Goal: Task Accomplishment & Management: Use online tool/utility

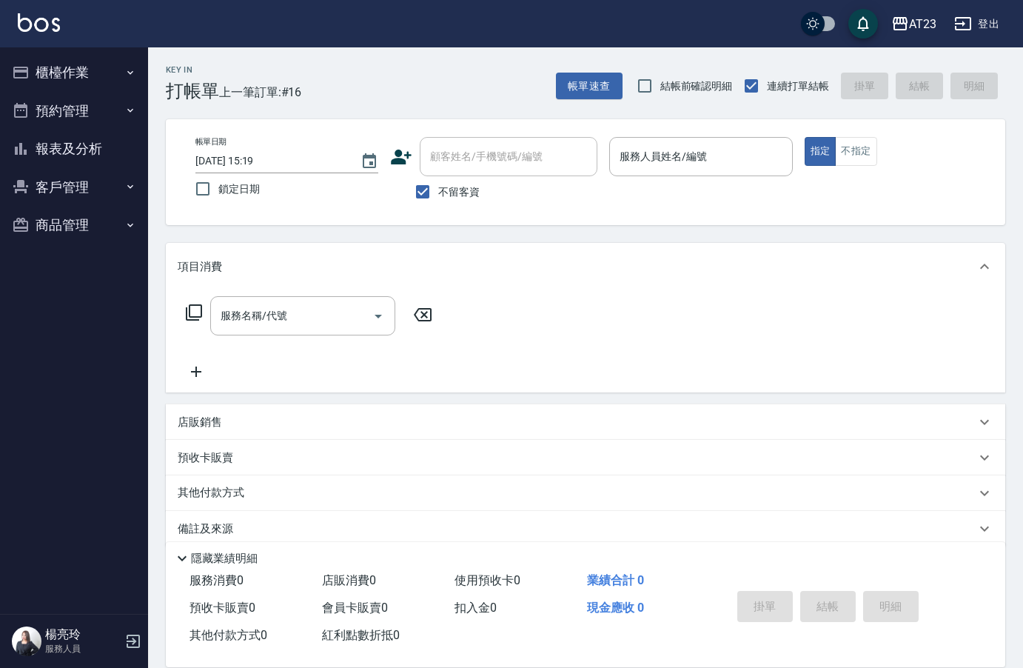
click at [441, 72] on div "Key In 打帳單 上一筆訂單:#16 帳單速查 結帳前確認明細 連續打單結帳 掛單 結帳 明細" at bounding box center [576, 74] width 857 height 54
click at [706, 171] on div "服務人員姓名/編號" at bounding box center [700, 156] width 183 height 39
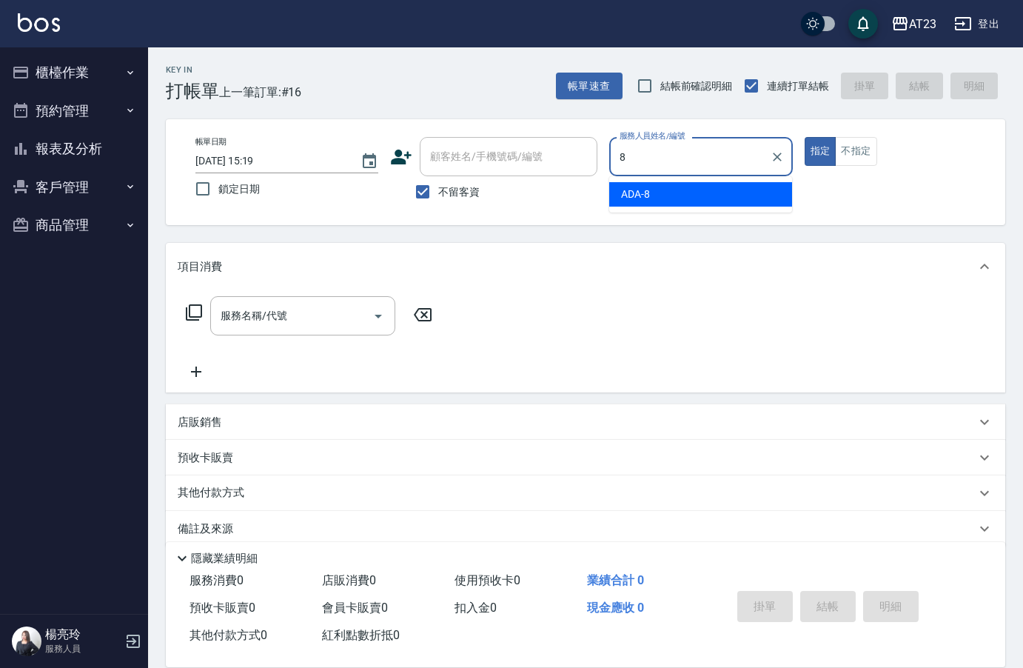
type input "ADA-8"
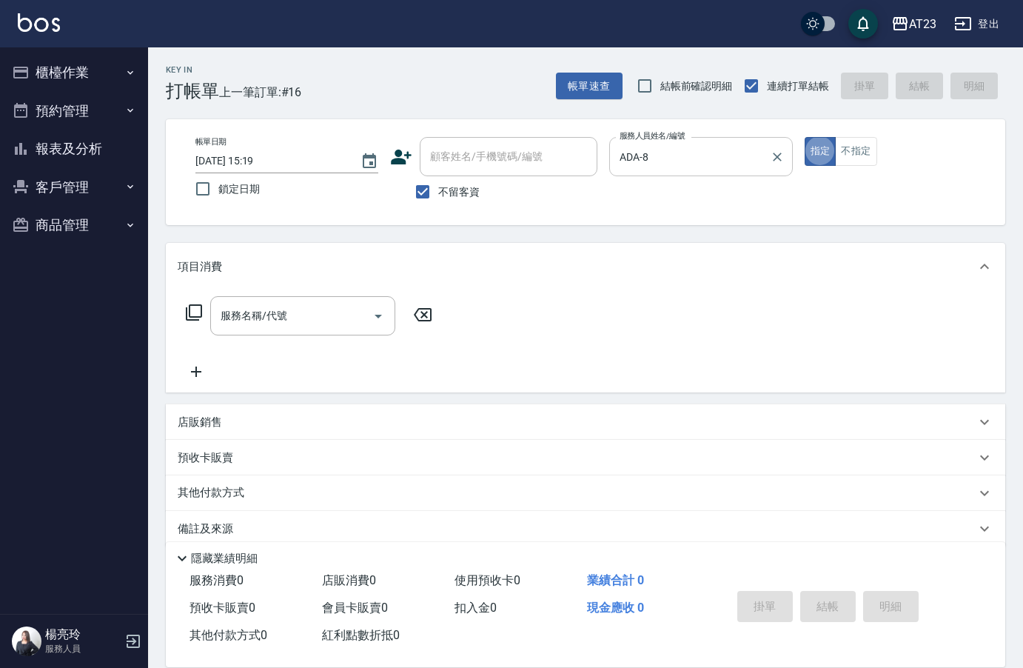
type button "true"
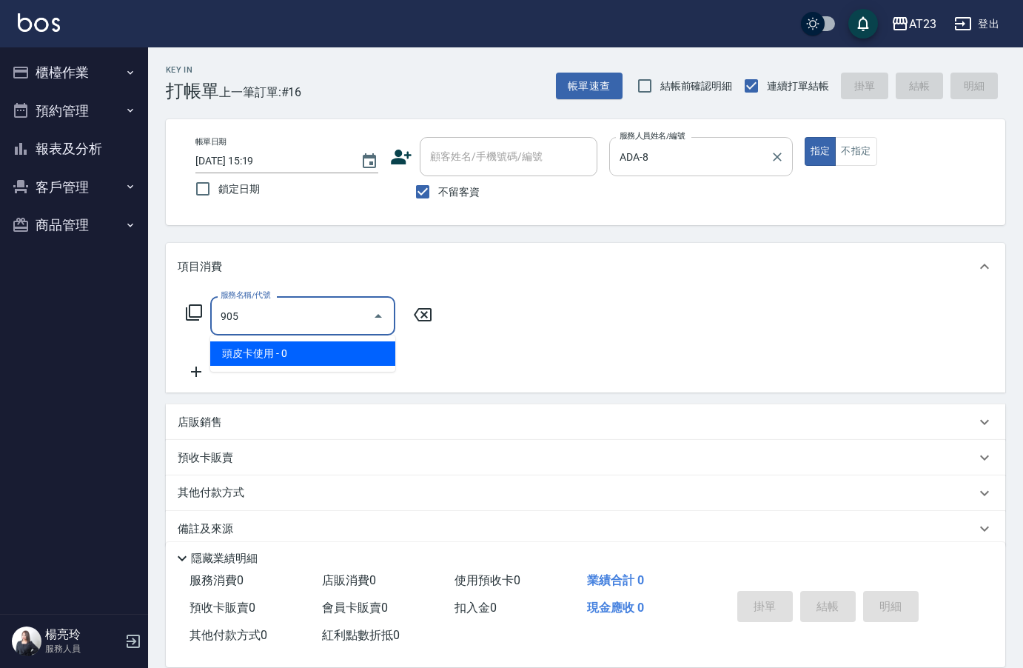
type input "頭皮卡使用(905)"
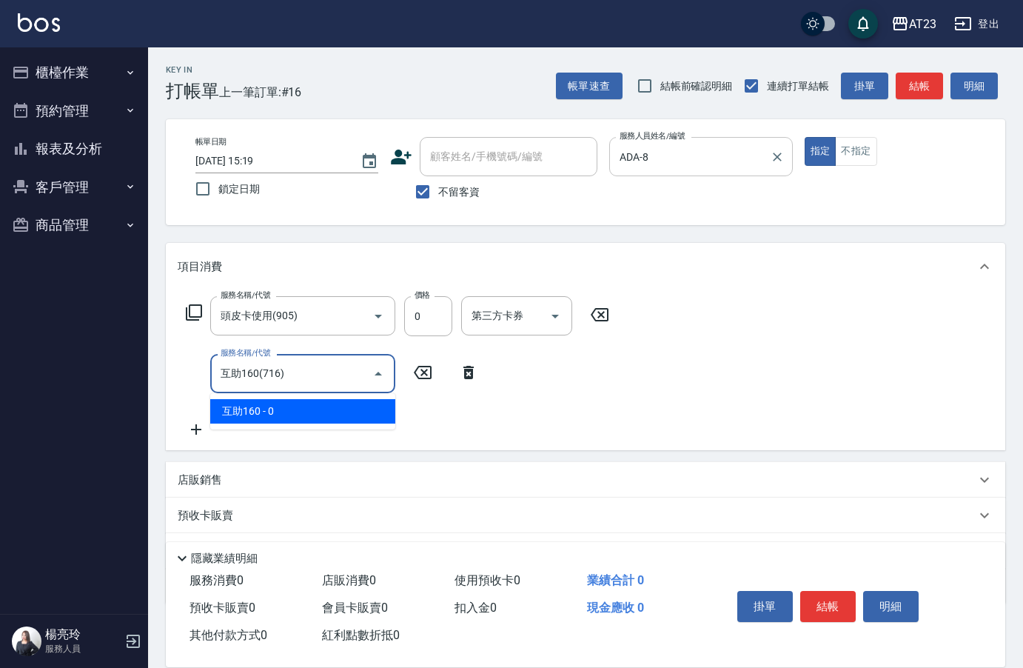
type input "互助160(716)"
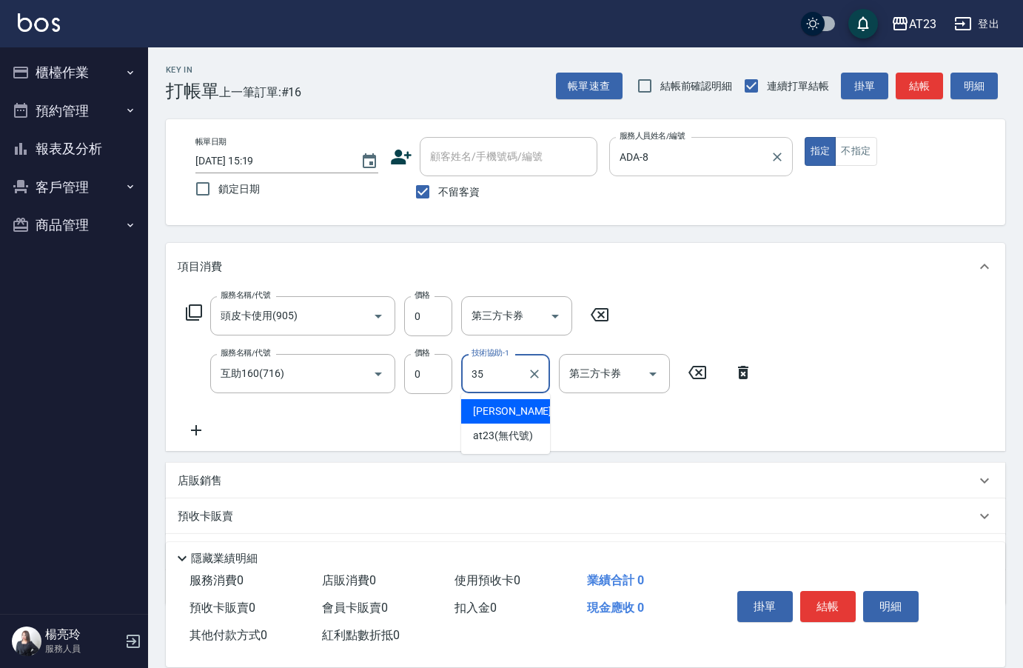
type input "嚕咪-35"
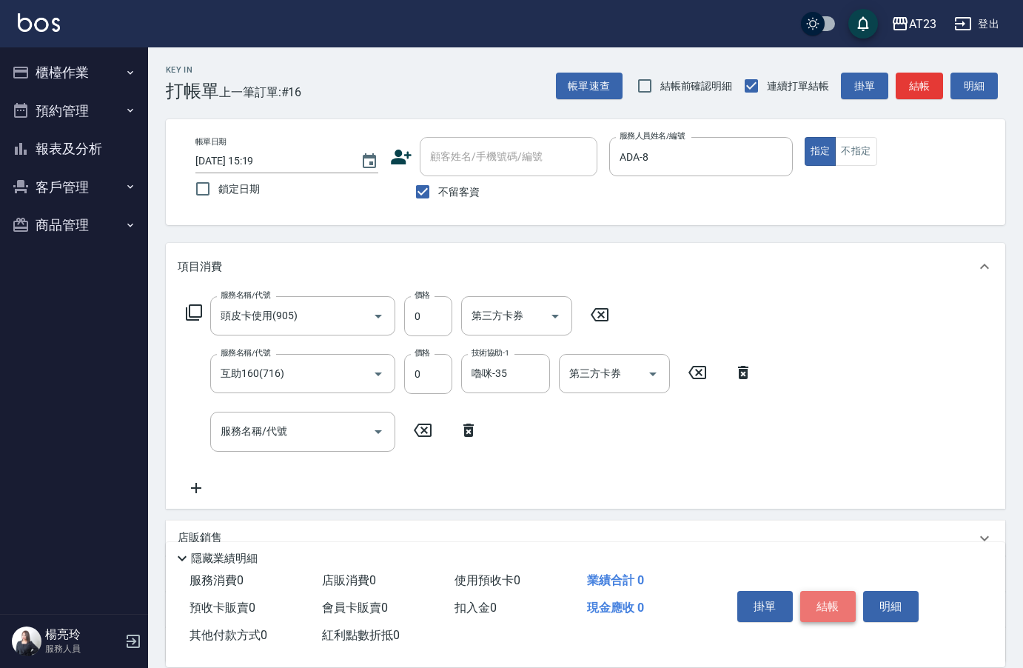
click at [841, 609] on button "結帳" at bounding box center [828, 606] width 56 height 31
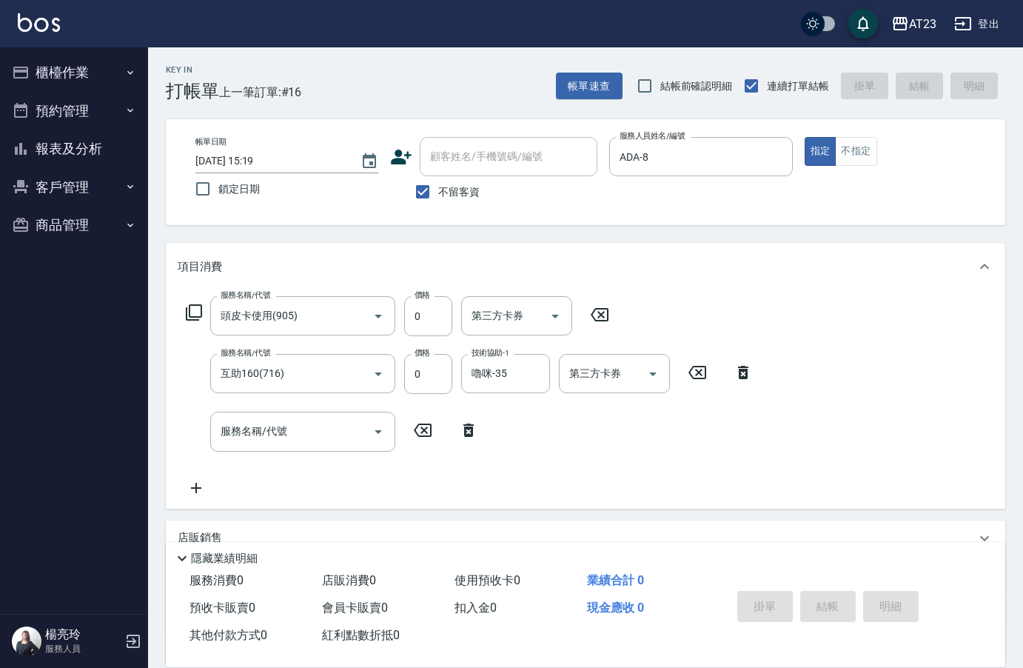
type input "[DATE] 16:48"
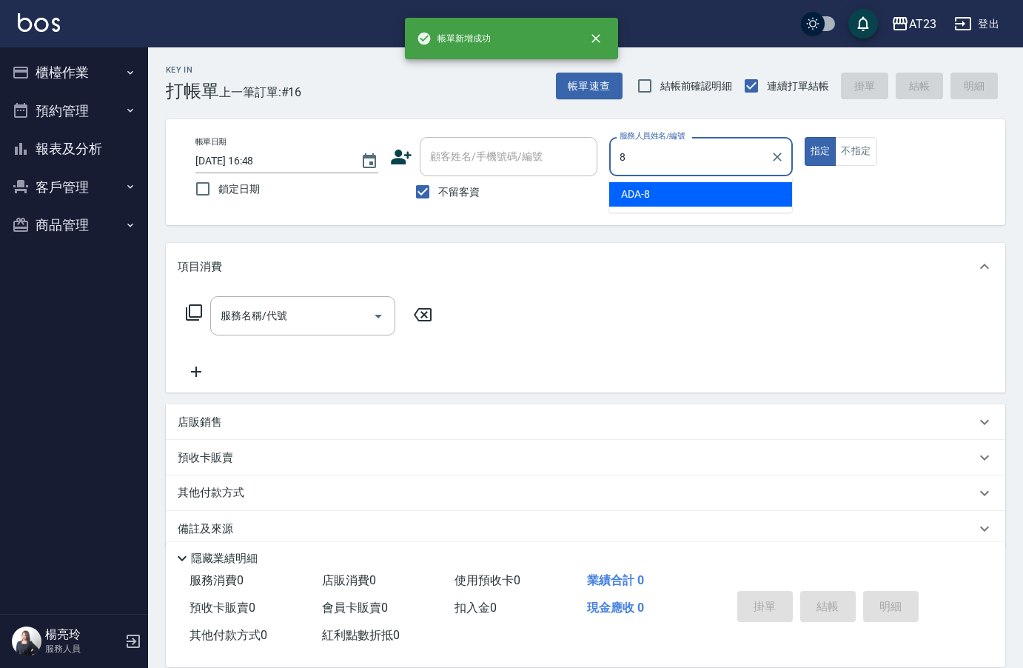
type input "8"
type input "9"
type input "ADA-8"
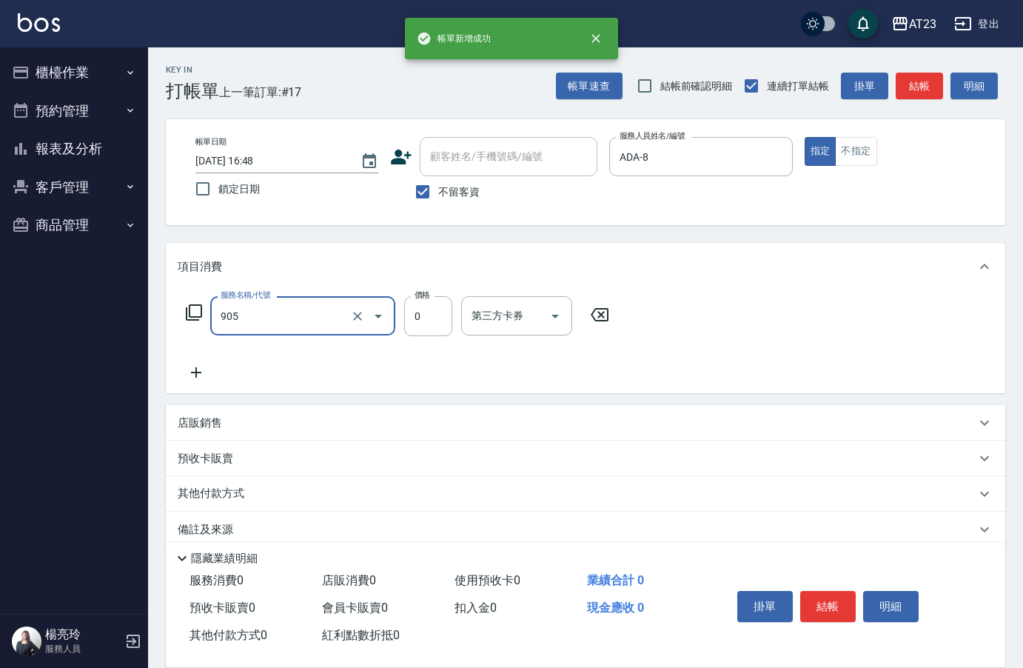
type input "頭皮卡使用(905)"
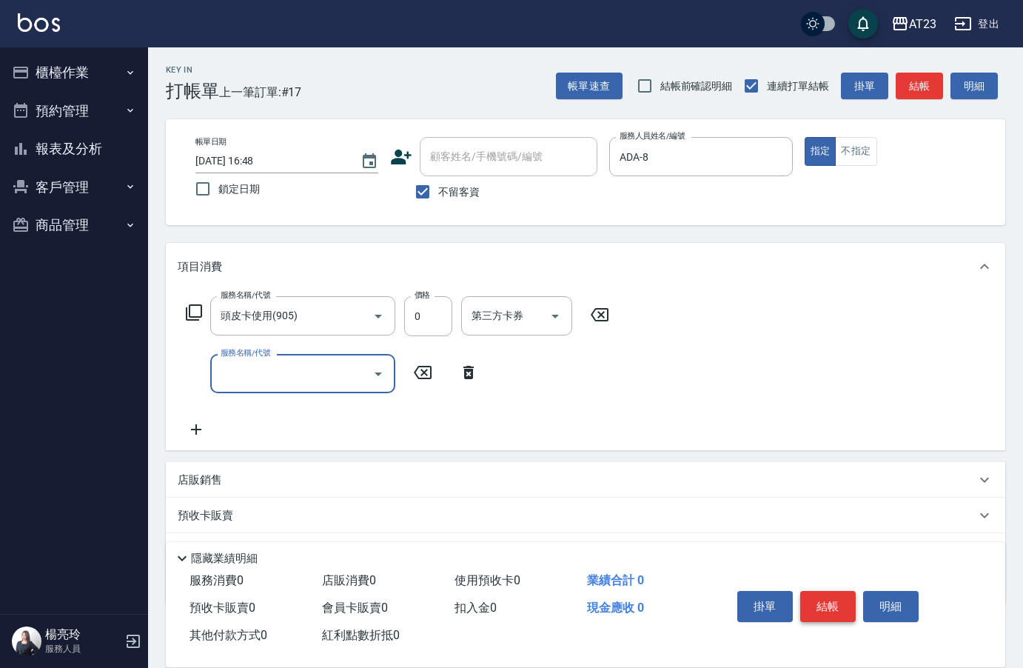
click at [834, 609] on button "結帳" at bounding box center [828, 606] width 56 height 31
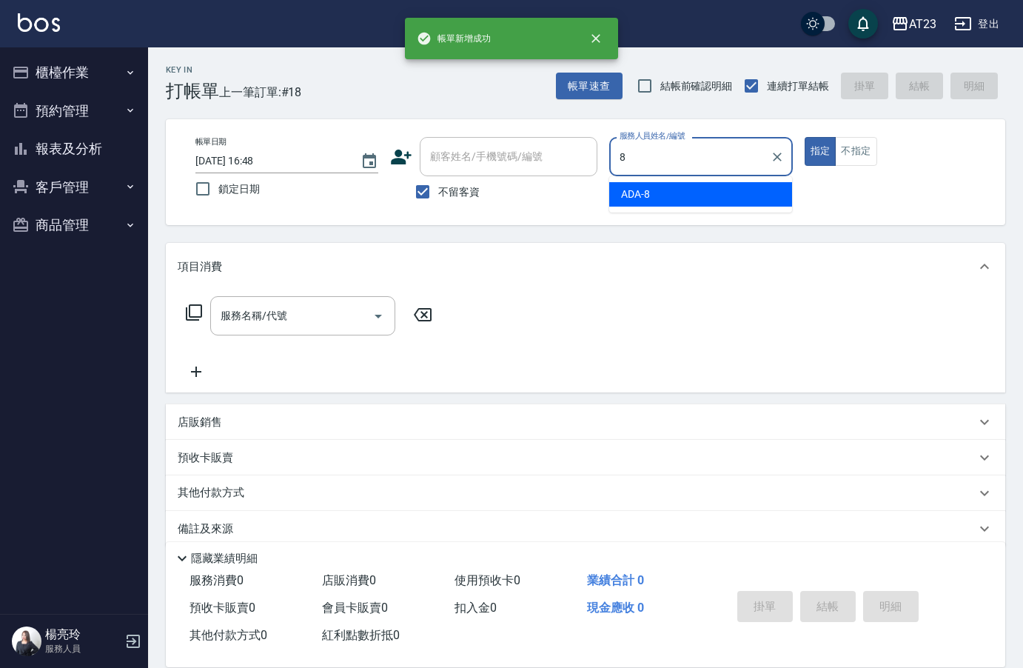
type input "ADA-8"
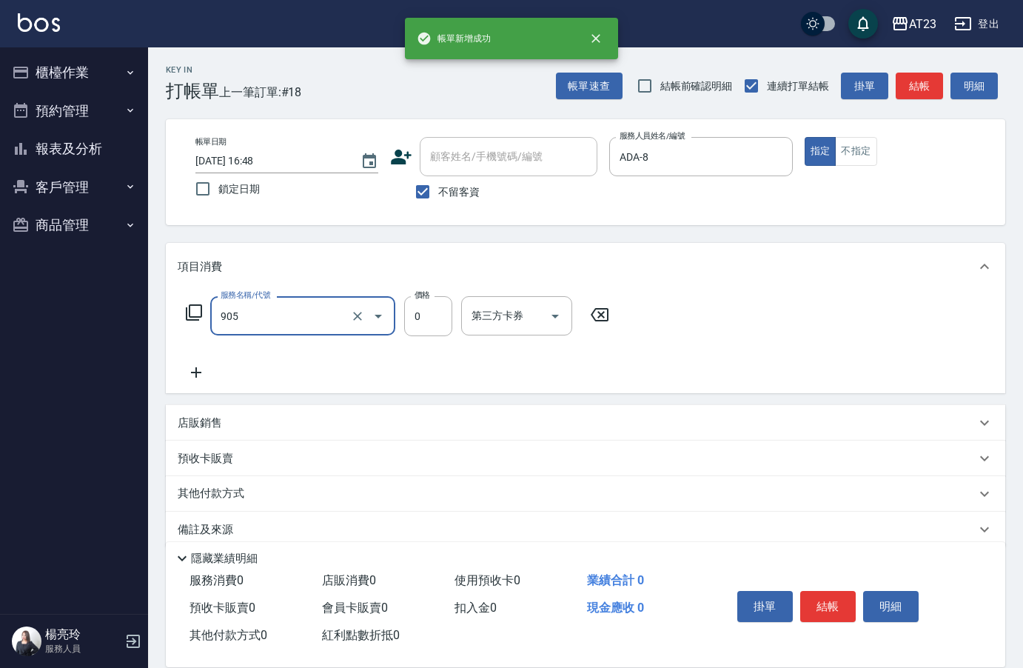
type input "頭皮卡使用(905)"
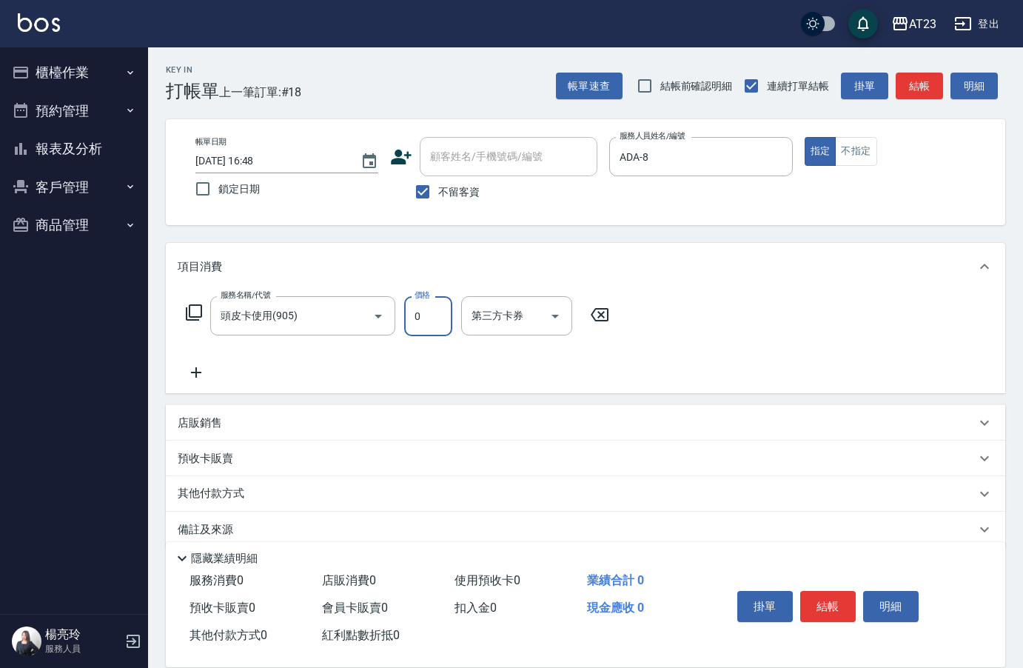
click at [834, 609] on button "結帳" at bounding box center [828, 606] width 56 height 31
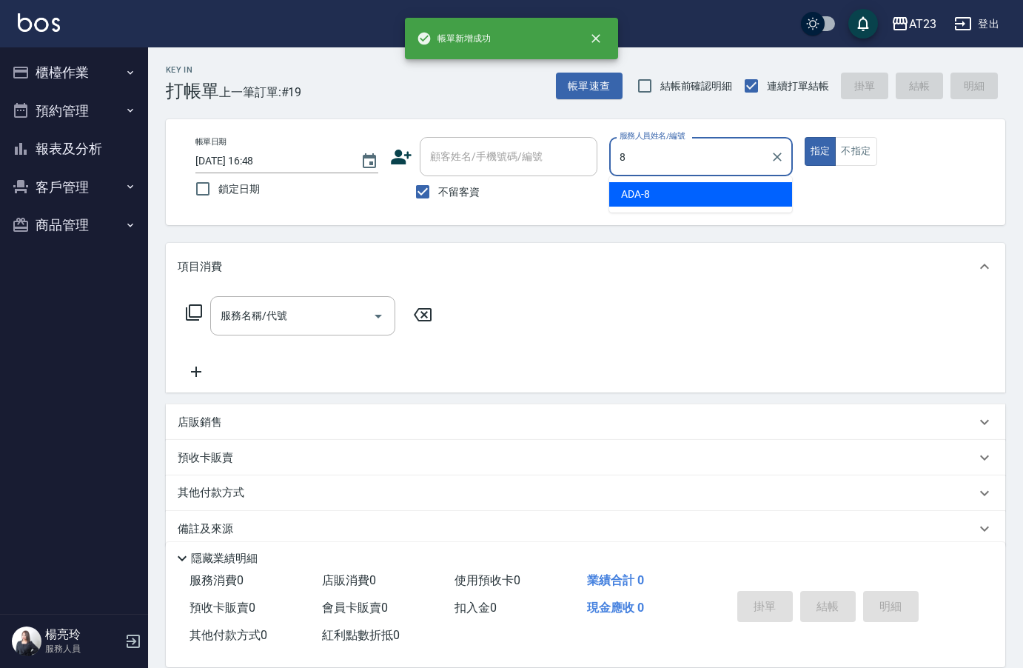
type input "ADA-8"
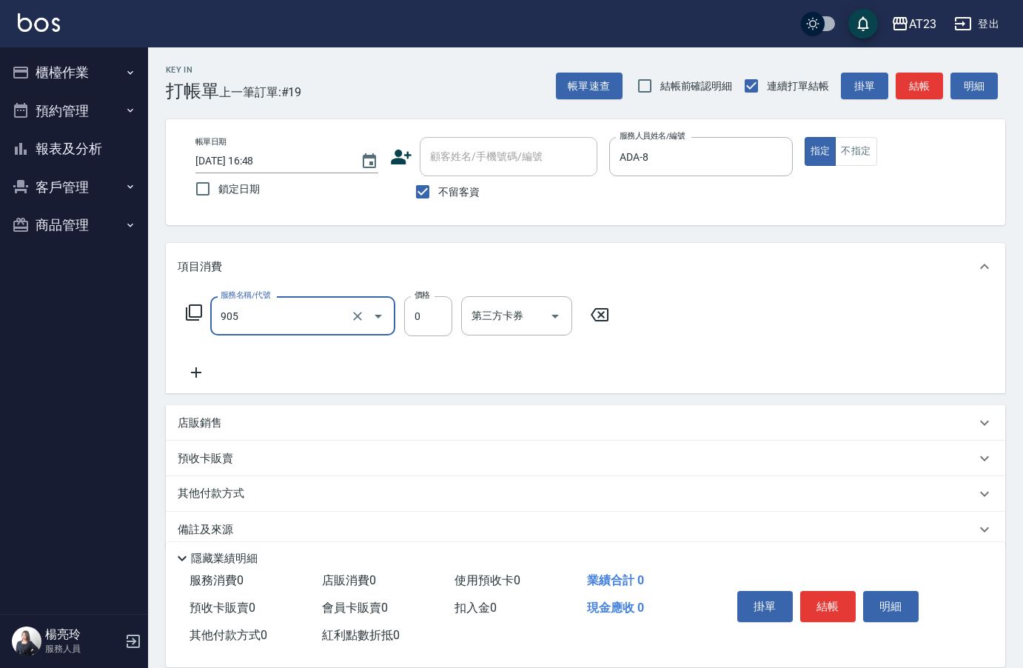
type input "頭皮卡使用(905)"
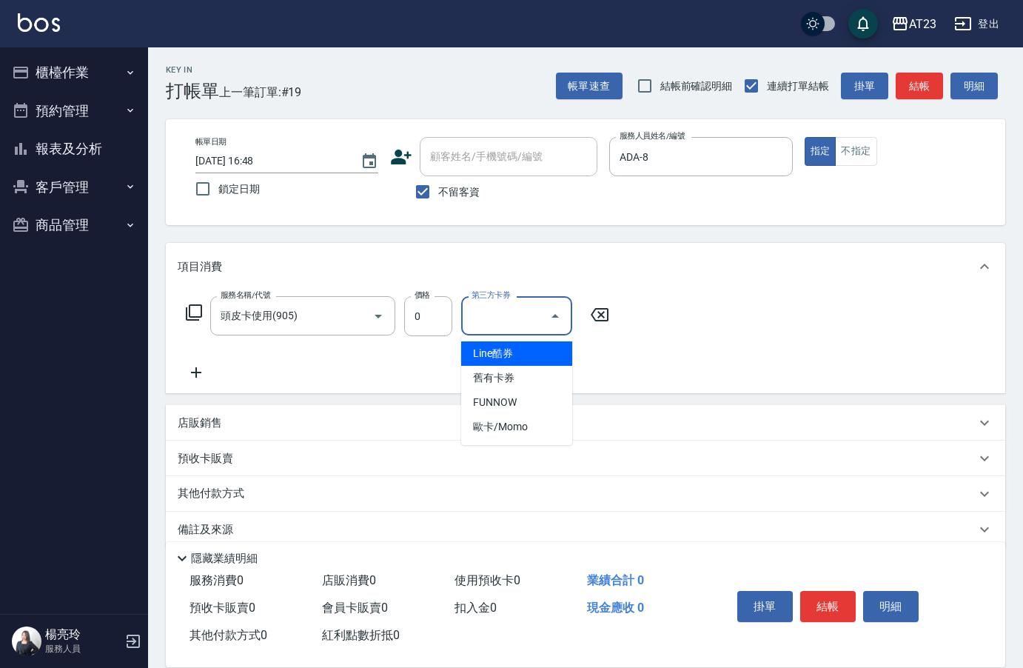
click at [355, 396] on div "項目消費 服務名稱/代號 頭皮卡使用(905) 服務名稱/代號 價格 0 價格 第三方卡券 第三方卡券 店販銷售 服務人員姓名/編號 服務人員姓名/編號 商品…" at bounding box center [586, 395] width 840 height 304
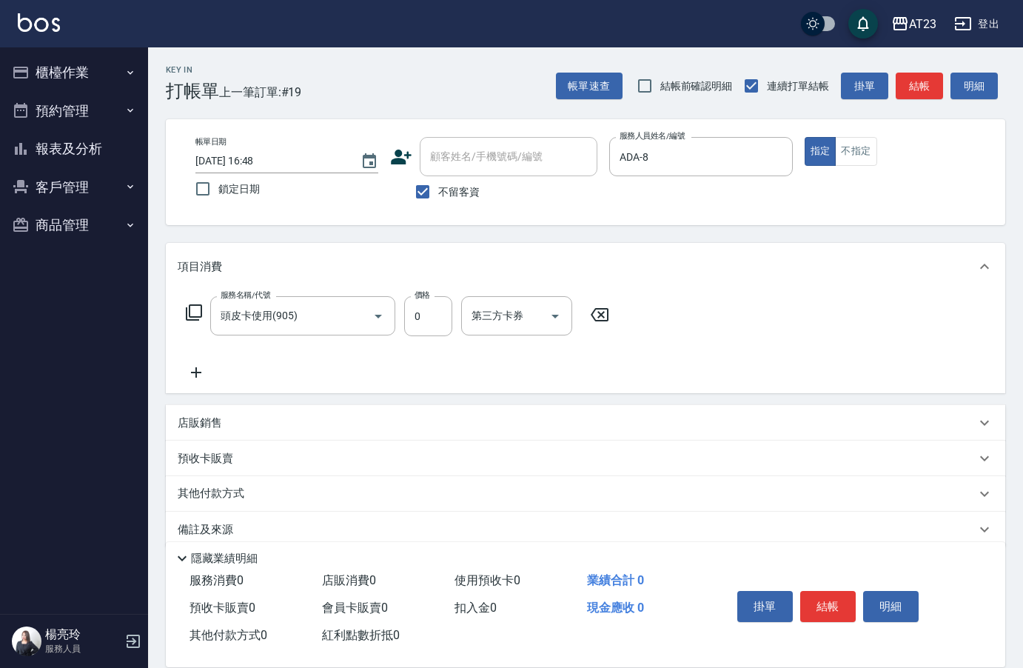
click at [201, 372] on icon at bounding box center [196, 373] width 37 height 18
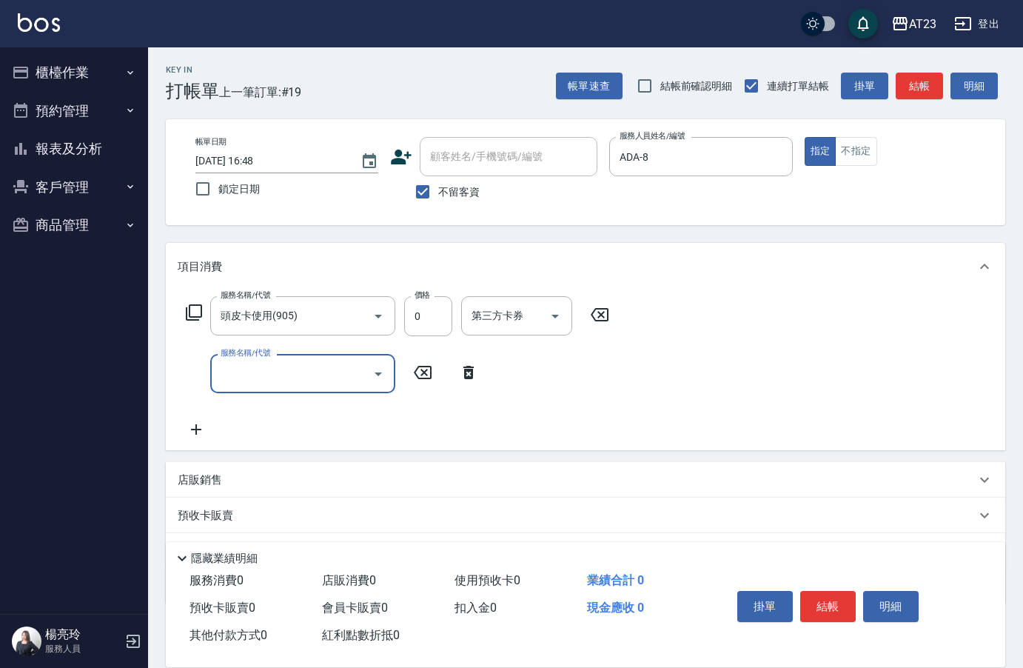
click at [259, 371] on input "服務名稱/代號" at bounding box center [292, 374] width 150 height 26
type input "互助160(716)"
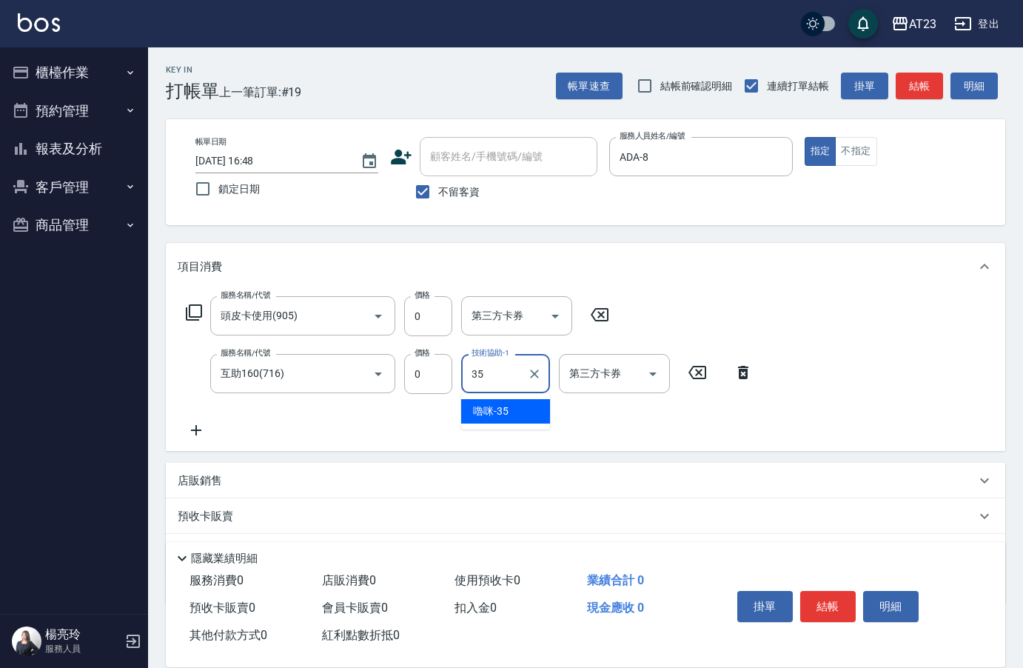
type input "嚕咪-35"
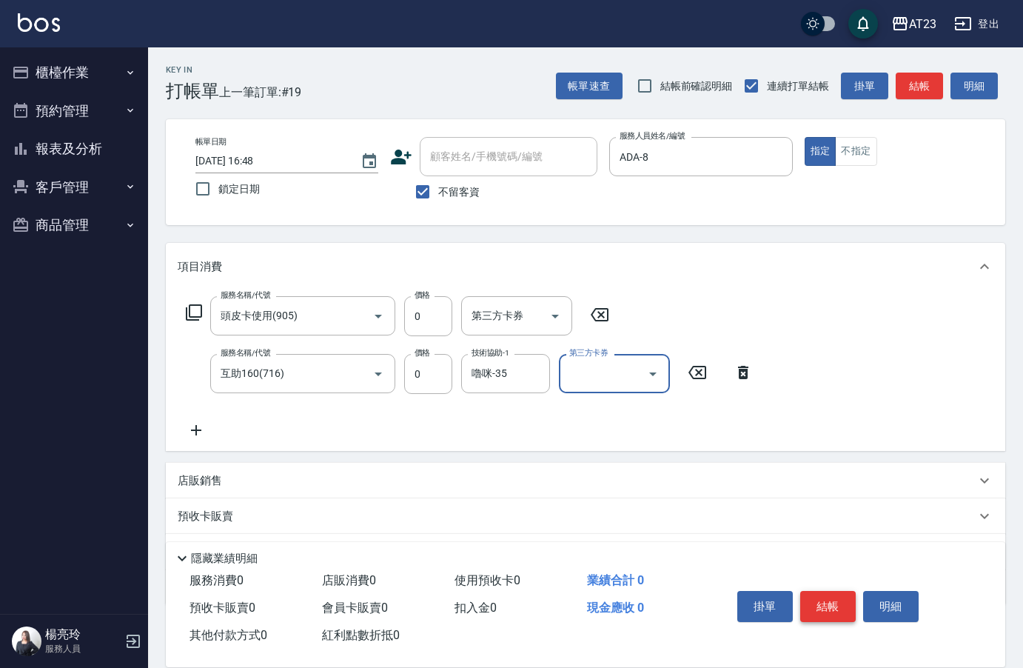
click at [822, 591] on button "結帳" at bounding box center [828, 606] width 56 height 31
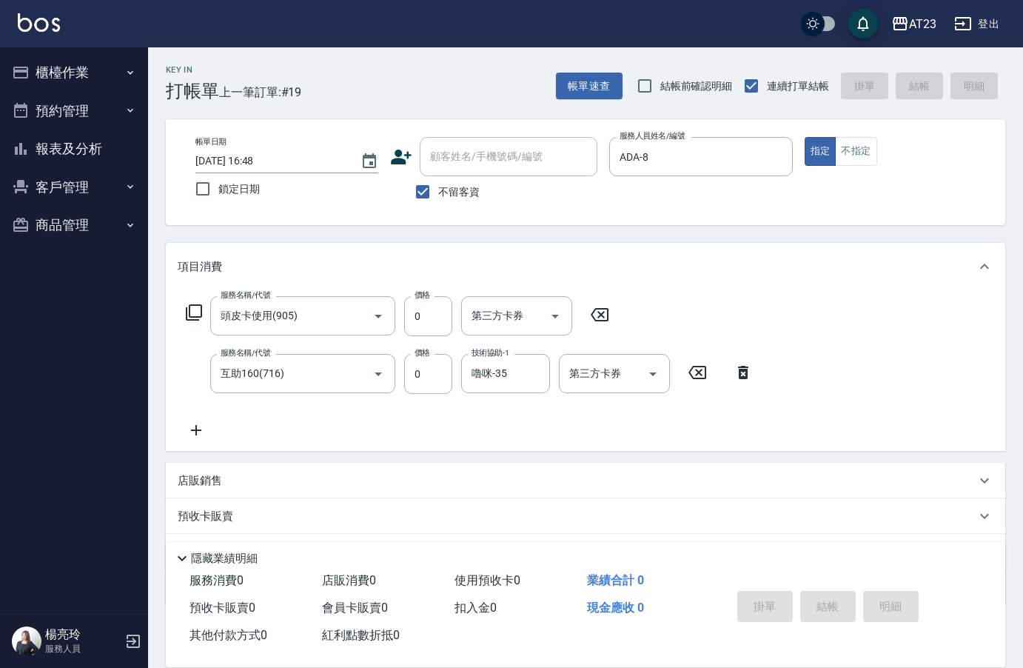
type input "[DATE] 16:49"
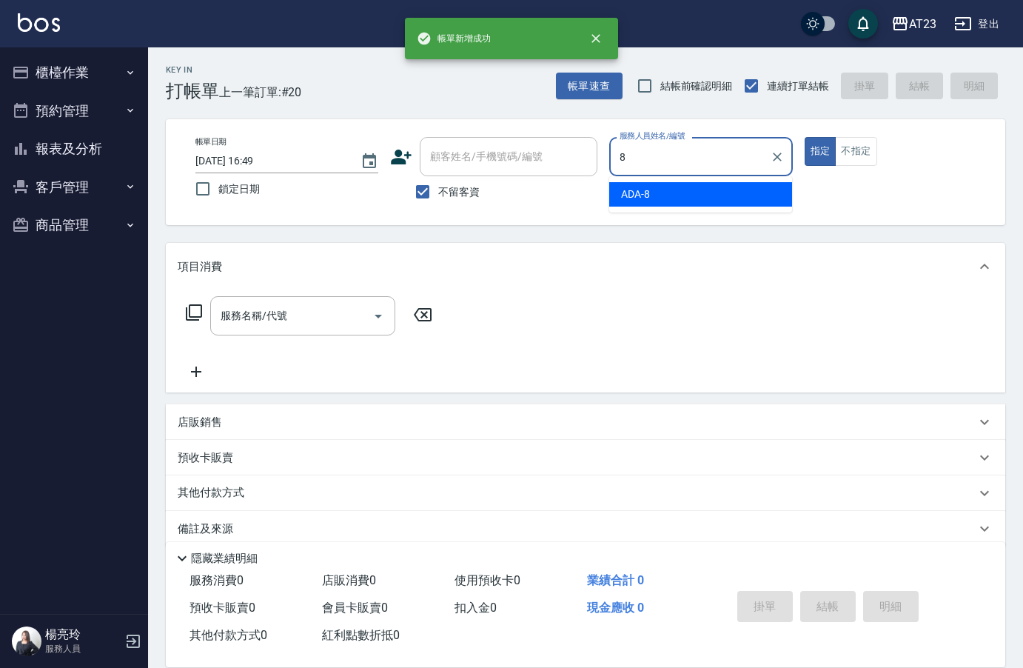
type input "ADA-8"
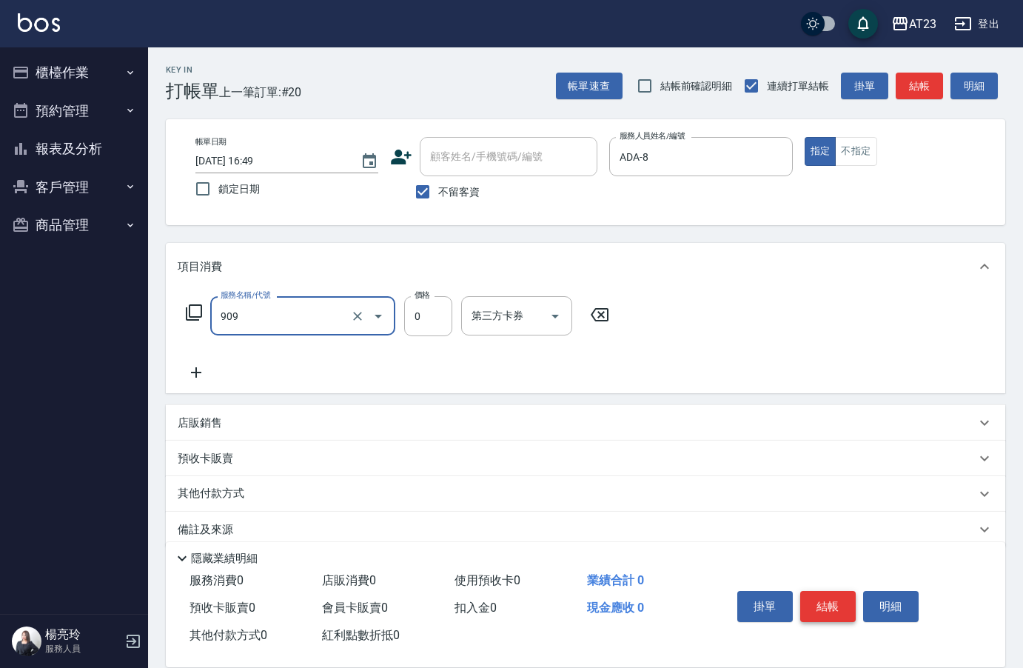
type input "火山泥(909)"
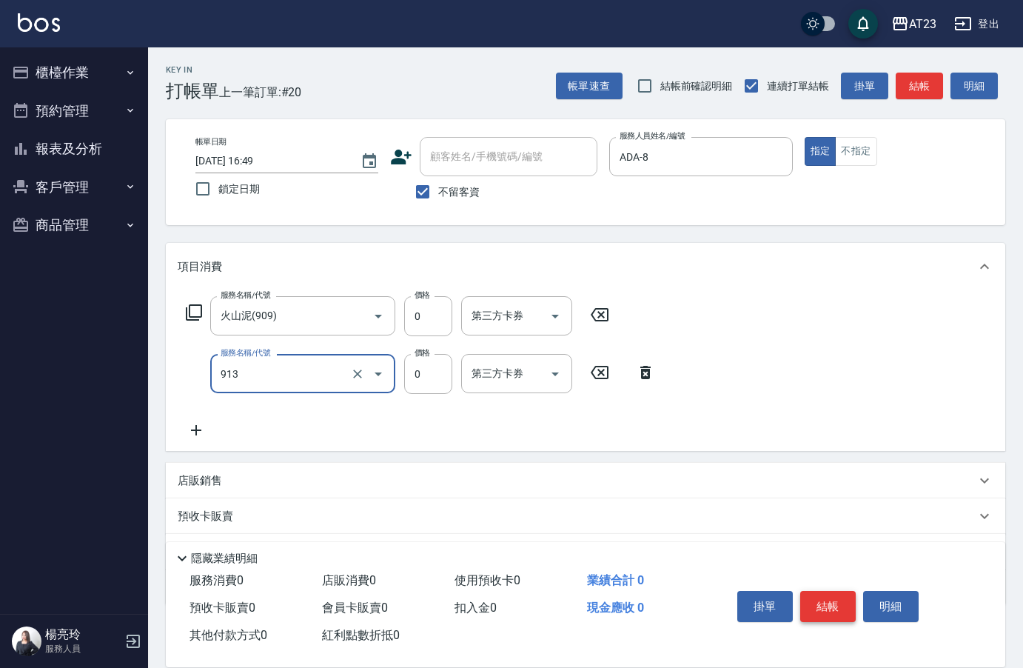
type input "蘆薈卡(913)"
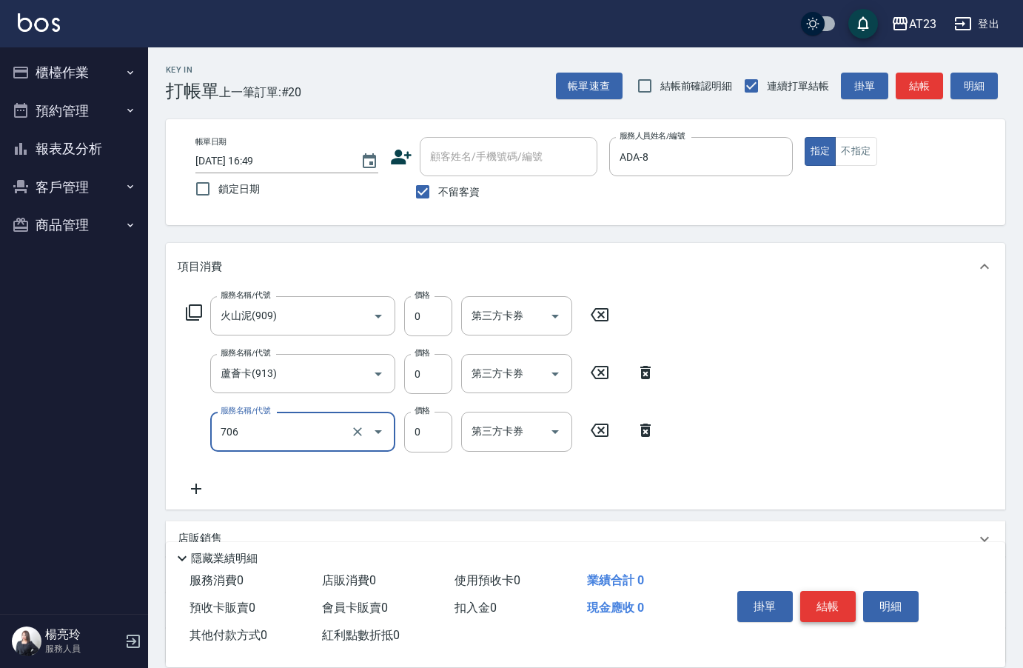
type input "互助60(706)"
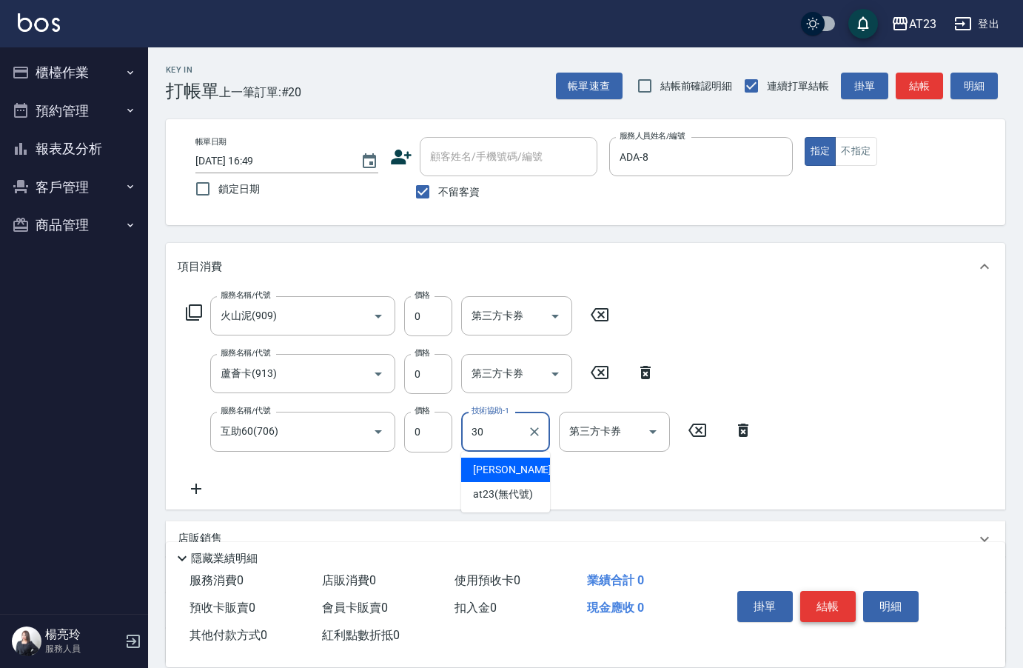
type input "Penny-30"
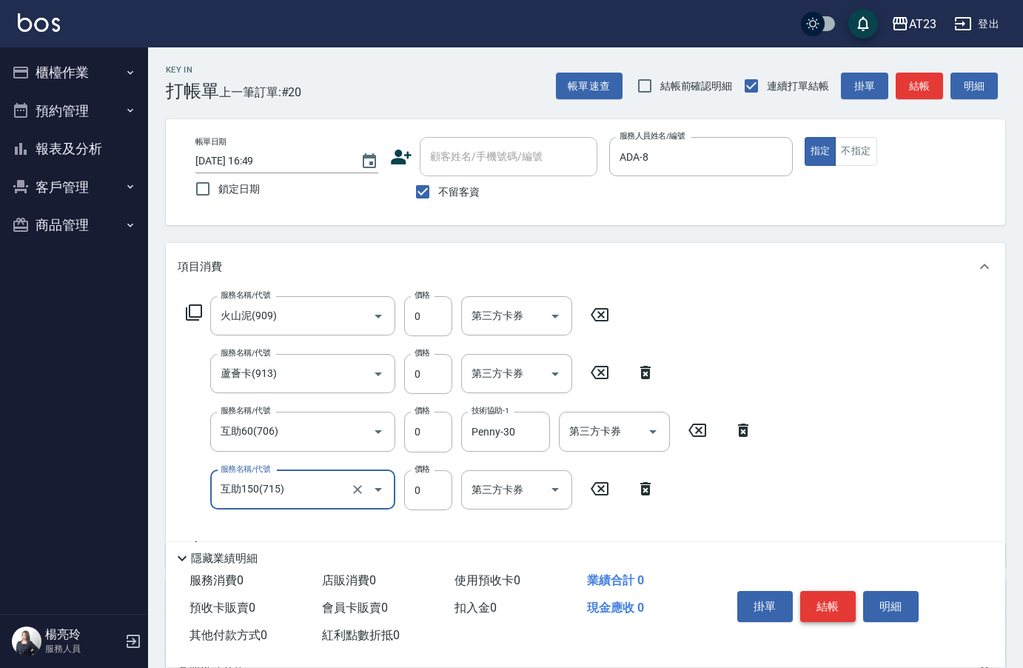
type input "互助150(715)"
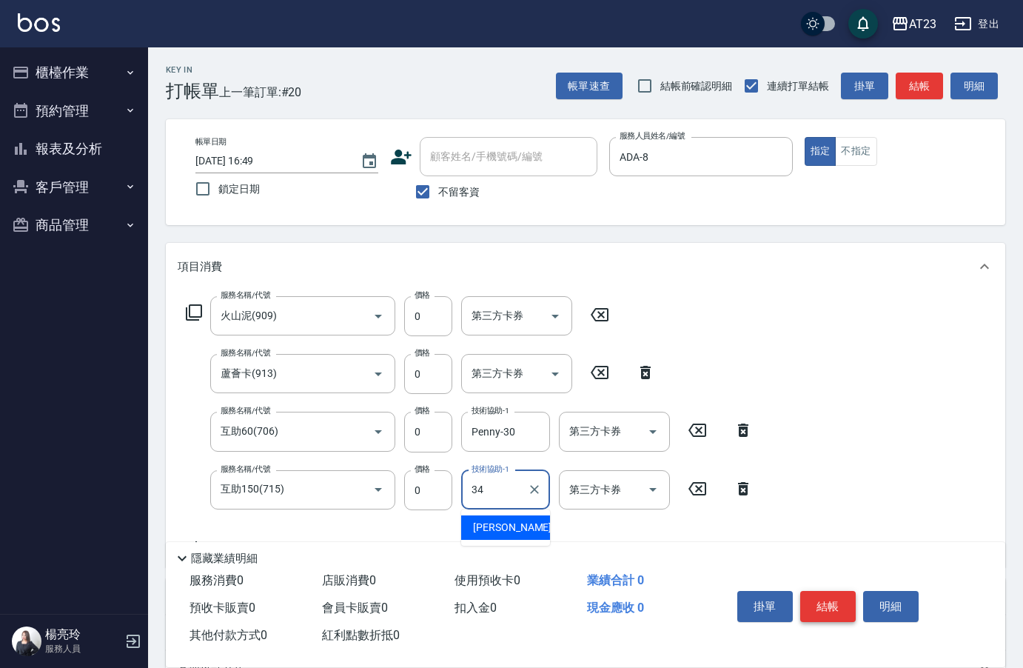
type input "[PERSON_NAME]-34"
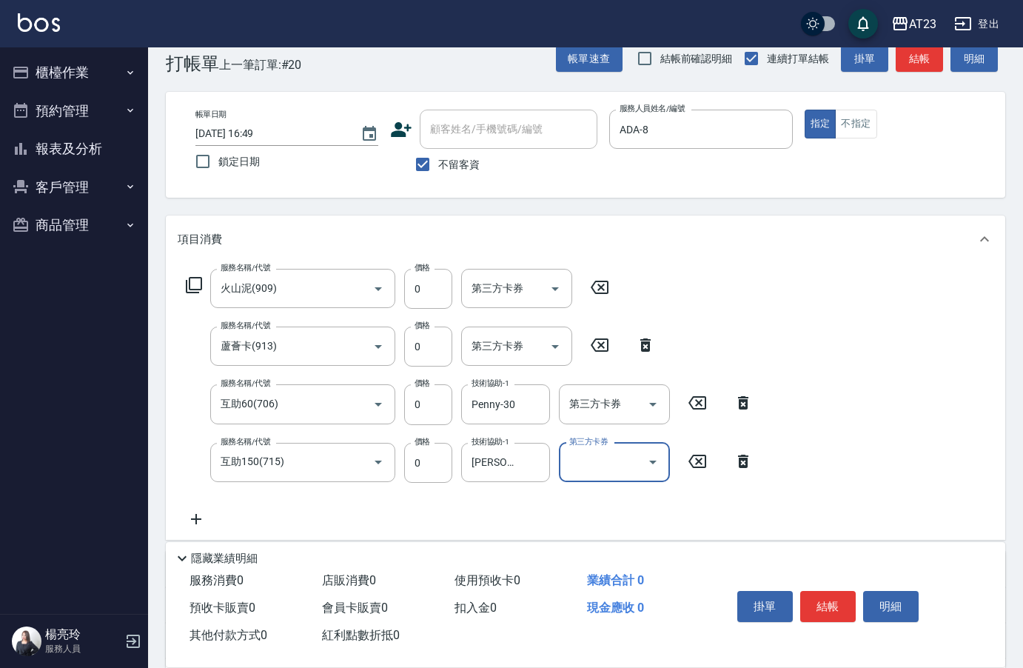
scroll to position [74, 0]
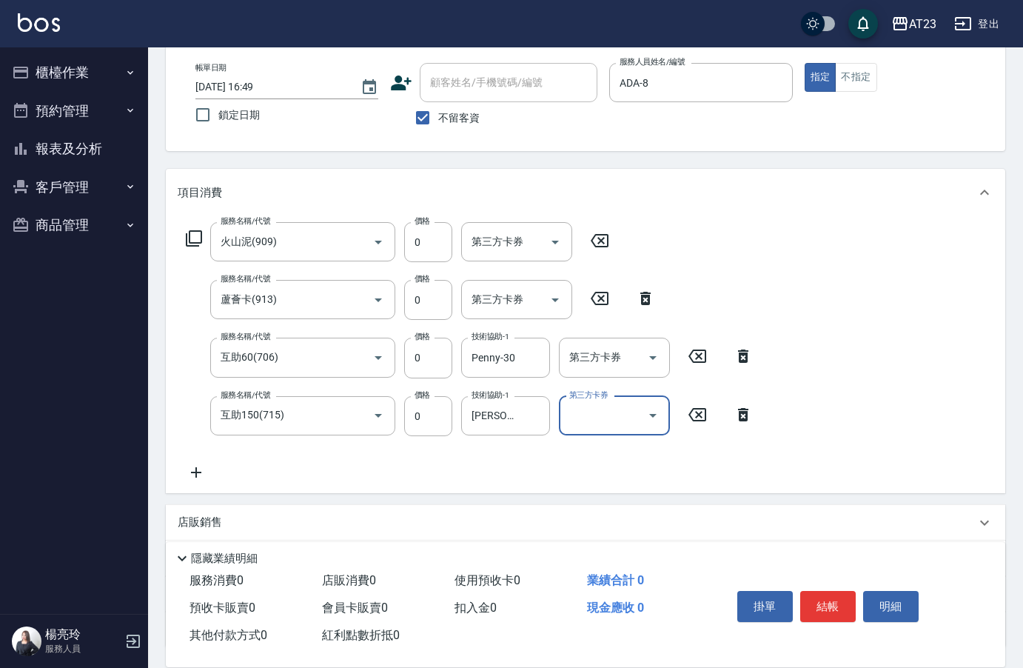
click at [749, 420] on icon at bounding box center [743, 415] width 37 height 18
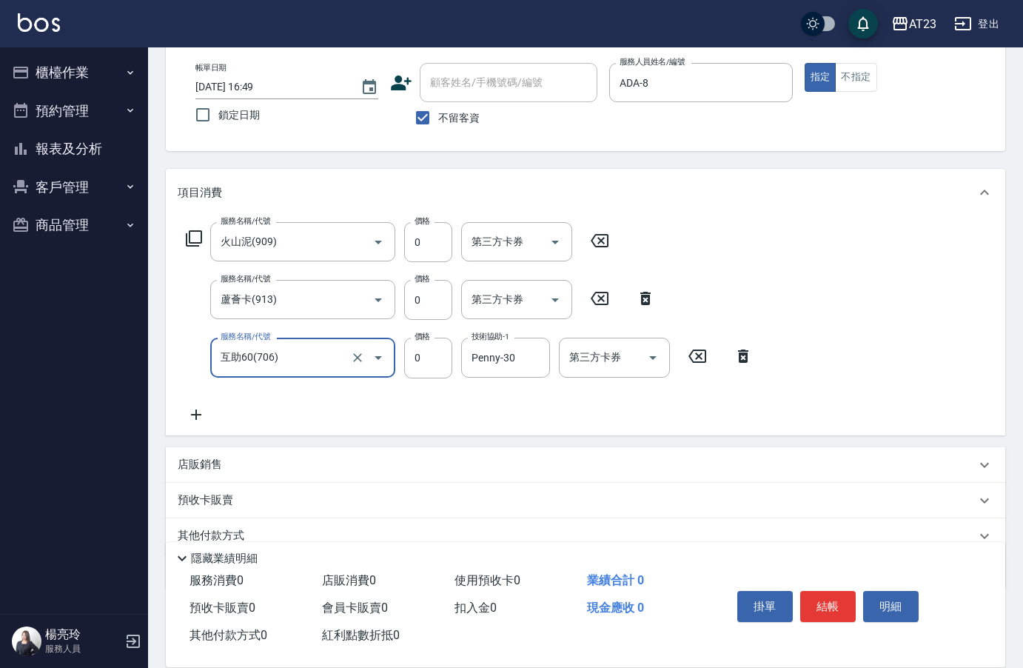
click at [209, 415] on icon at bounding box center [196, 415] width 37 height 18
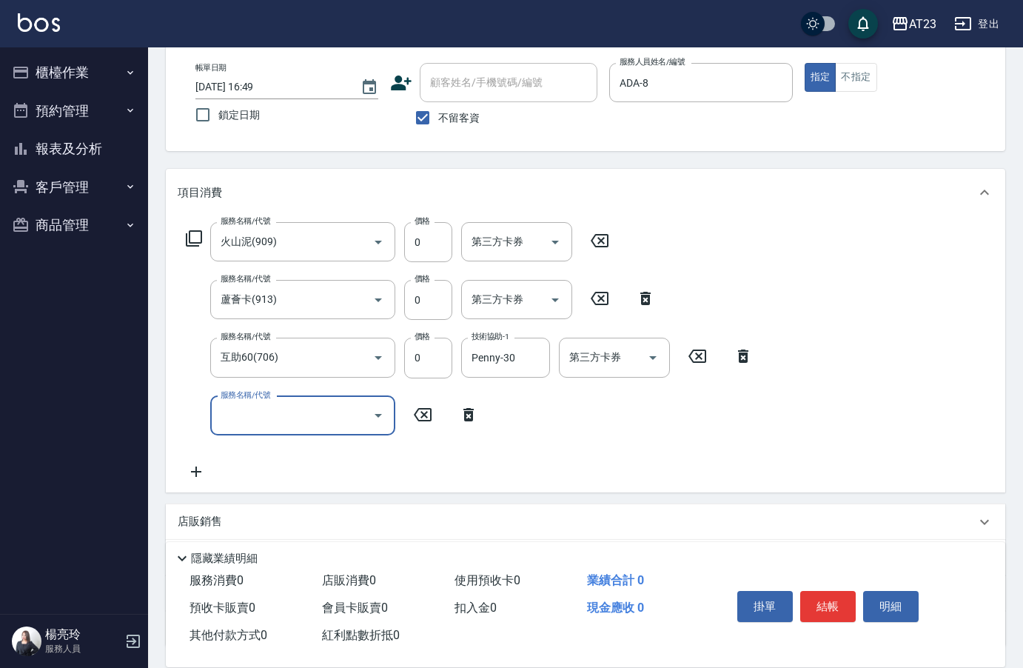
click at [277, 417] on input "服務名稱/代號" at bounding box center [292, 416] width 150 height 26
type input "互助50(705)"
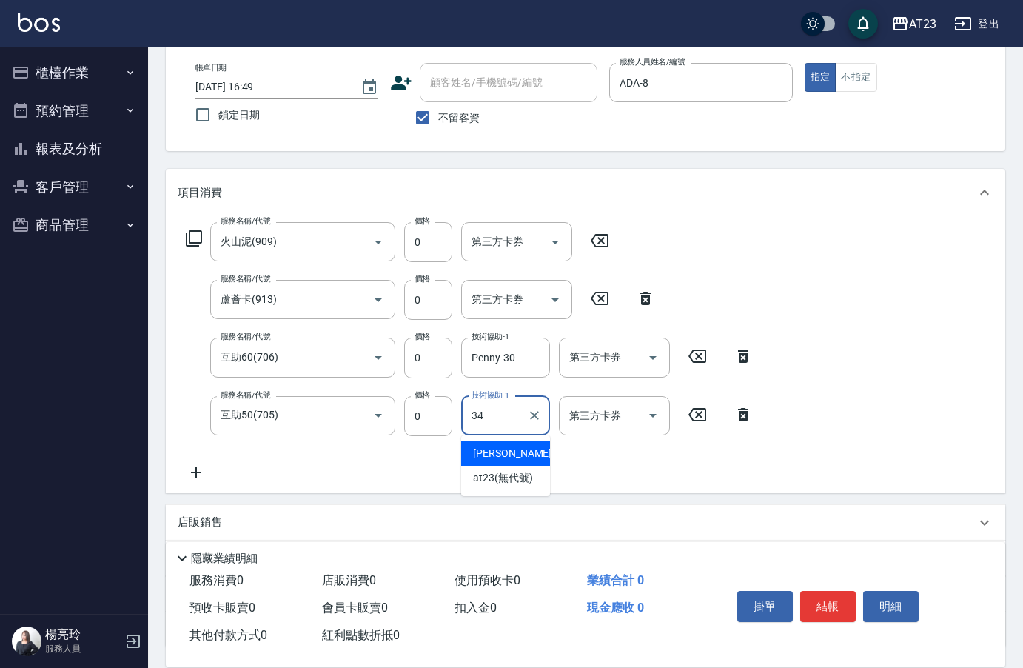
type input "[PERSON_NAME]-34"
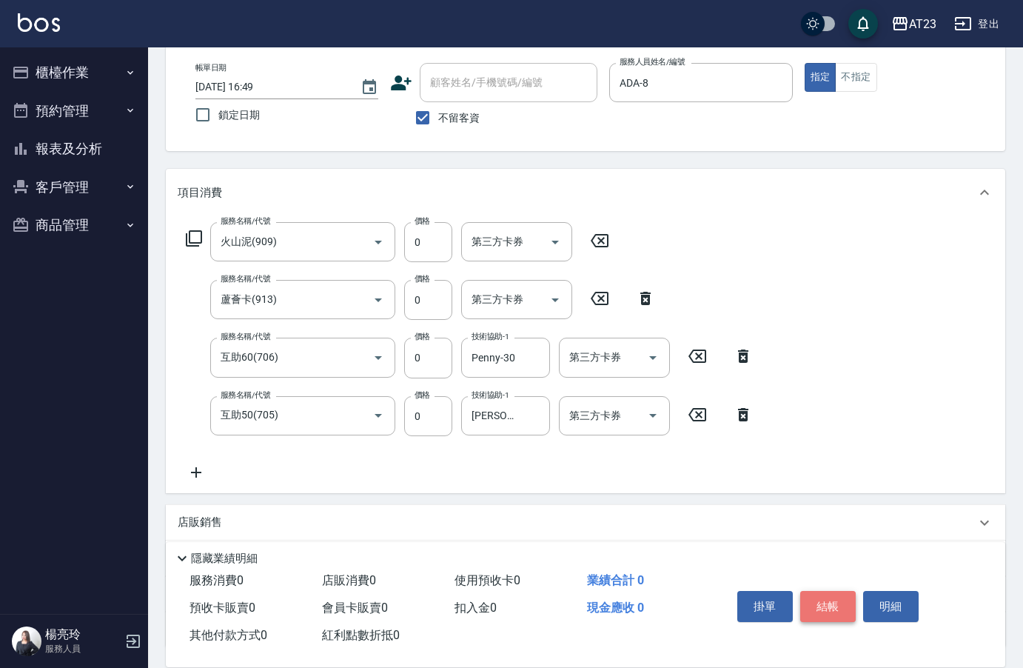
click at [817, 605] on button "結帳" at bounding box center [828, 606] width 56 height 31
type input "[DATE] 16:50"
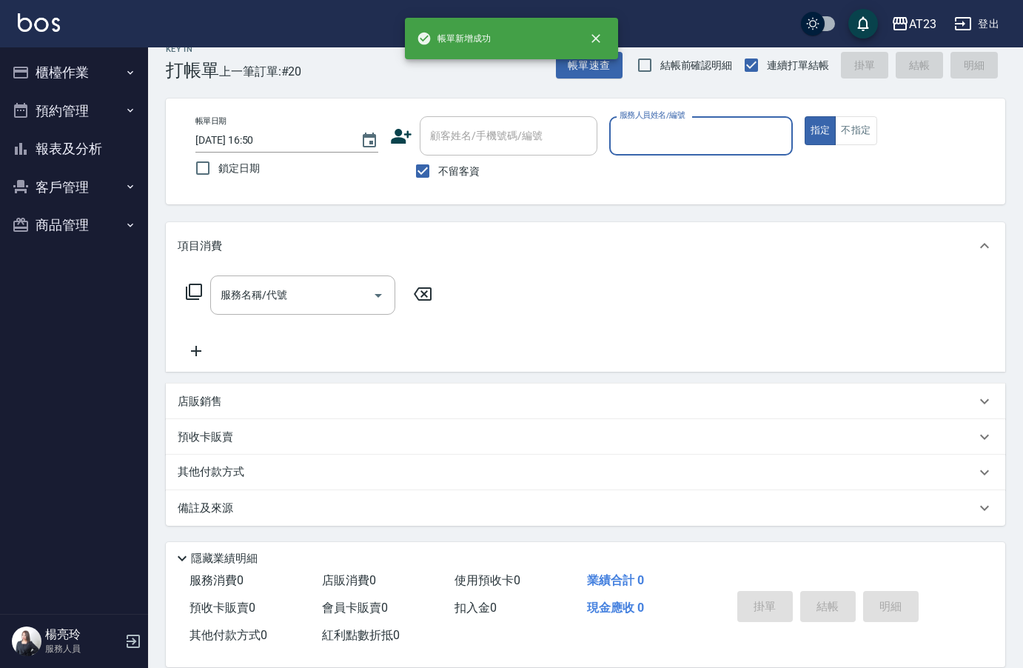
scroll to position [21, 0]
type input "ADA-8"
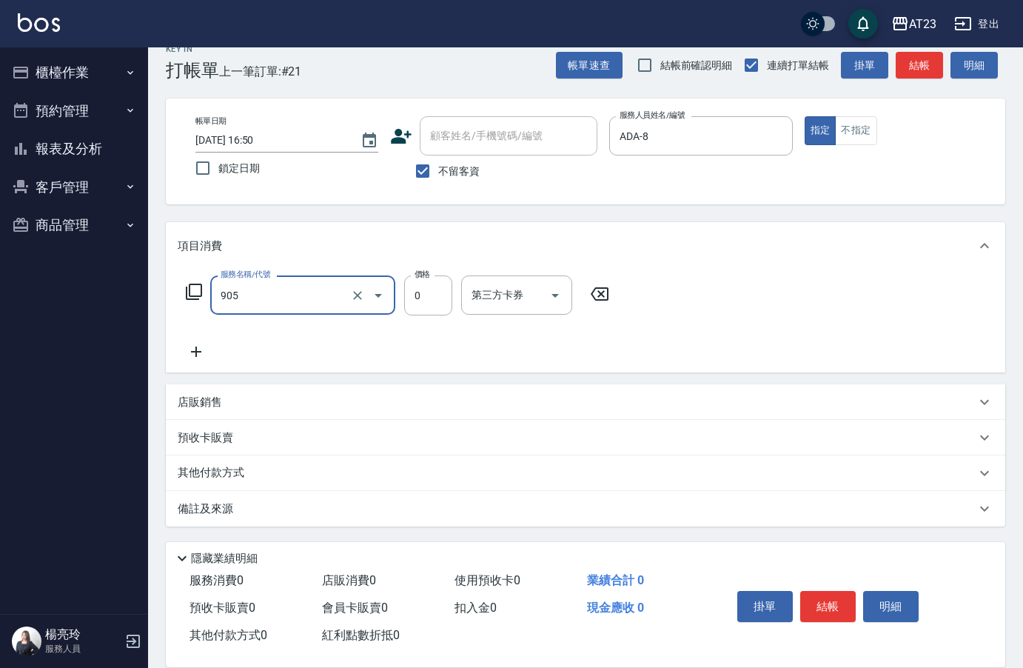
type input "頭皮卡使用(905)"
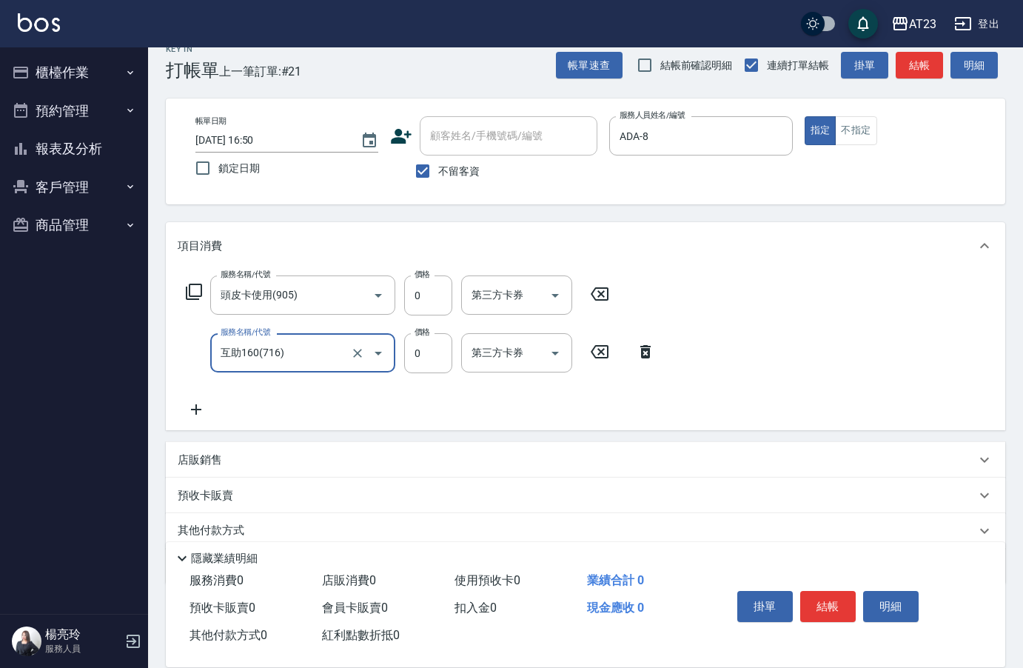
type input "互助160(716)"
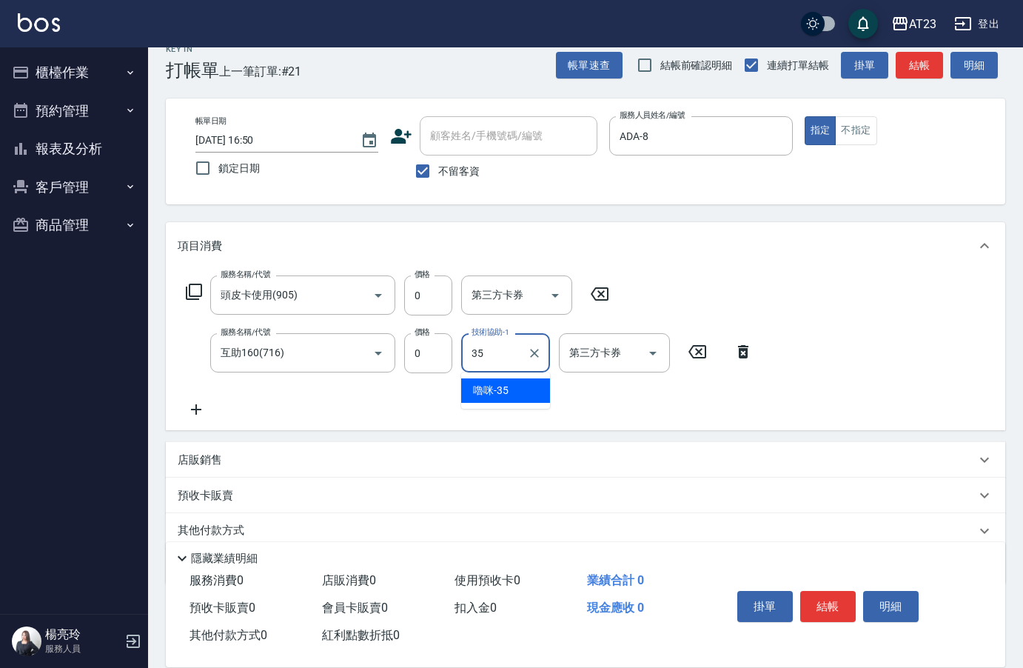
type input "嚕咪-35"
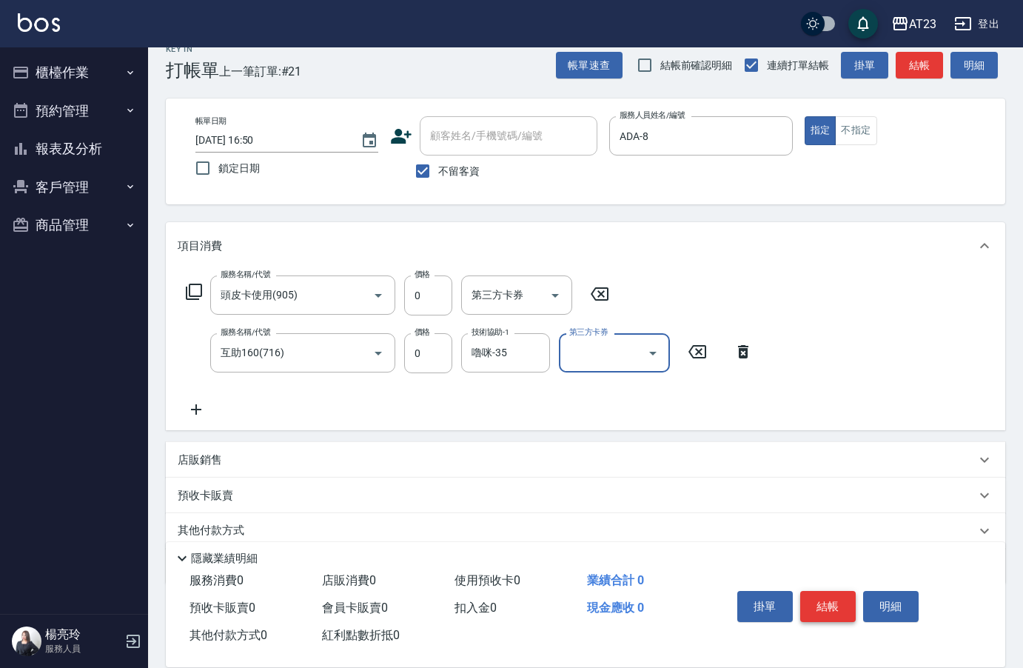
click at [830, 591] on button "結帳" at bounding box center [828, 606] width 56 height 31
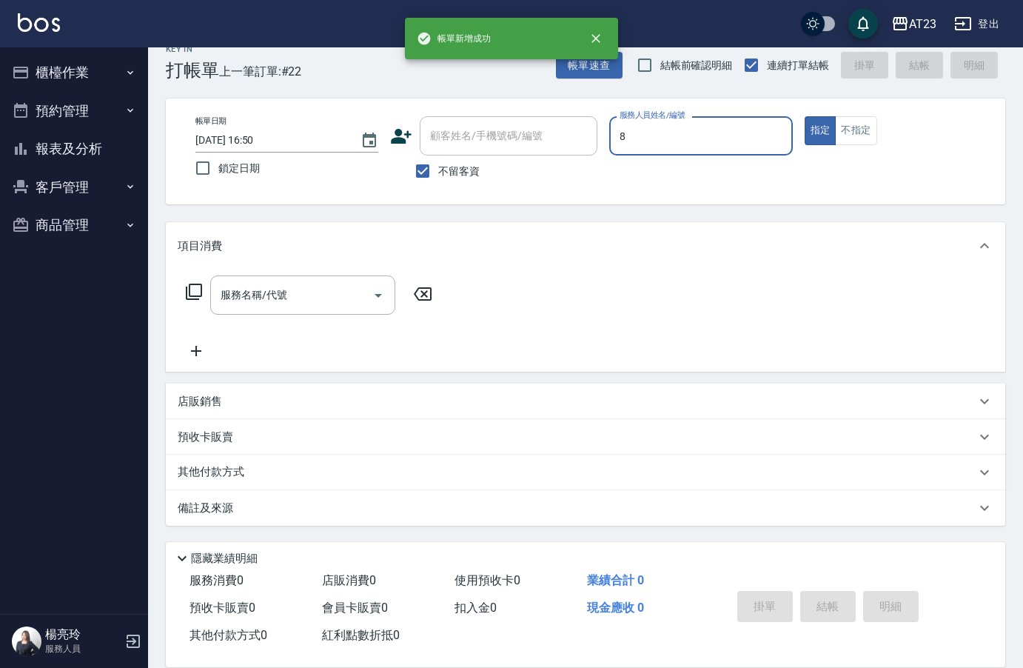
type input "ADA-8"
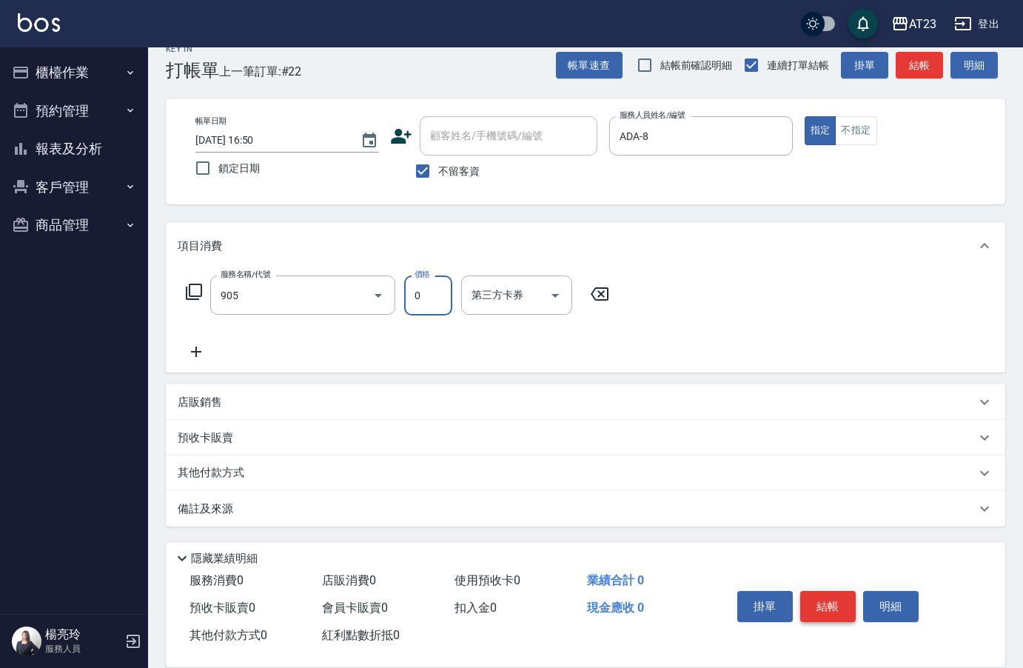
type input "頭皮卡使用(905)"
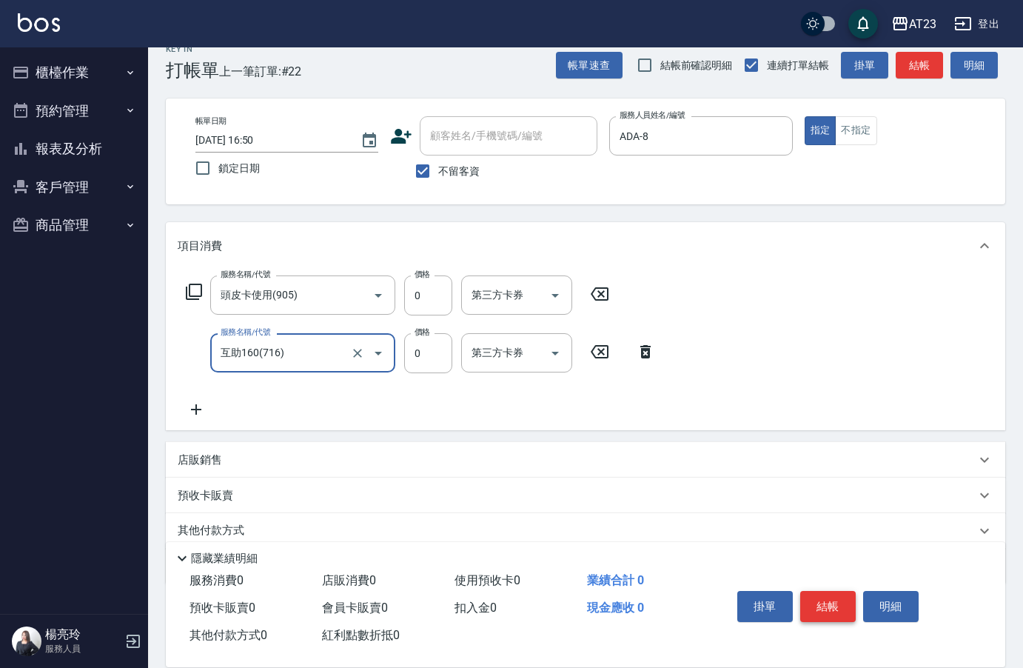
type input "互助160(716)"
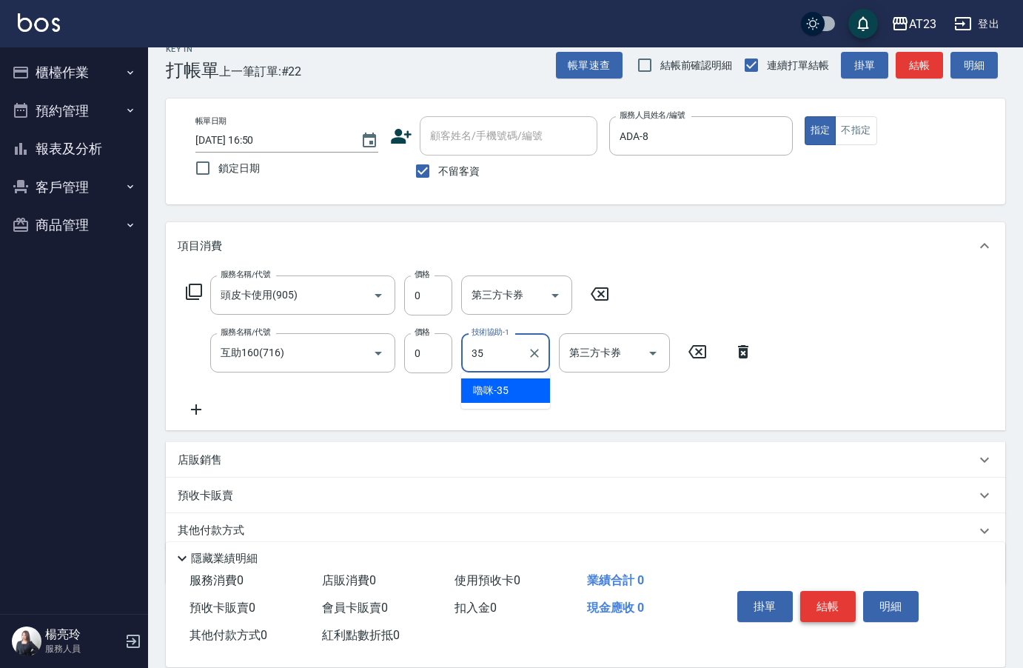
type input "嚕咪-35"
click at [837, 610] on button "結帳" at bounding box center [828, 606] width 56 height 31
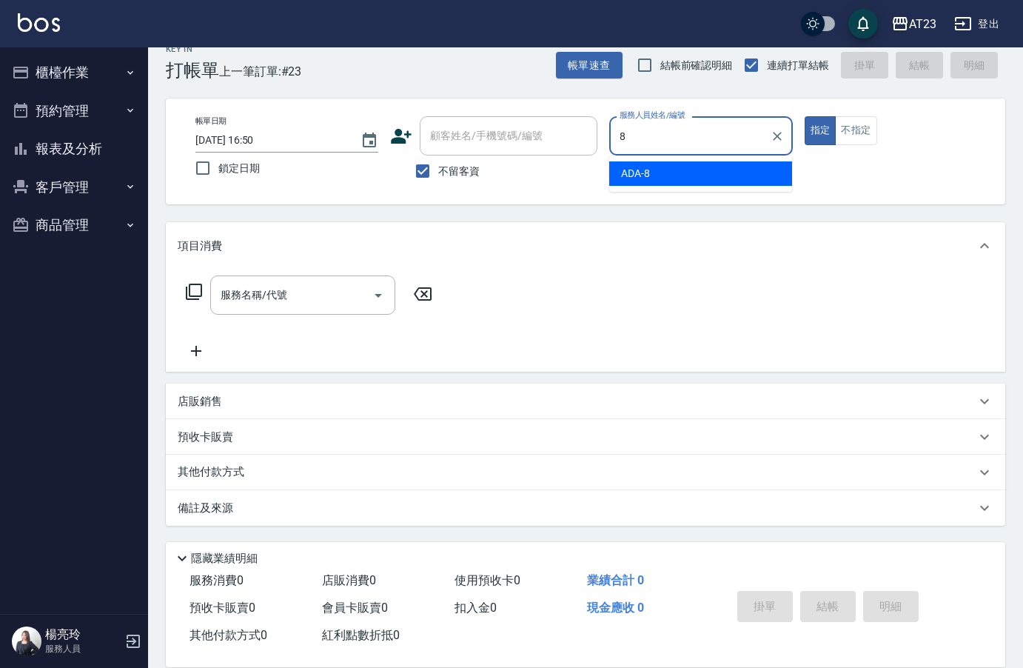
type input "ADA-8"
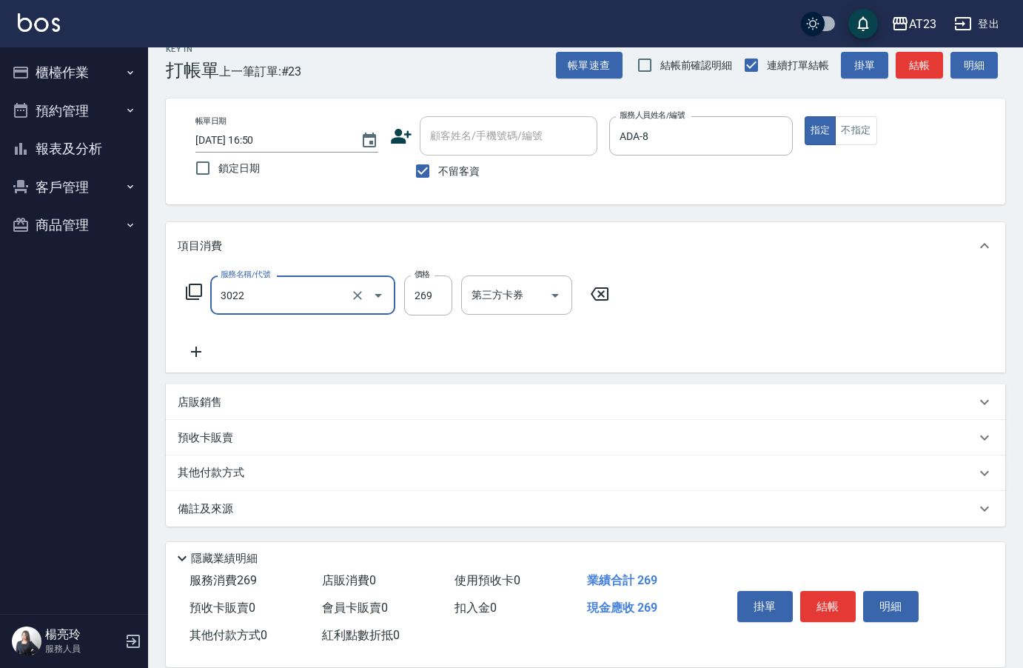
type input "(活動)造型剪(3022)"
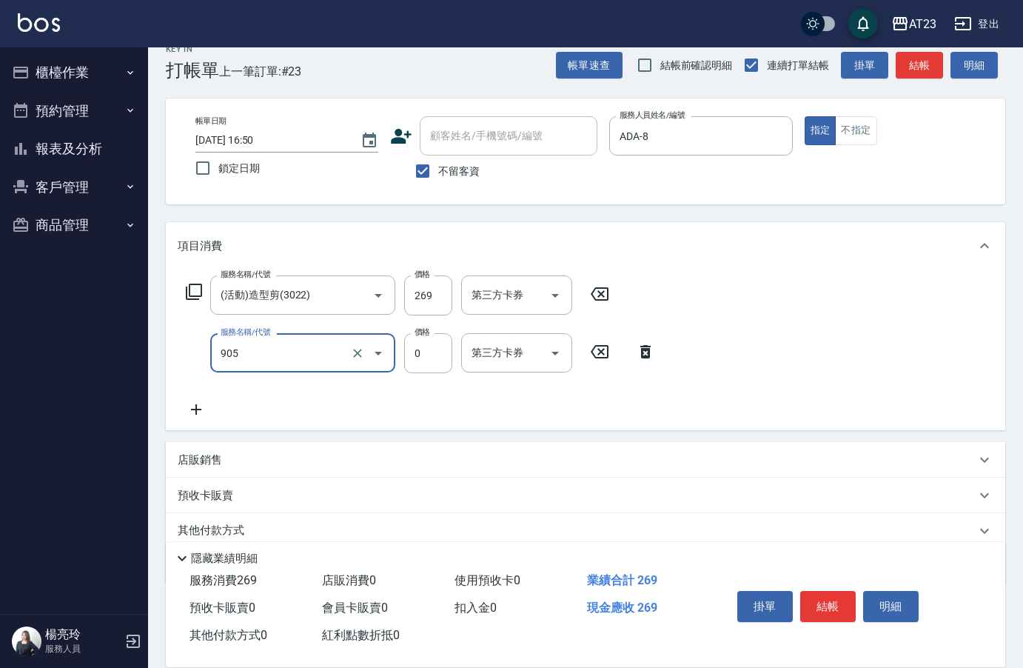
type input "頭皮卡使用(905)"
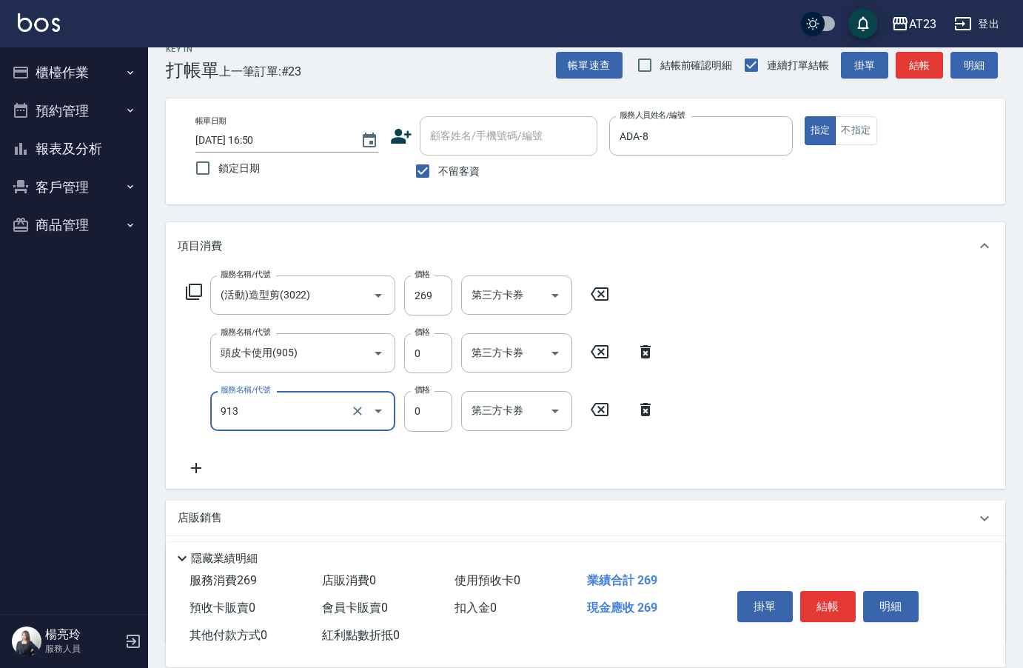
type input "蘆薈卡(913)"
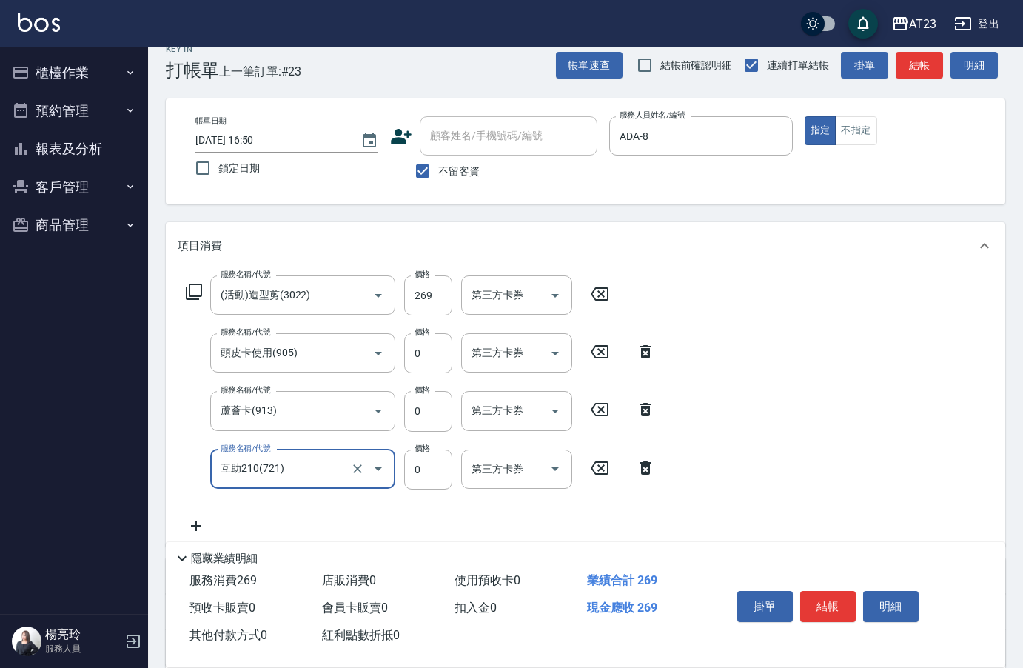
type input "互助210(721)"
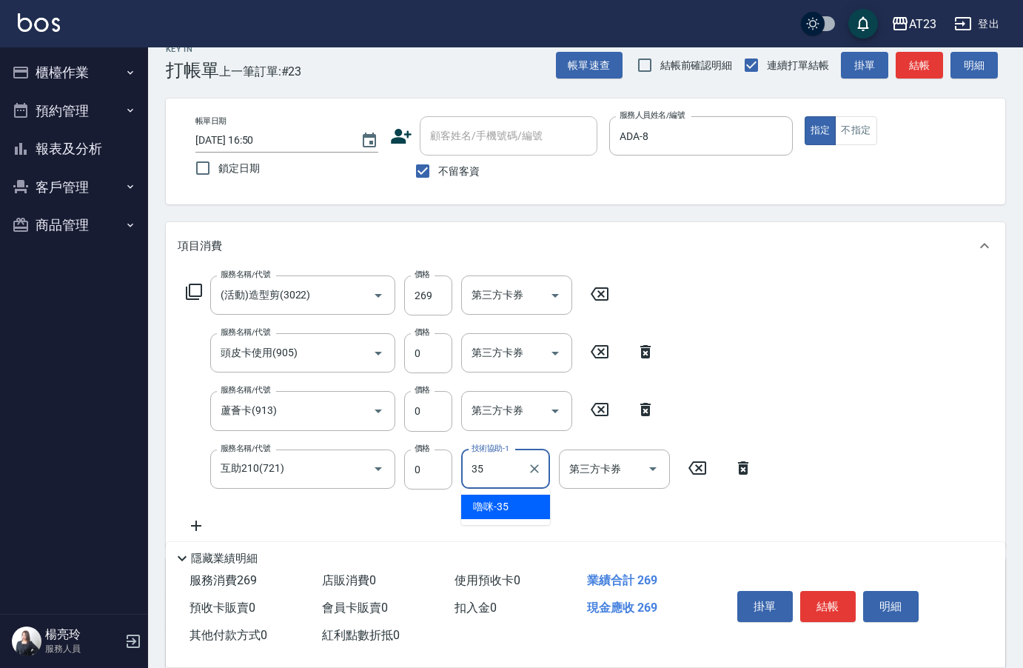
type input "嚕咪-35"
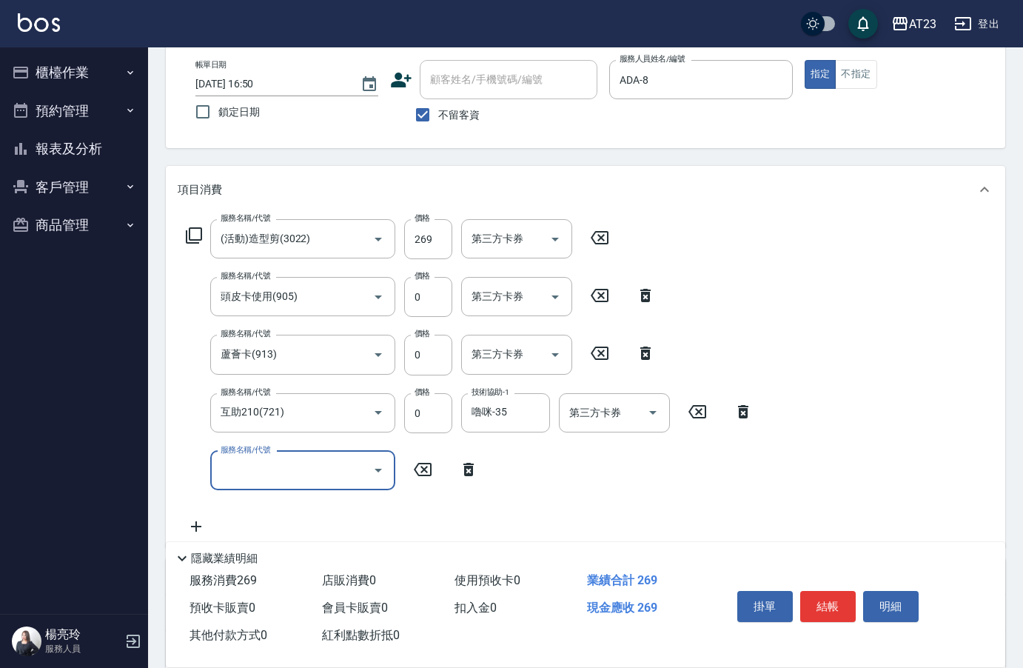
scroll to position [169, 0]
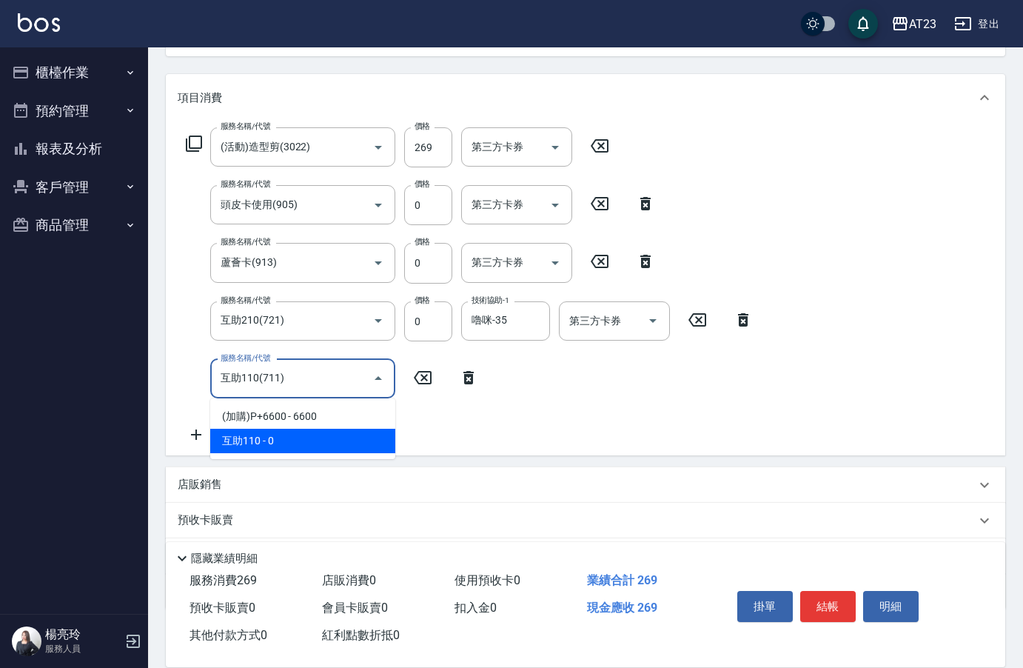
type input "互助110(711)"
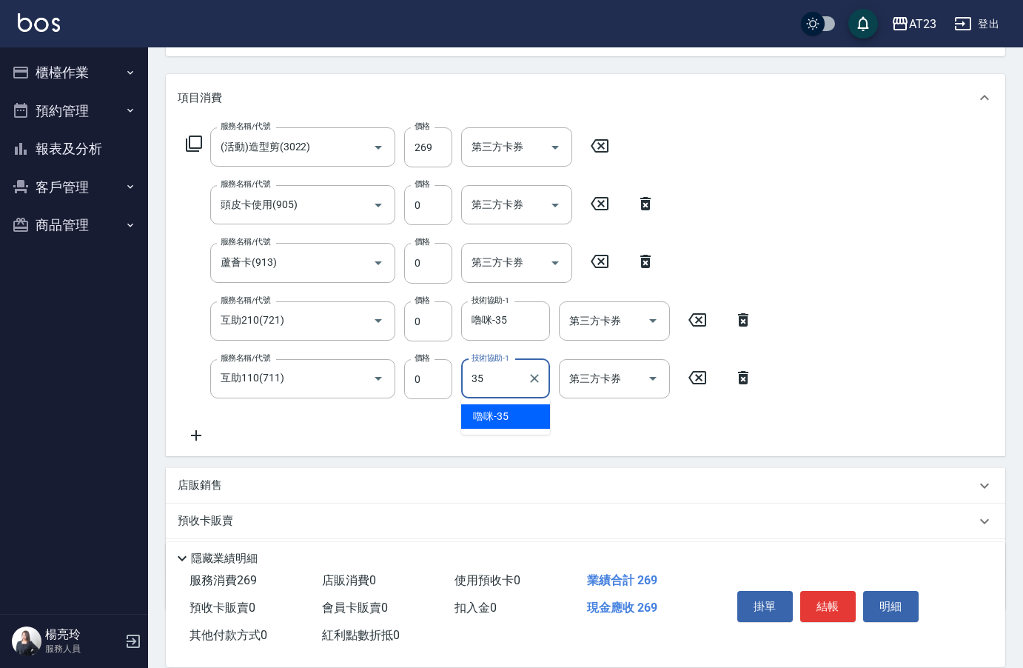
type input "嚕咪-35"
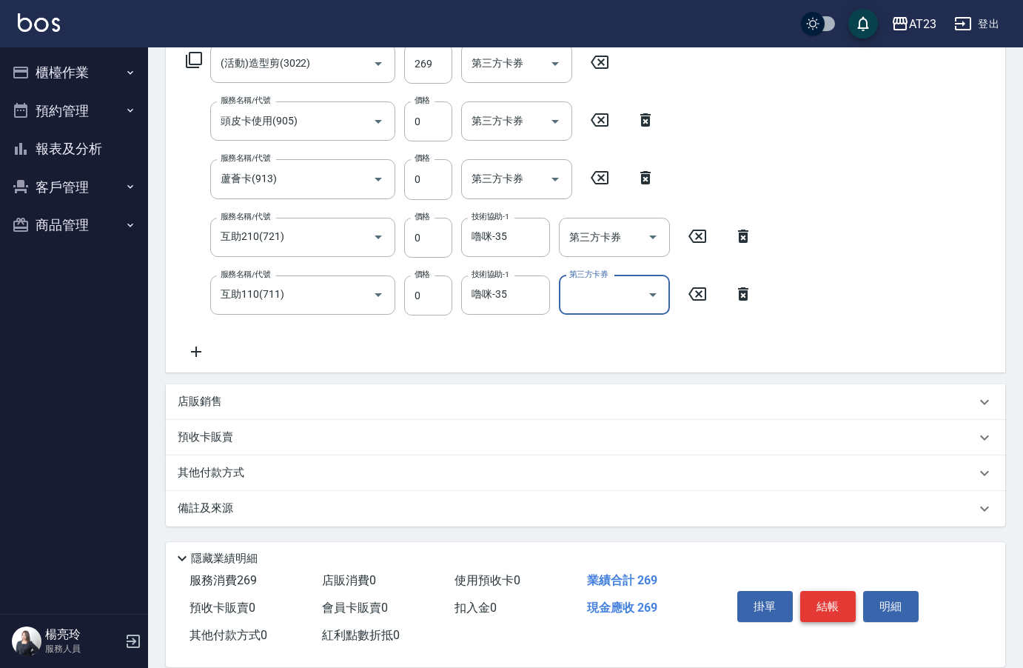
scroll to position [253, 0]
click at [834, 601] on button "結帳" at bounding box center [828, 606] width 56 height 31
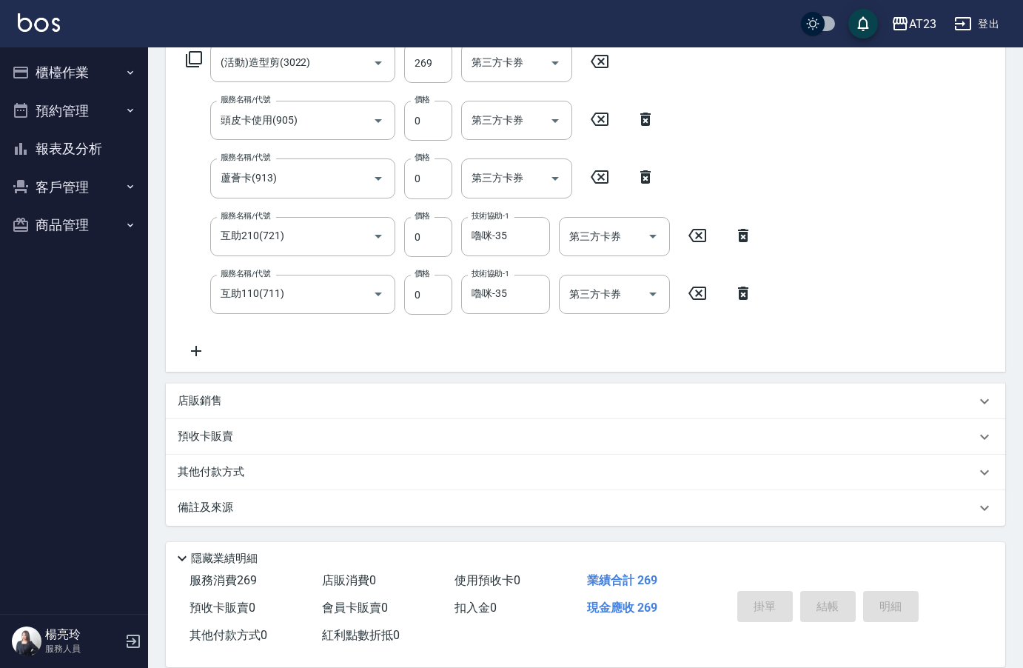
type input "[DATE] 16:51"
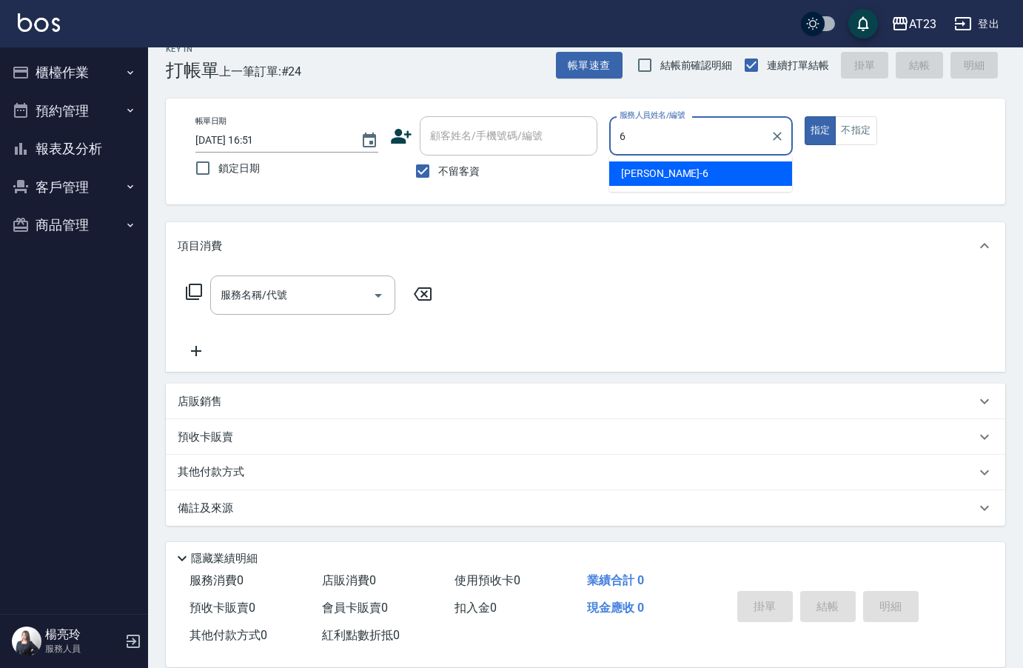
type input "Joann-6"
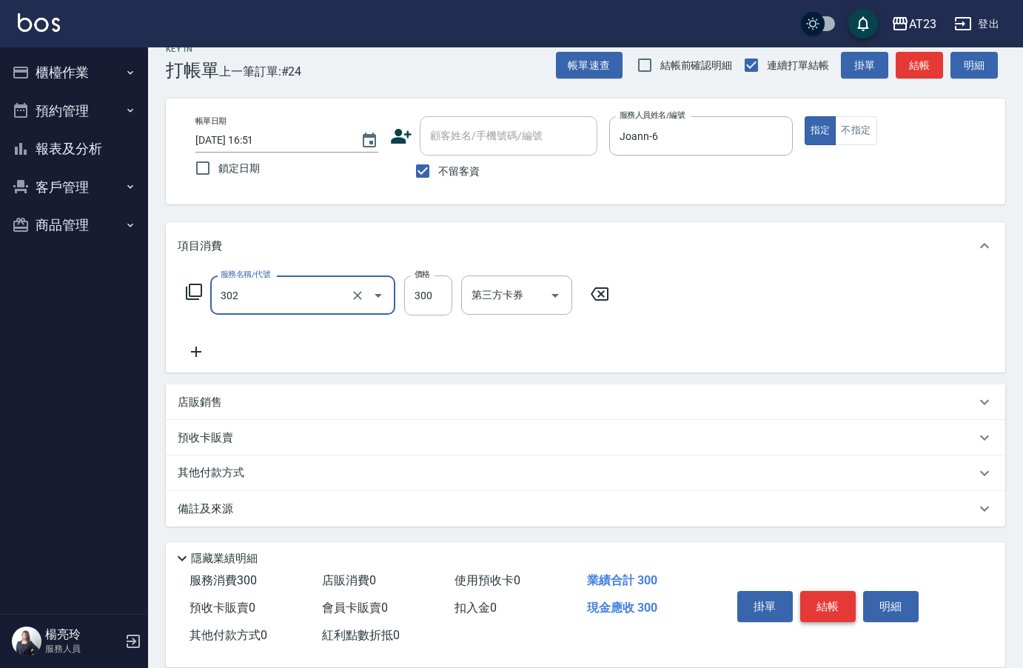
type input "學生剪髮(302)"
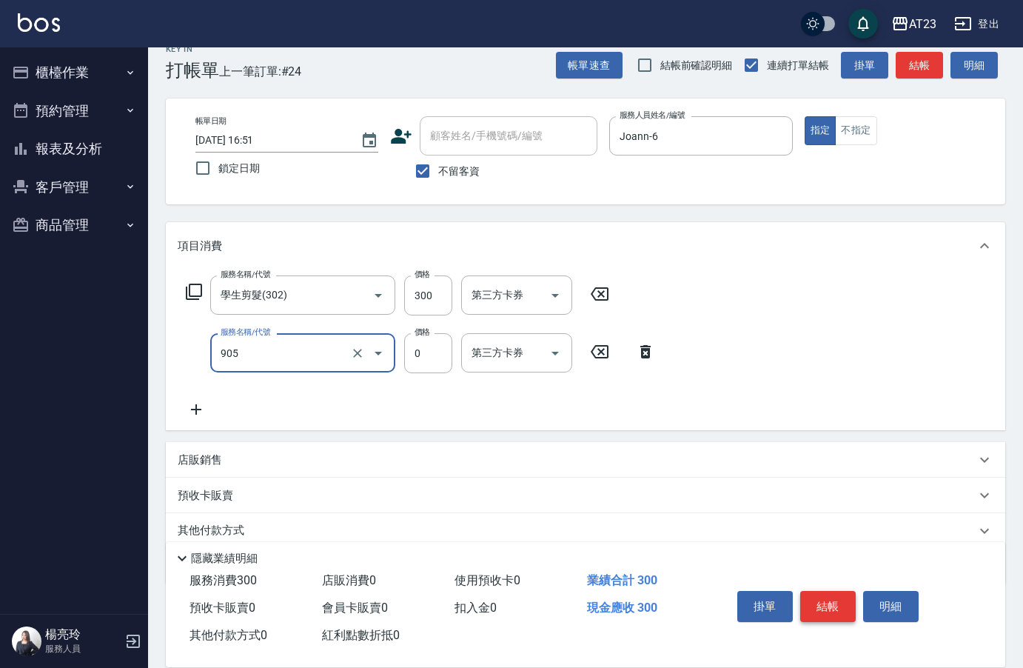
type input "頭皮卡使用(905)"
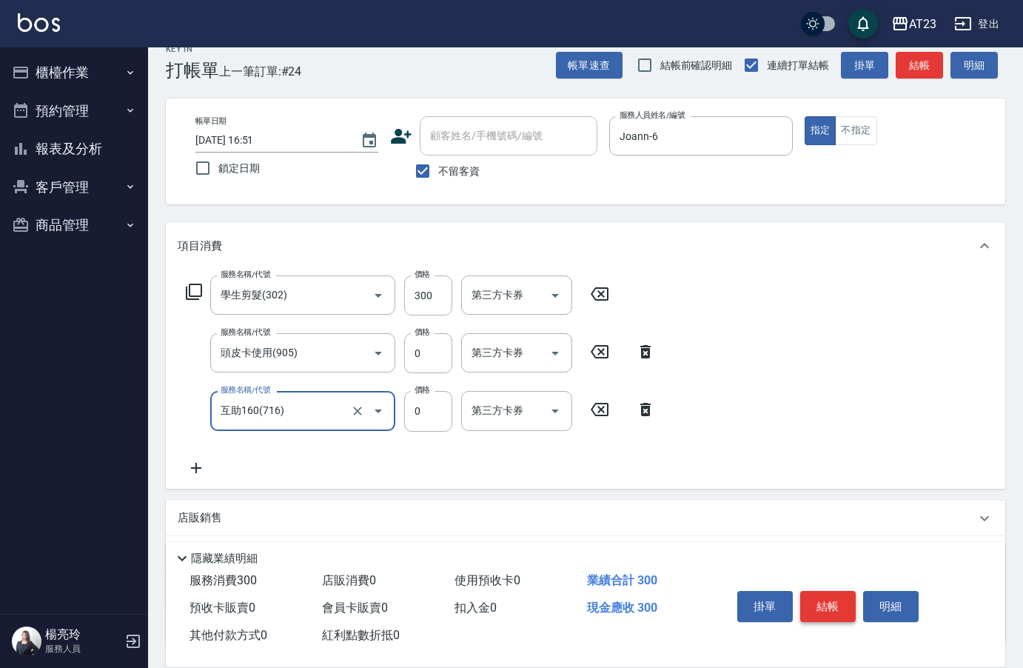
type input "互助160(716)"
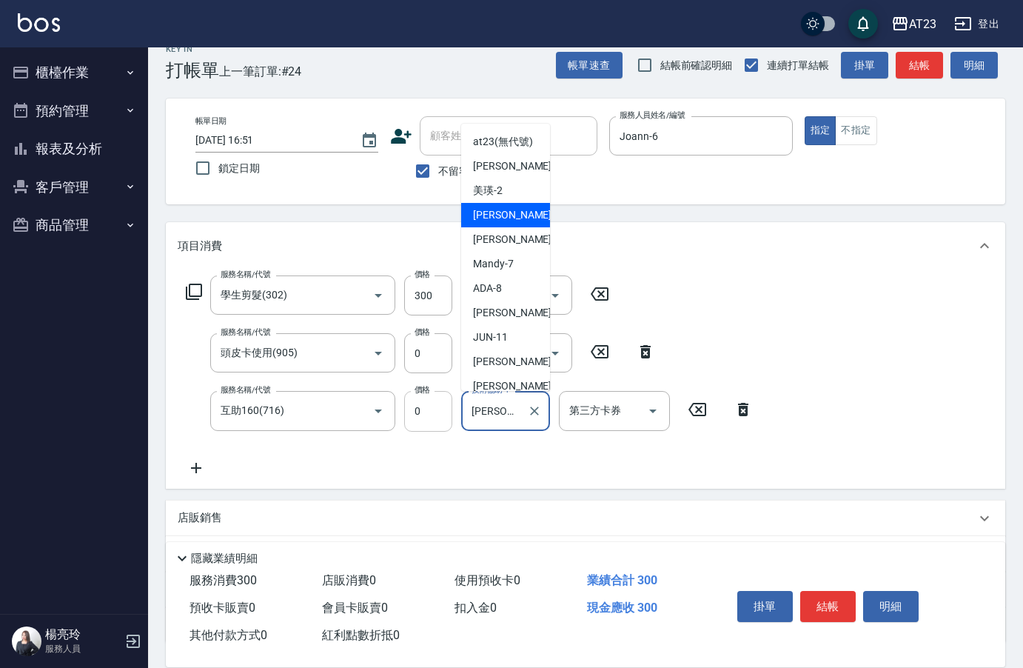
drag, startPoint x: 518, startPoint y: 405, endPoint x: 418, endPoint y: 396, distance: 101.1
click at [418, 396] on div "服務名稱/代號 互助160(716) 服務名稱/代號 價格 0 價格 技術協助-1 [PERSON_NAME]-3 技術協助-1 第三方卡券 第三方卡券" at bounding box center [470, 411] width 584 height 40
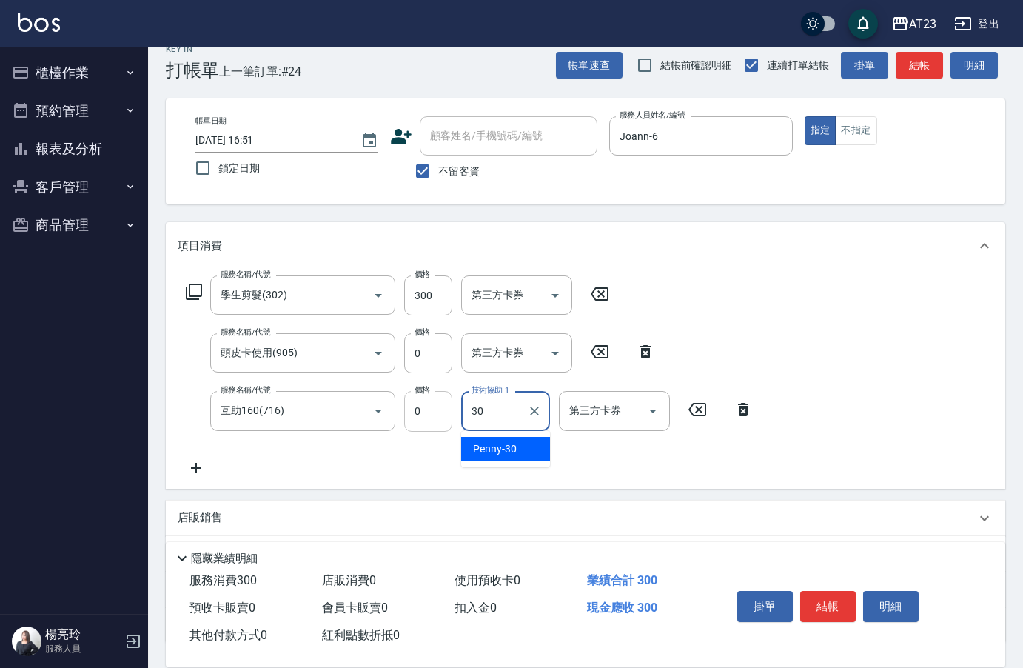
type input "Penny-30"
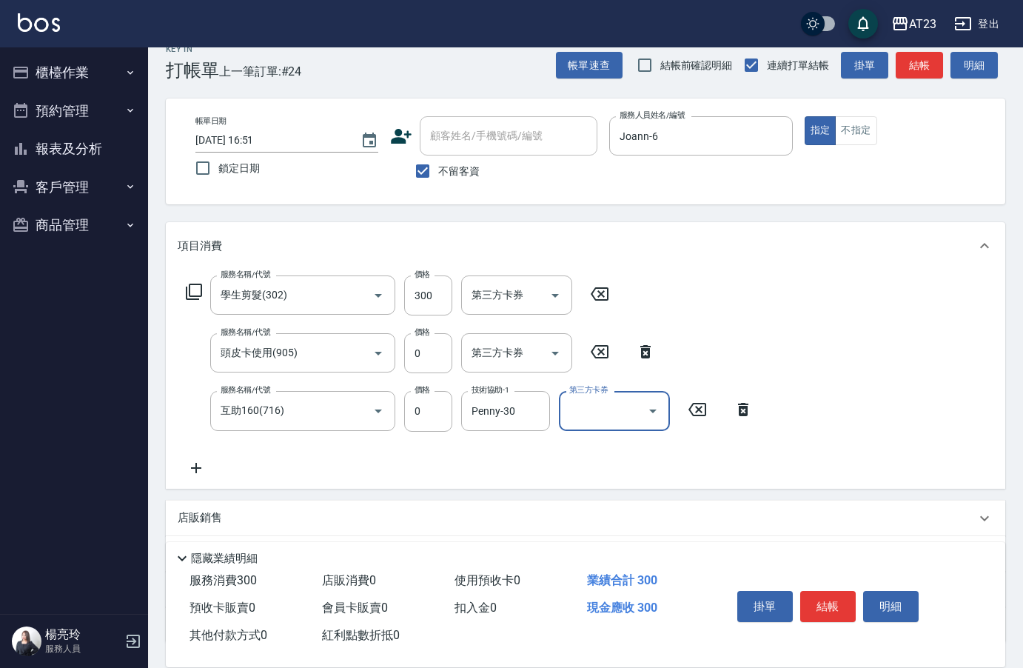
scroll to position [138, 0]
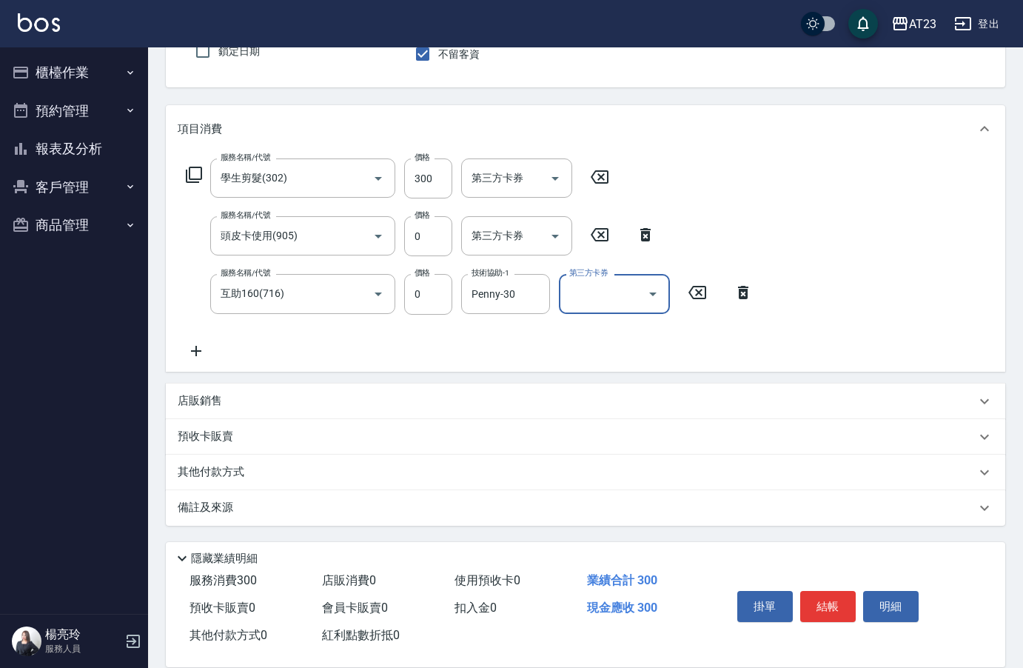
click at [272, 468] on div "其他付款方式" at bounding box center [577, 472] width 798 height 16
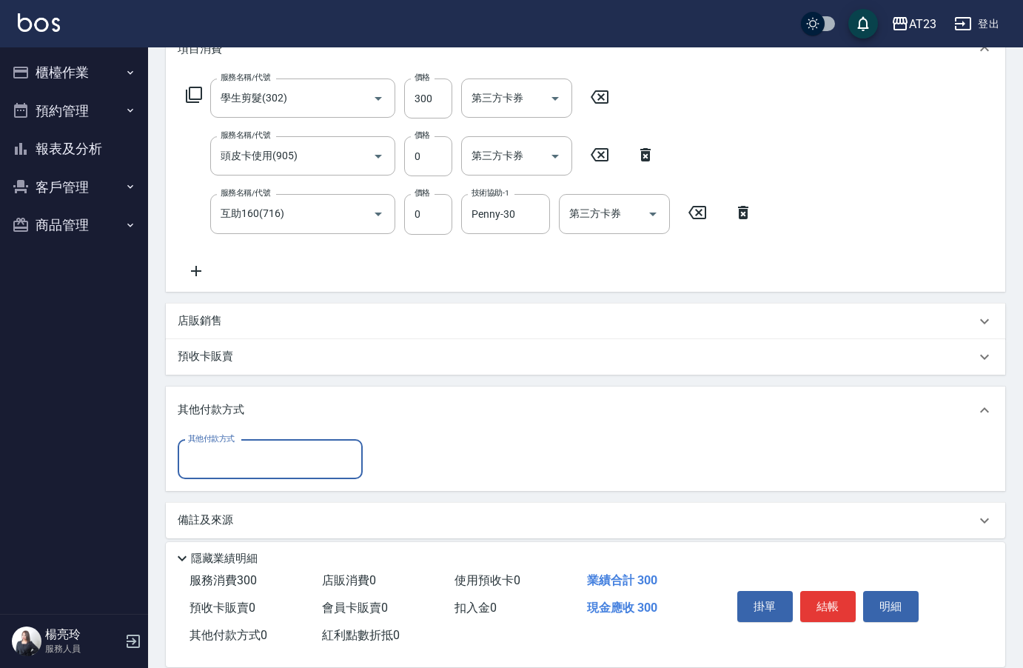
scroll to position [222, 0]
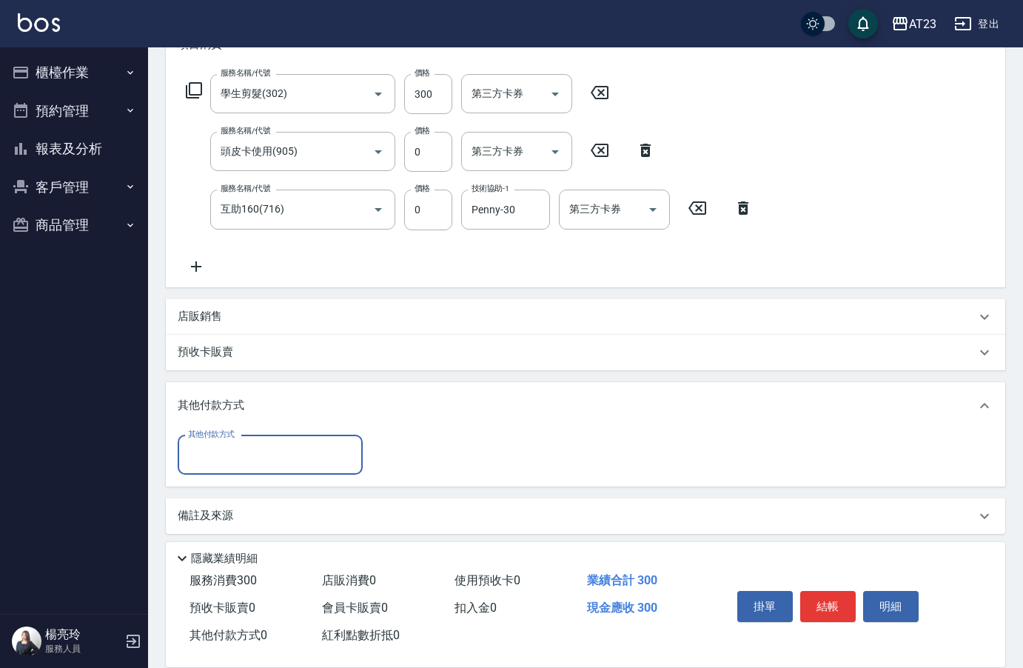
click at [234, 467] on div "其他付款方式" at bounding box center [270, 454] width 185 height 39
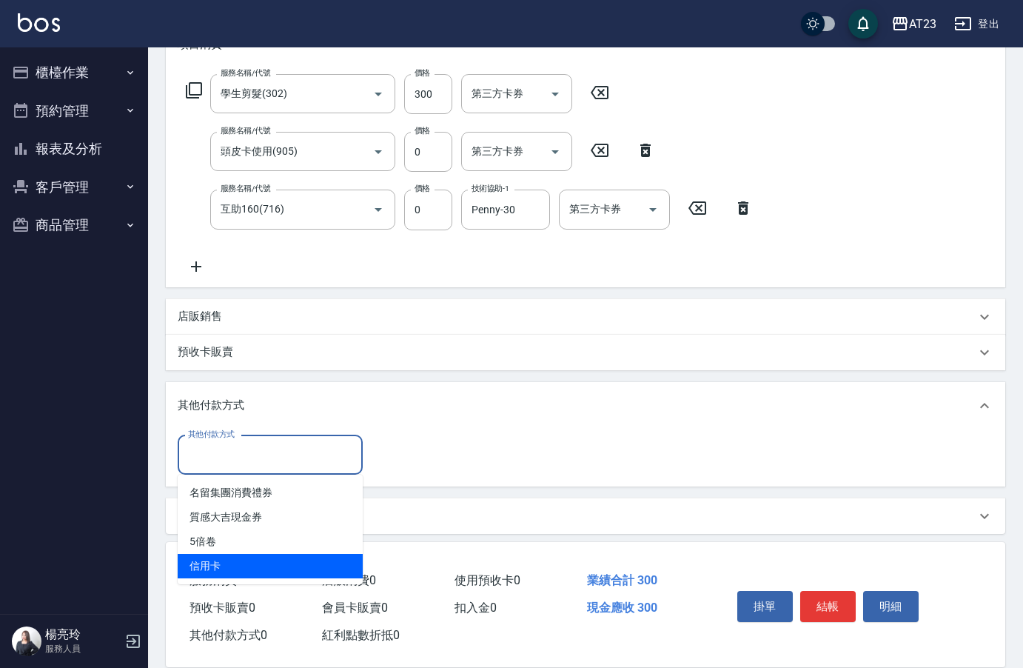
drag, startPoint x: 245, startPoint y: 557, endPoint x: 301, endPoint y: 562, distance: 56.5
click at [246, 558] on span "信用卡" at bounding box center [270, 566] width 185 height 24
type input "信用卡"
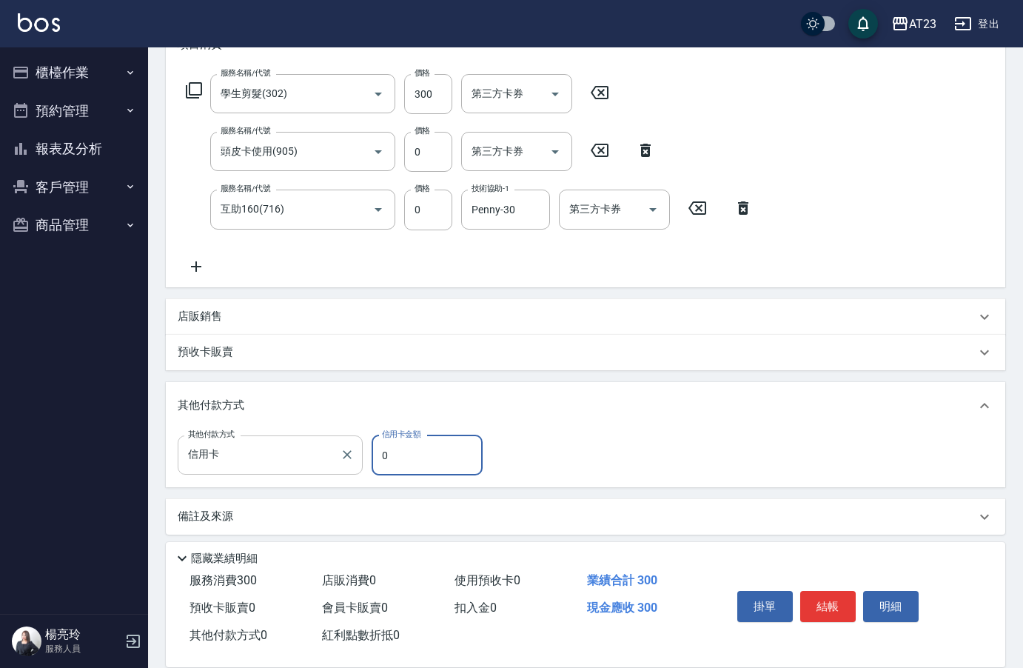
drag, startPoint x: 408, startPoint y: 457, endPoint x: 315, endPoint y: 462, distance: 92.7
click at [321, 461] on div "其他付款方式 信用卡 其他付款方式 信用卡金額 0 信用卡金額" at bounding box center [335, 455] width 314 height 40
type input "300"
click at [808, 600] on button "結帳" at bounding box center [828, 606] width 56 height 31
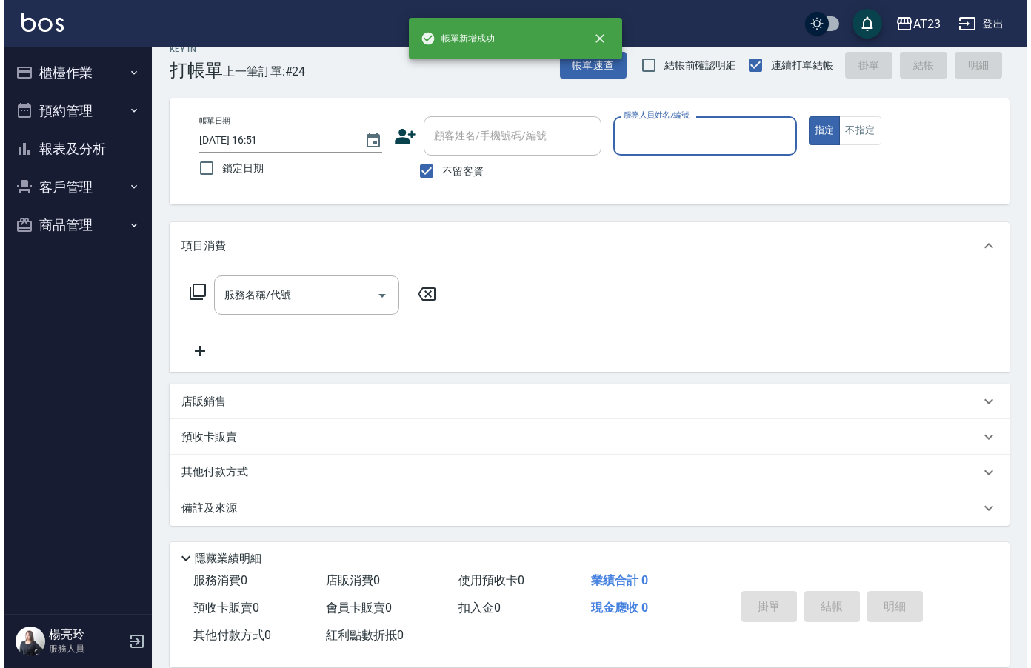
scroll to position [21, 0]
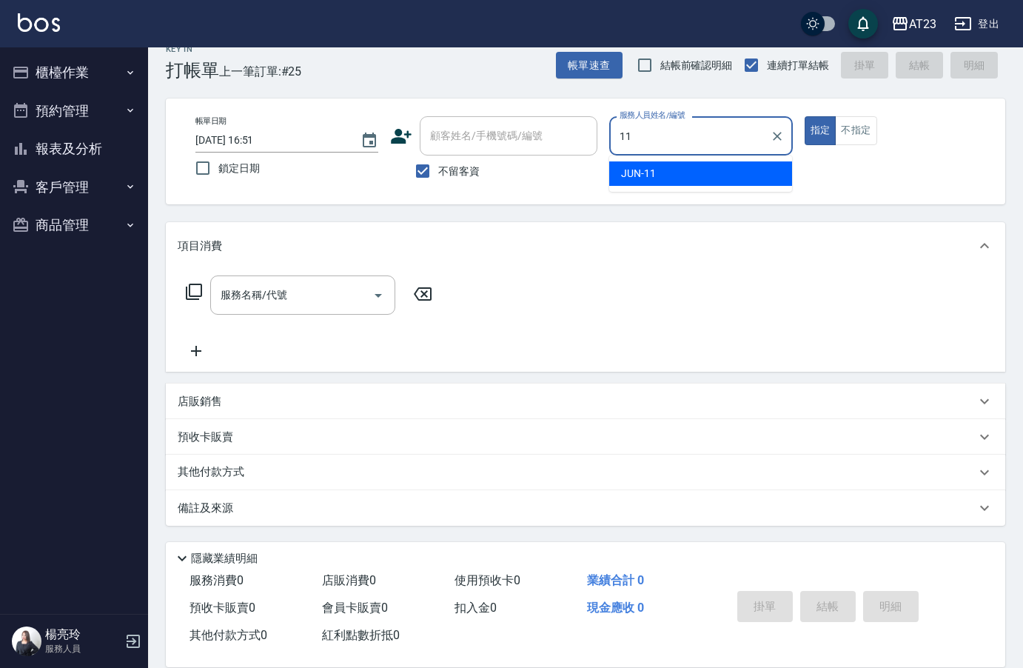
type input "JUN-11"
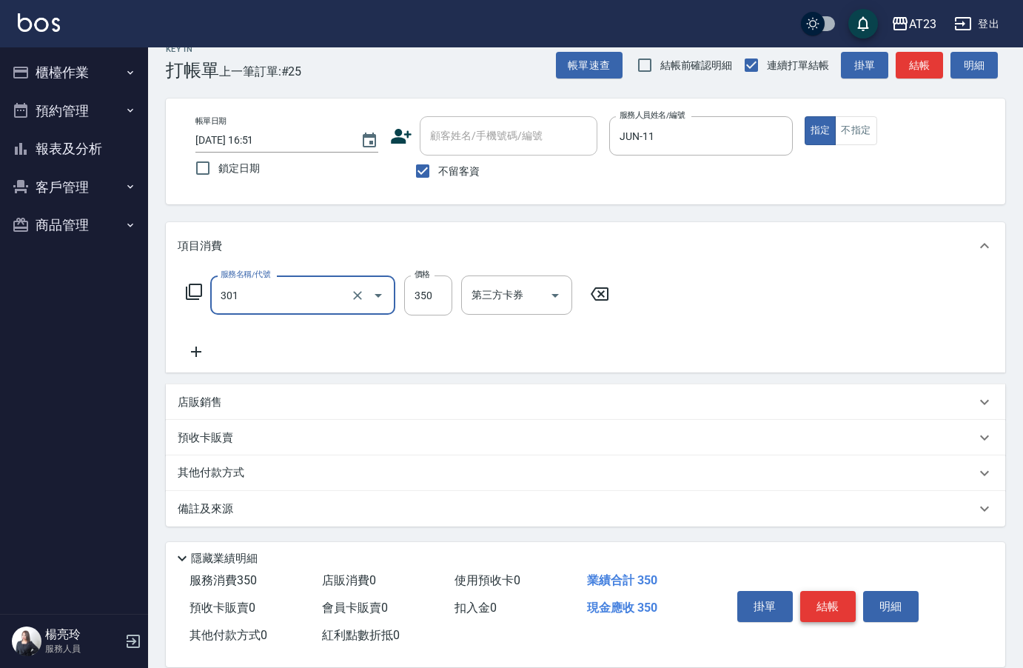
type input "造型剪髮(301)"
type input "400"
click at [808, 600] on button "結帳" at bounding box center [828, 606] width 56 height 31
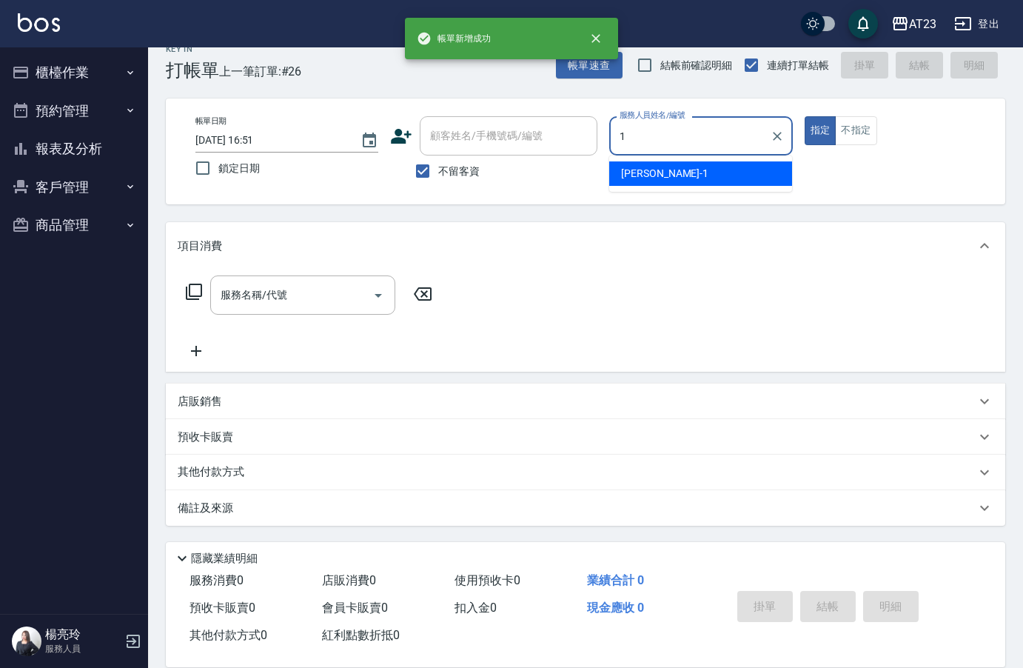
type input "[PERSON_NAME]-1"
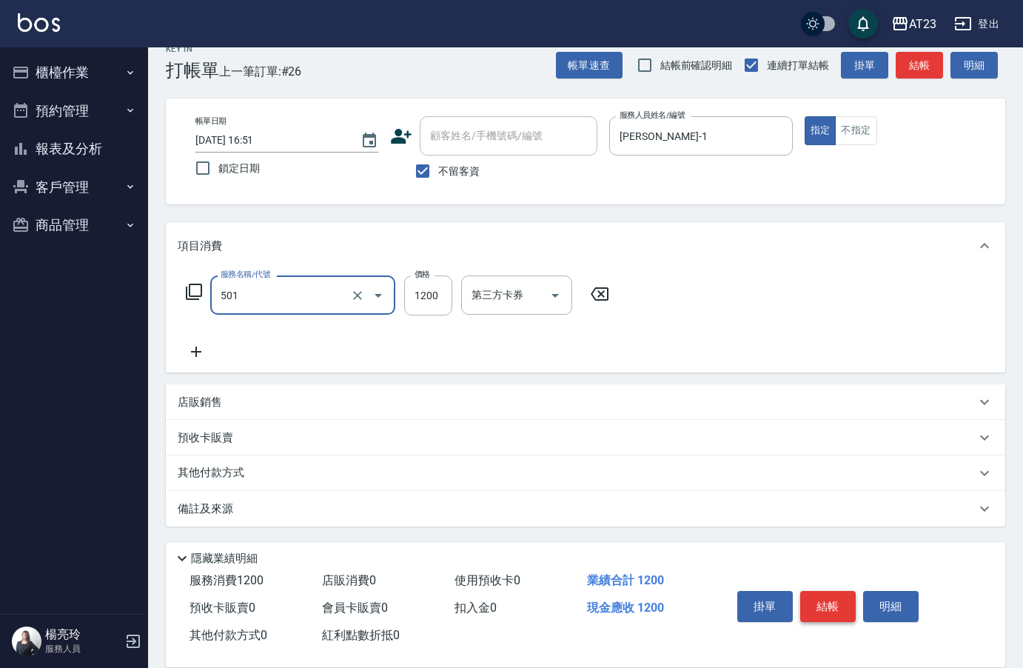
type input "染髮(501)"
type input "2500"
click at [195, 295] on icon at bounding box center [194, 292] width 18 height 18
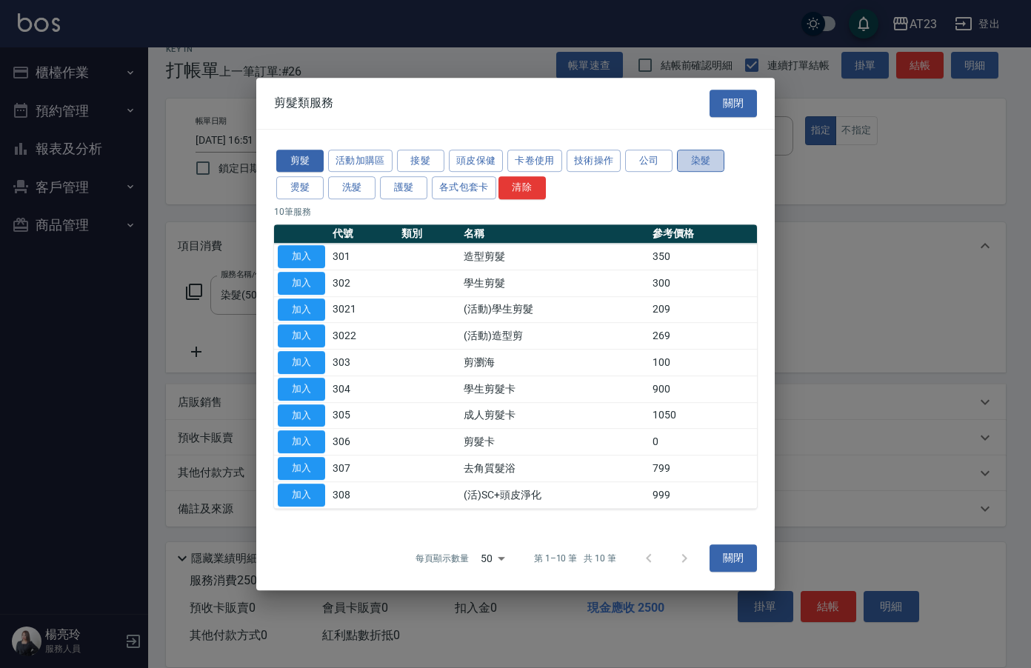
click at [701, 166] on button "染髮" at bounding box center [700, 161] width 47 height 23
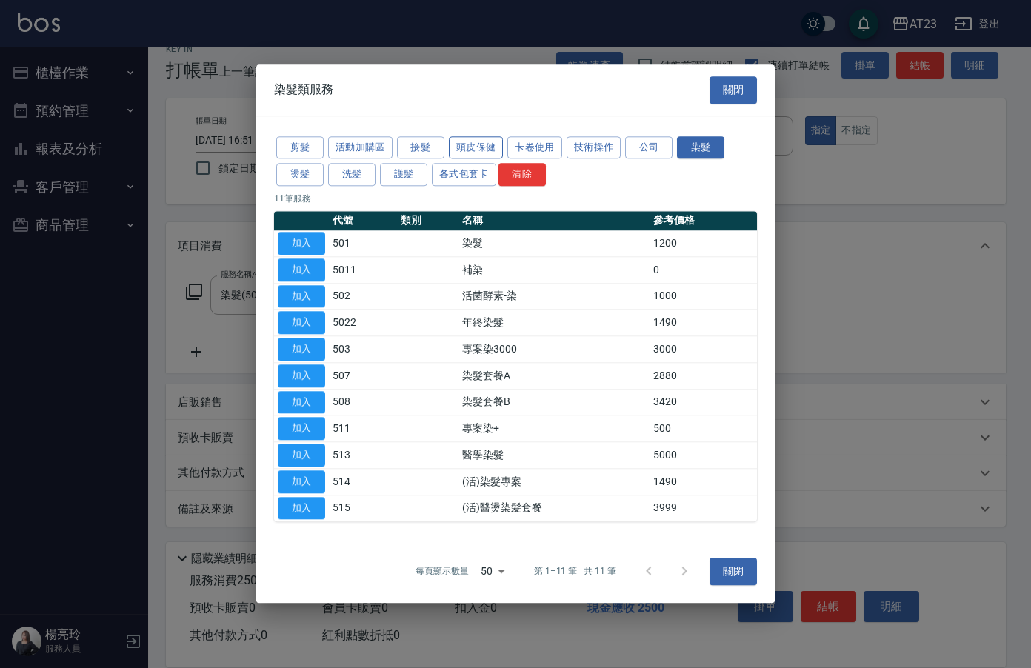
click at [481, 145] on button "頭皮保健" at bounding box center [476, 147] width 55 height 23
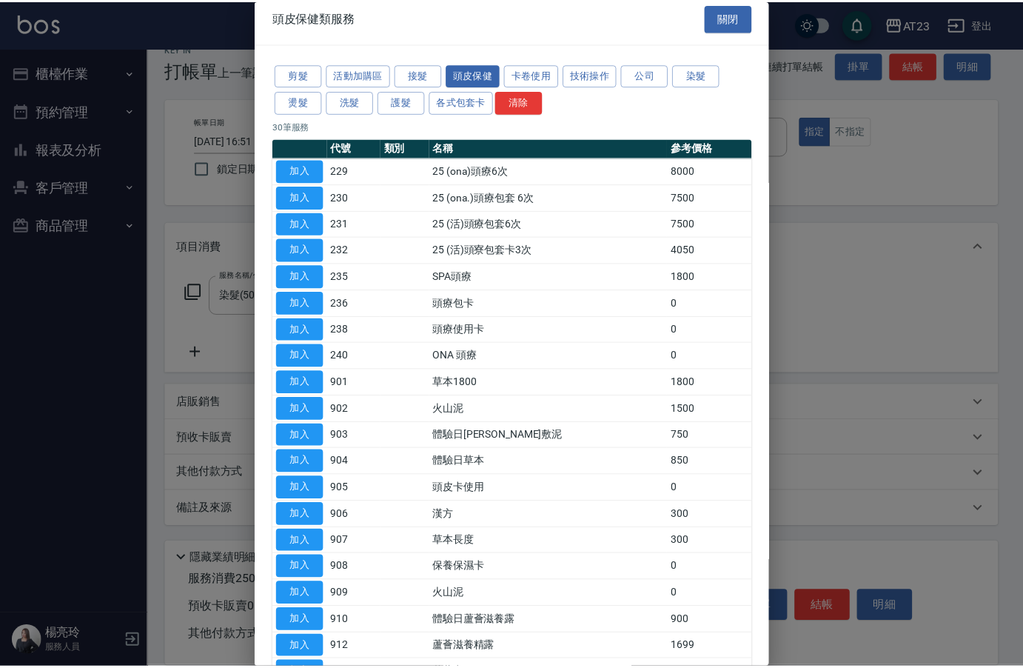
scroll to position [0, 0]
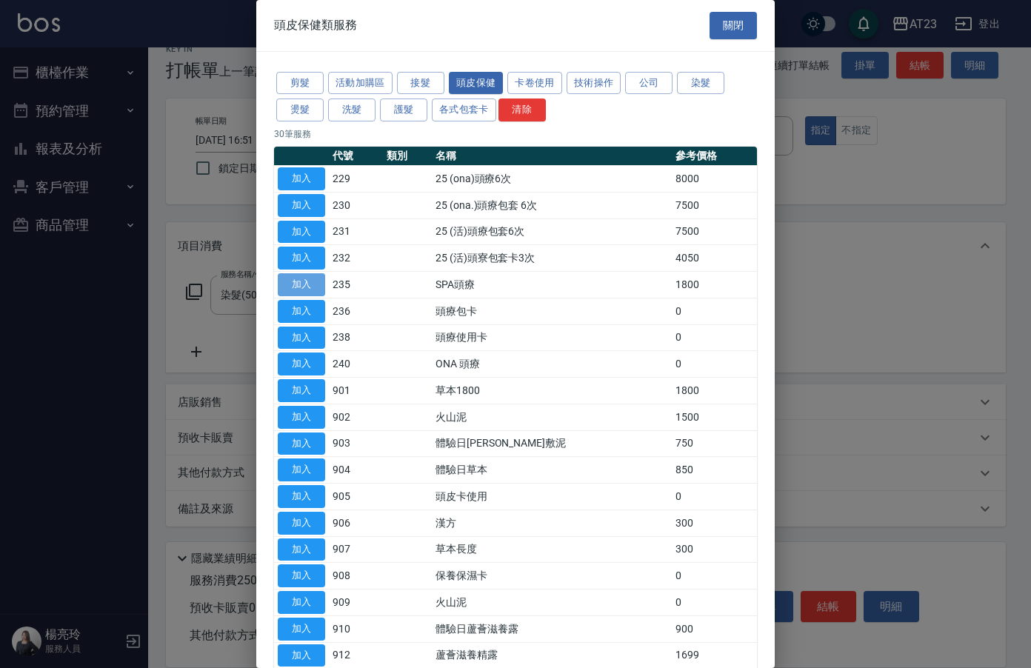
click at [321, 283] on button "加入" at bounding box center [301, 284] width 47 height 23
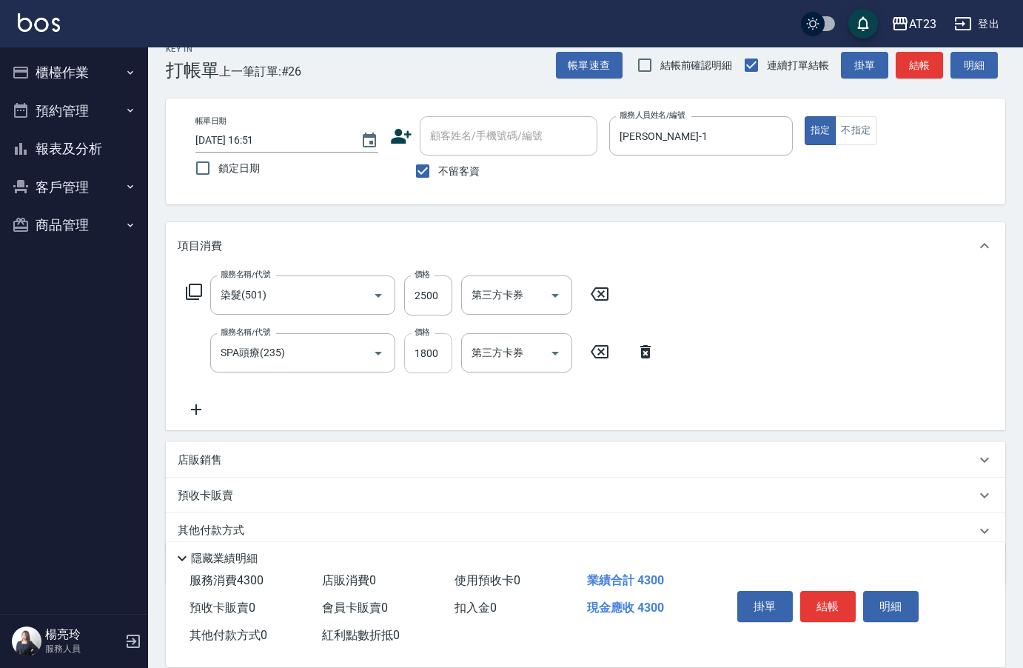
click at [437, 360] on input "1800" at bounding box center [428, 353] width 48 height 40
type input "200"
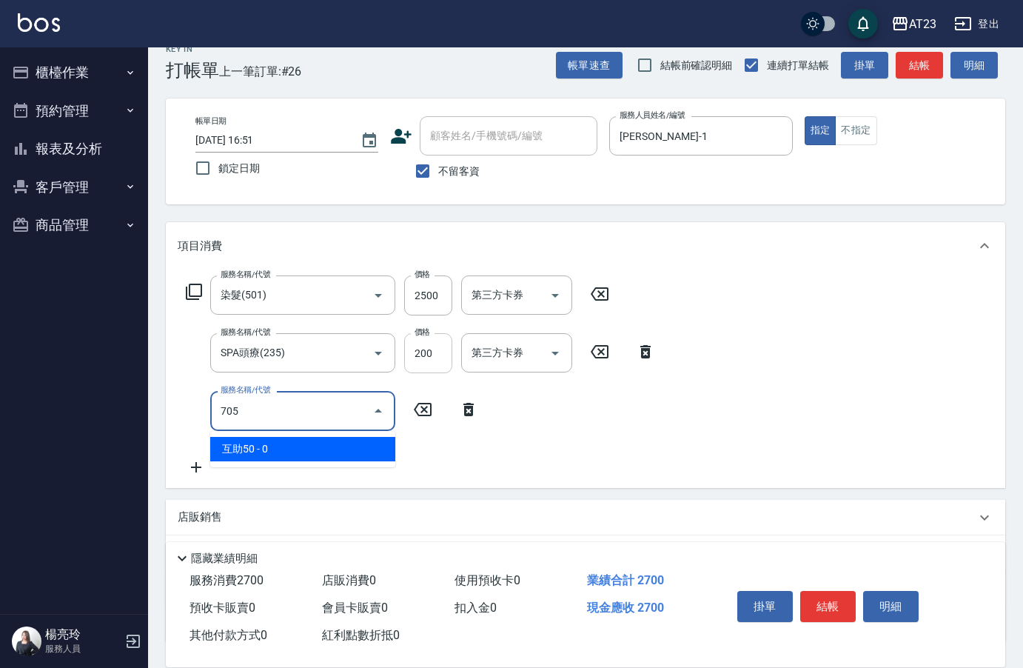
type input "互助50(705)"
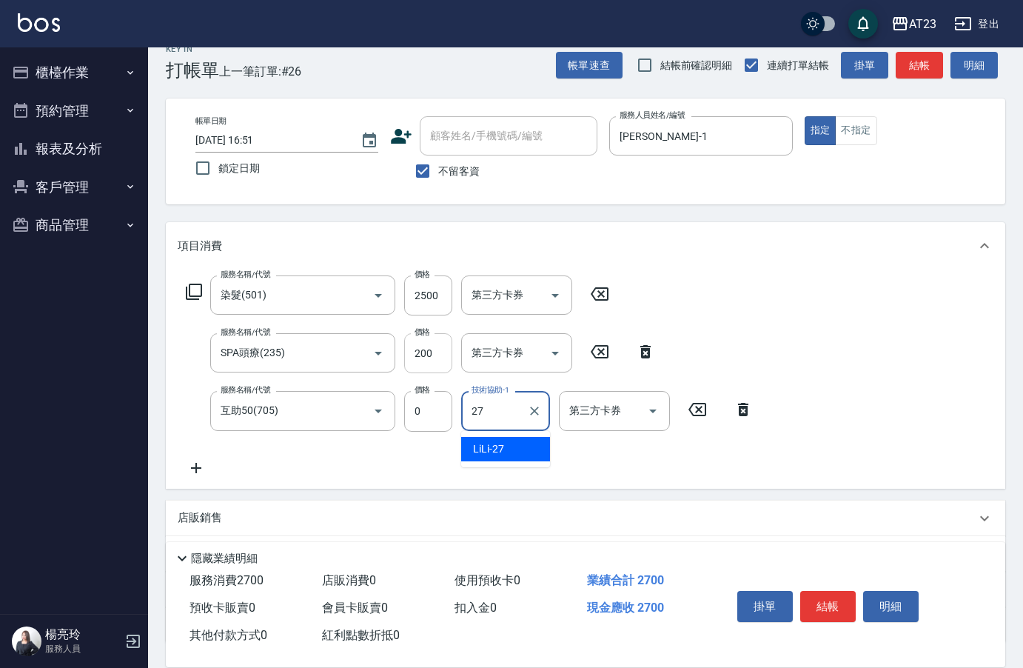
type input "LiLi-27"
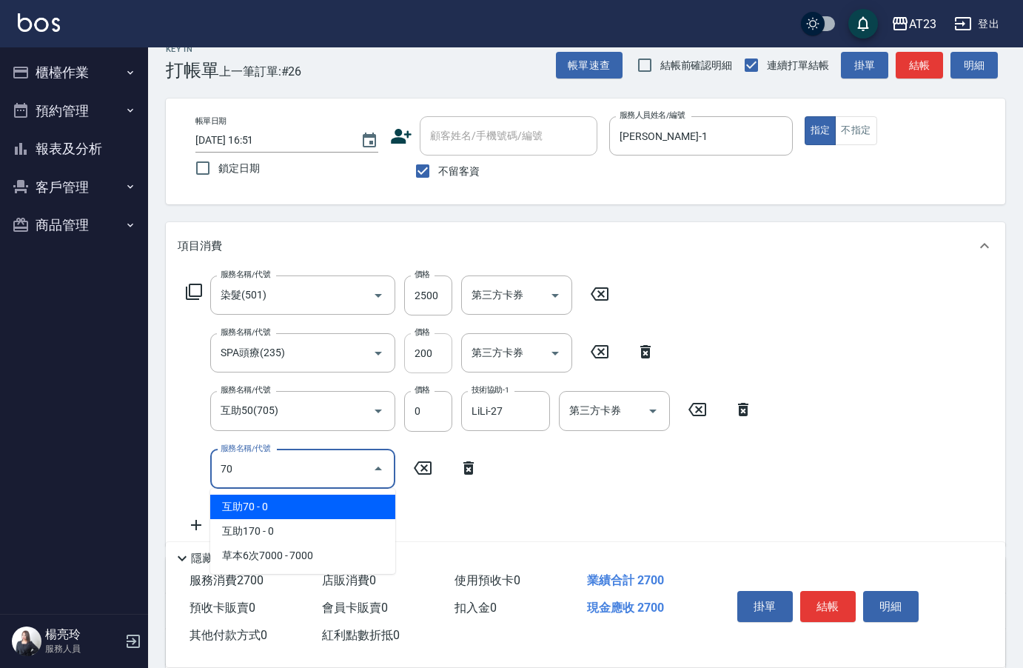
type input "7"
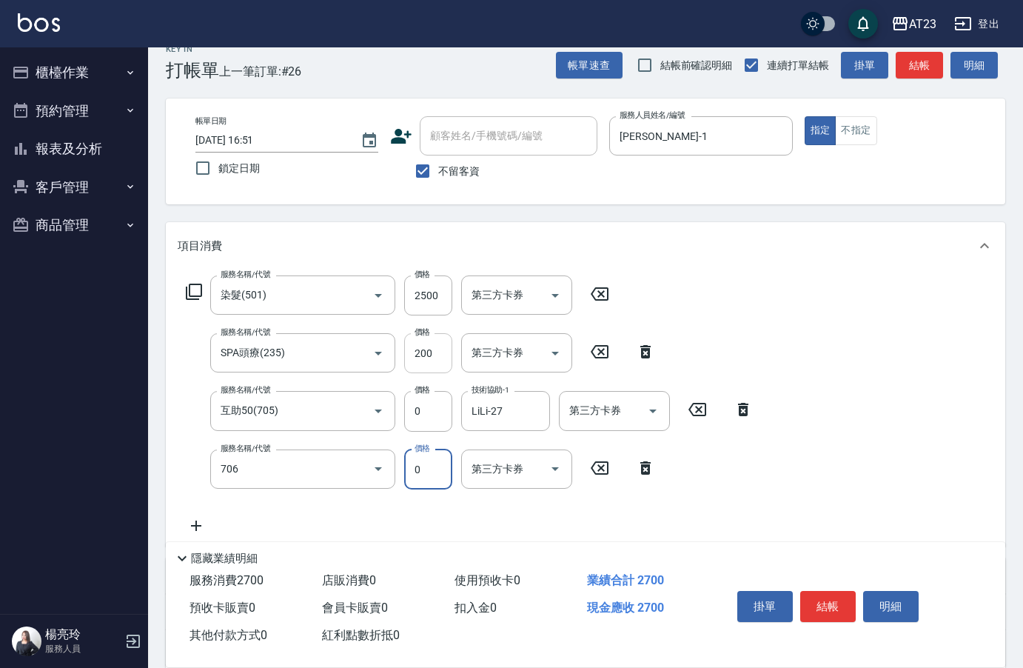
type input "互助60(706)"
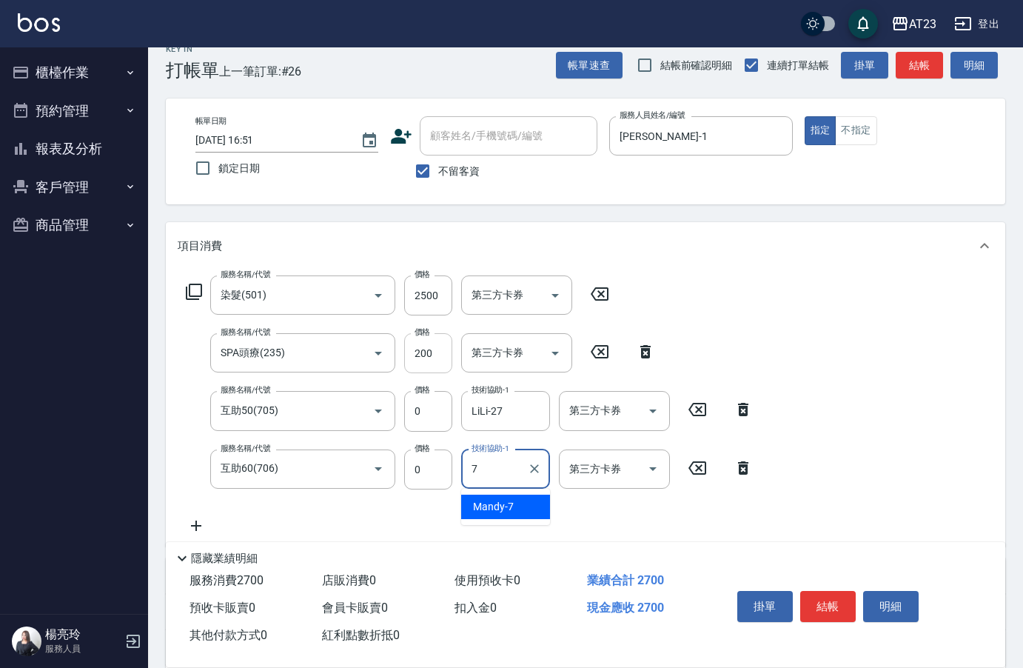
type input "Mandy-7"
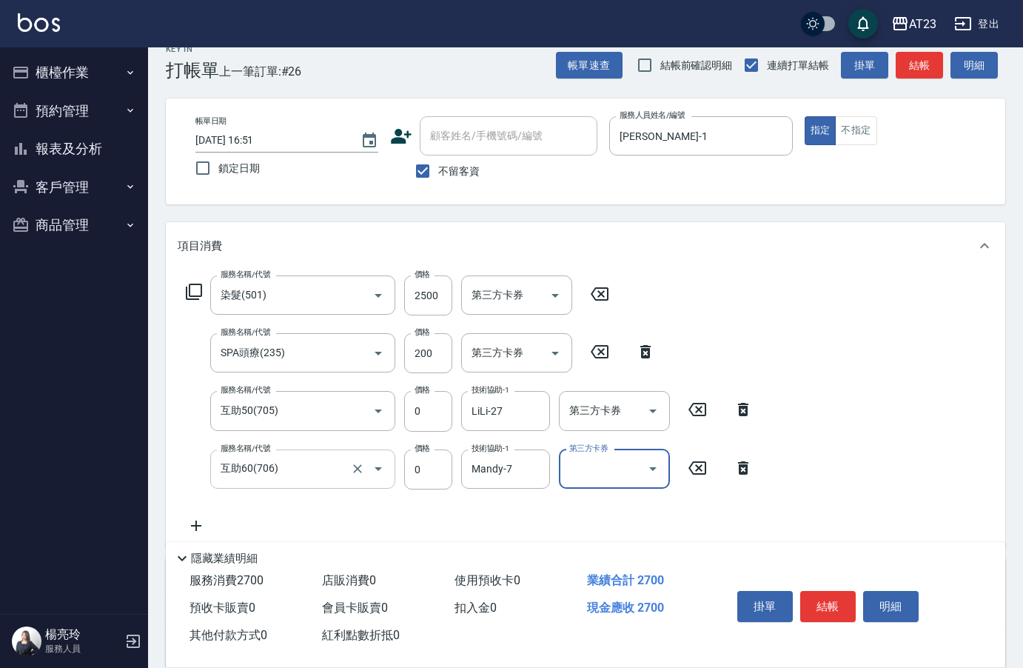
click at [315, 473] on input "互助60(706)" at bounding box center [282, 469] width 130 height 26
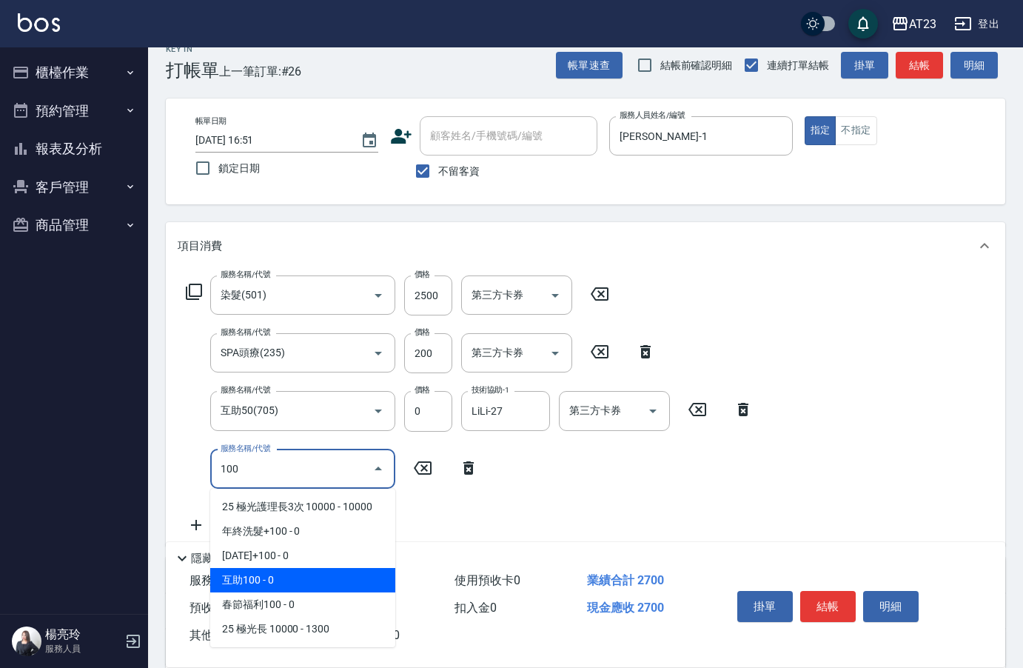
click at [296, 580] on span "互助100 - 0" at bounding box center [302, 580] width 185 height 24
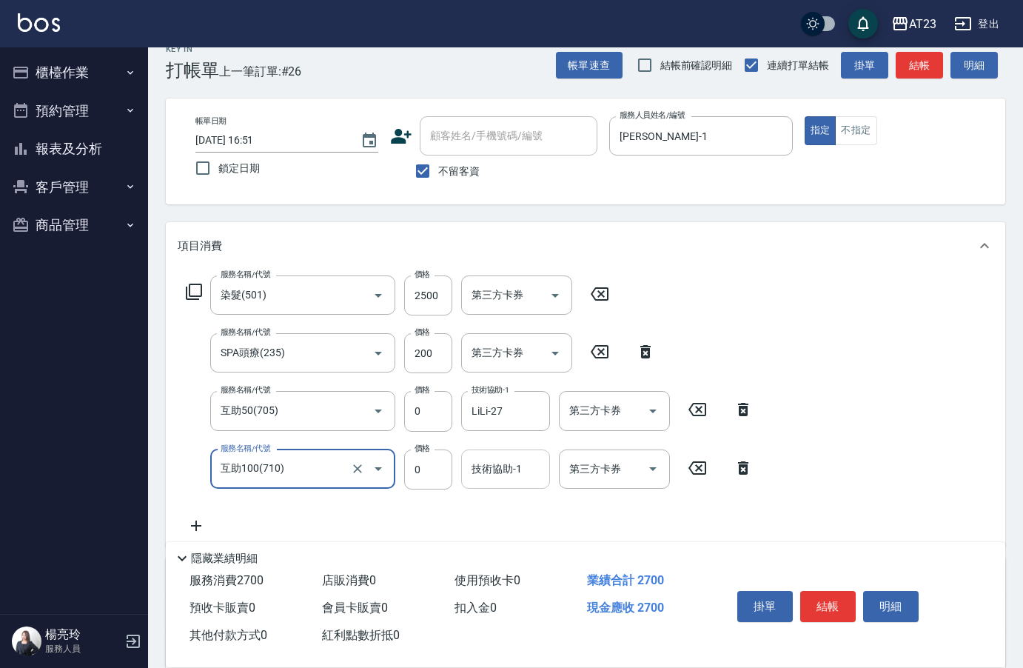
type input "互助100(710)"
click at [531, 471] on input "技術協助-1" at bounding box center [506, 469] width 76 height 26
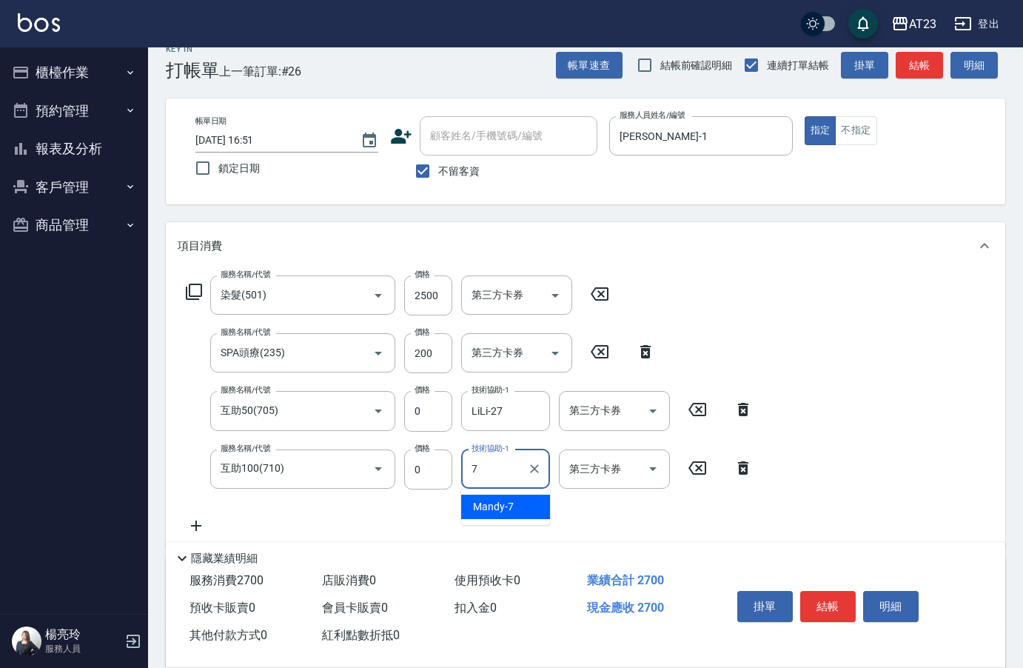
type input "Mandy-7"
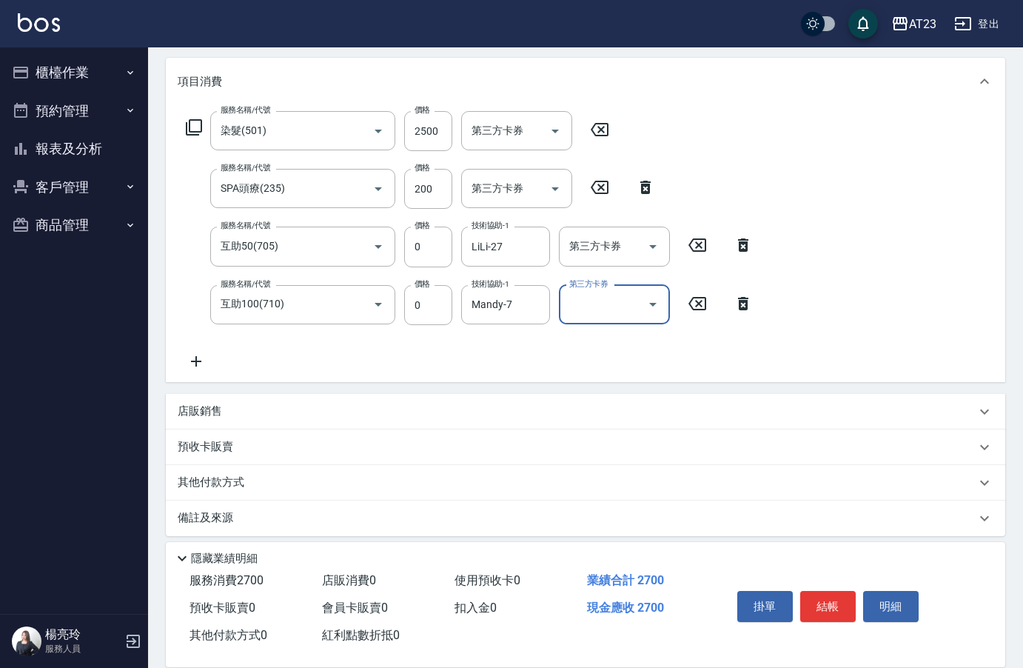
scroll to position [195, 0]
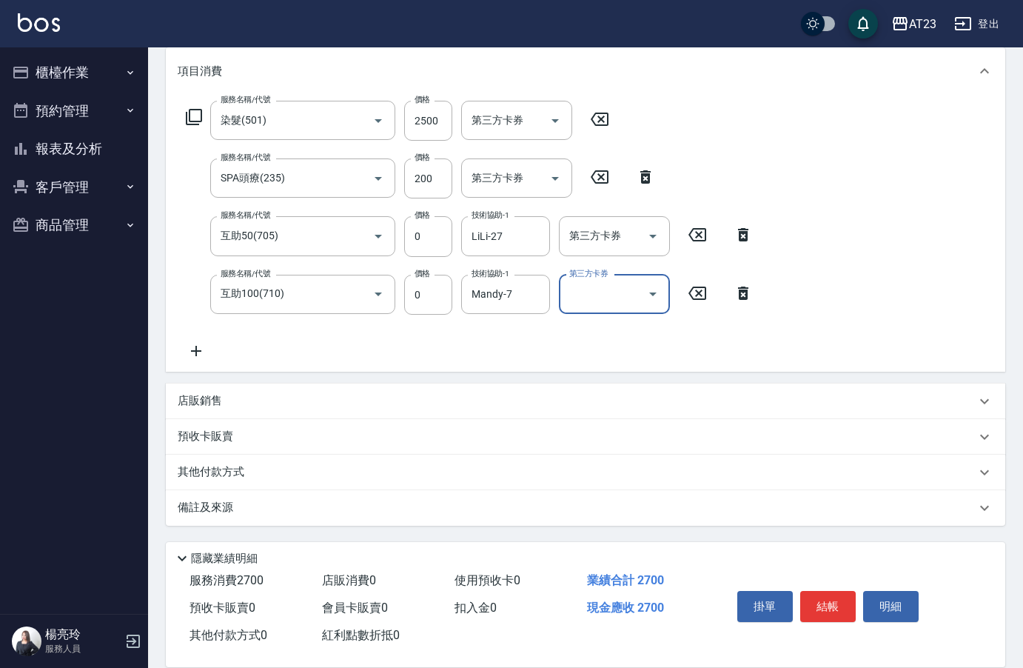
click at [225, 484] on div "其他付款方式" at bounding box center [586, 473] width 840 height 36
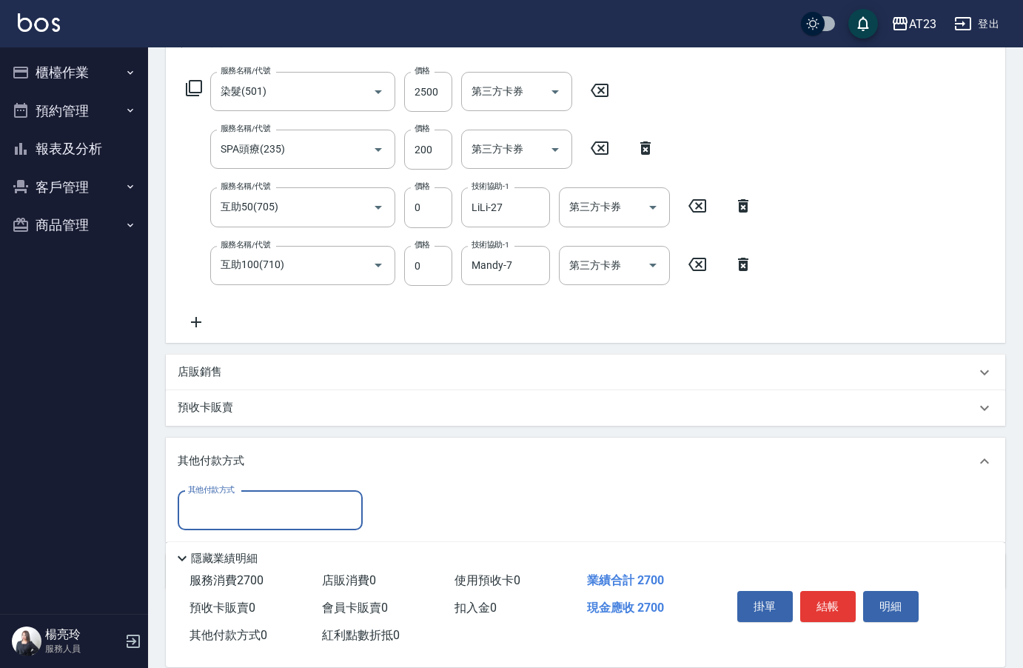
scroll to position [0, 0]
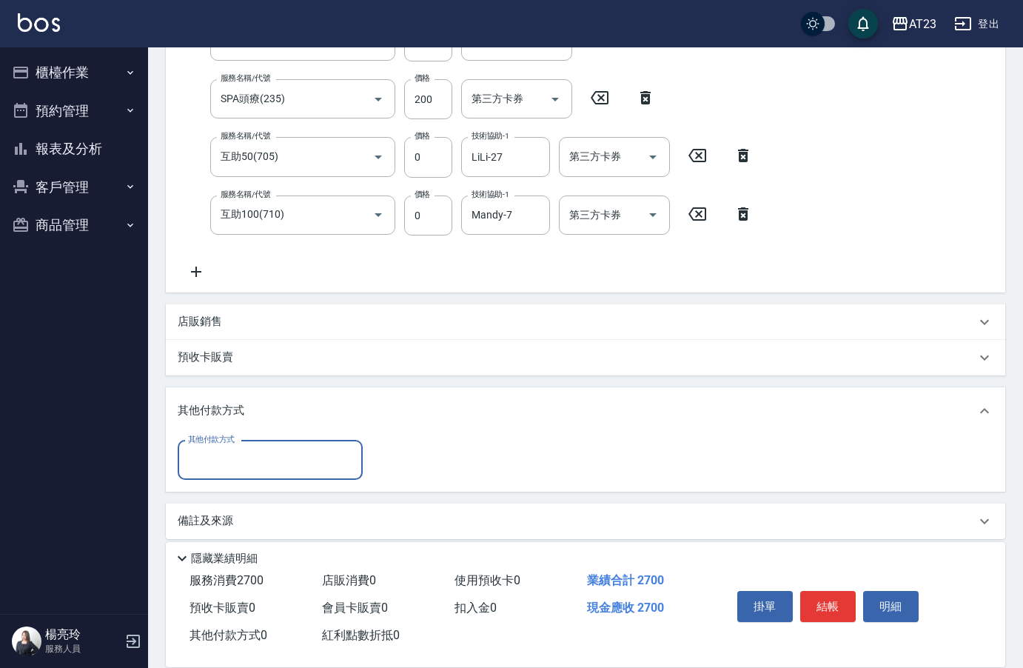
click at [221, 469] on input "其他付款方式" at bounding box center [270, 460] width 172 height 26
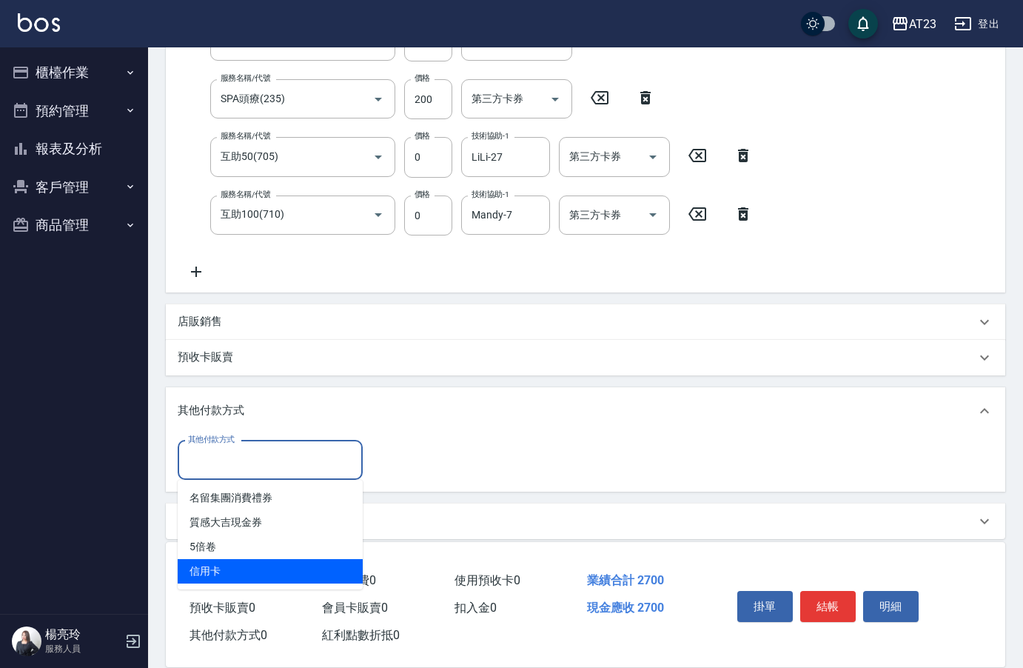
click at [249, 573] on span "信用卡" at bounding box center [270, 571] width 185 height 24
type input "信用卡"
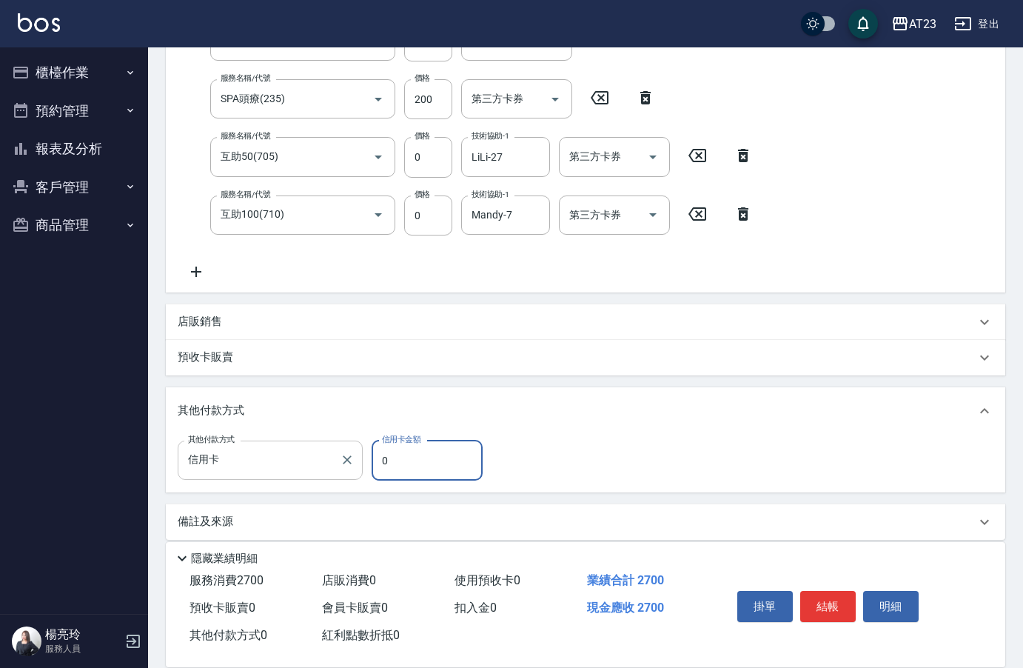
drag, startPoint x: 404, startPoint y: 470, endPoint x: 321, endPoint y: 466, distance: 82.3
click at [321, 467] on div "其他付款方式 信用卡 其他付款方式 信用卡金額 0 信用卡金額" at bounding box center [335, 461] width 314 height 40
type input "2500"
click at [837, 602] on button "結帳" at bounding box center [828, 606] width 56 height 31
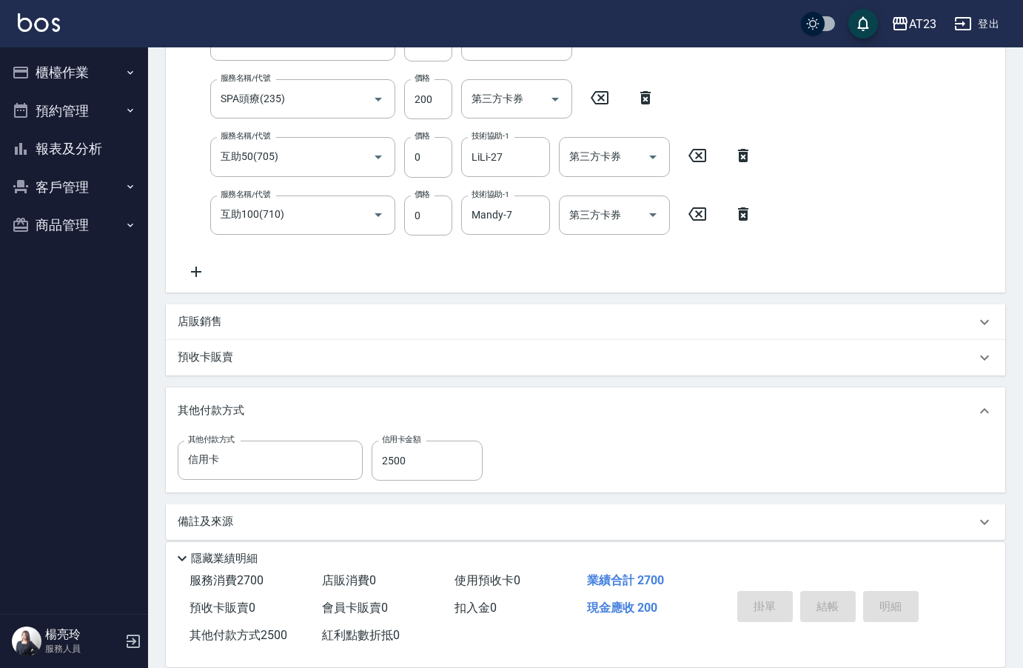
type input "[DATE] 16:52"
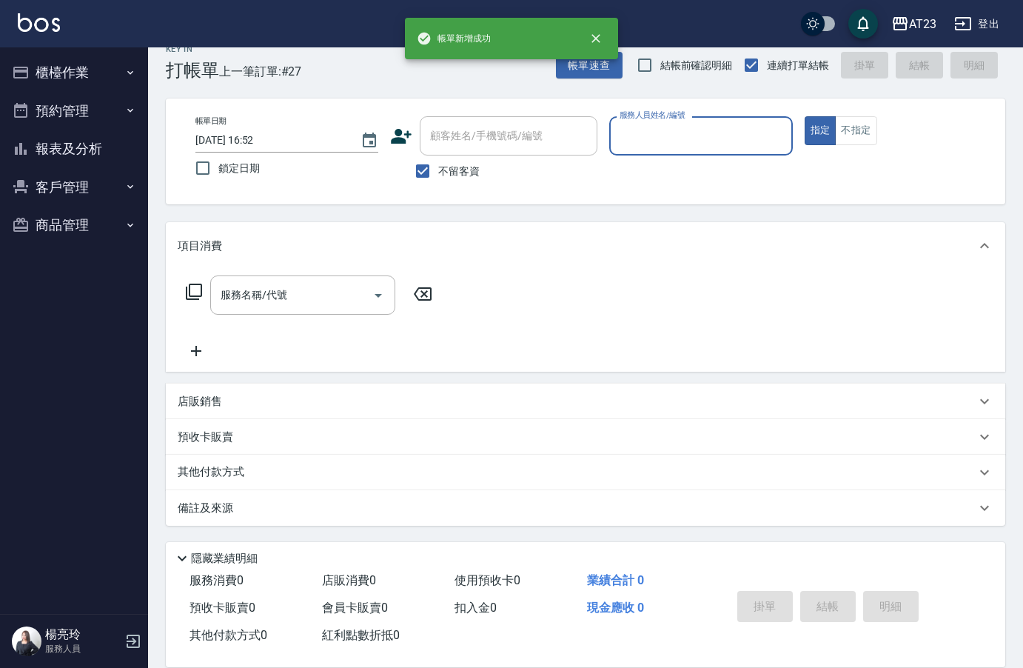
scroll to position [21, 0]
type input "[PERSON_NAME]-1"
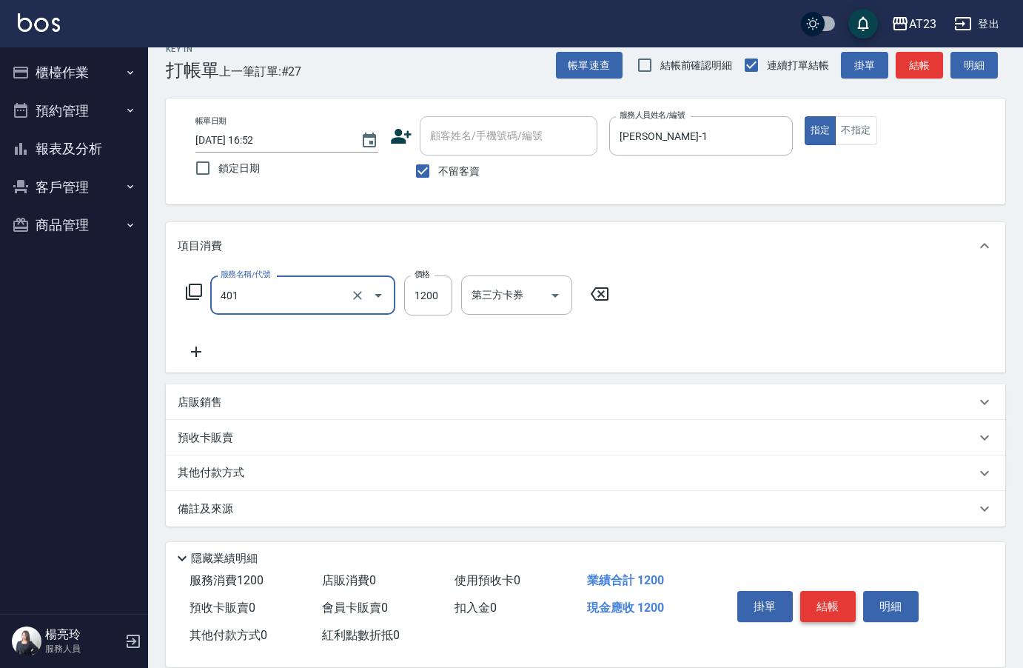
type input "燙髮(401)"
type input "2000"
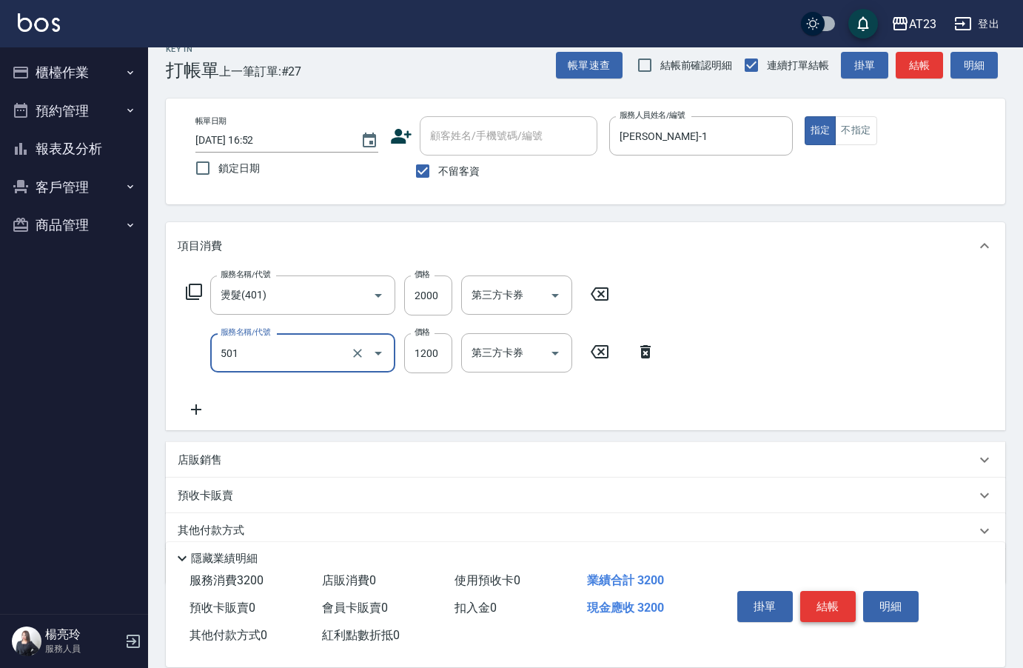
type input "染髮(501)"
type input "5399"
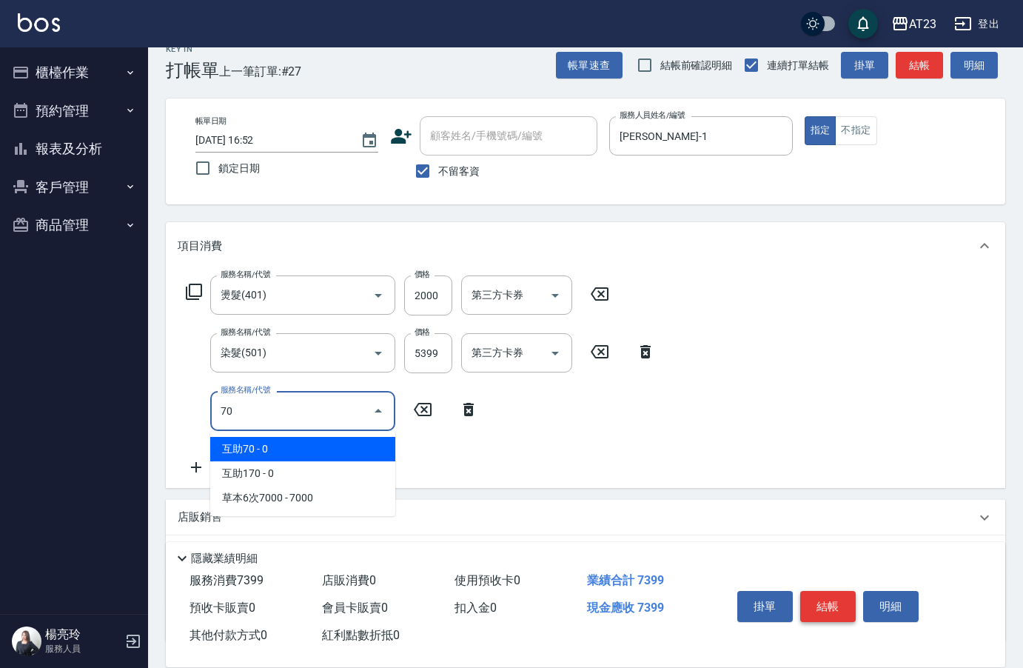
type input "7"
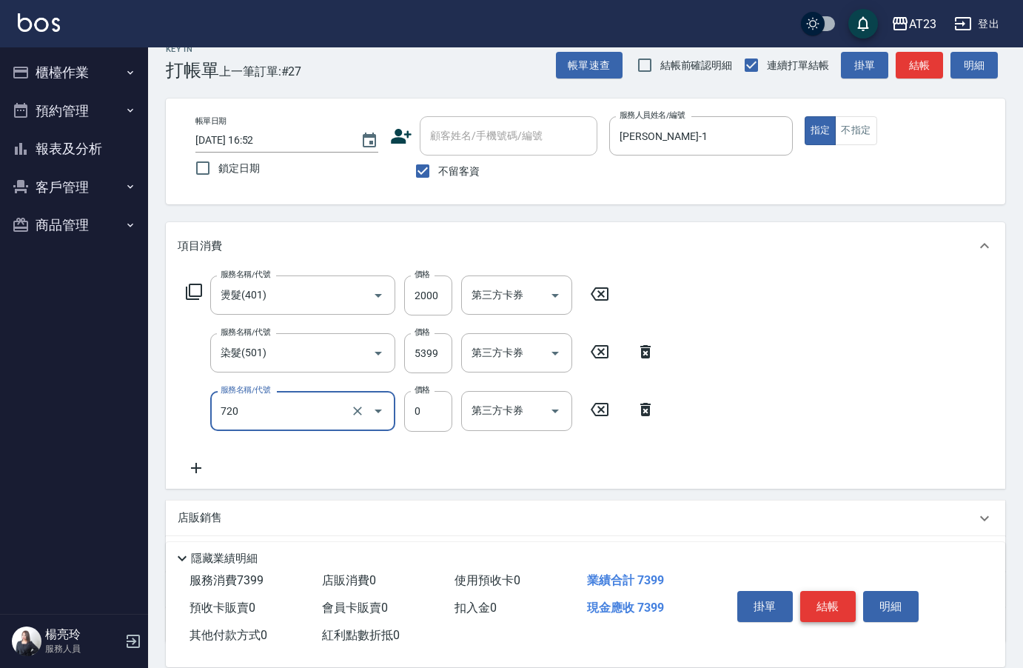
type input "互助200(720)"
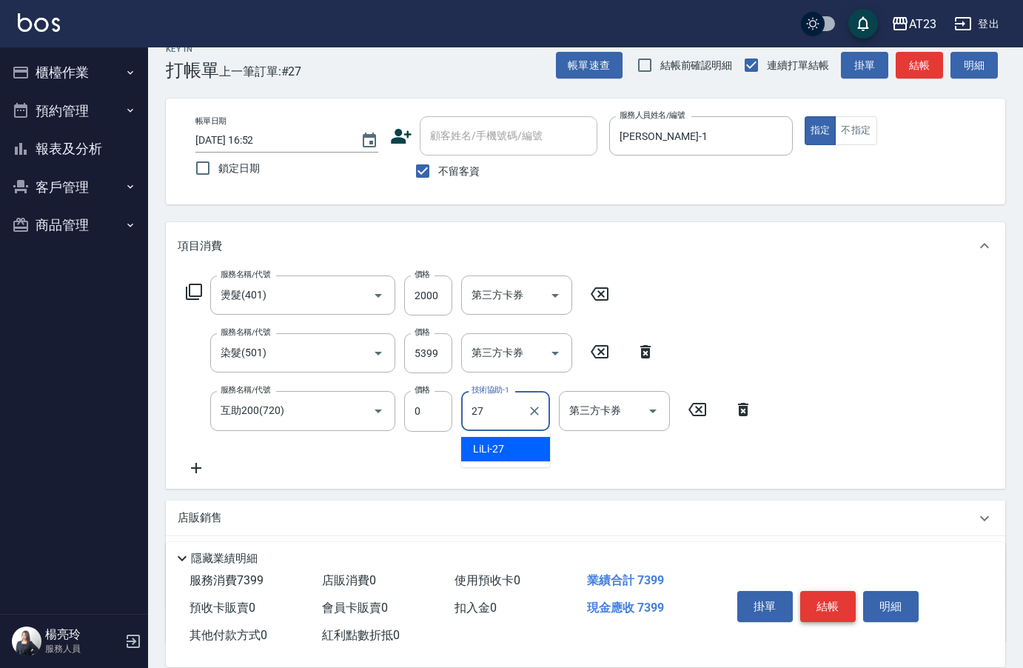
type input "LiLi-27"
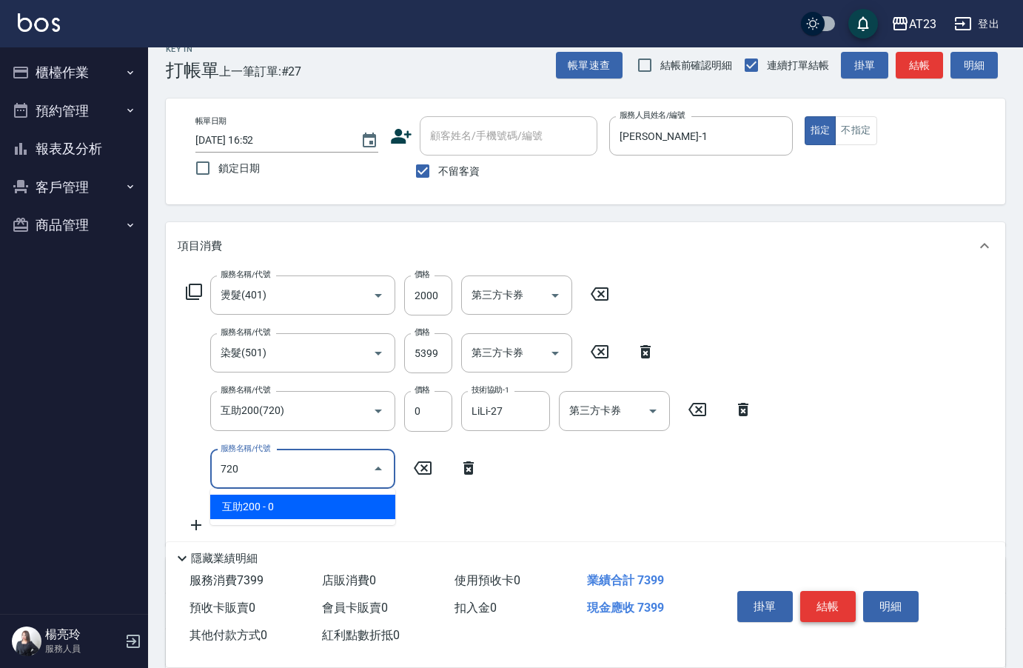
type input "互助200(720)"
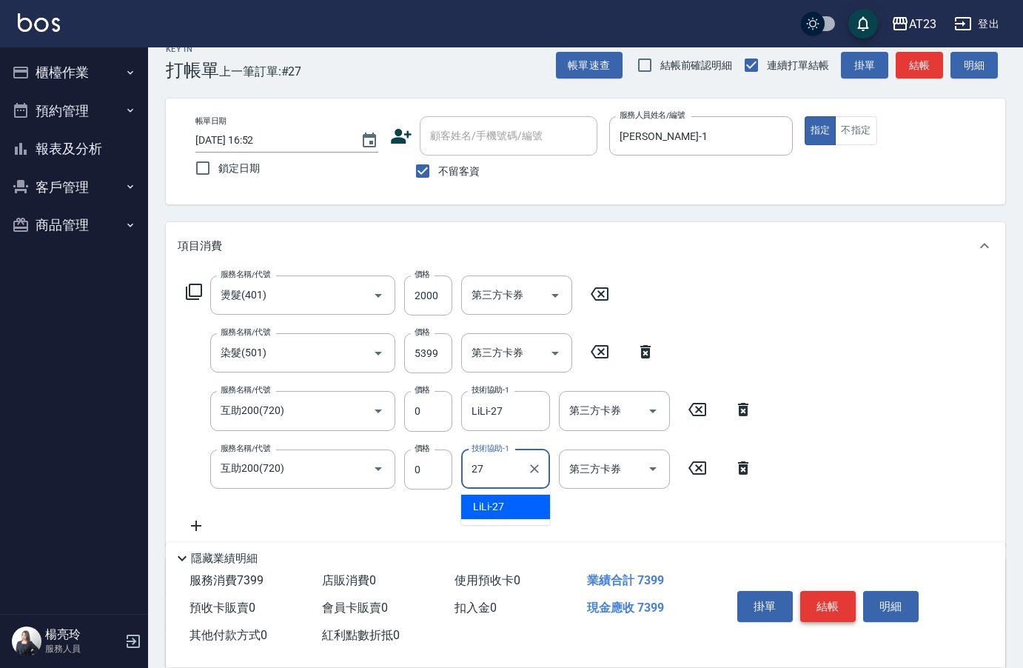
type input "LiLi-27"
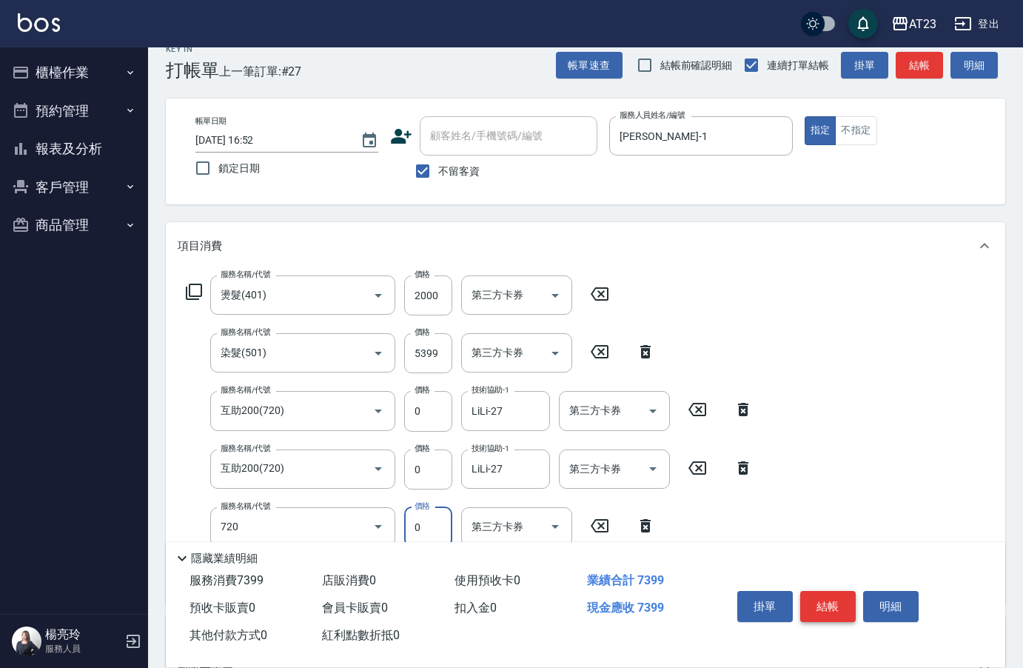
type input "互助200(720)"
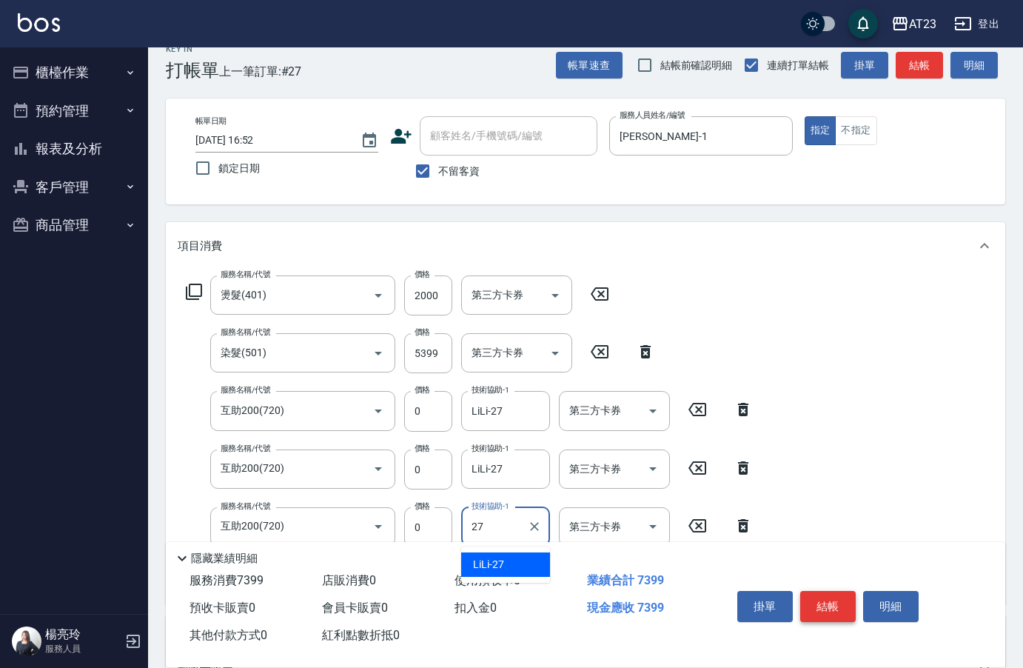
type input "LiLi-27"
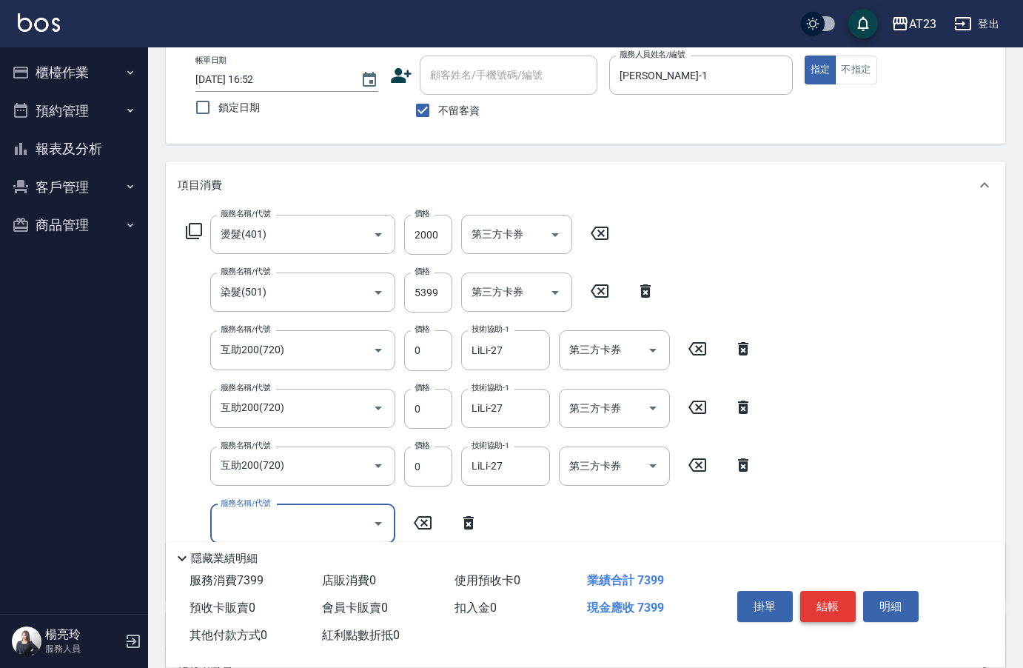
scroll to position [169, 0]
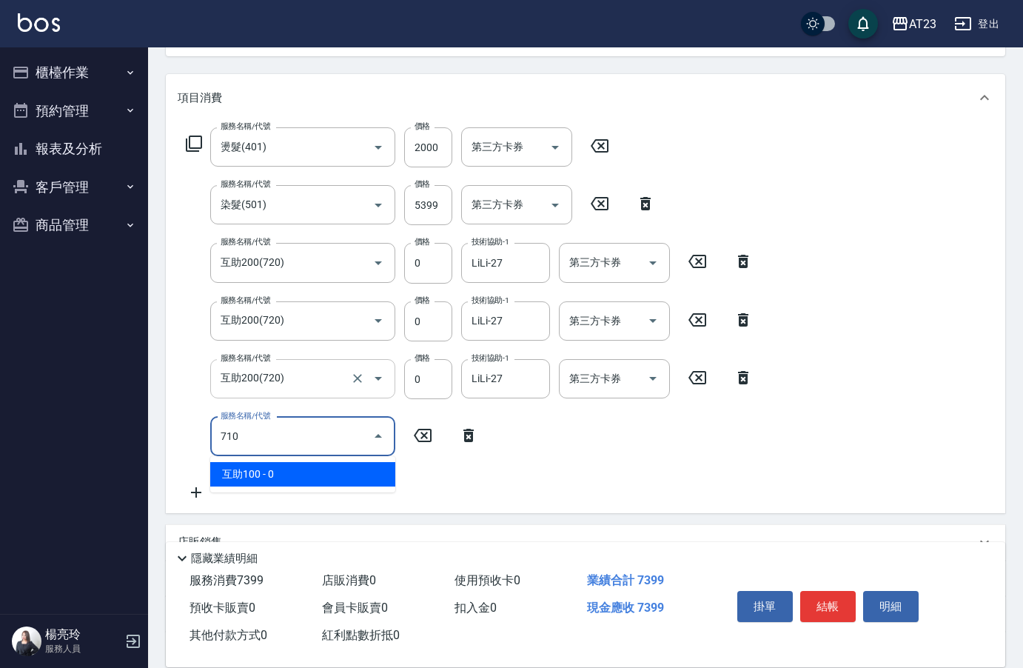
type input "互助100(710)"
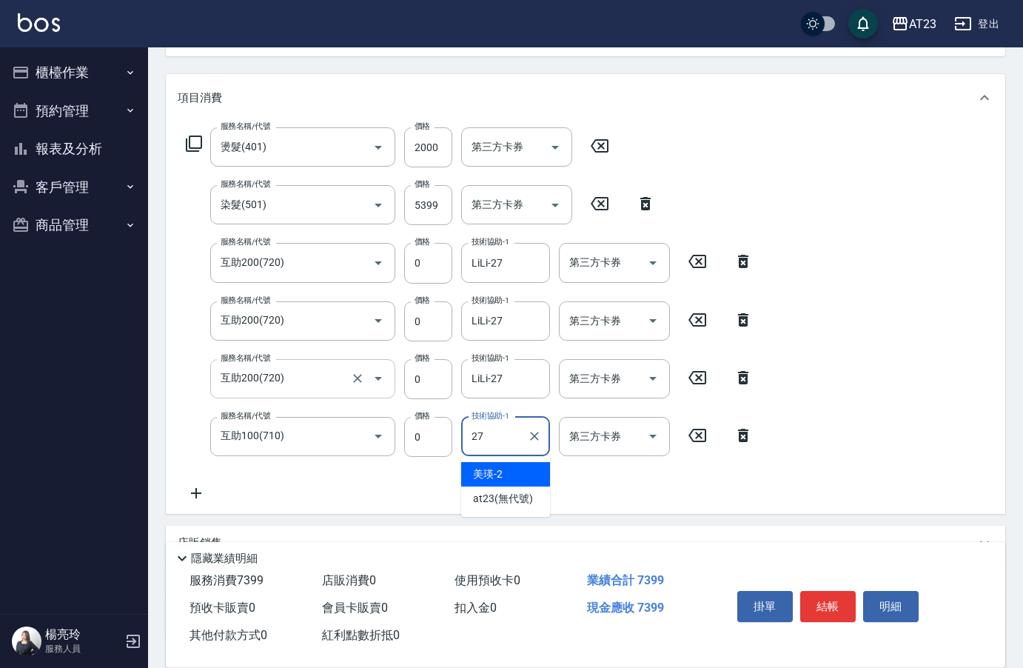
type input "LiLi-27"
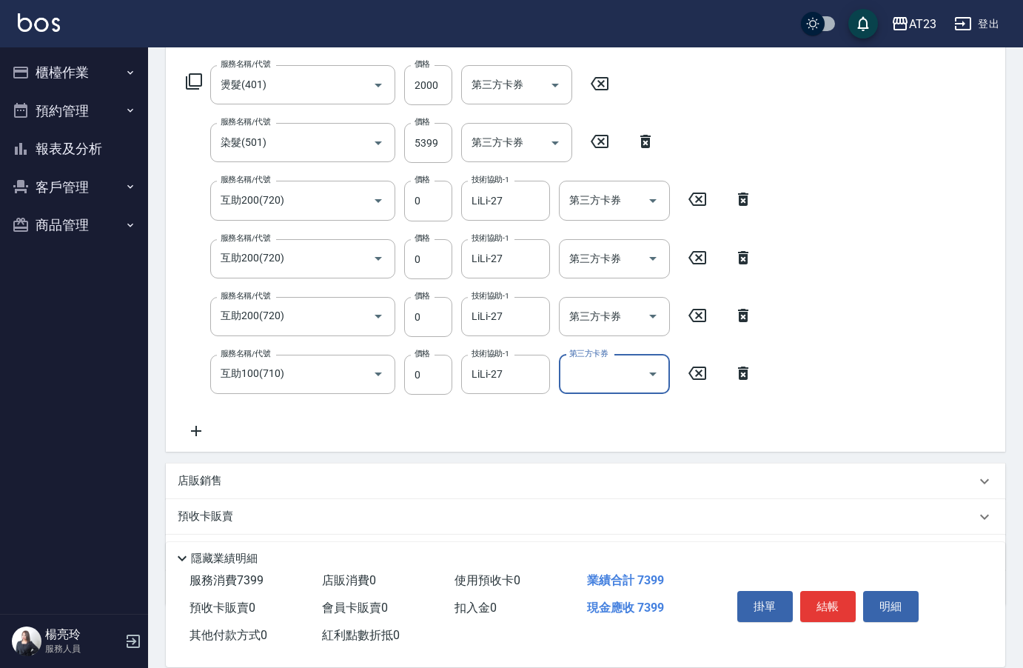
scroll to position [311, 0]
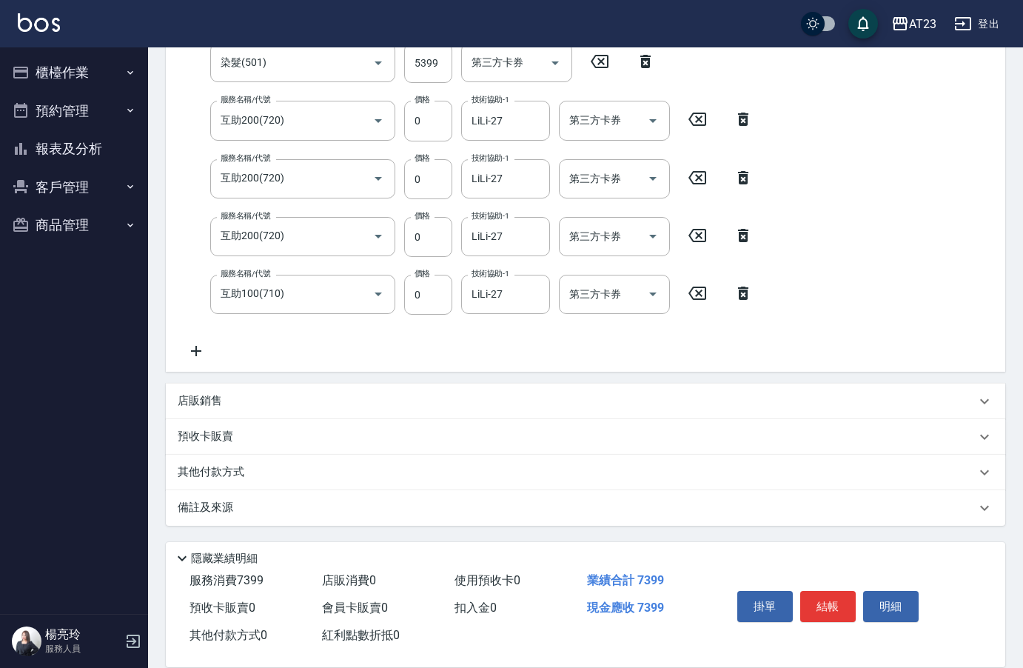
click at [246, 475] on p "其他付款方式" at bounding box center [215, 472] width 74 height 16
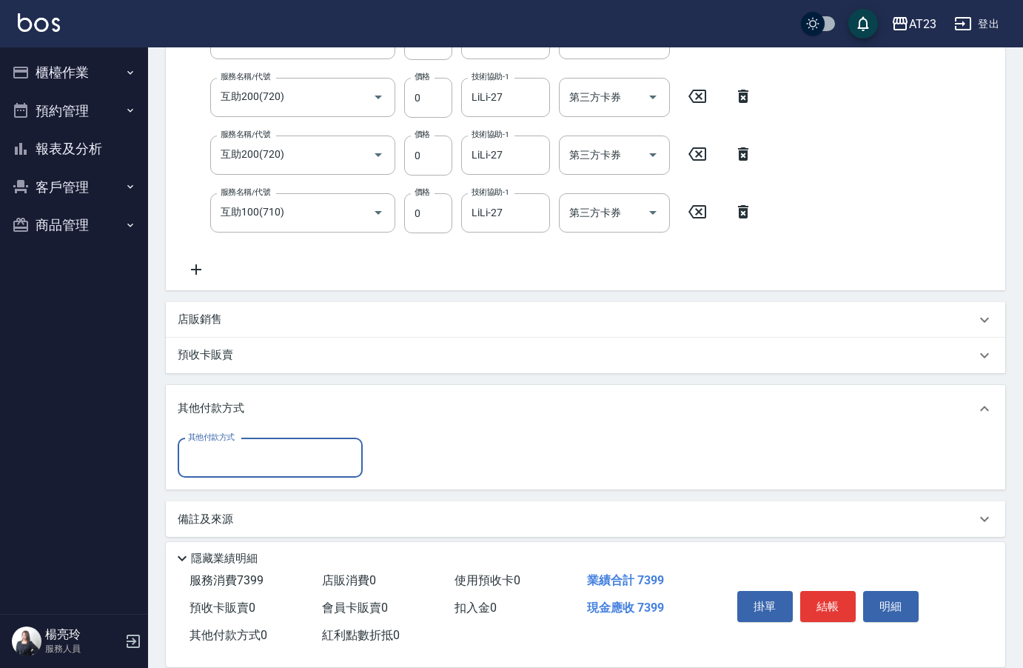
scroll to position [404, 0]
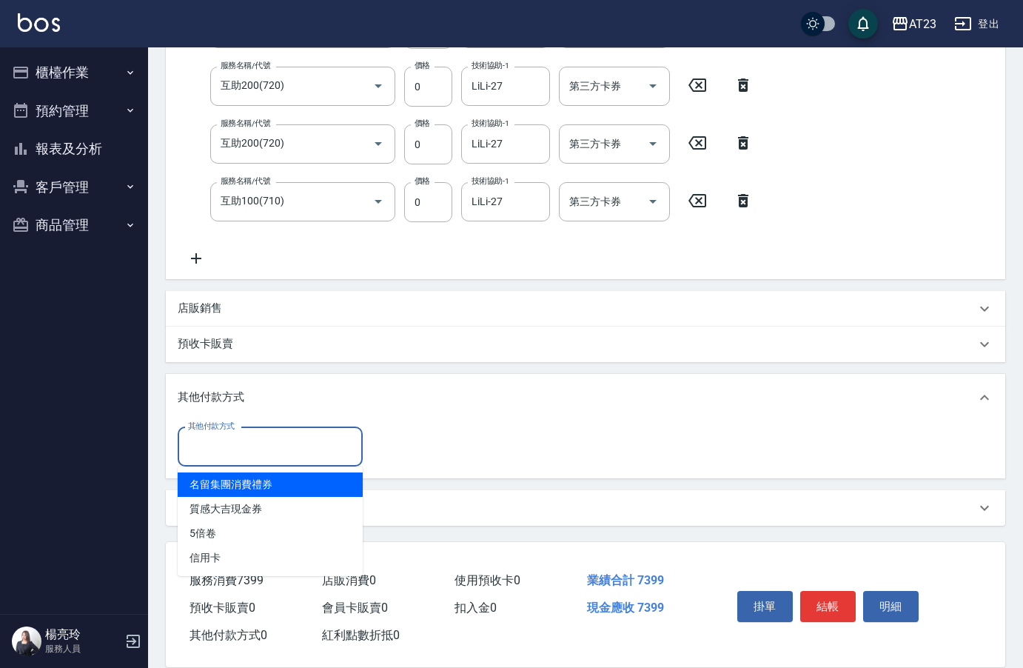
click at [243, 448] on input "其他付款方式" at bounding box center [270, 447] width 172 height 26
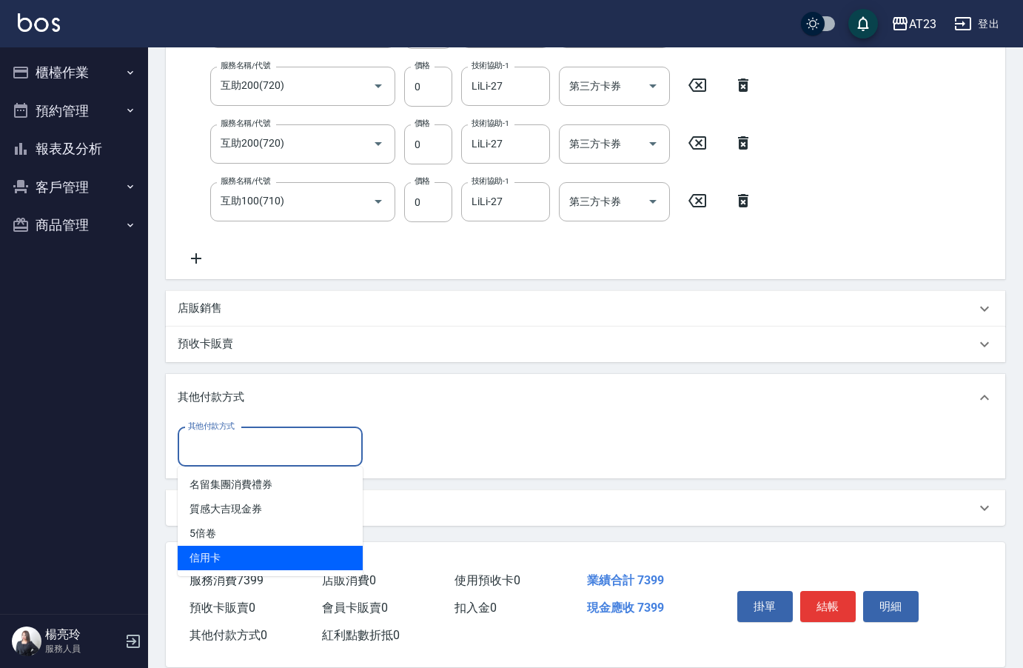
click at [242, 555] on span "信用卡" at bounding box center [270, 558] width 185 height 24
type input "信用卡"
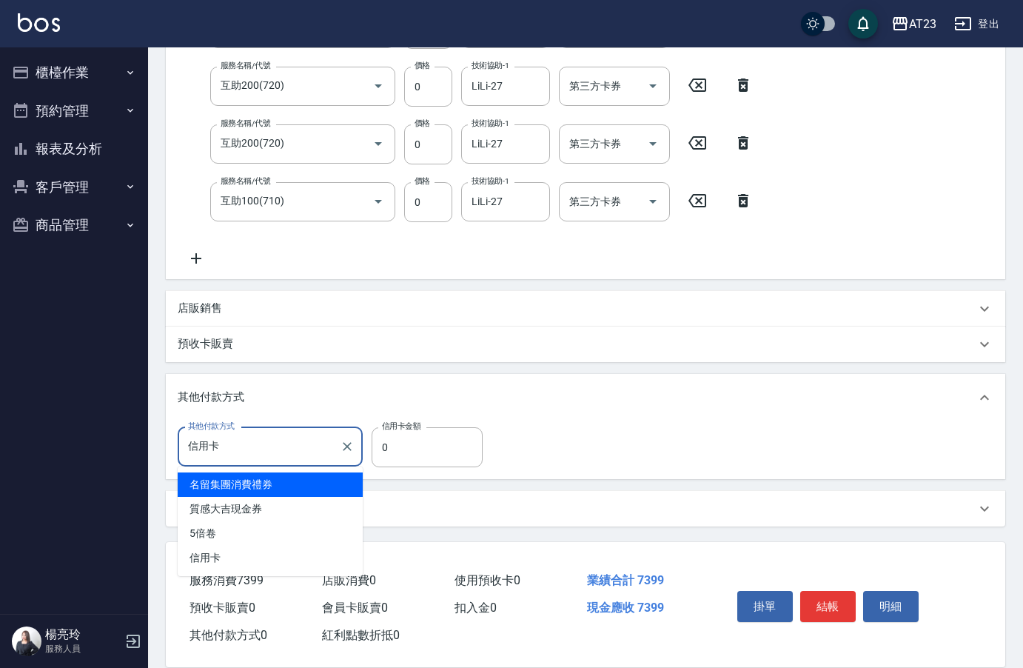
click at [245, 456] on input "信用卡" at bounding box center [259, 447] width 150 height 26
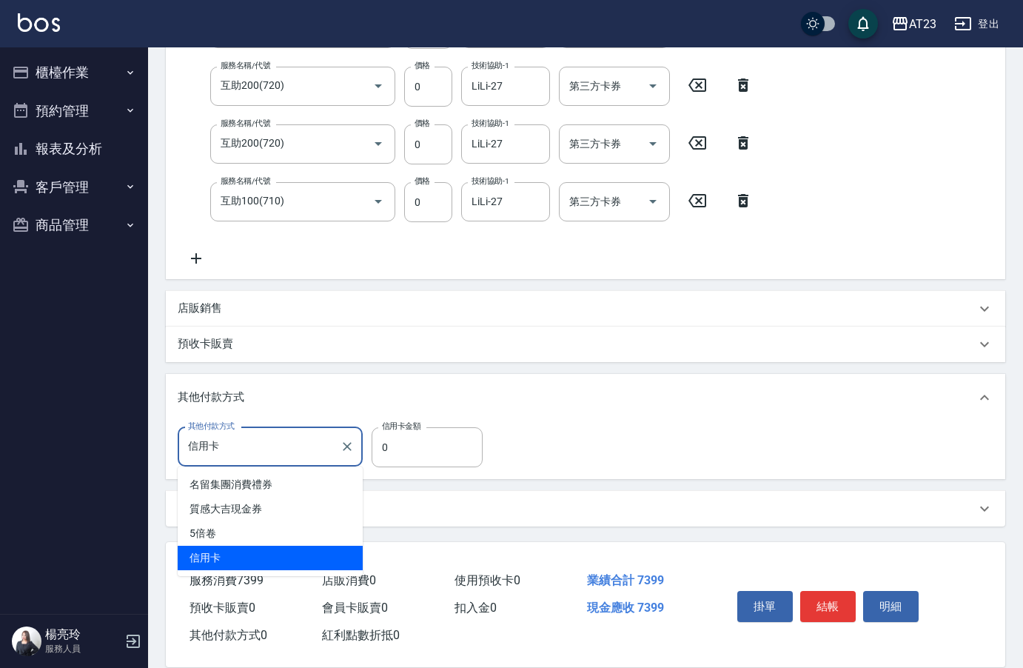
drag, startPoint x: 246, startPoint y: 535, endPoint x: 244, endPoint y: 550, distance: 15.0
click at [244, 550] on ul "名留集團消費禮券 質感大吉現金券 5倍卷 信用卡" at bounding box center [270, 521] width 185 height 110
click at [242, 551] on span "信用卡" at bounding box center [270, 558] width 185 height 24
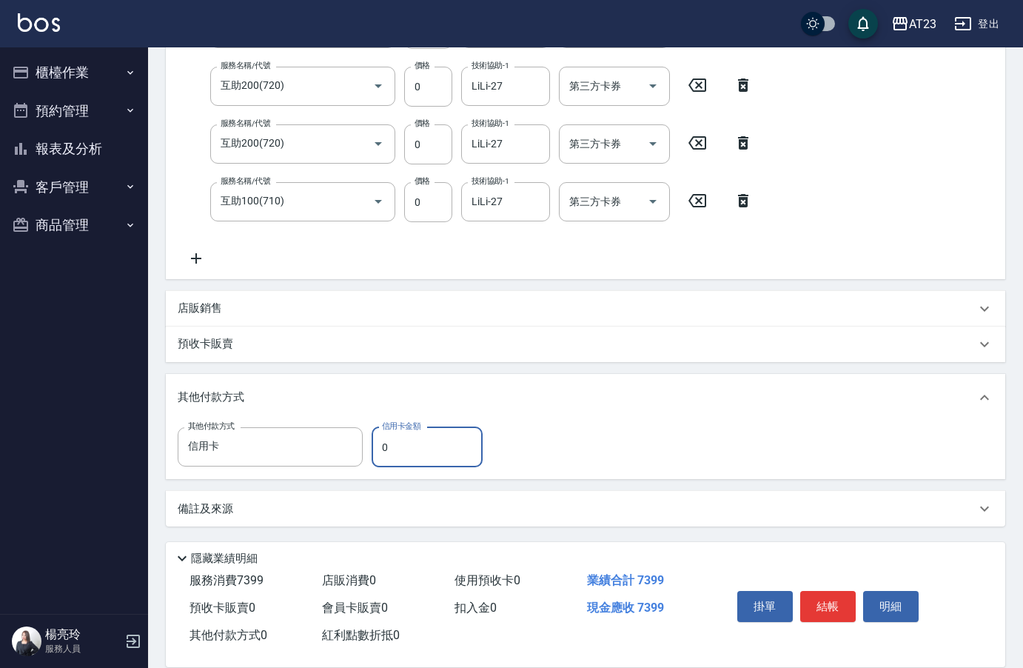
click at [389, 446] on input "0" at bounding box center [427, 447] width 111 height 40
click at [375, 448] on input "0" at bounding box center [427, 447] width 111 height 40
type input "7399"
click at [821, 600] on button "結帳" at bounding box center [828, 606] width 56 height 31
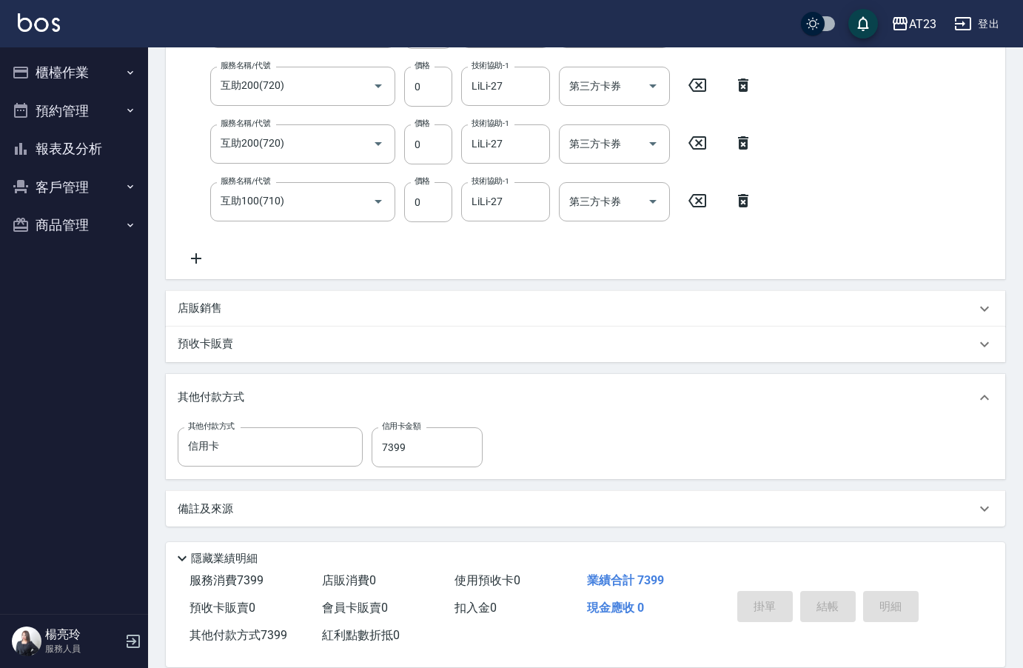
type input "[DATE] 16:55"
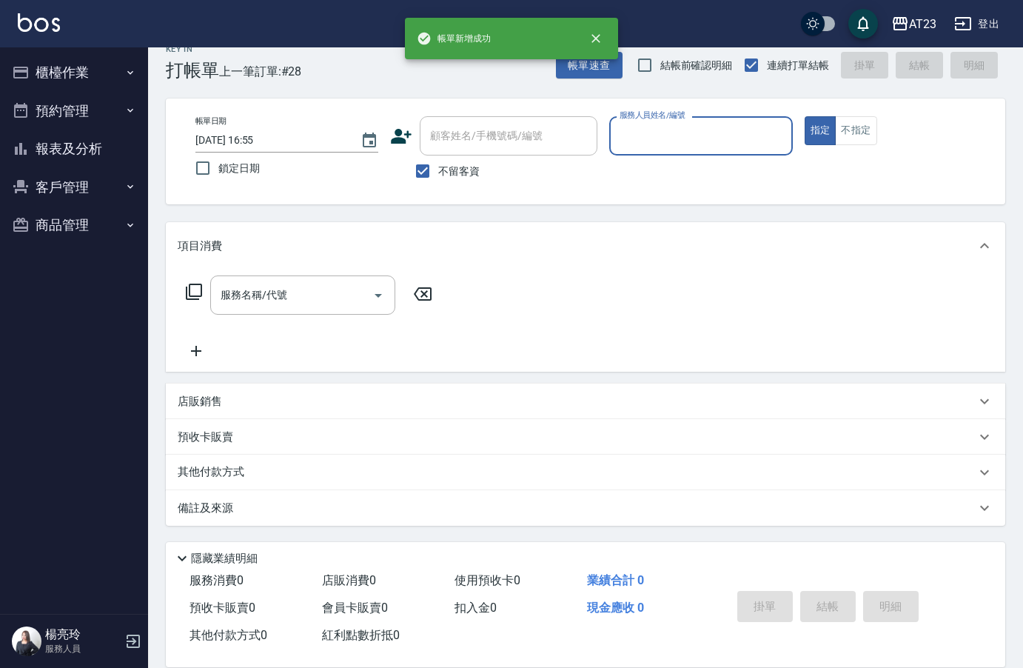
scroll to position [21, 0]
type input "美瑛-2"
click at [197, 285] on icon at bounding box center [194, 292] width 16 height 16
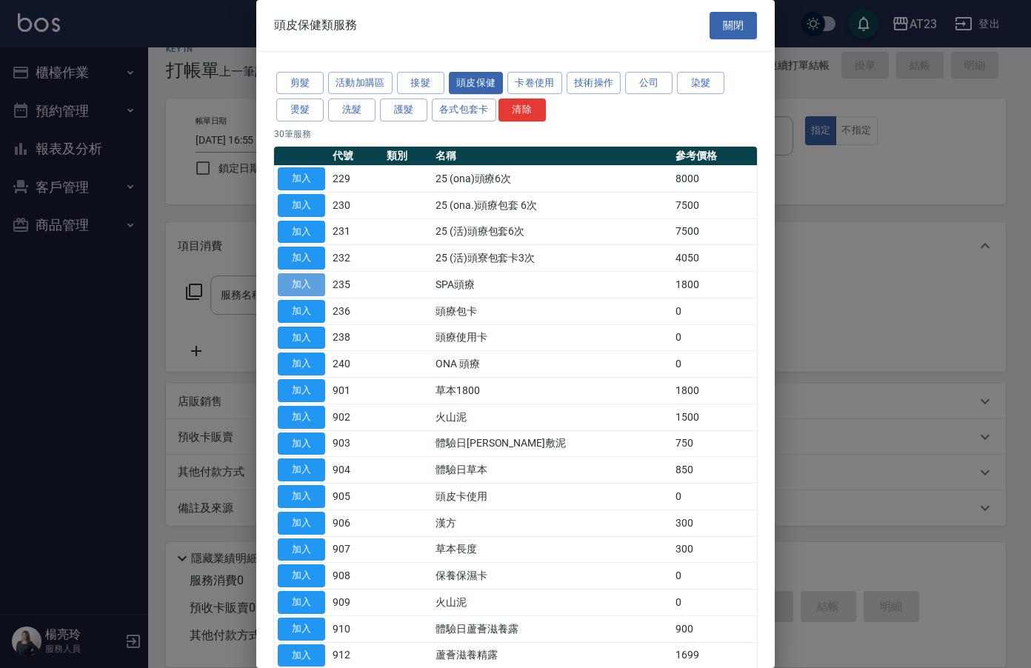
click at [293, 282] on button "加入" at bounding box center [301, 284] width 47 height 23
type input "SPA頭療(235)"
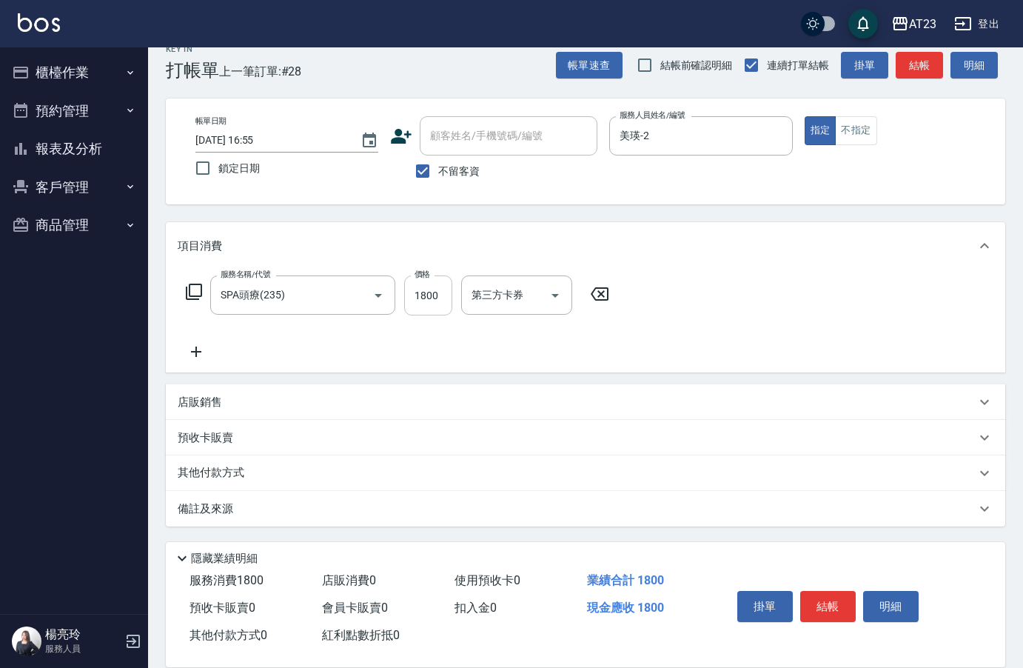
click at [411, 299] on input "1800" at bounding box center [428, 295] width 48 height 40
type input "645"
click at [837, 602] on button "結帳" at bounding box center [828, 606] width 56 height 31
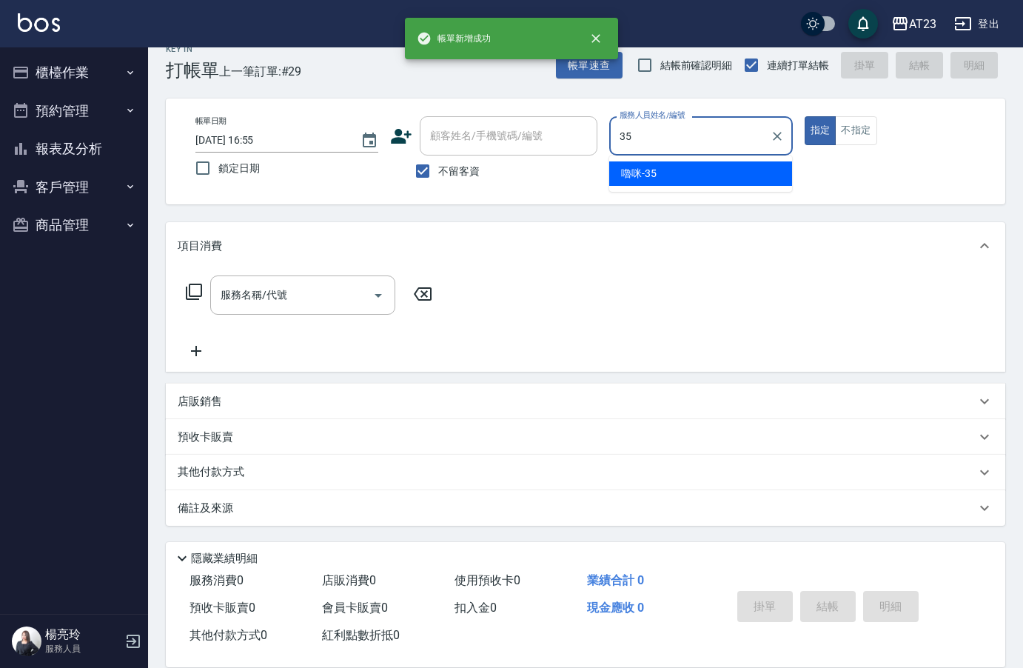
type input "嚕咪-35"
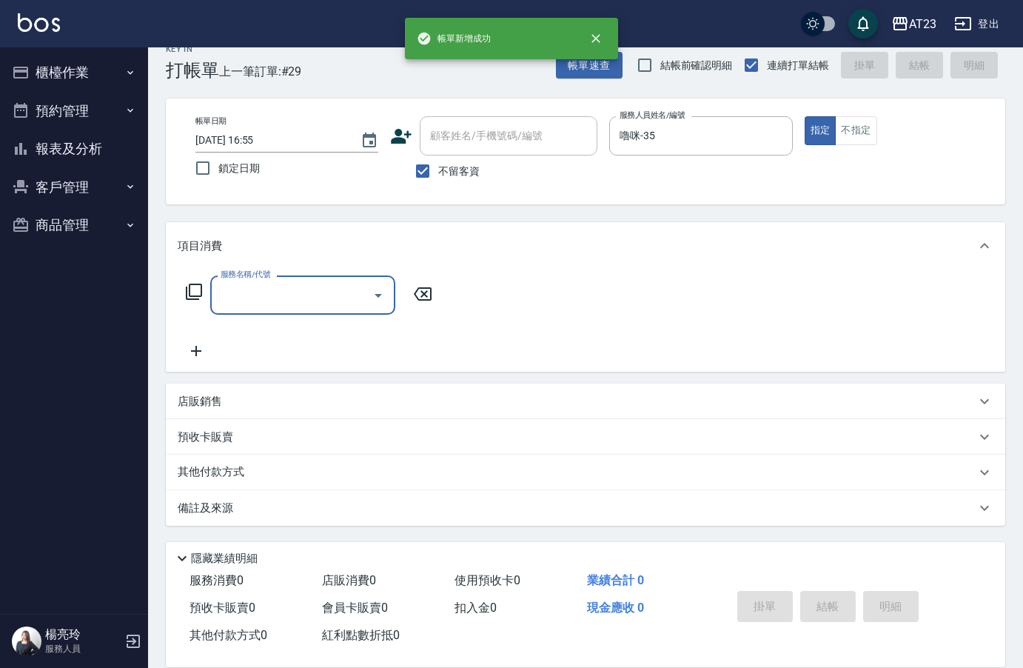
click at [191, 300] on icon at bounding box center [194, 292] width 18 height 18
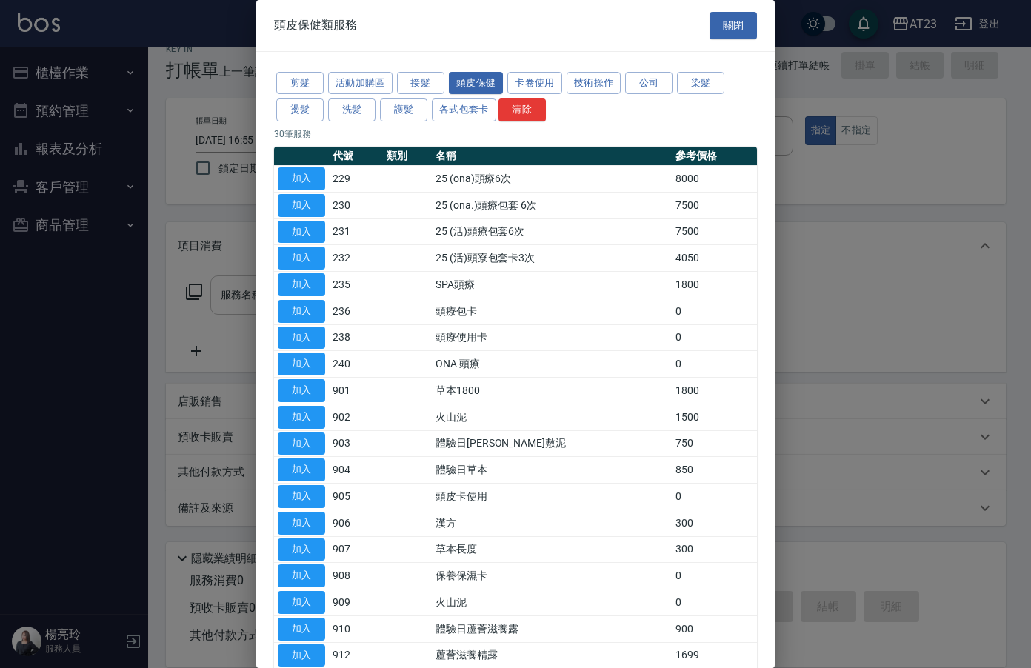
click at [323, 287] on button "加入" at bounding box center [301, 284] width 47 height 23
type input "SPA頭療(235)"
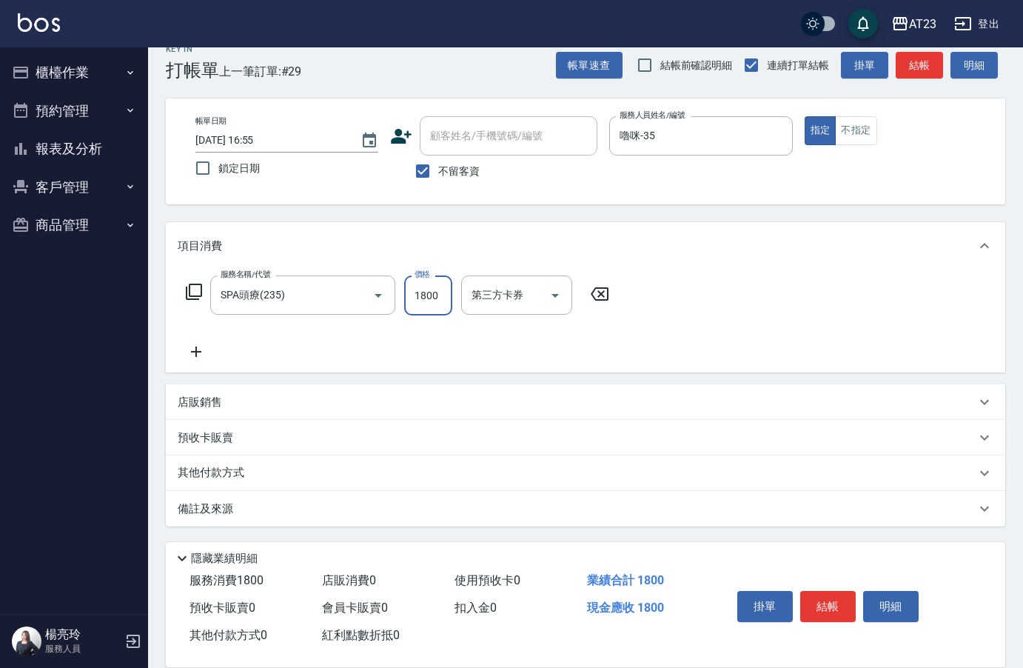
click at [426, 292] on input "1800" at bounding box center [428, 295] width 48 height 40
type input "645"
click at [817, 610] on button "結帳" at bounding box center [828, 606] width 56 height 31
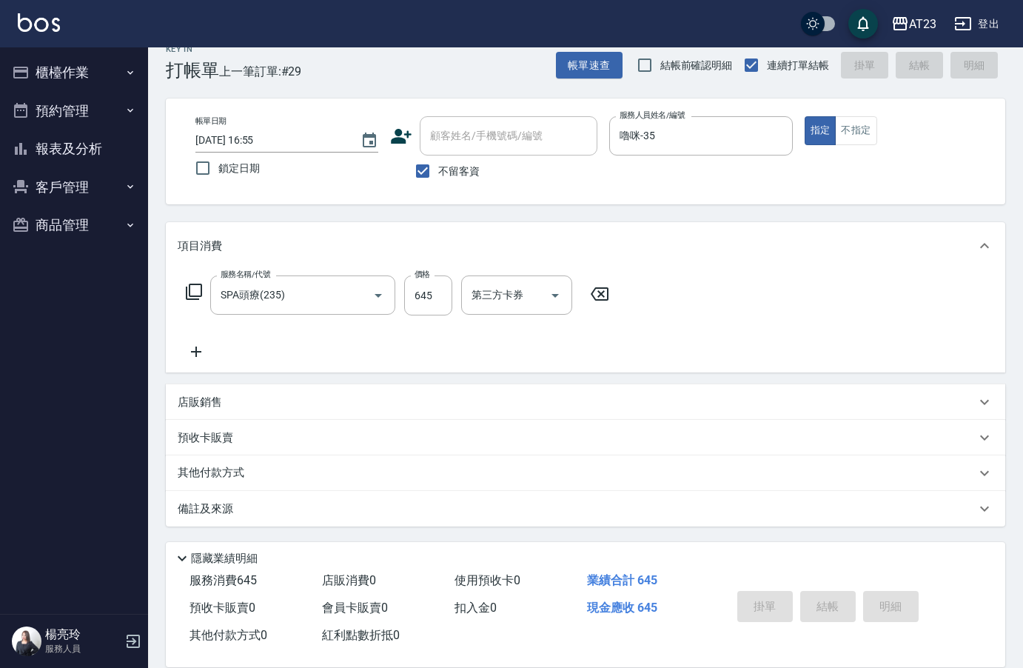
type input "[DATE] 16:56"
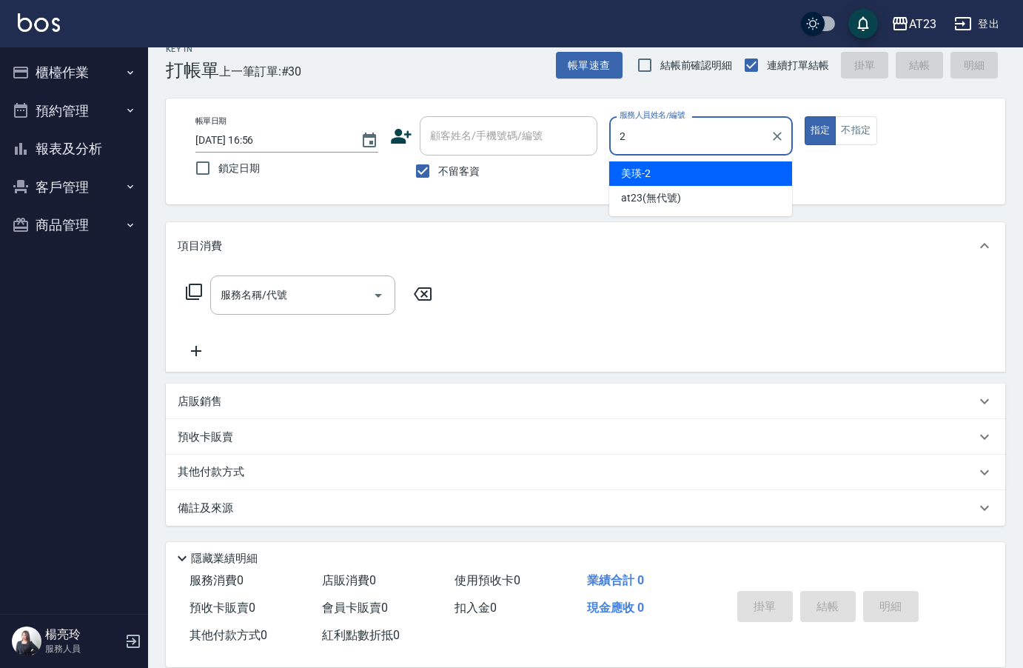
type input "美瑛-2"
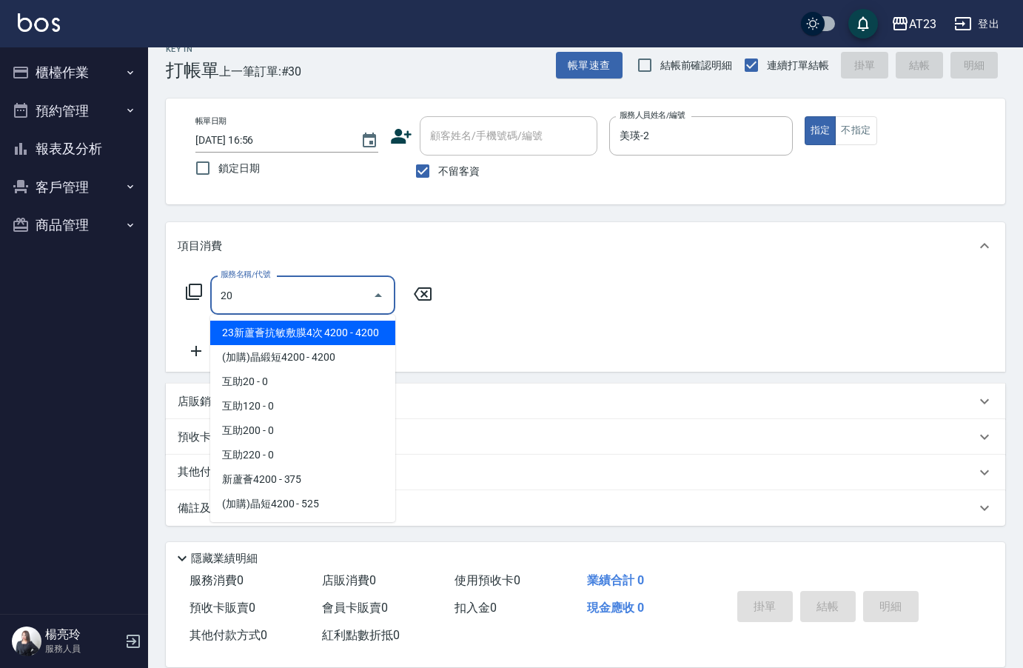
type input "2"
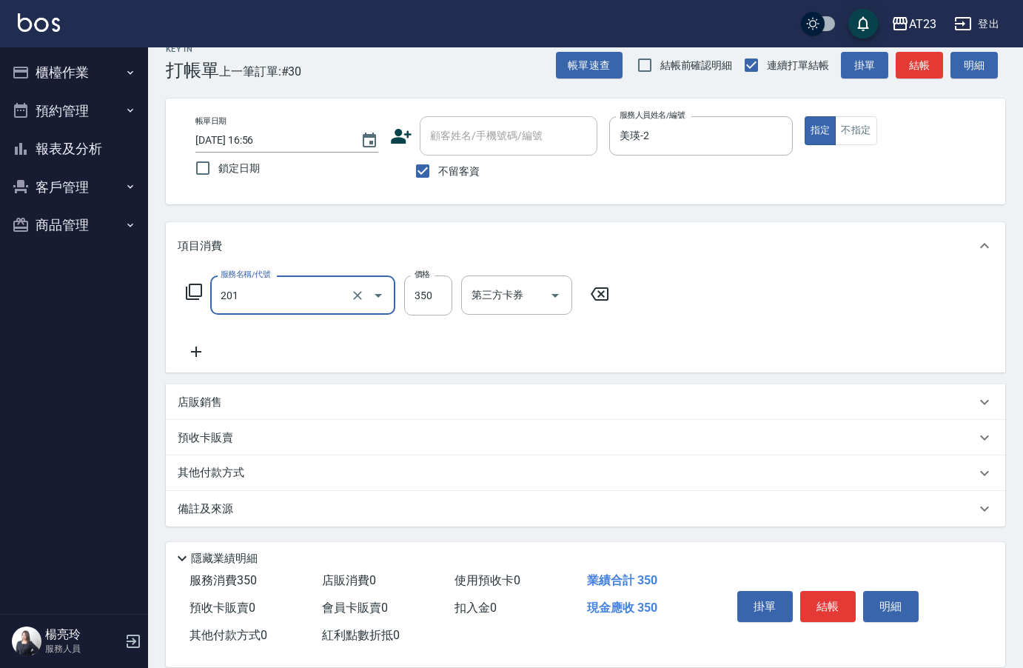
type input "一般洗髮(201)"
type input "250"
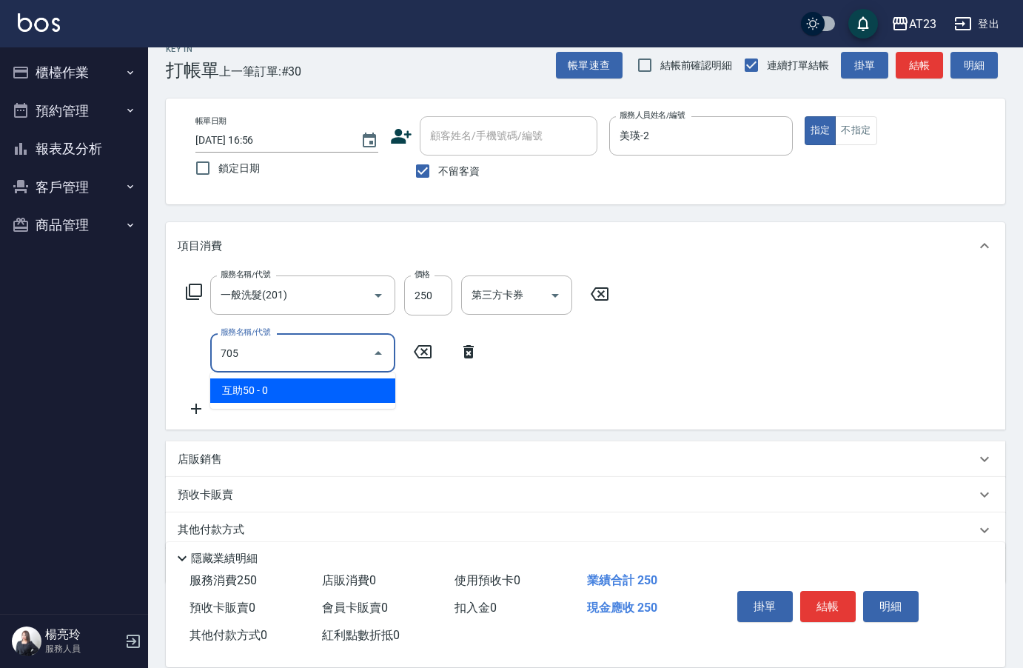
type input "互助50(705)"
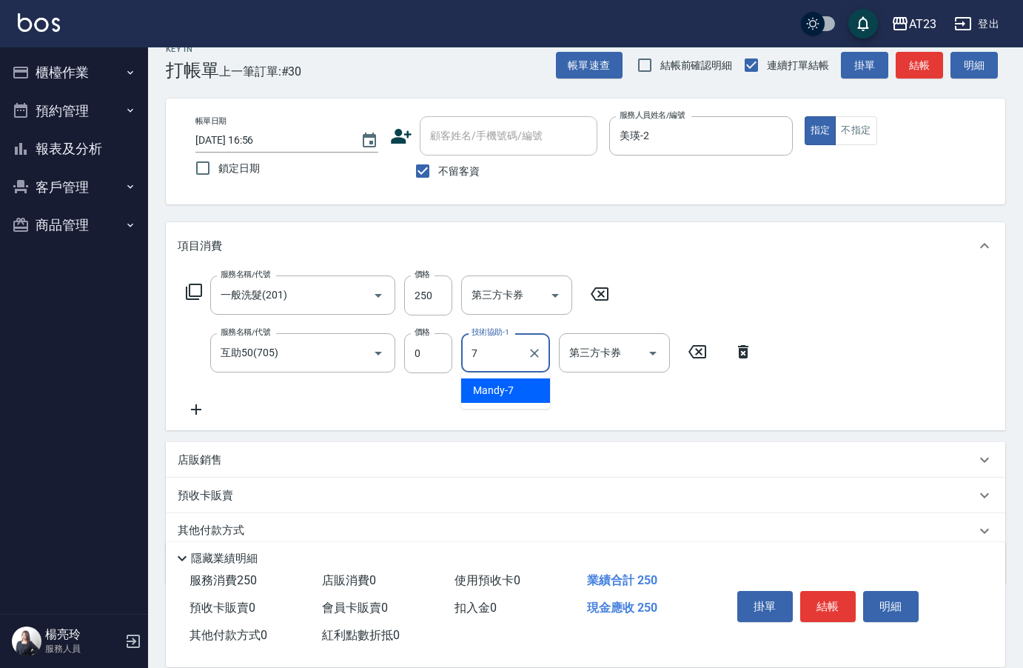
type input "Mandy-7"
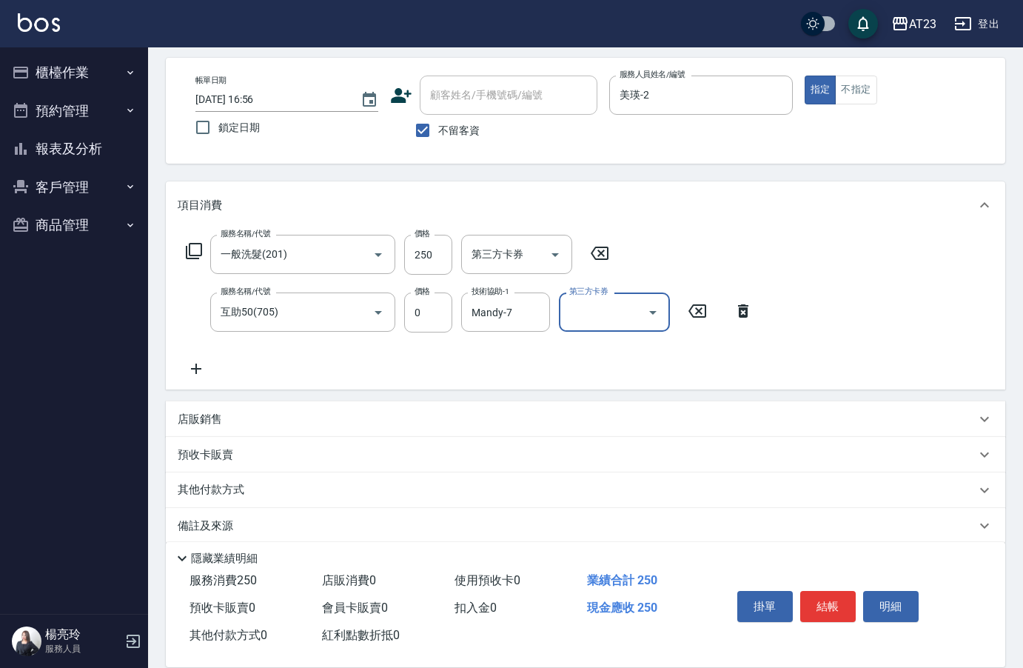
scroll to position [79, 0]
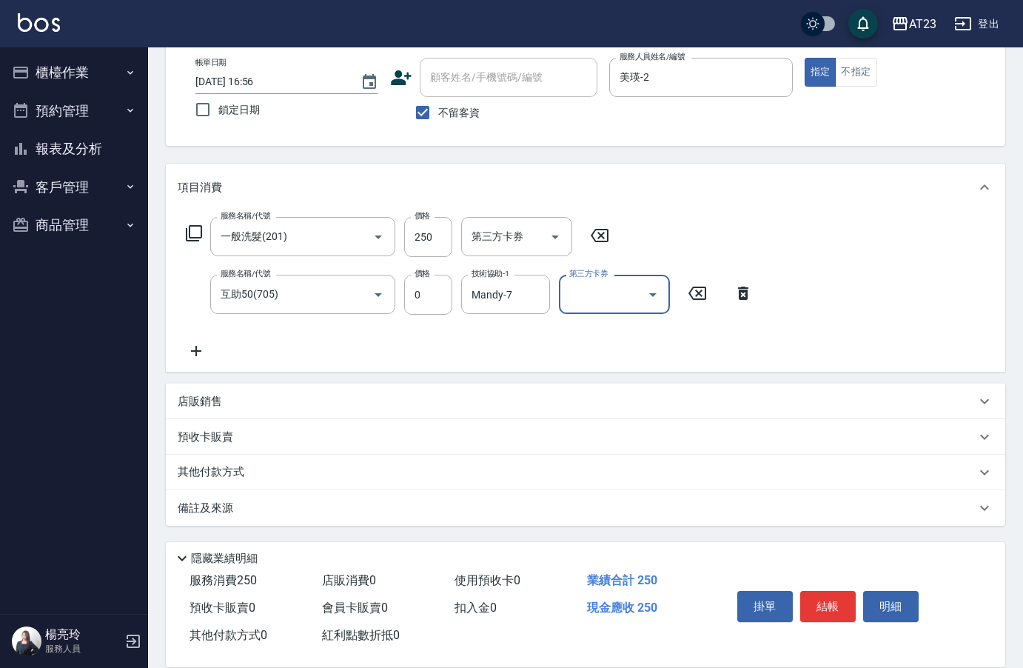
click at [744, 298] on icon at bounding box center [743, 293] width 10 height 13
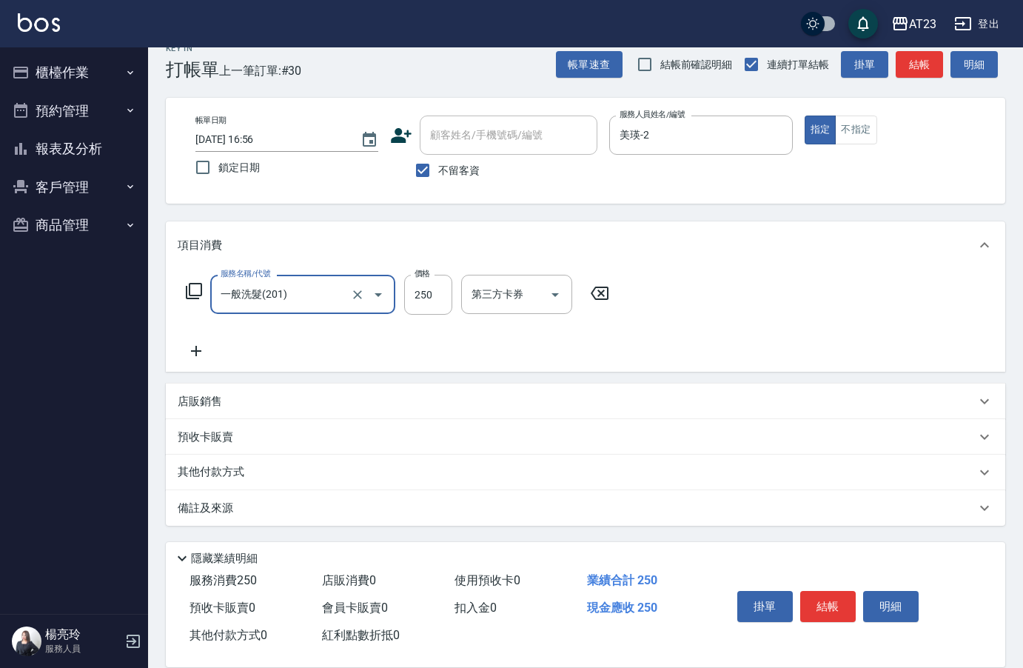
scroll to position [21, 0]
click at [208, 352] on icon at bounding box center [196, 351] width 37 height 18
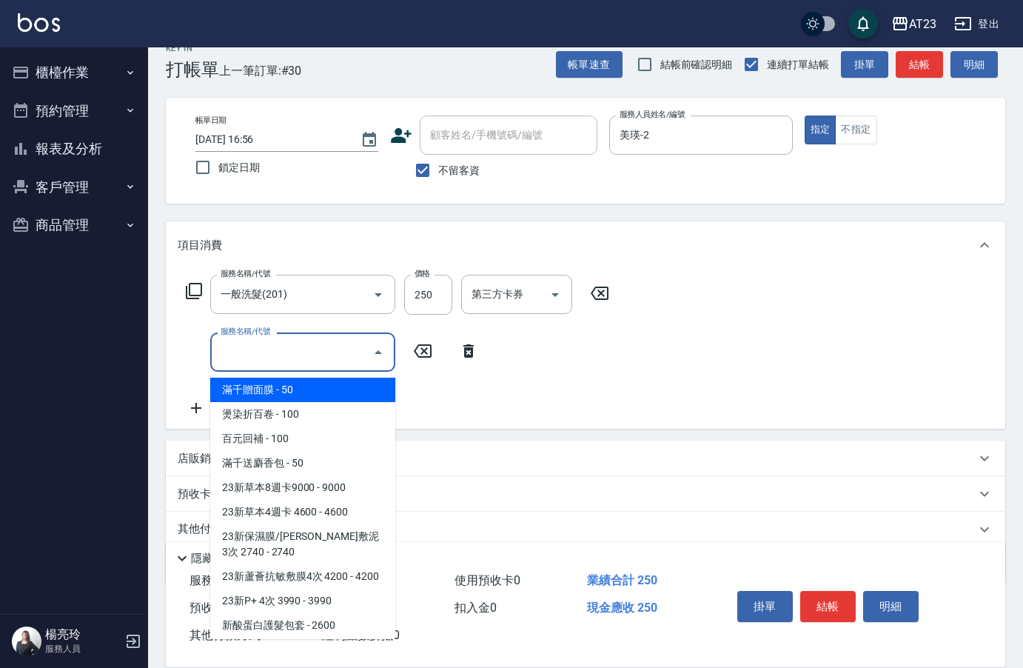
click at [232, 351] on input "服務名稱/代號" at bounding box center [292, 352] width 150 height 26
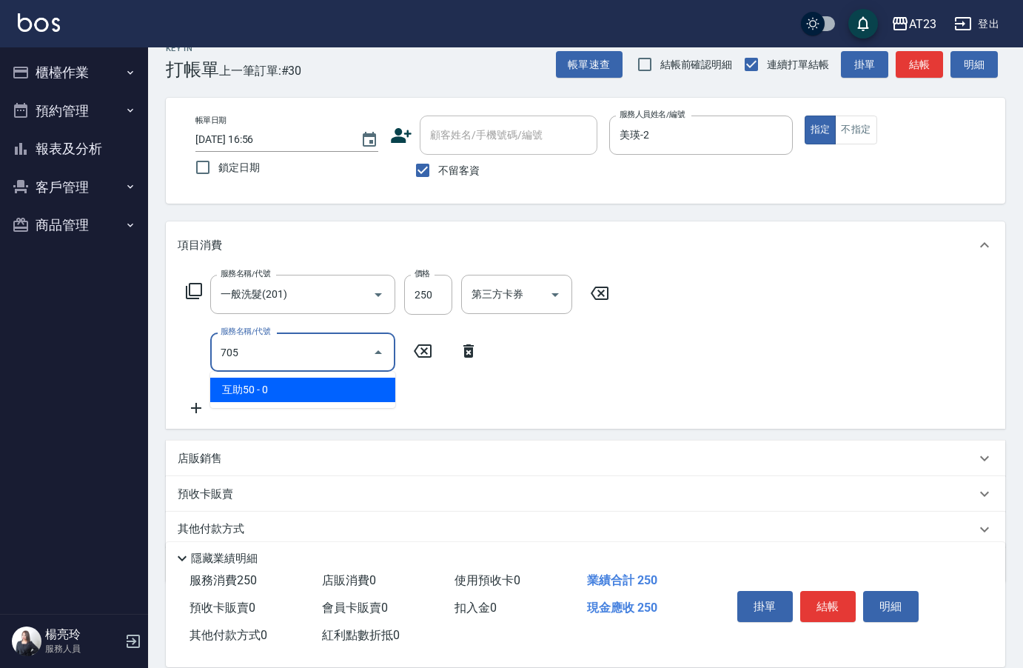
type input "互助50(705)"
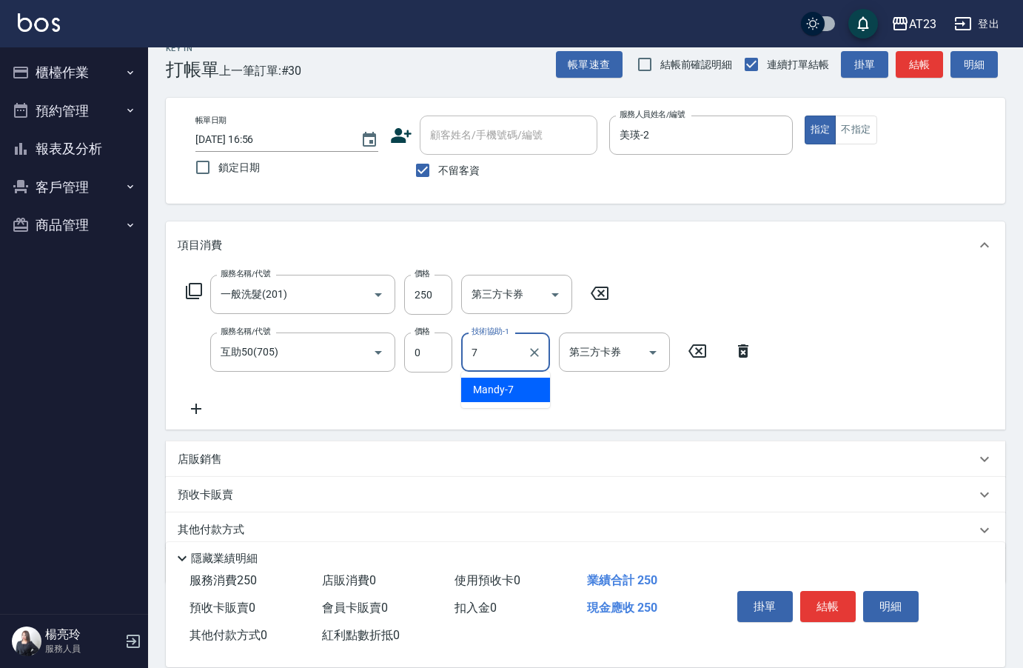
type input "Mandy-7"
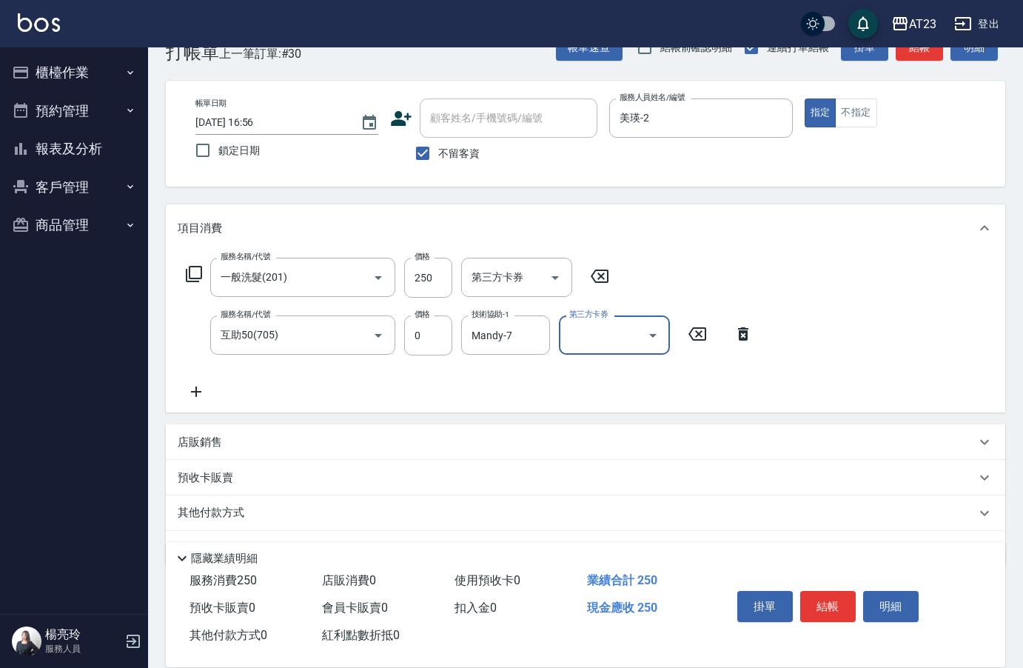
scroll to position [79, 0]
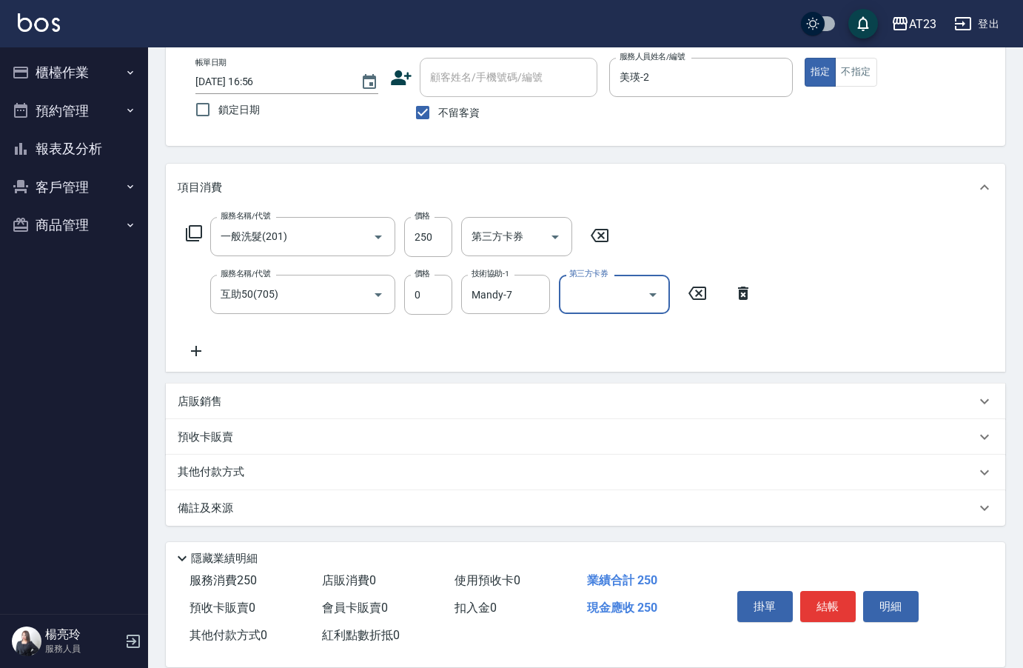
click at [260, 478] on div "其他付款方式" at bounding box center [577, 472] width 798 height 16
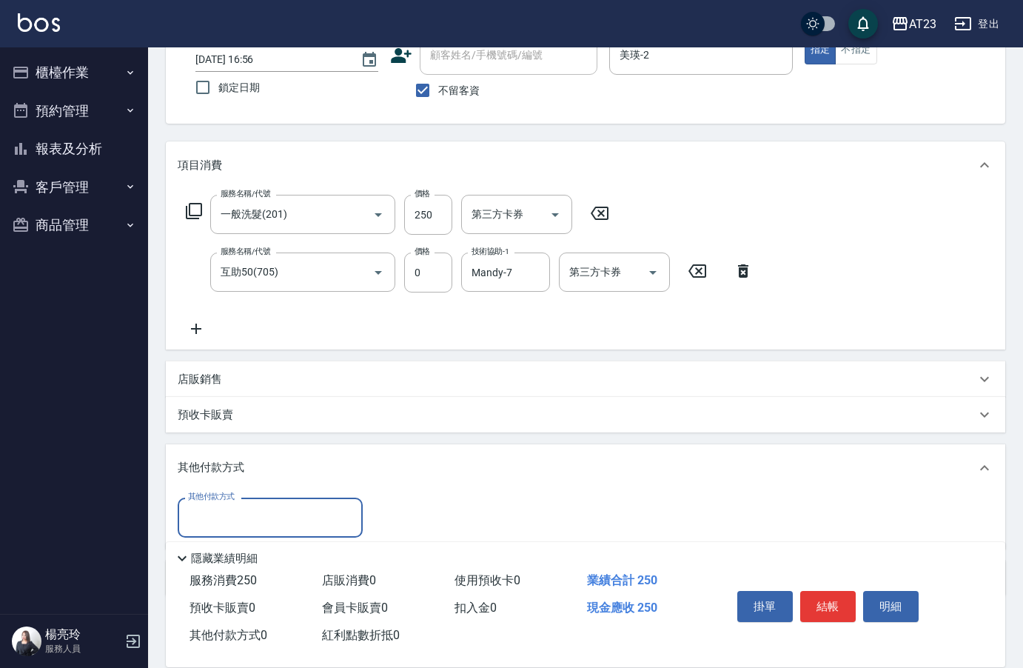
scroll to position [0, 0]
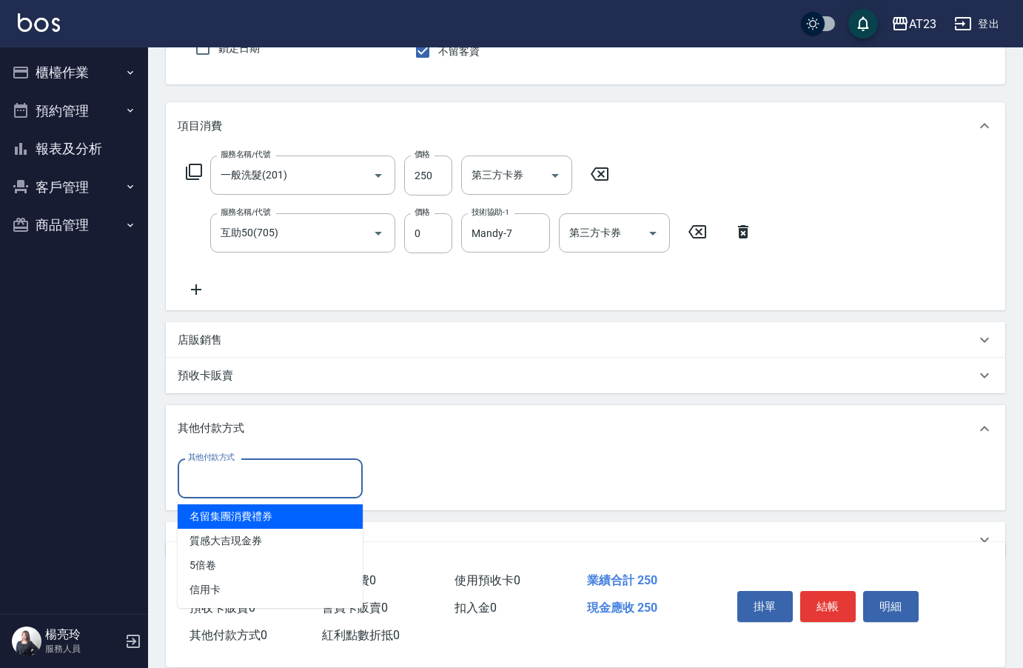
click at [259, 471] on input "其他付款方式" at bounding box center [270, 478] width 172 height 26
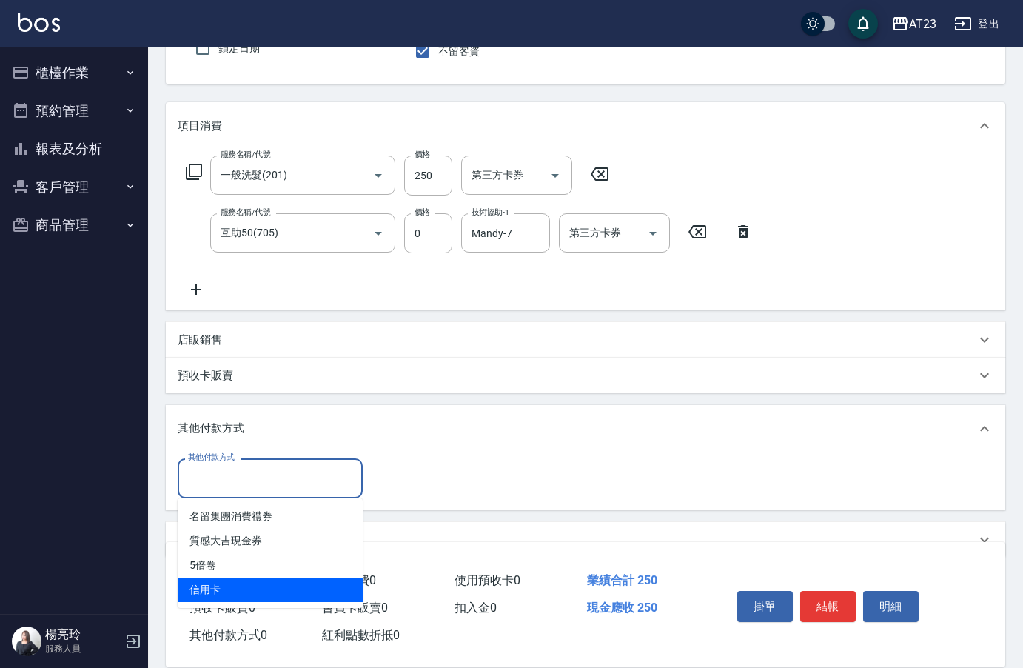
click at [274, 586] on span "信用卡" at bounding box center [270, 590] width 185 height 24
type input "信用卡"
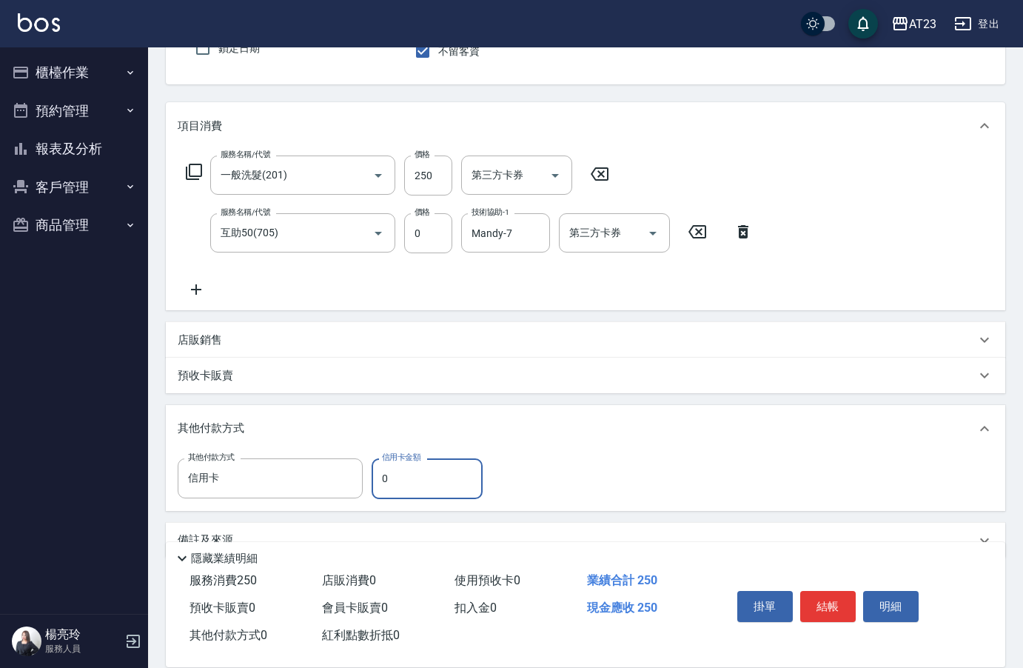
drag, startPoint x: 364, startPoint y: 478, endPoint x: 336, endPoint y: 453, distance: 37.2
click at [327, 475] on div "其他付款方式 信用卡 其他付款方式 信用卡金額 0 信用卡金額" at bounding box center [335, 478] width 314 height 40
type input "250"
drag, startPoint x: 799, startPoint y: 601, endPoint x: 823, endPoint y: 613, distance: 26.5
click at [820, 609] on div "掛單 結帳 明細" at bounding box center [828, 608] width 193 height 47
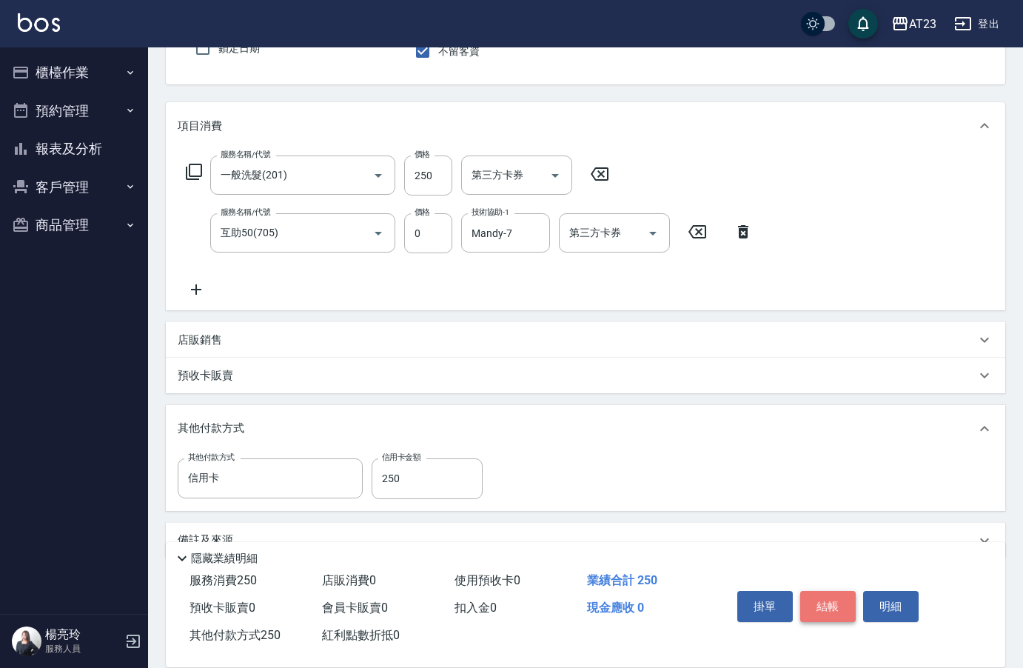
click at [823, 613] on button "結帳" at bounding box center [828, 606] width 56 height 31
type input "[DATE] 17:09"
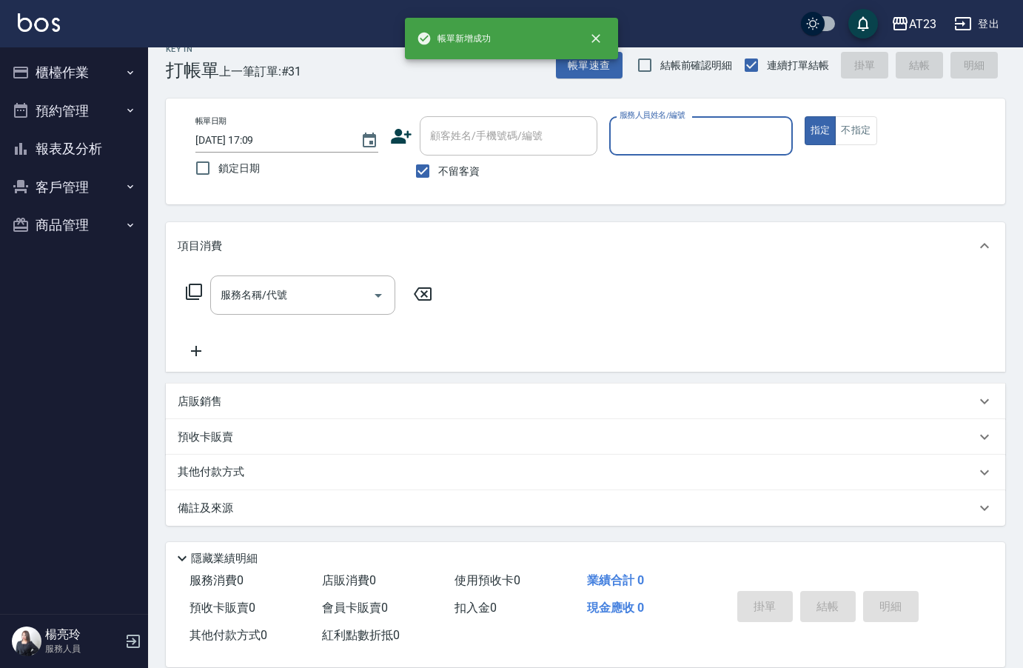
scroll to position [21, 0]
type input "Mandy-7"
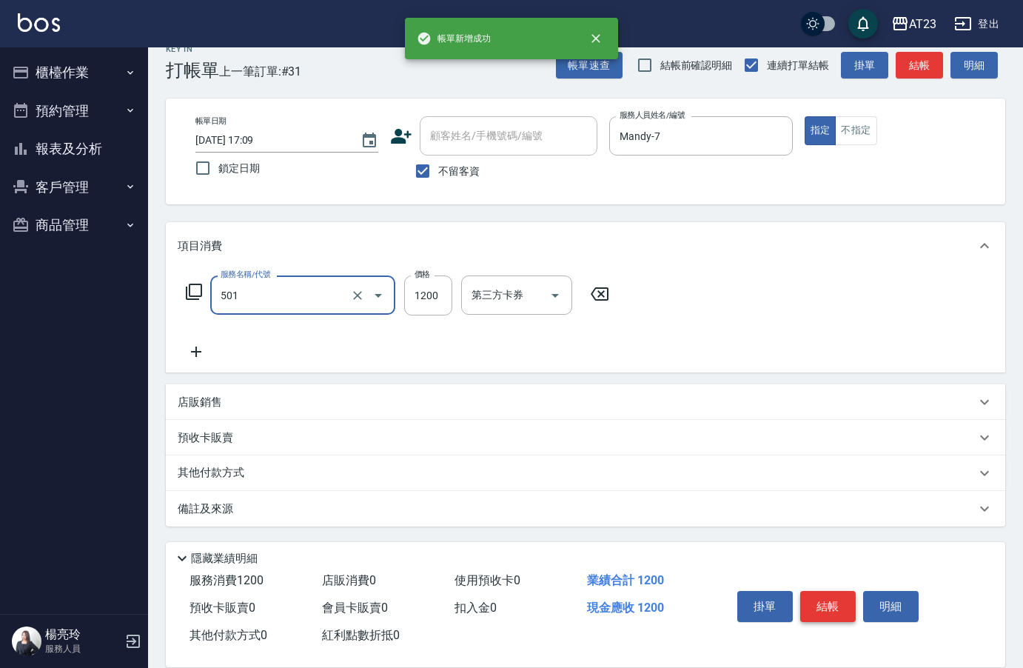
type input "染髮(501)"
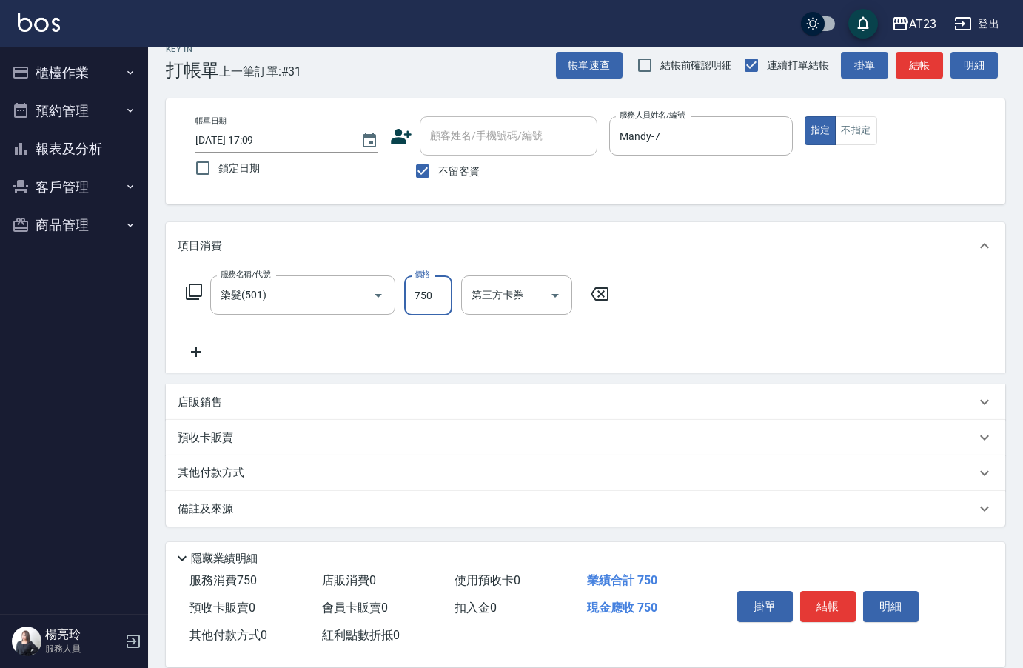
type input "750"
drag, startPoint x: 267, startPoint y: 367, endPoint x: 272, endPoint y: 375, distance: 9.3
click at [268, 367] on div "服務名稱/代號 染髮(501) 服務名稱/代號 價格 750 價格 第三方卡券 第三方卡券" at bounding box center [586, 321] width 840 height 103
click at [239, 475] on p "其他付款方式" at bounding box center [215, 472] width 74 height 16
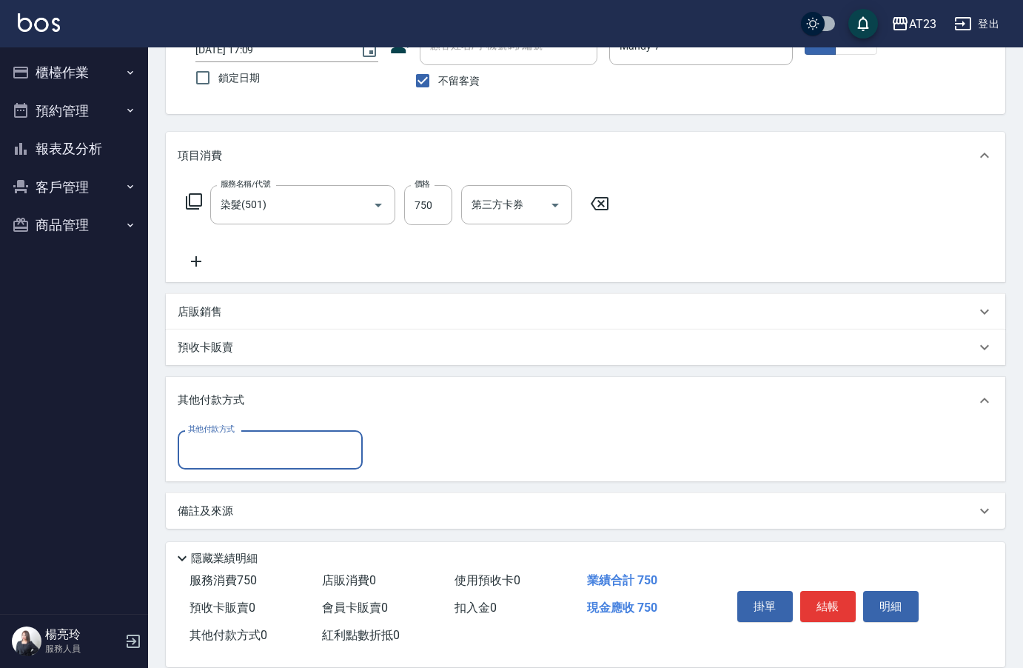
scroll to position [114, 0]
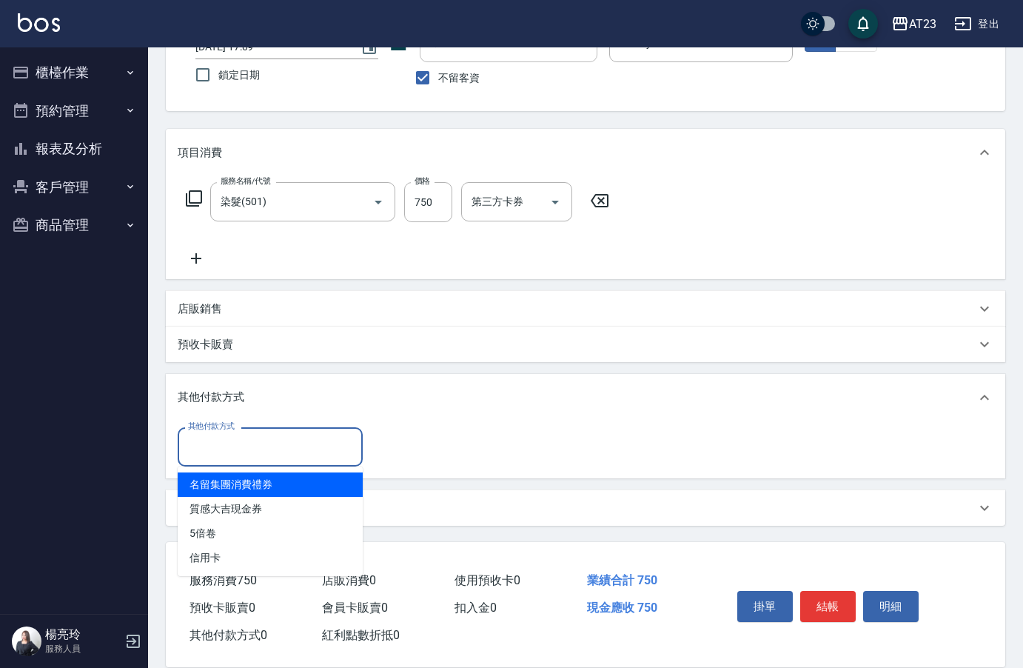
click at [235, 457] on input "其他付款方式" at bounding box center [270, 447] width 172 height 26
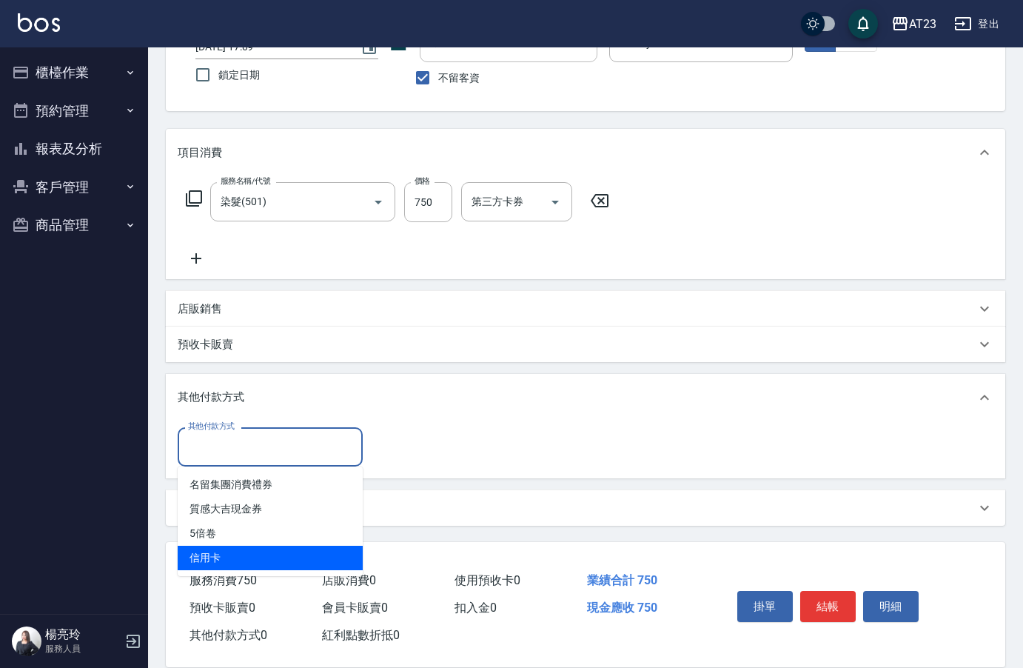
click at [229, 562] on span "信用卡" at bounding box center [270, 558] width 185 height 24
type input "信用卡"
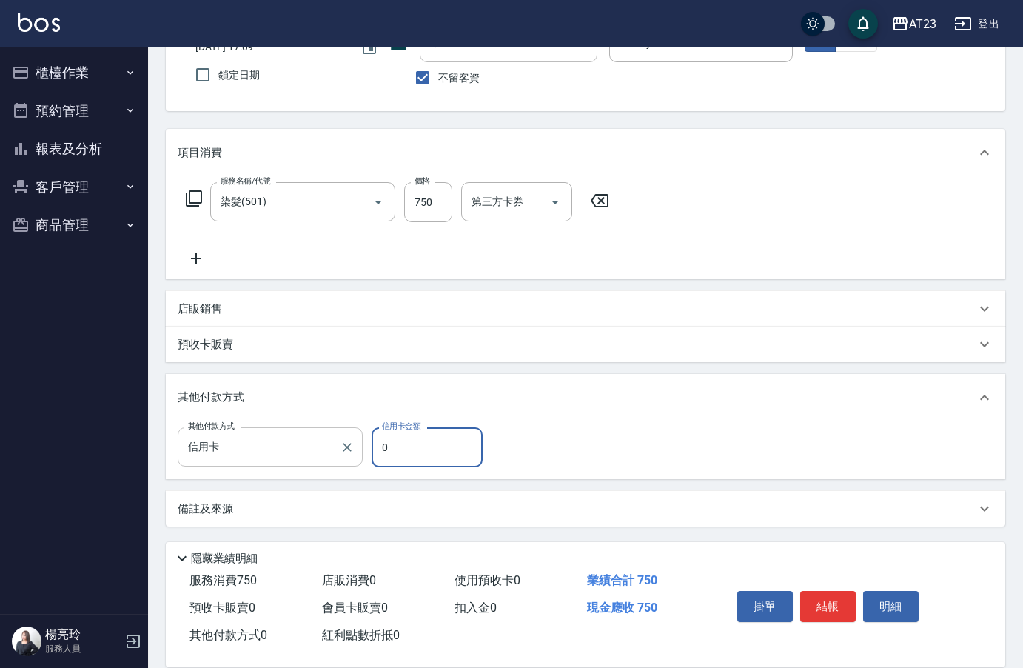
drag, startPoint x: 398, startPoint y: 449, endPoint x: 340, endPoint y: 455, distance: 58.8
click at [341, 457] on div "其他付款方式 信用卡 其他付款方式 信用卡金額 0 信用卡金額" at bounding box center [335, 447] width 314 height 40
type input "750"
drag, startPoint x: 860, startPoint y: 580, endPoint x: 839, endPoint y: 593, distance: 24.3
click at [854, 587] on div "掛單 結帳 明細" at bounding box center [828, 608] width 193 height 47
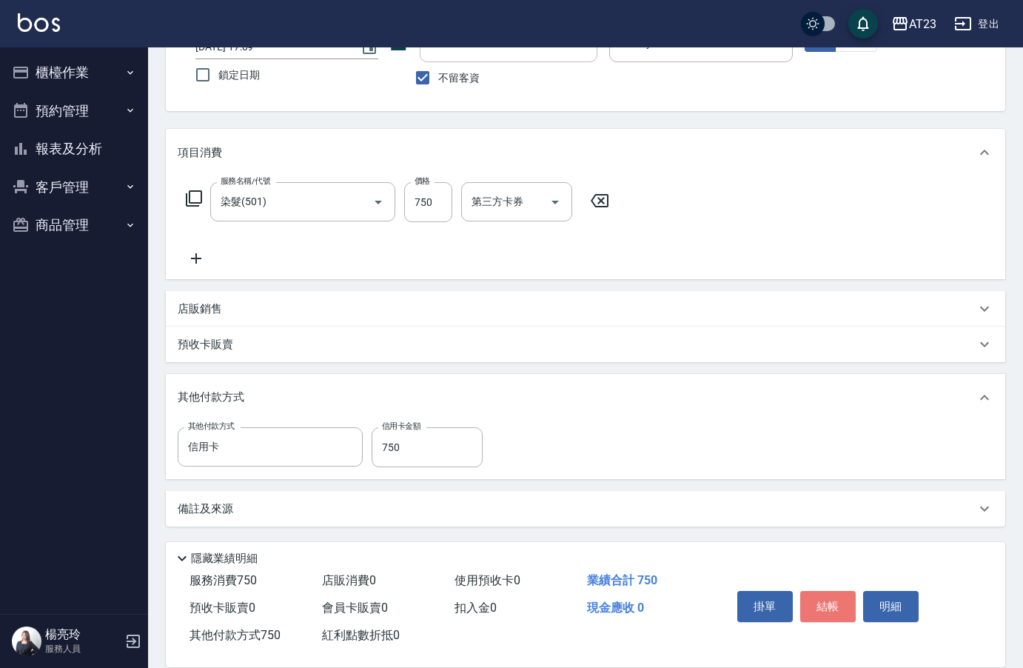
click at [839, 594] on button "結帳" at bounding box center [828, 606] width 56 height 31
type input "[DATE] 17:10"
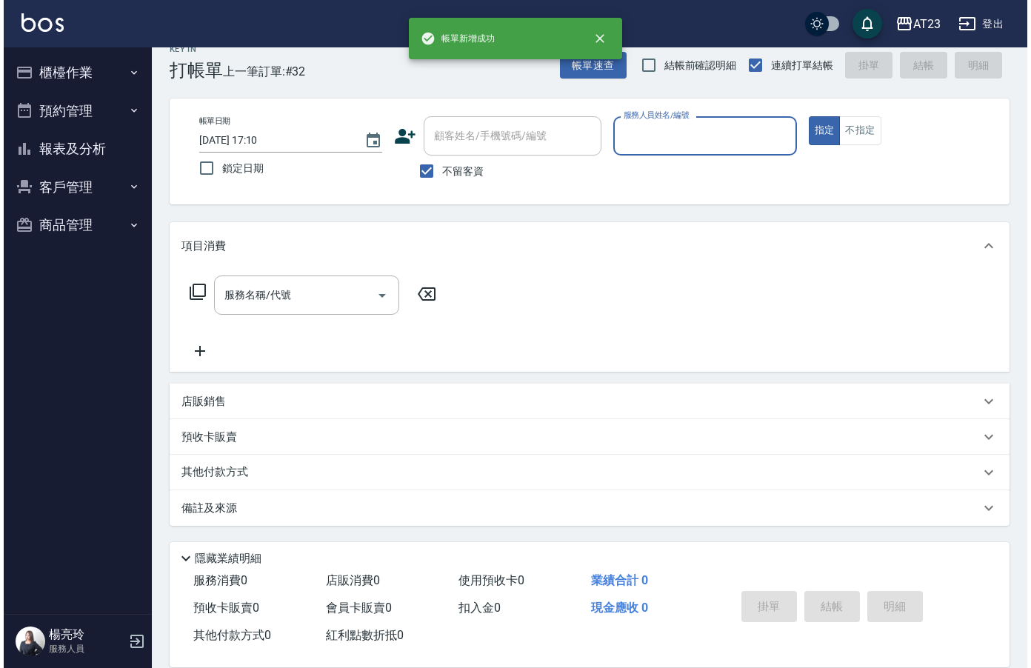
scroll to position [21, 0]
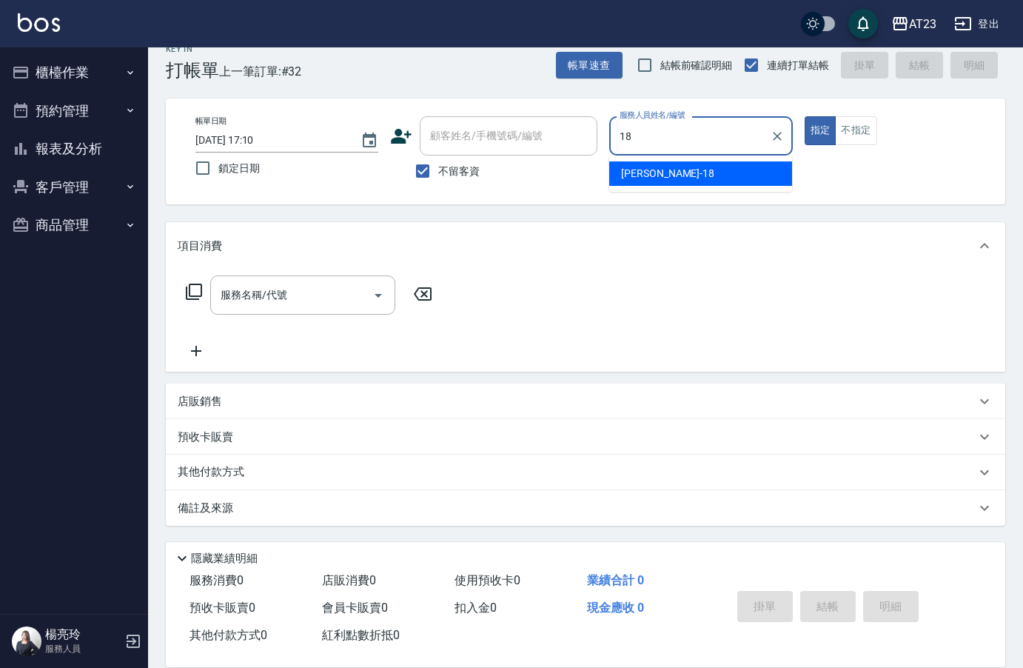
type input "[PERSON_NAME]-18"
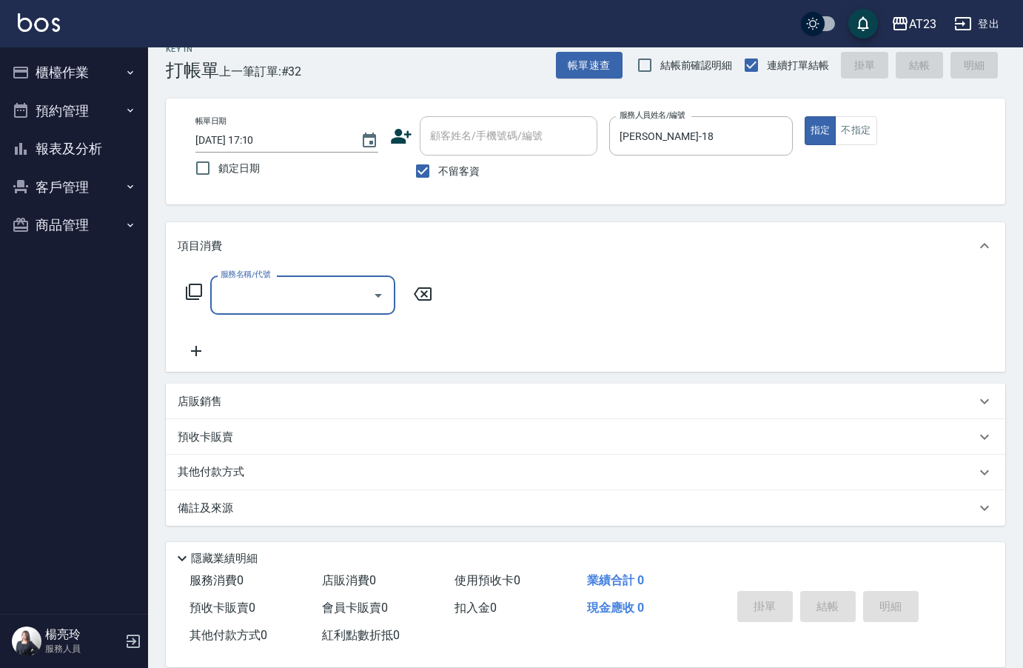
click at [201, 295] on icon at bounding box center [194, 292] width 16 height 16
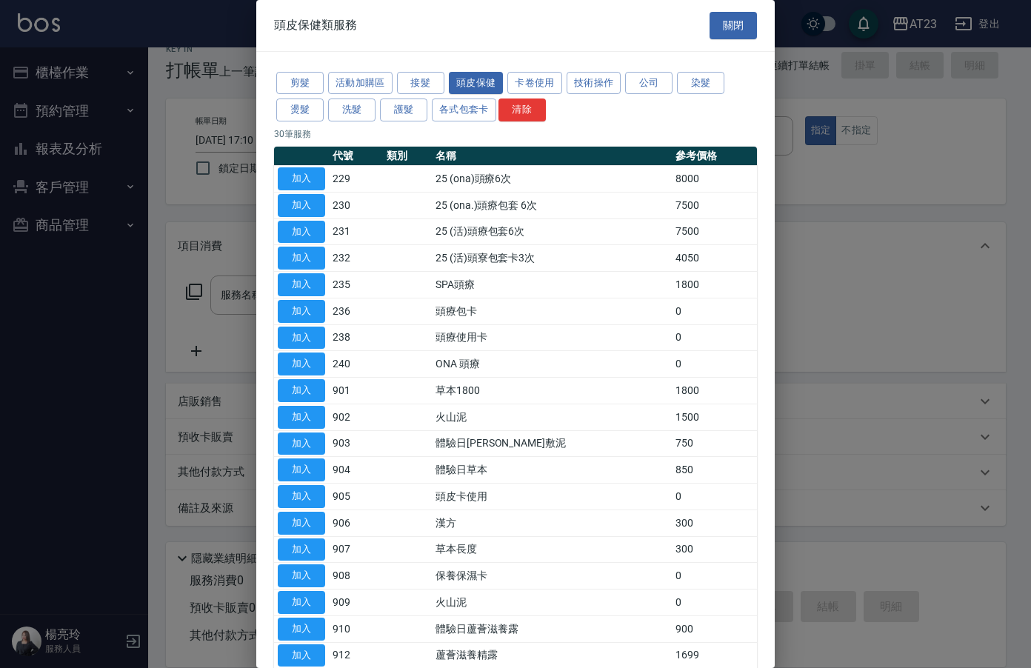
click at [199, 296] on div at bounding box center [515, 334] width 1031 height 668
click at [420, 78] on button "接髮" at bounding box center [420, 83] width 47 height 23
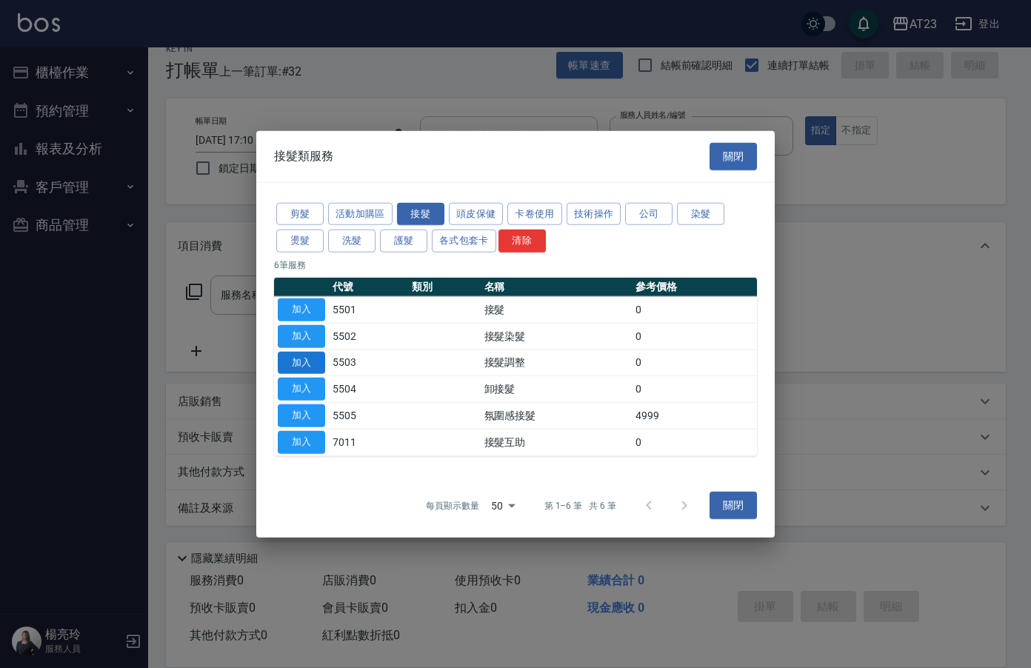
click at [312, 369] on button "加入" at bounding box center [301, 362] width 47 height 23
type input "接髮調整(5503)"
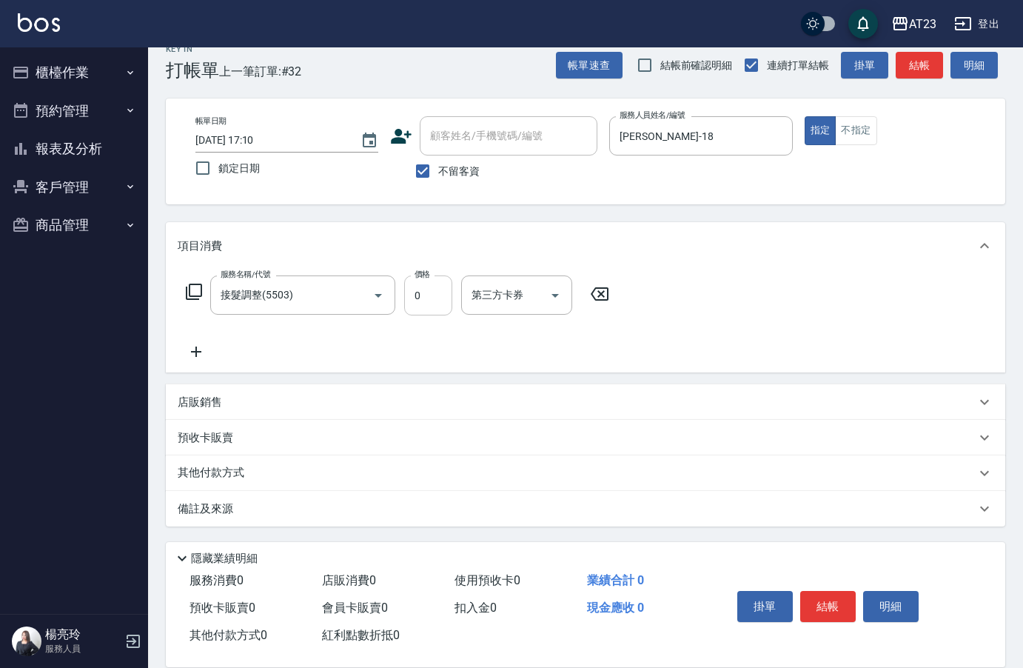
click at [417, 298] on input "0" at bounding box center [428, 295] width 48 height 40
type input "3200"
click at [179, 294] on div "服務名稱/代號 接髮調整(5503) 服務名稱/代號 價格 3200 價格 第三方卡券 第三方卡券" at bounding box center [398, 295] width 441 height 40
click at [204, 289] on div "服務名稱/代號 接髮調整(5503) 服務名稱/代號 價格 3200 價格 第三方卡券 第三方卡券" at bounding box center [398, 295] width 441 height 40
click at [195, 291] on icon at bounding box center [194, 292] width 18 height 18
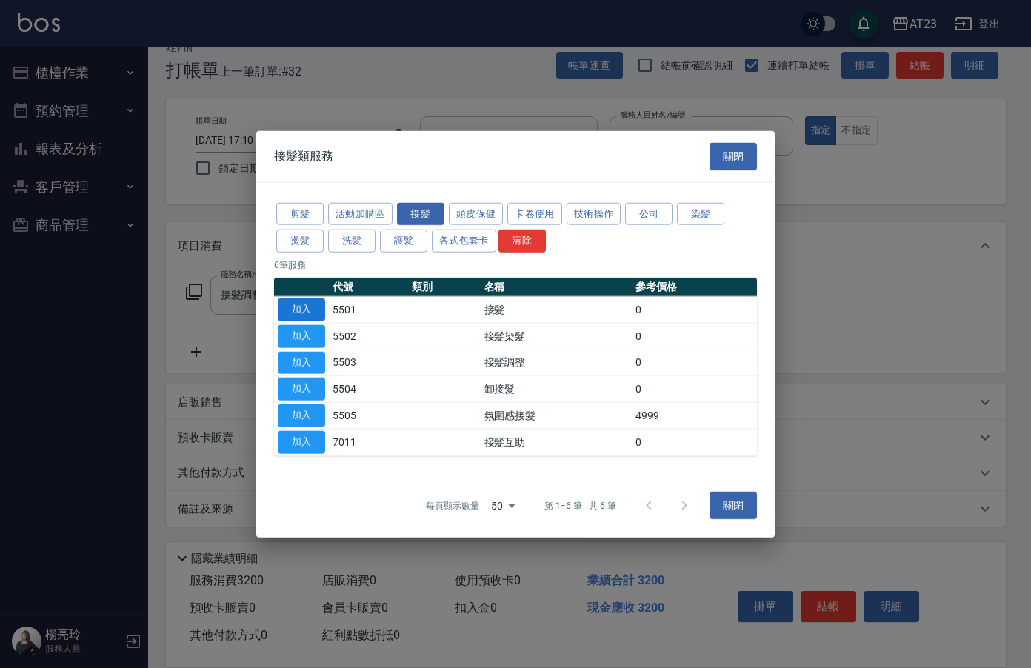
click at [287, 312] on button "加入" at bounding box center [301, 309] width 47 height 23
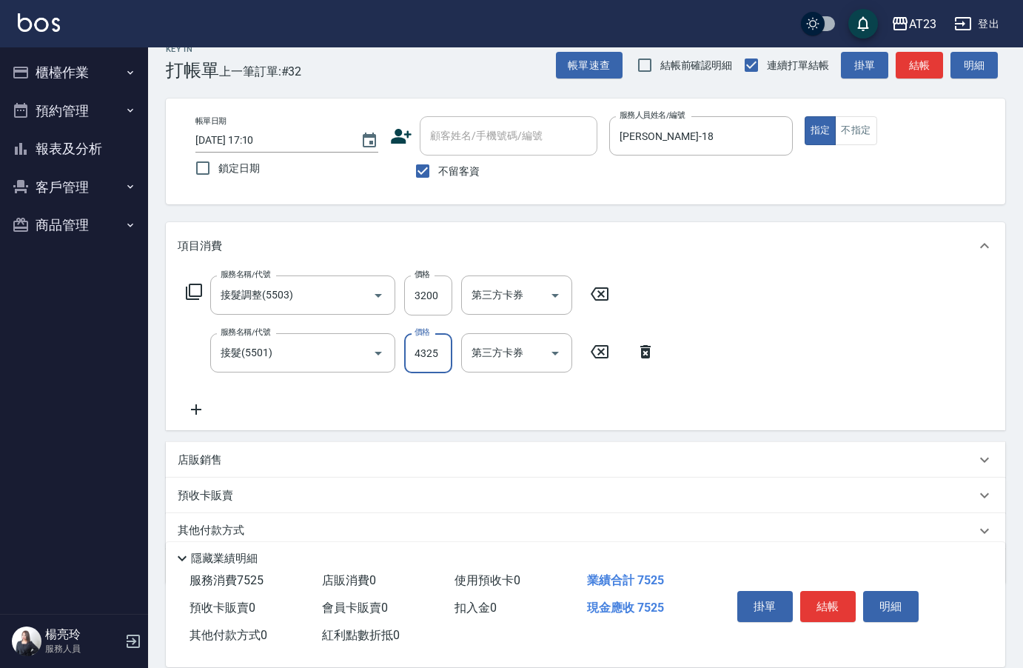
type input "4325"
click at [190, 413] on icon at bounding box center [196, 410] width 37 height 18
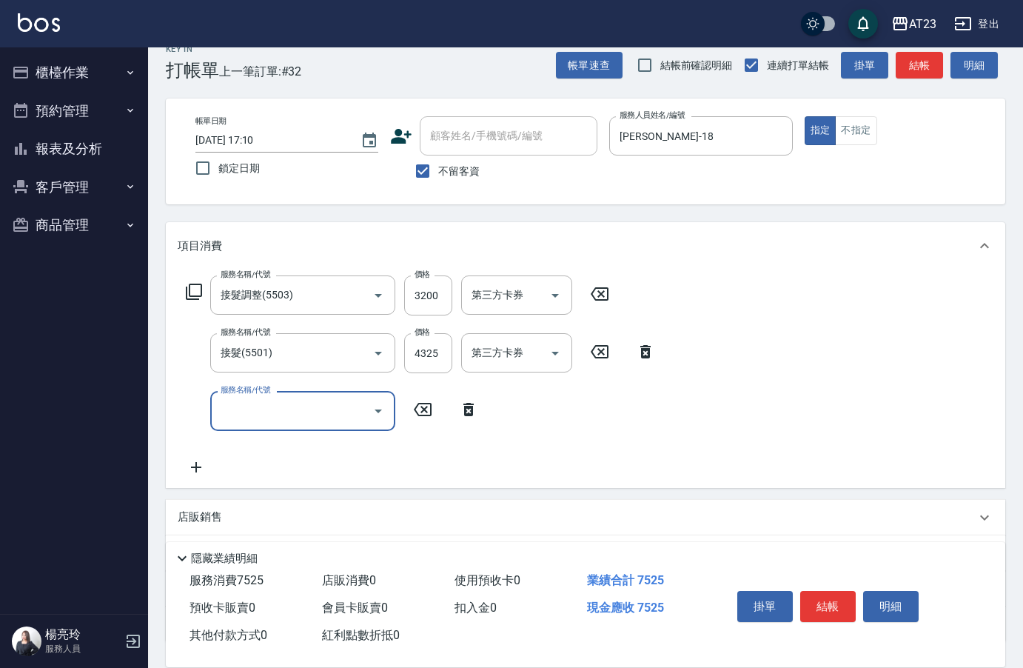
click at [250, 413] on div "服務名稱/代號 服務名稱/代號" at bounding box center [302, 410] width 185 height 39
type input "P+卡(6031)"
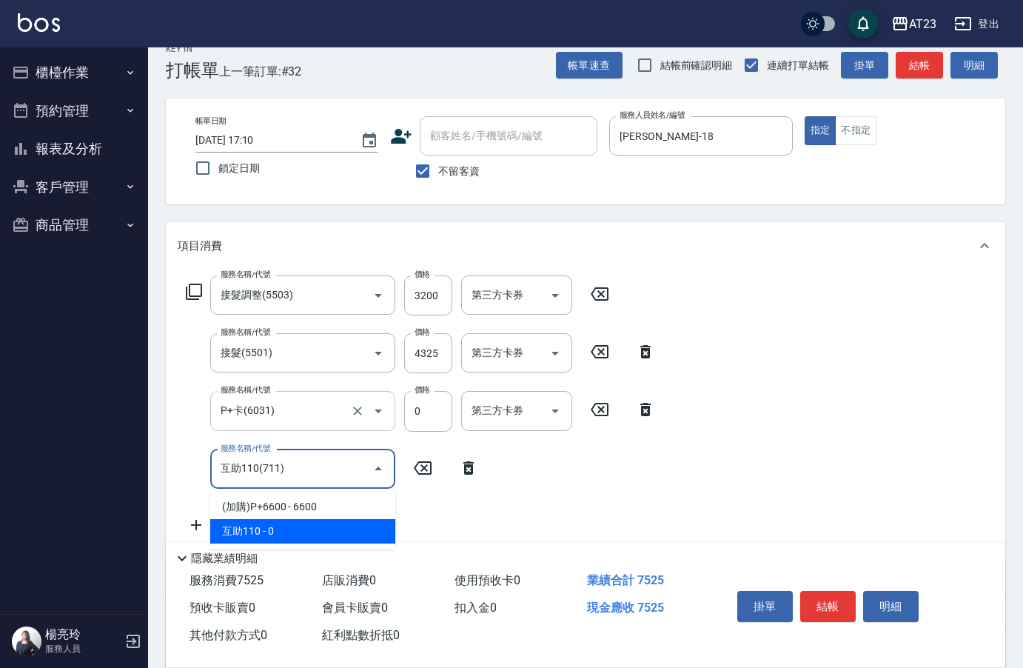
type input "互助110(711)"
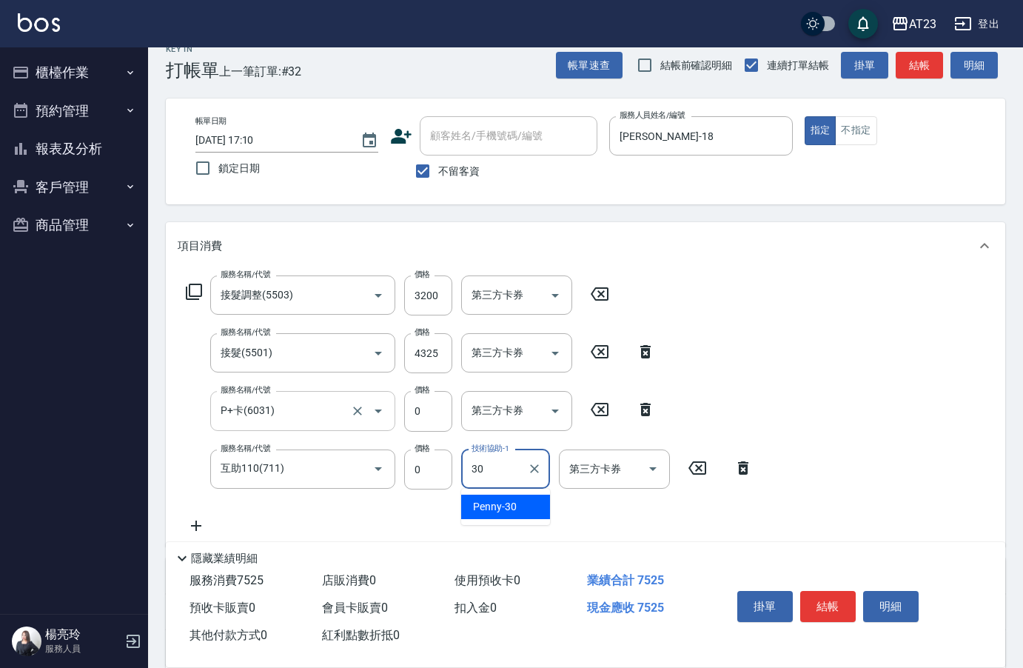
type input "Penny-30"
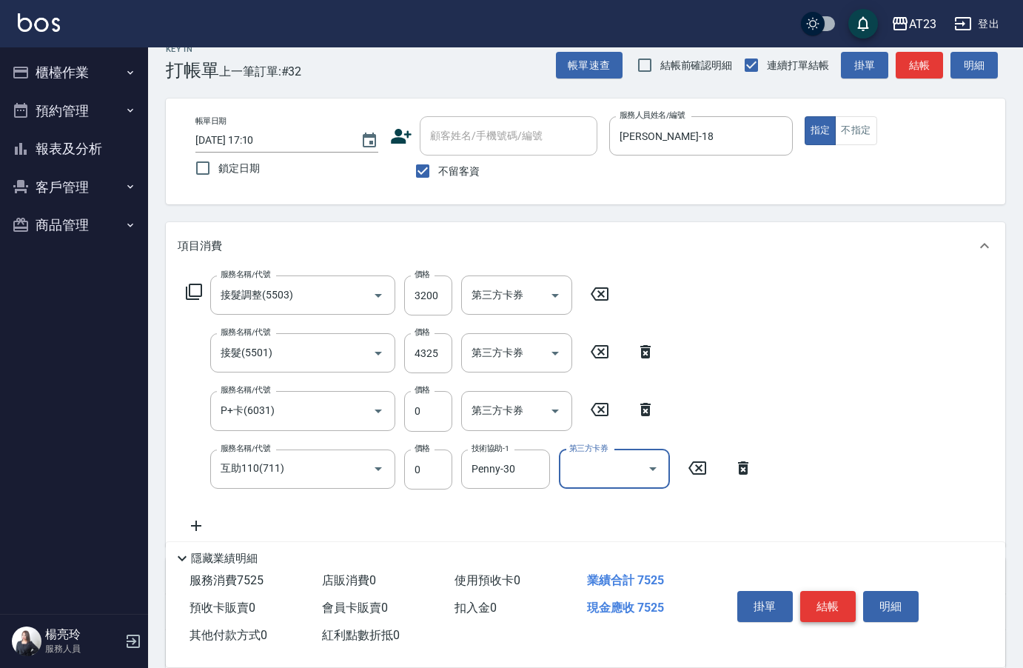
click at [834, 595] on button "結帳" at bounding box center [828, 606] width 56 height 31
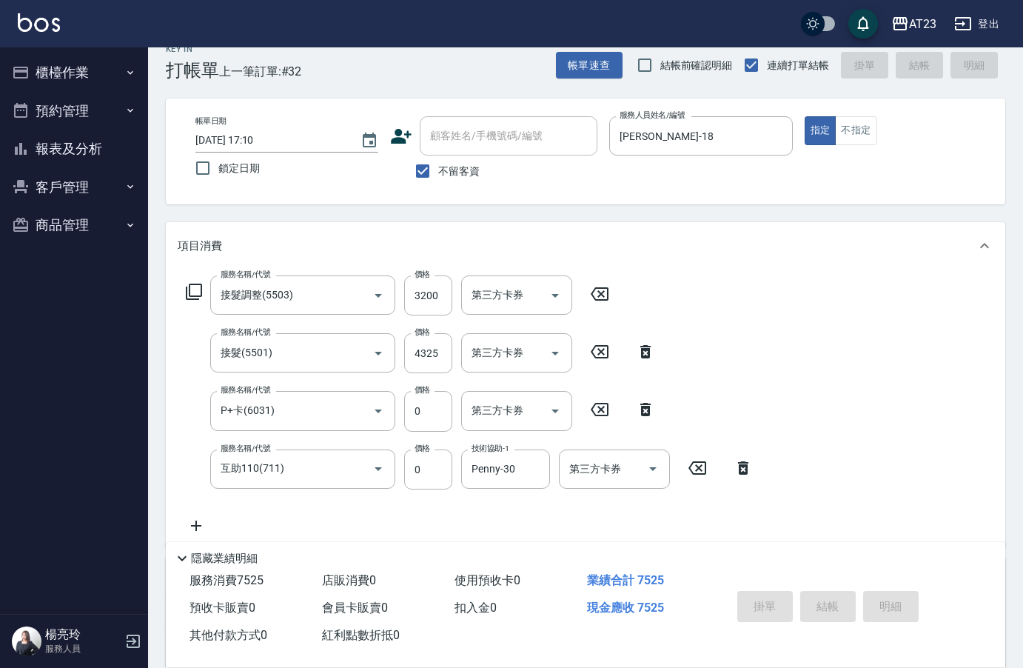
type input "[DATE] 17:11"
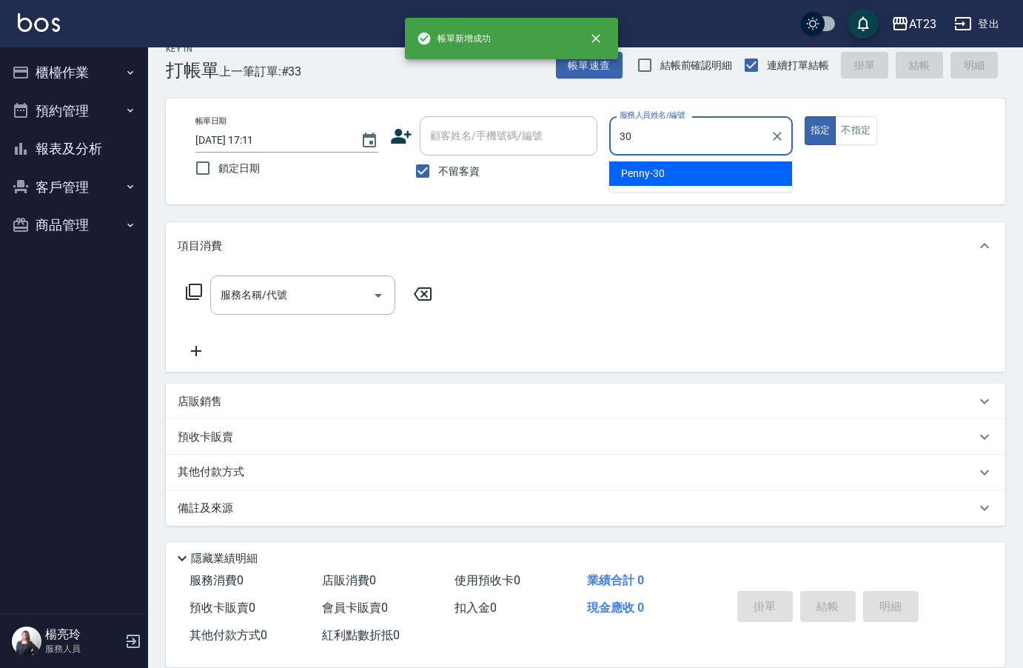
type input "Penny-30"
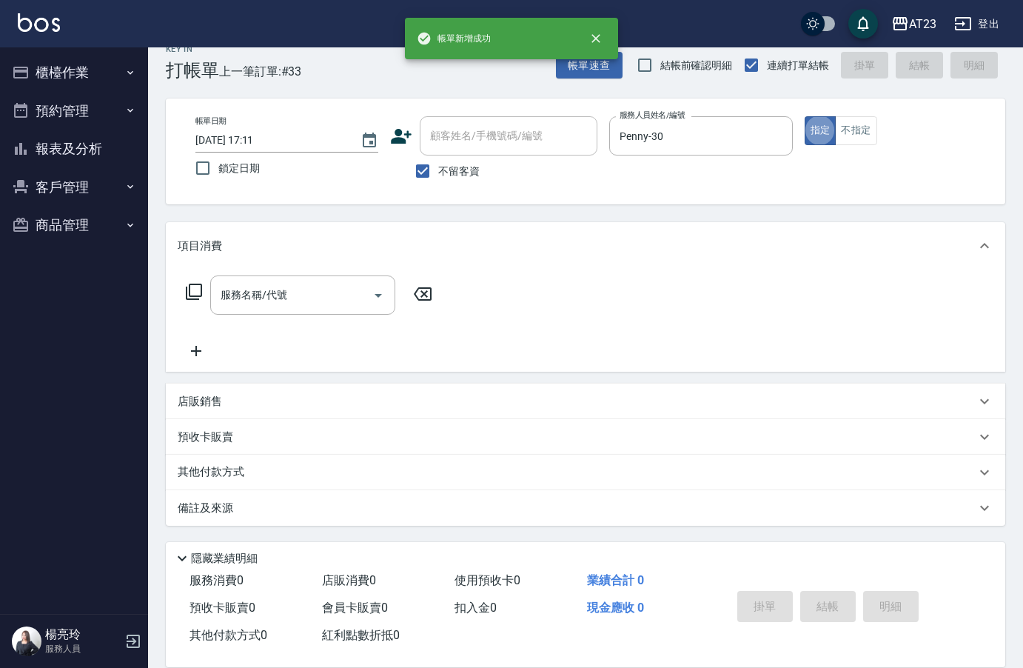
click at [183, 292] on div "服務名稱/代號 服務名稱/代號" at bounding box center [310, 294] width 264 height 39
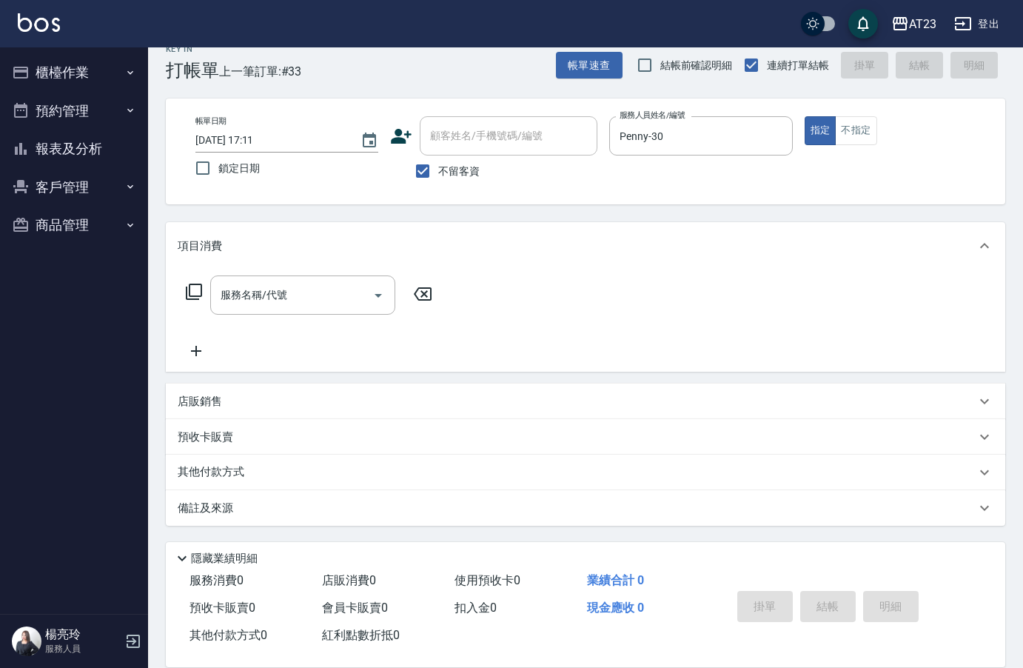
click at [190, 292] on icon at bounding box center [194, 292] width 16 height 16
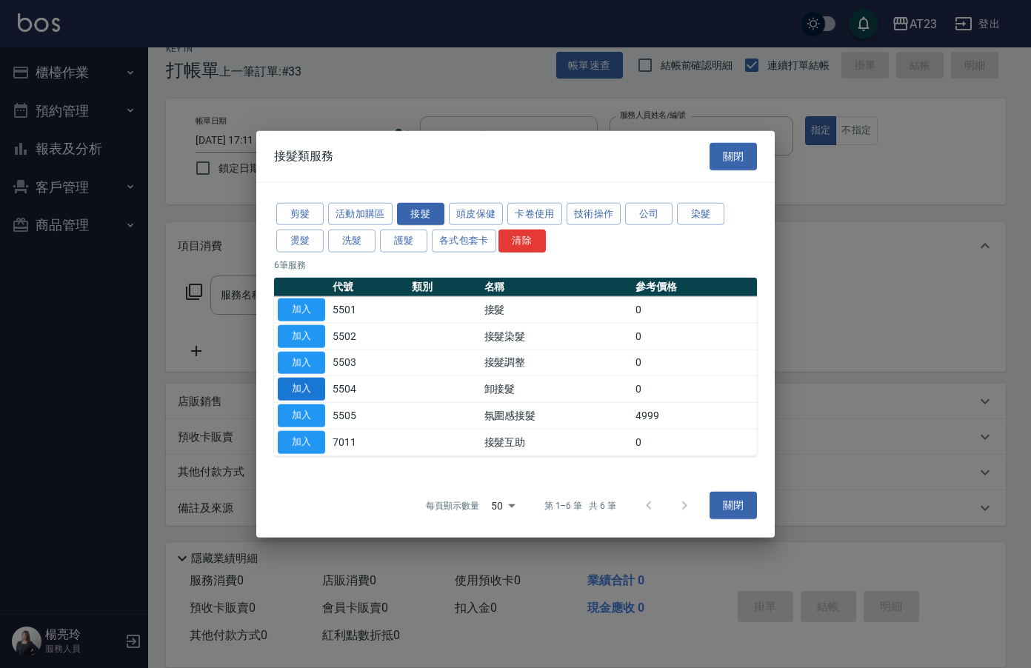
click at [312, 394] on button "加入" at bounding box center [301, 389] width 47 height 23
type input "卸接髮(5504)"
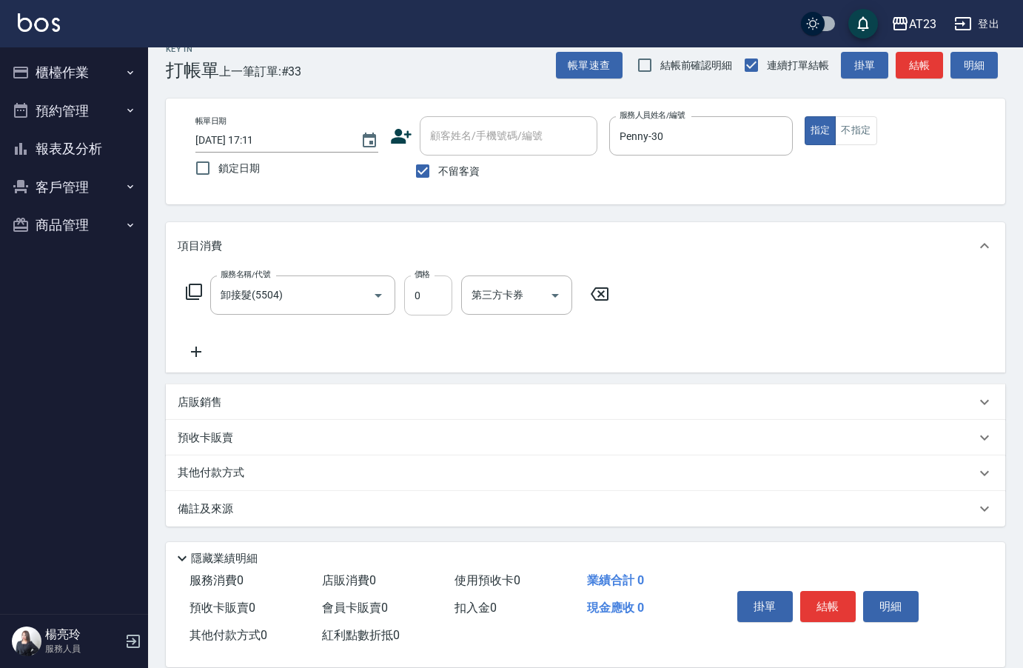
click at [426, 312] on input "0" at bounding box center [428, 295] width 48 height 40
type input "400"
click at [822, 608] on button "結帳" at bounding box center [828, 606] width 56 height 31
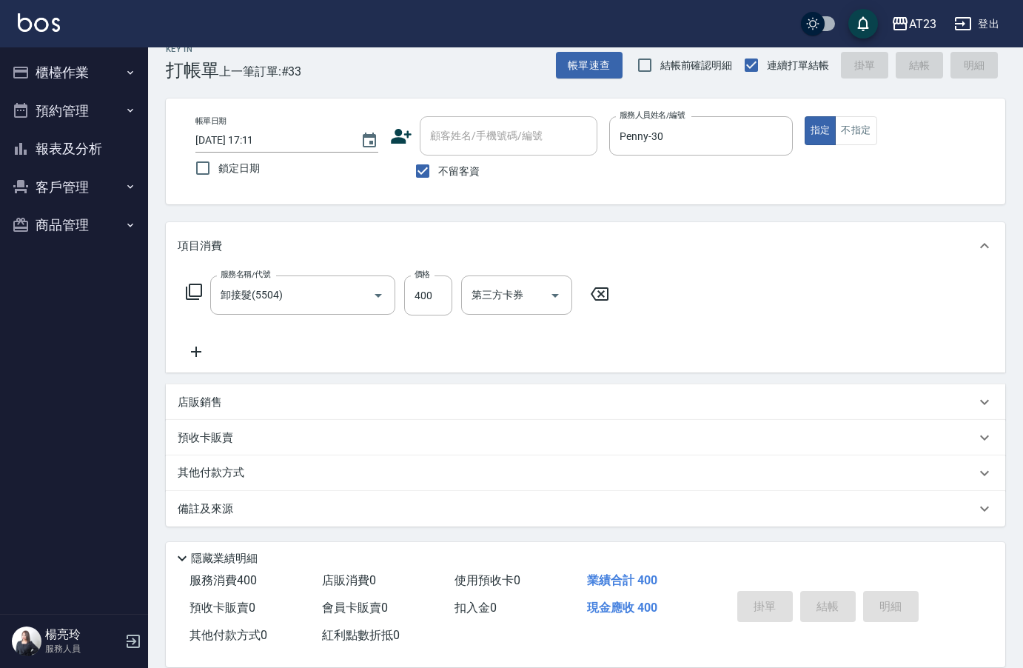
type input "[DATE] 17:12"
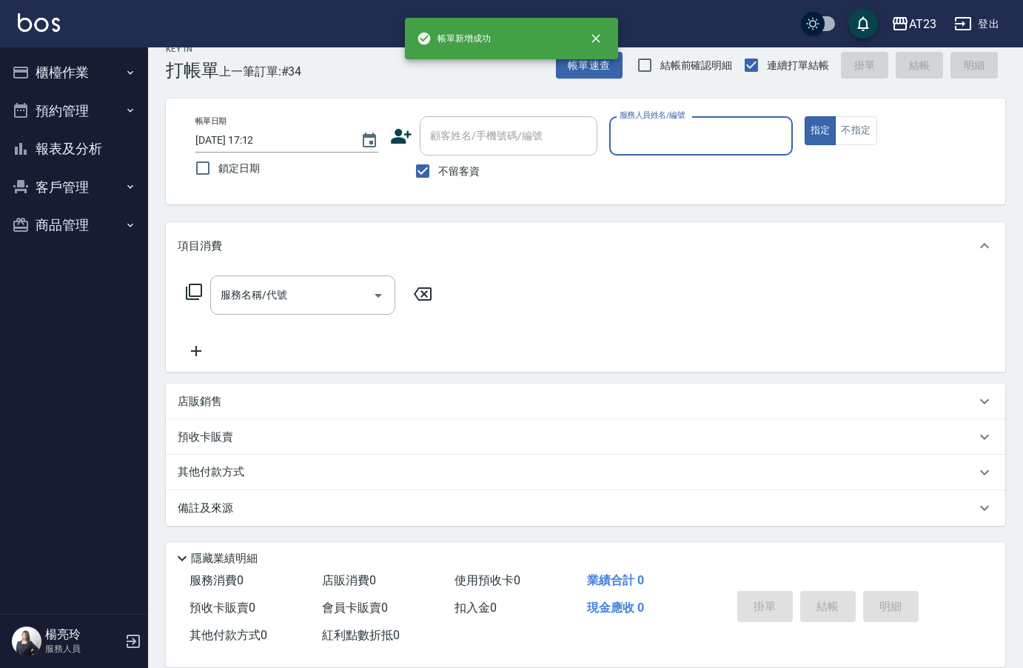
type input "3"
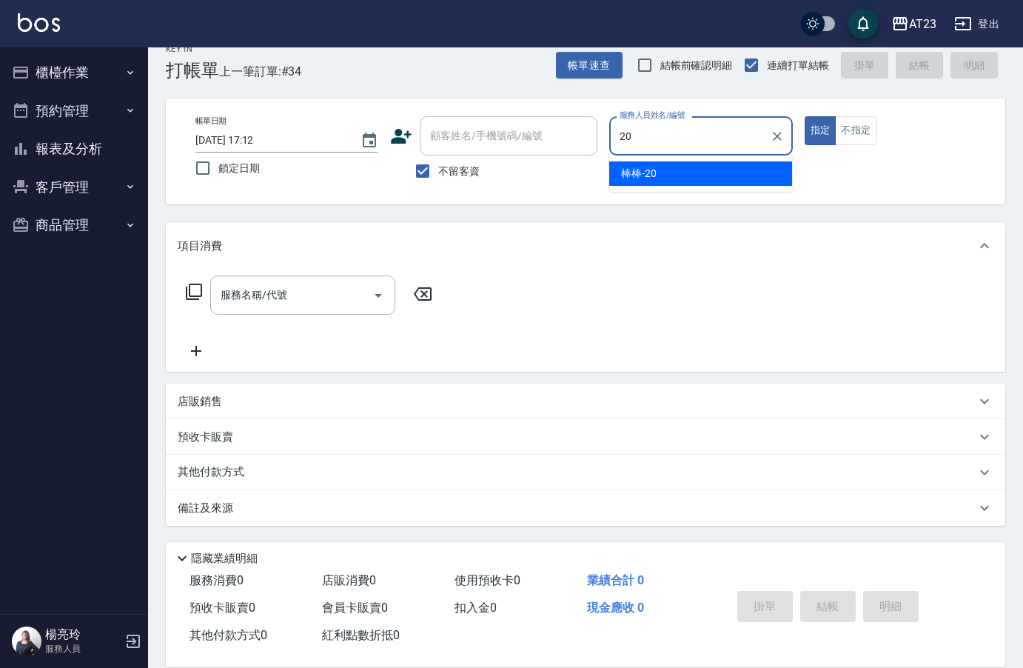
type input "20"
click at [202, 296] on icon at bounding box center [194, 292] width 18 height 18
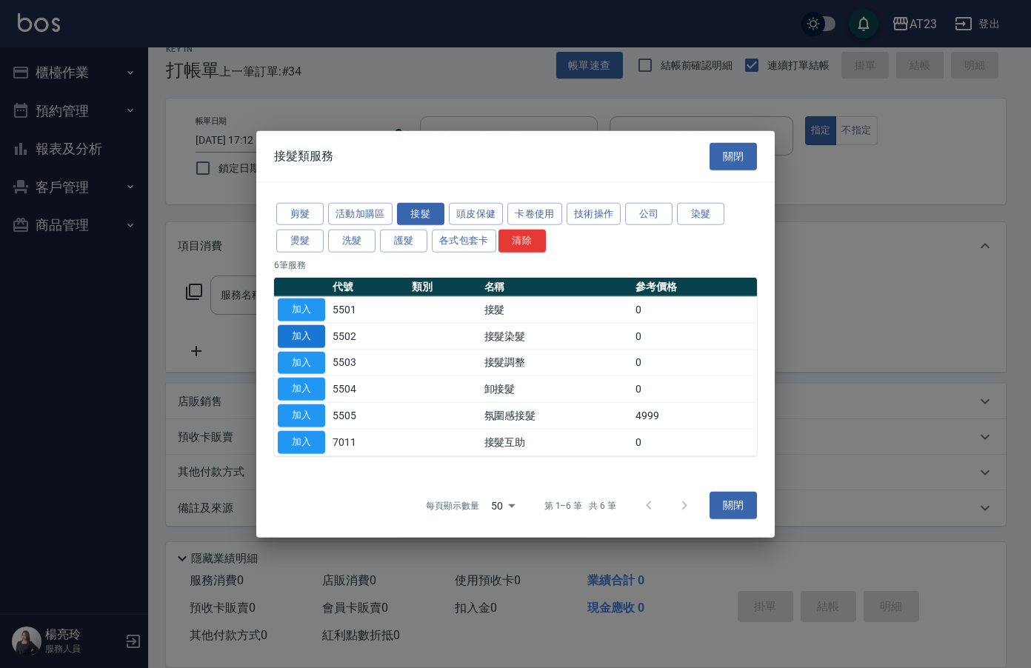
click at [311, 329] on button "加入" at bounding box center [301, 335] width 47 height 23
type input "接髮染髮(5502)"
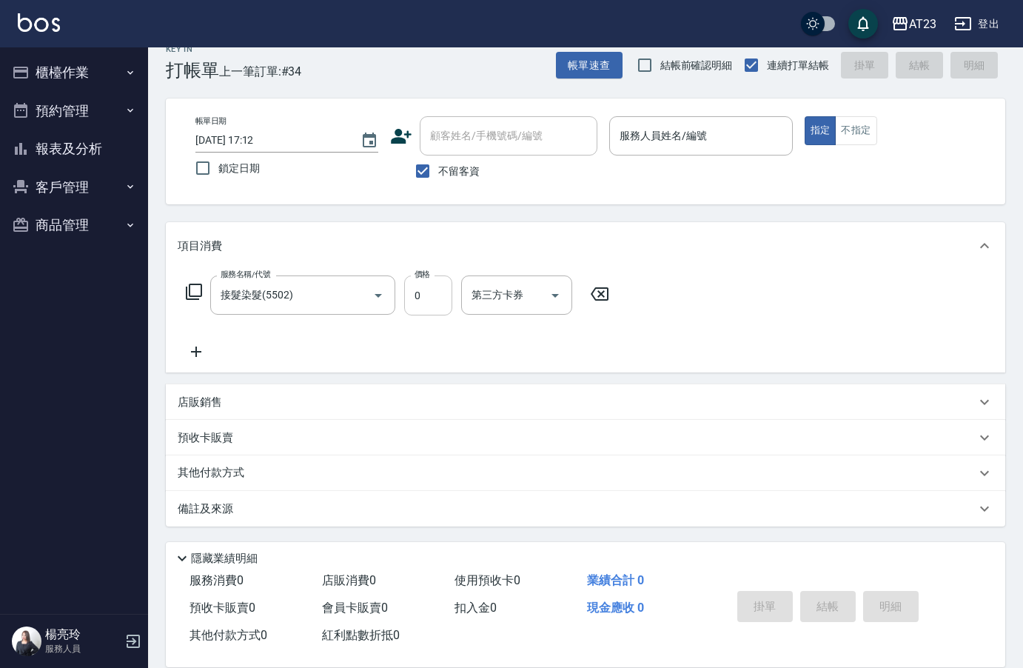
click at [420, 304] on input "0" at bounding box center [428, 295] width 48 height 40
type input "2"
click at [543, 142] on div "帳單日期 [DATE] 17:12 鎖定日期 顧客姓名/手機號碼/編號 顧客姓名/手機號碼/編號 不留客資 服務人員姓名/編號 55 服務人員姓名/編號 指定…" at bounding box center [586, 151] width 804 height 70
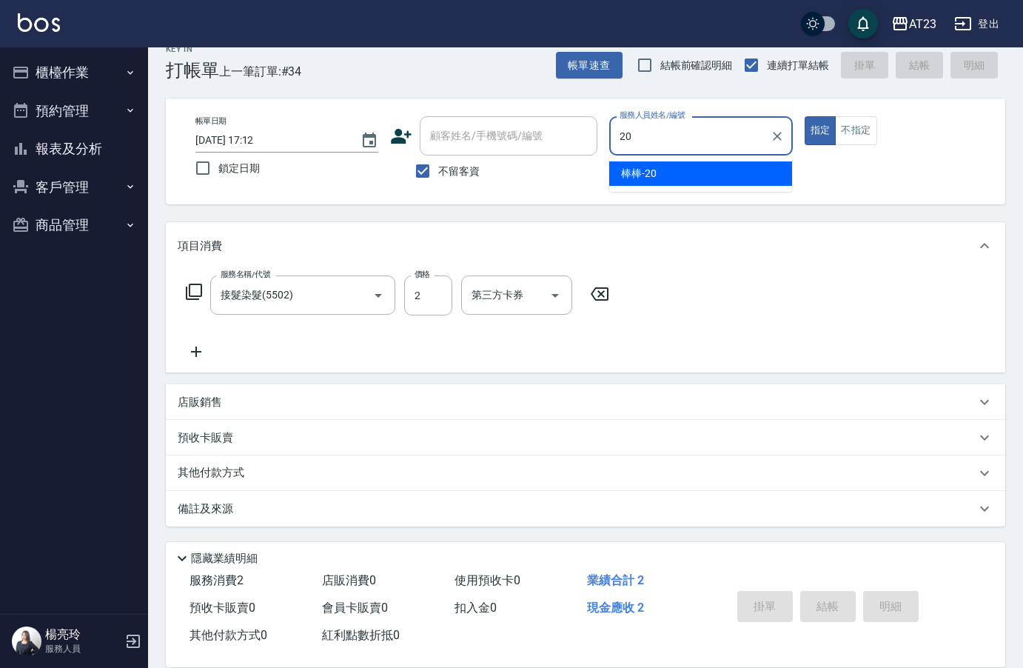
type input "棒棒-20"
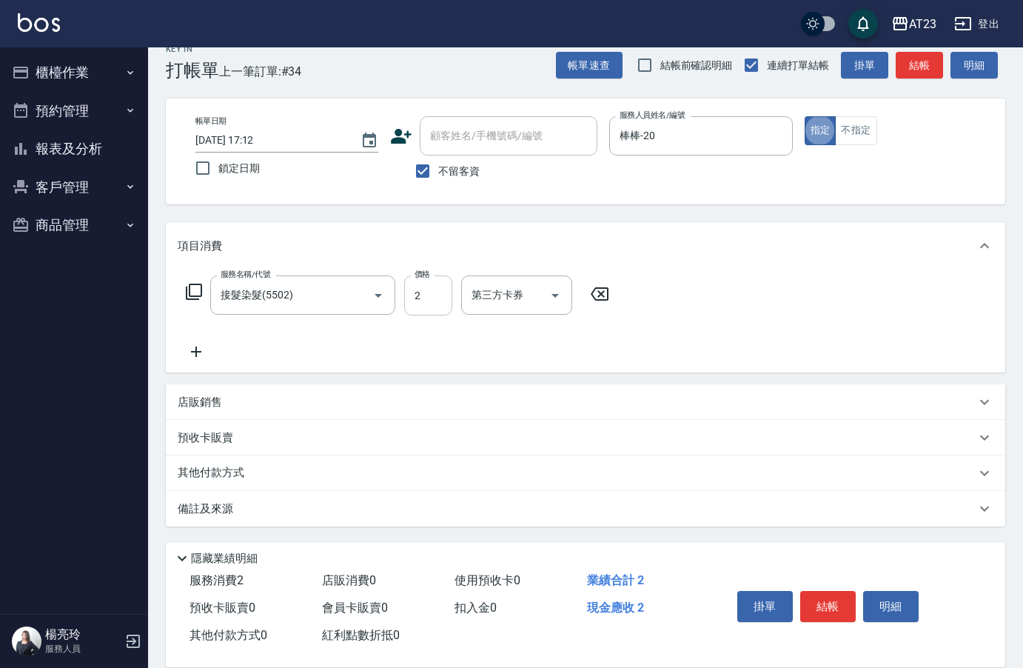
click at [435, 297] on input "2" at bounding box center [428, 295] width 48 height 40
type input "255"
click at [840, 612] on button "結帳" at bounding box center [828, 606] width 56 height 31
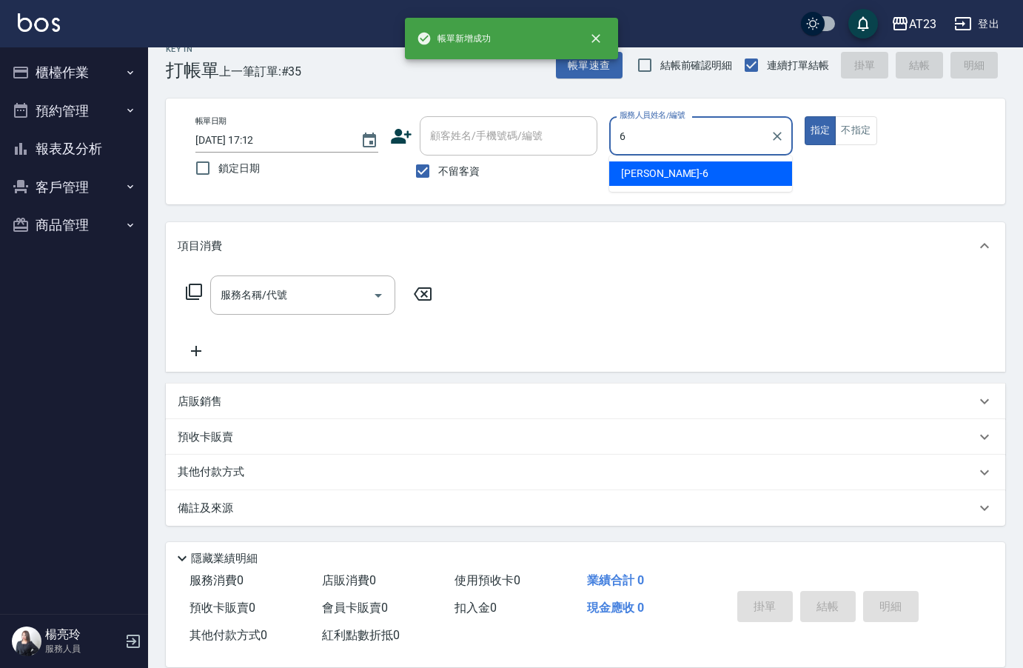
type input "Joann-6"
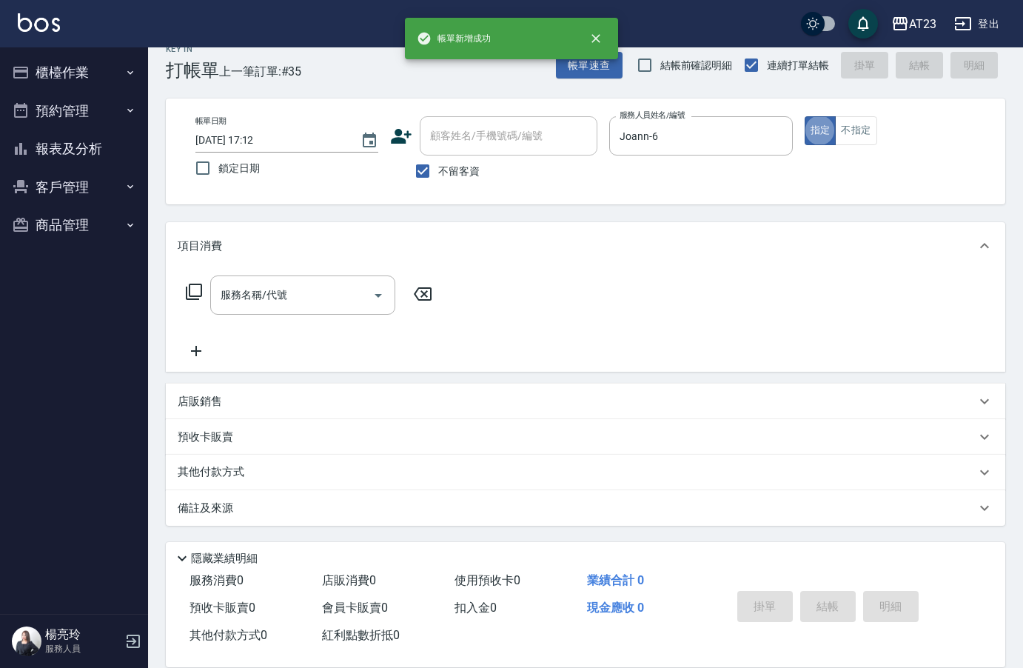
click at [184, 301] on div "服務名稱/代號 服務名稱/代號" at bounding box center [310, 294] width 264 height 39
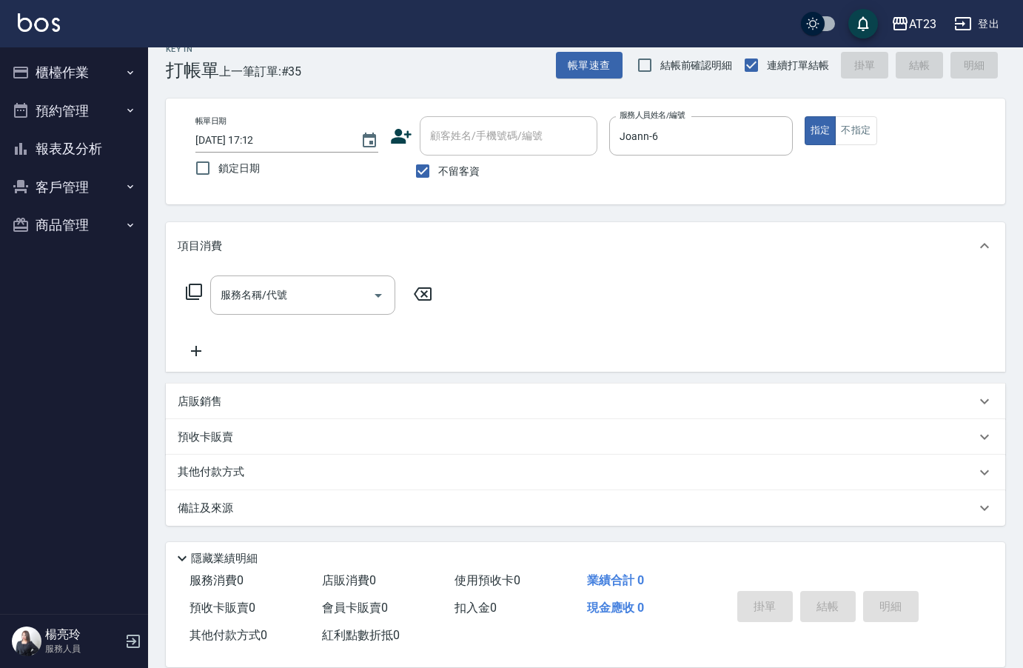
click at [197, 289] on icon at bounding box center [194, 292] width 18 height 18
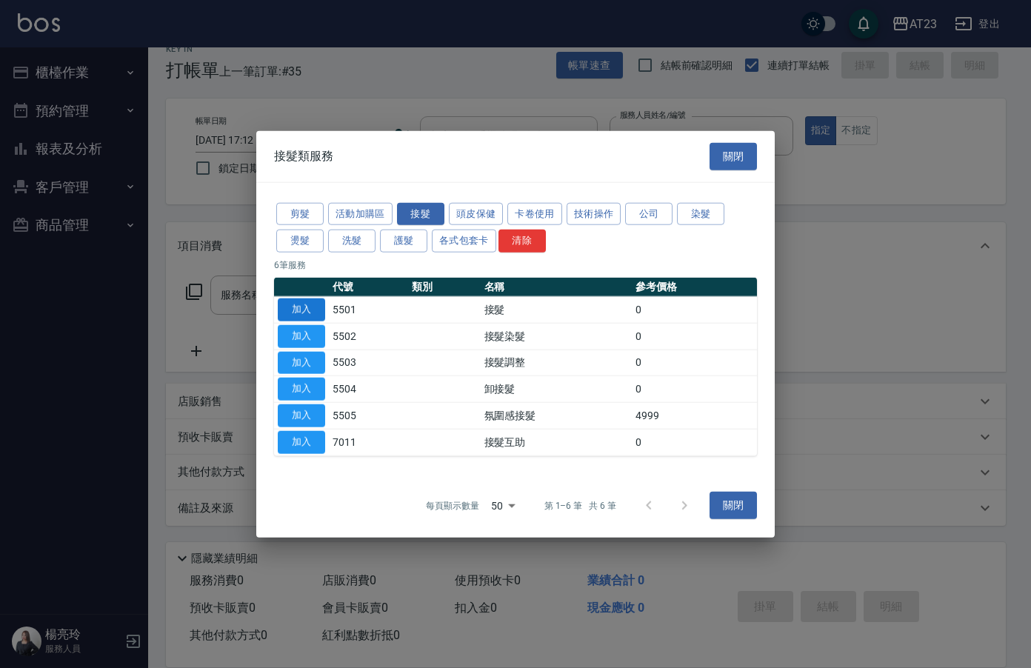
click at [291, 309] on button "加入" at bounding box center [301, 309] width 47 height 23
type input "接髮(5501)"
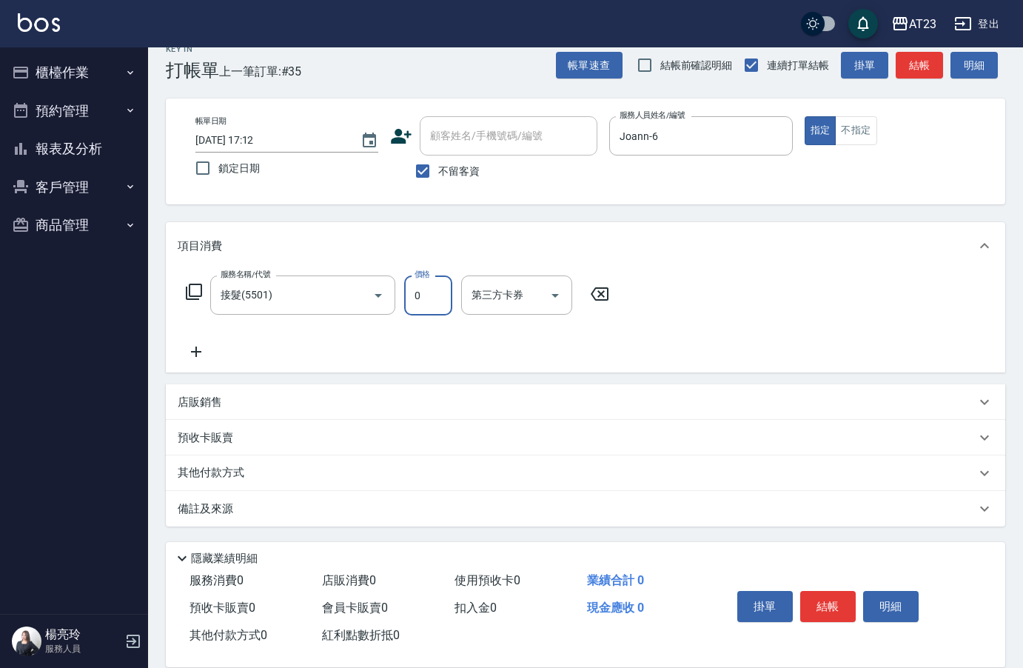
click at [434, 292] on input "0" at bounding box center [428, 295] width 48 height 40
type input "920"
click at [830, 609] on button "結帳" at bounding box center [828, 606] width 56 height 31
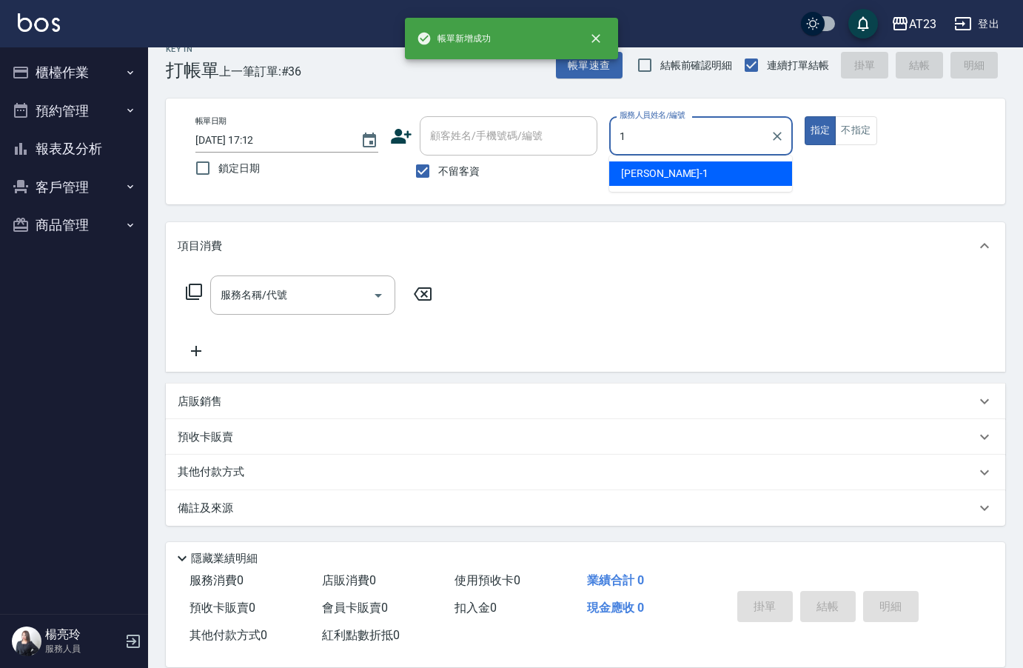
type input "[PERSON_NAME]-1"
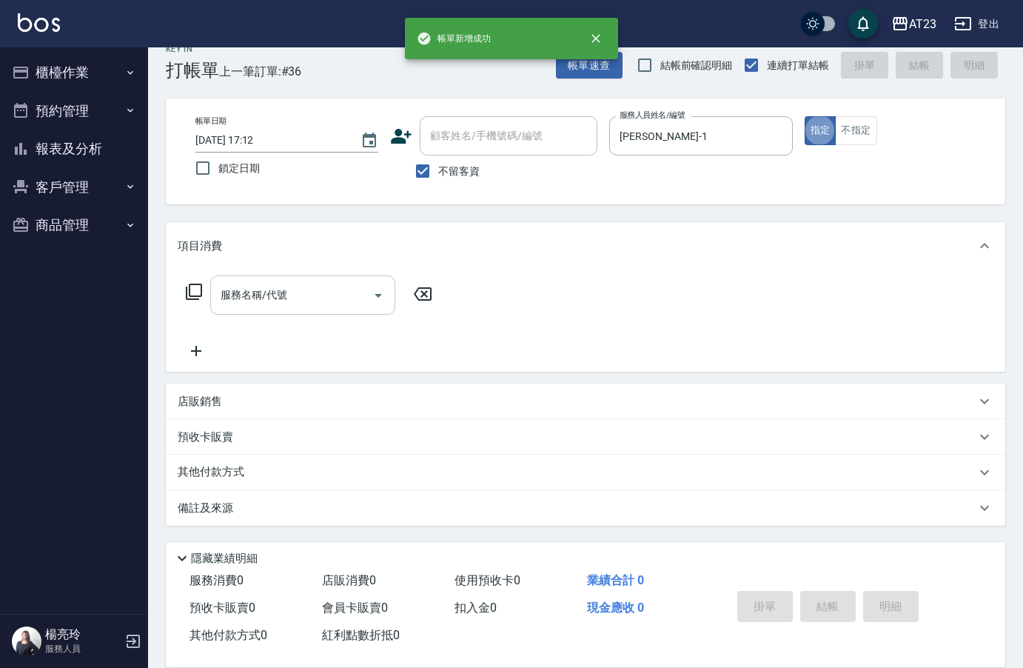
click at [244, 289] on div "服務名稱/代號 服務名稱/代號" at bounding box center [302, 294] width 185 height 39
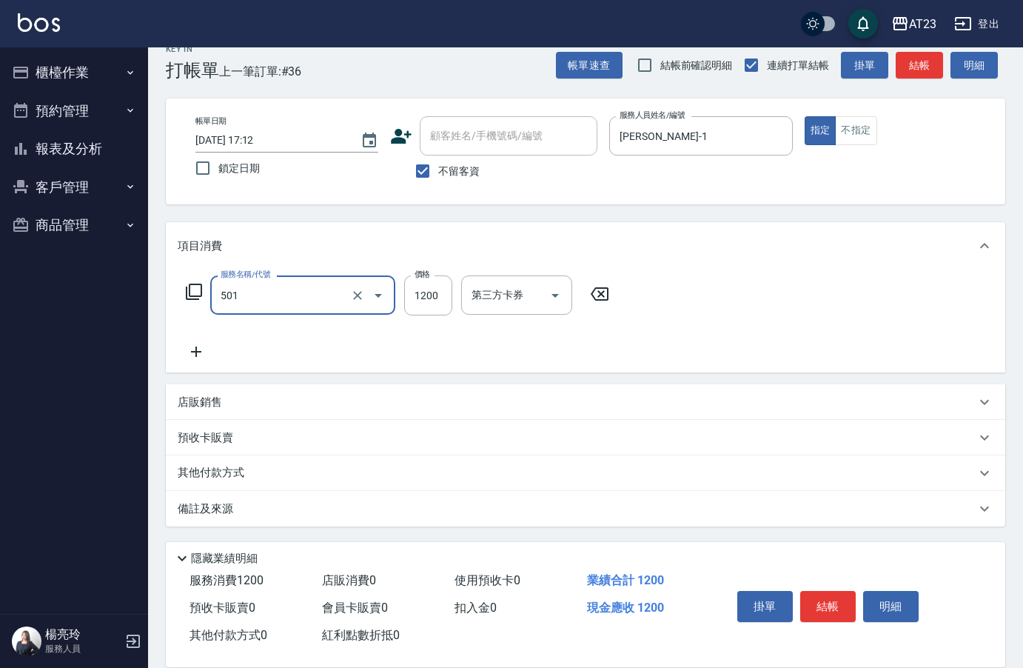
type input "染髮(501)"
type input "2900"
click at [829, 602] on button "結帳" at bounding box center [828, 606] width 56 height 31
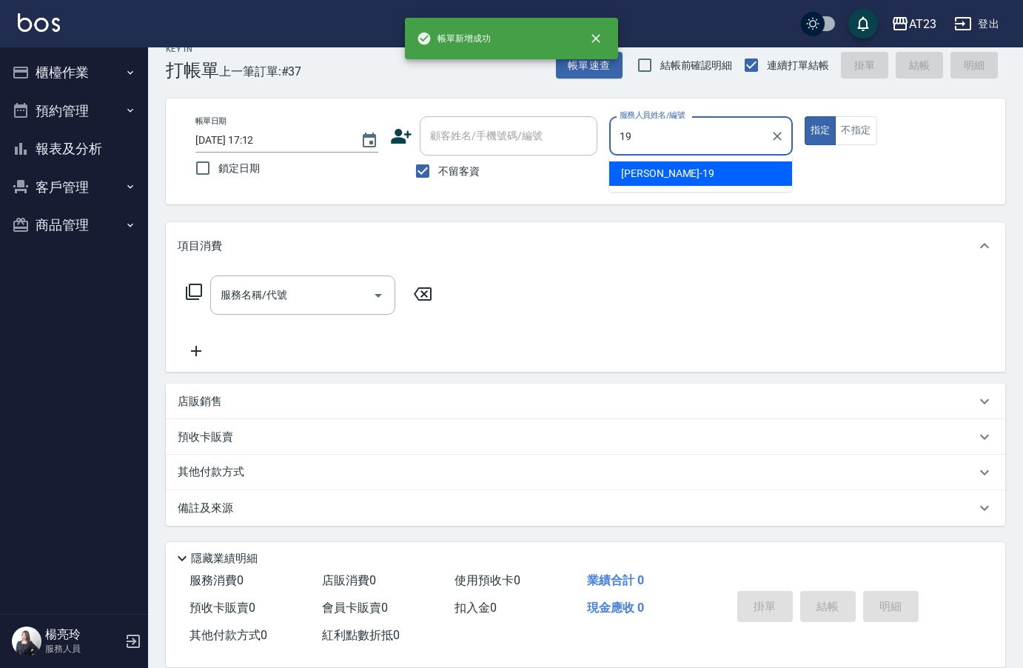
type input "[PERSON_NAME]-19"
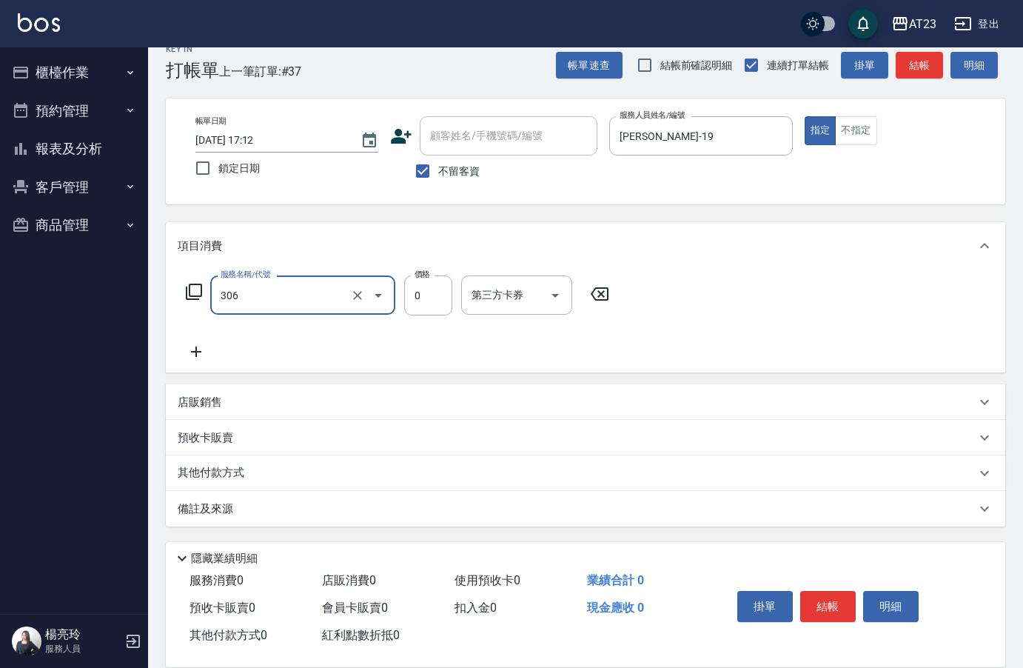
type input "剪髮卡(306)"
type input "425"
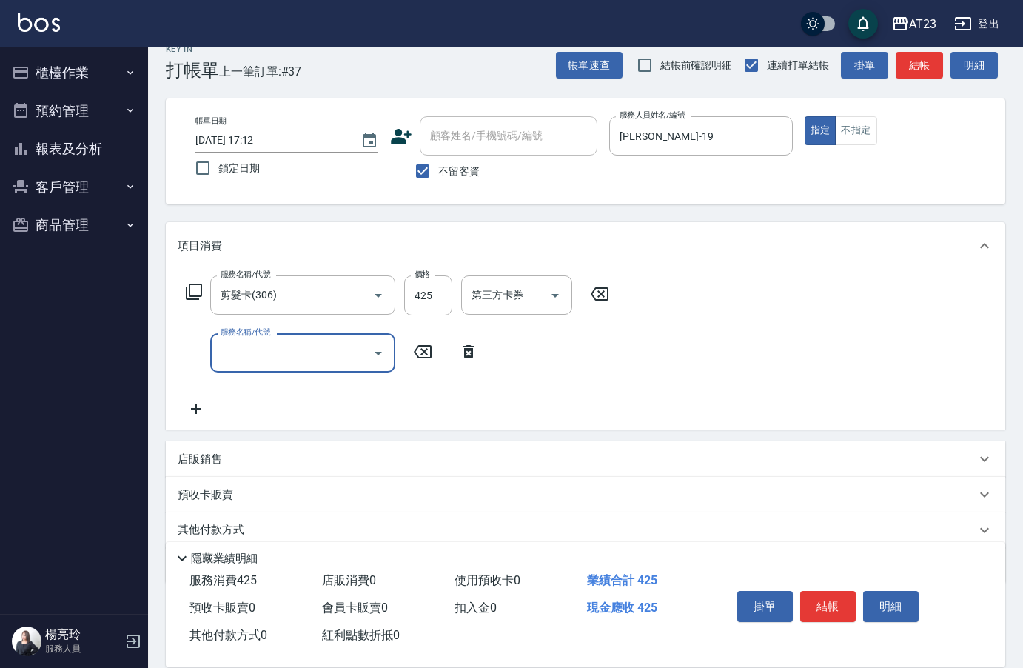
click at [233, 19] on div "AT23 登出" at bounding box center [511, 23] width 1023 height 47
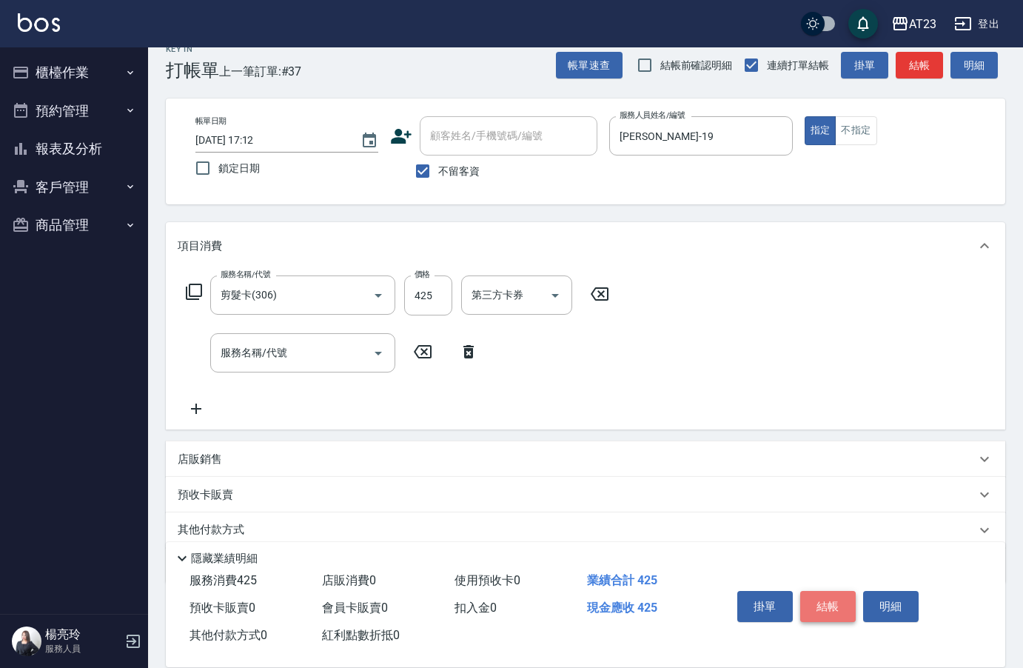
click at [811, 598] on button "結帳" at bounding box center [828, 606] width 56 height 31
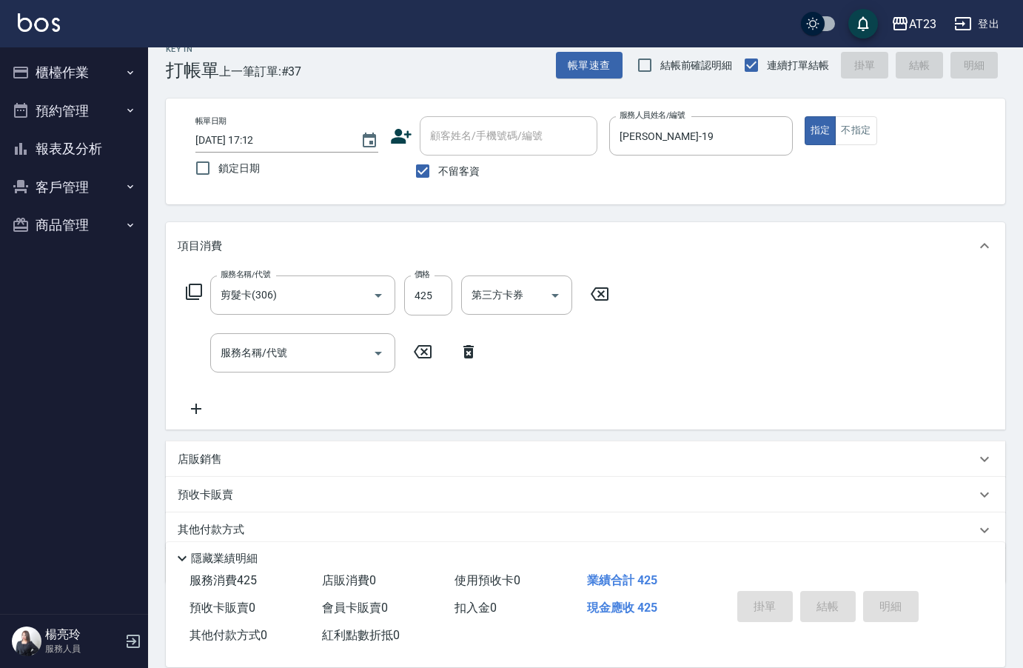
type input "[DATE] 17:15"
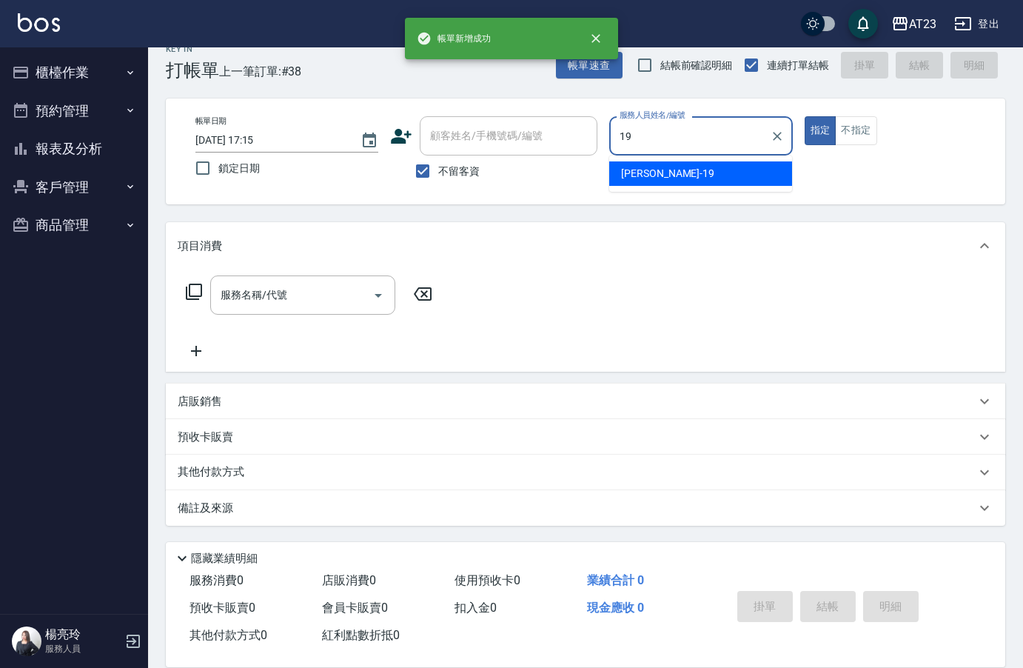
type input "[PERSON_NAME]-19"
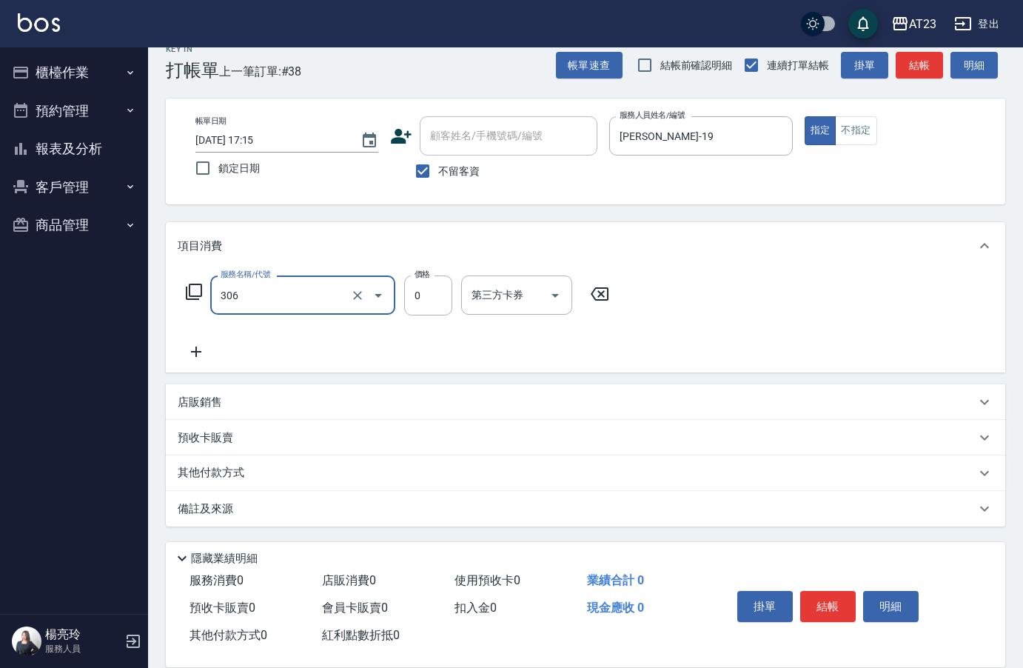
type input "剪髮卡(306)"
type input "400"
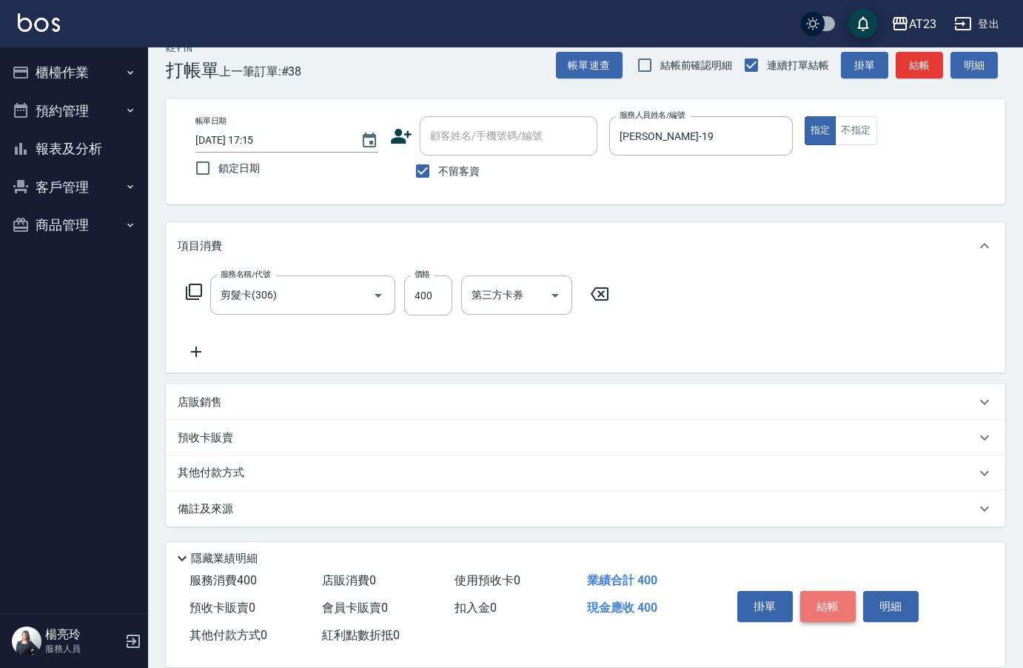
click at [815, 600] on button "結帳" at bounding box center [828, 606] width 56 height 31
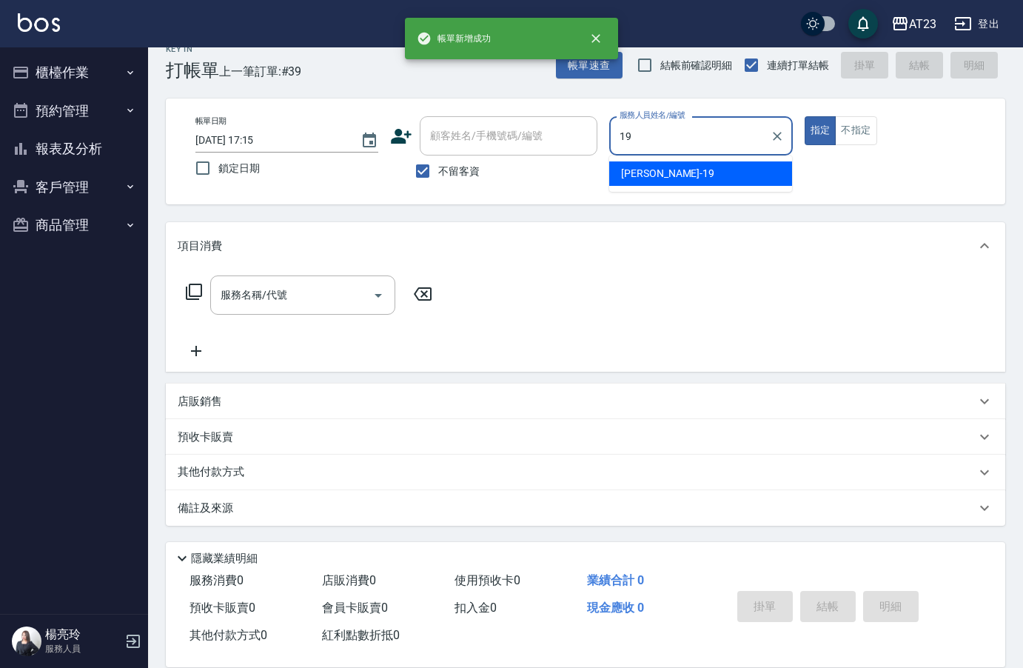
type input "[PERSON_NAME]-19"
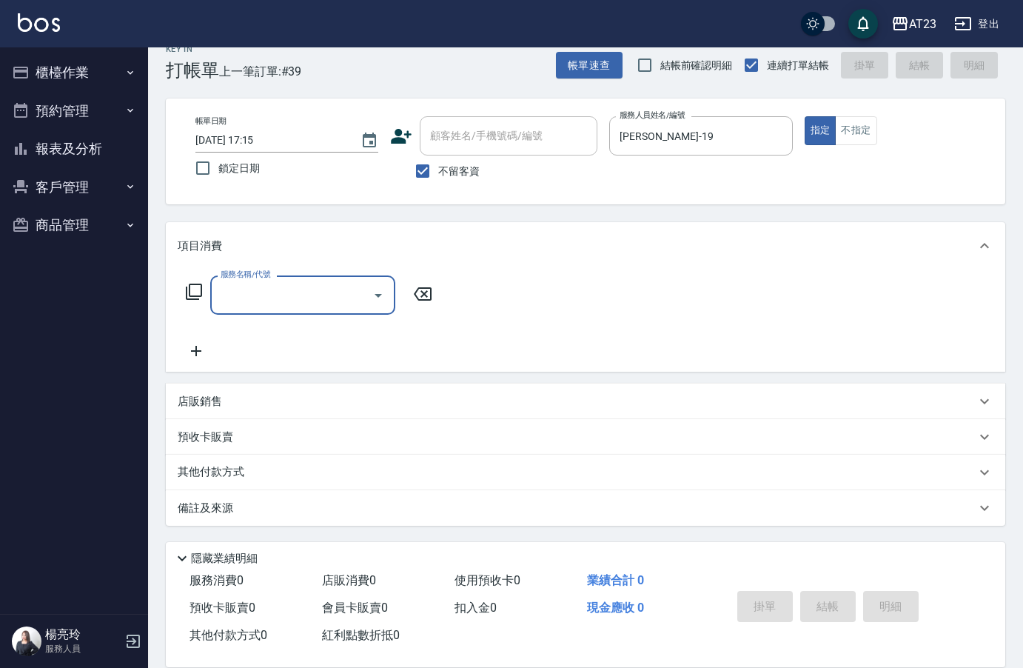
click at [193, 299] on icon at bounding box center [194, 292] width 16 height 16
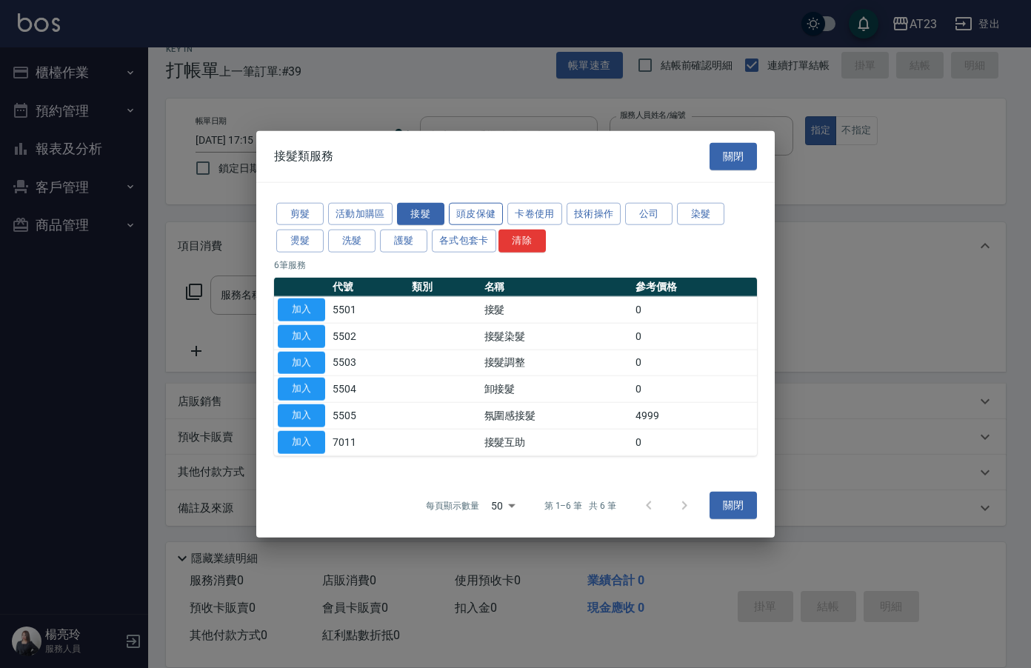
click at [469, 217] on button "頭皮保健" at bounding box center [476, 213] width 55 height 23
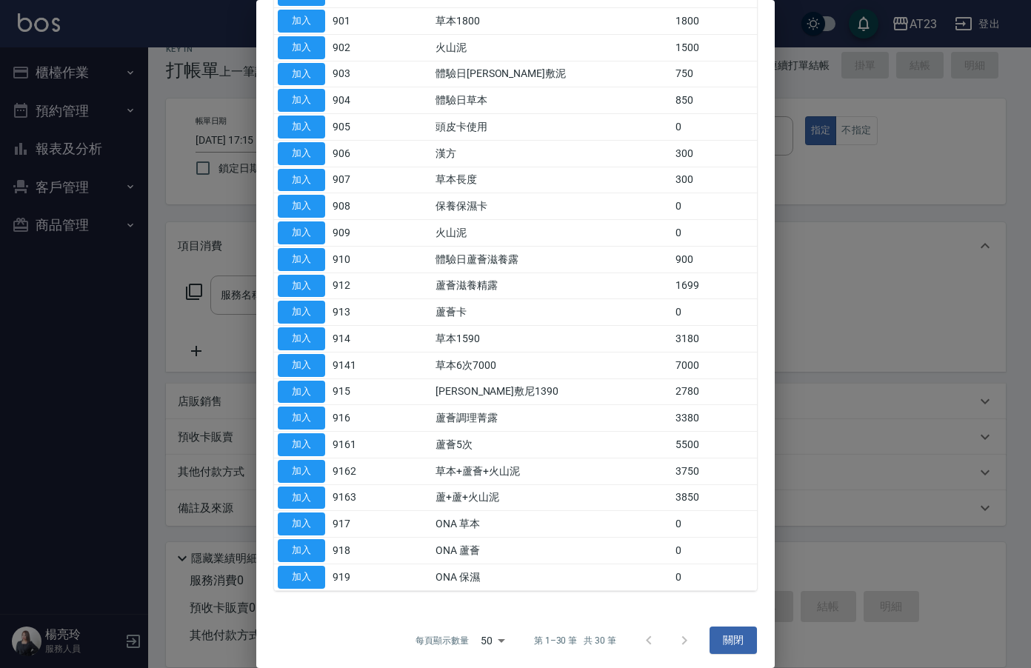
scroll to position [374, 0]
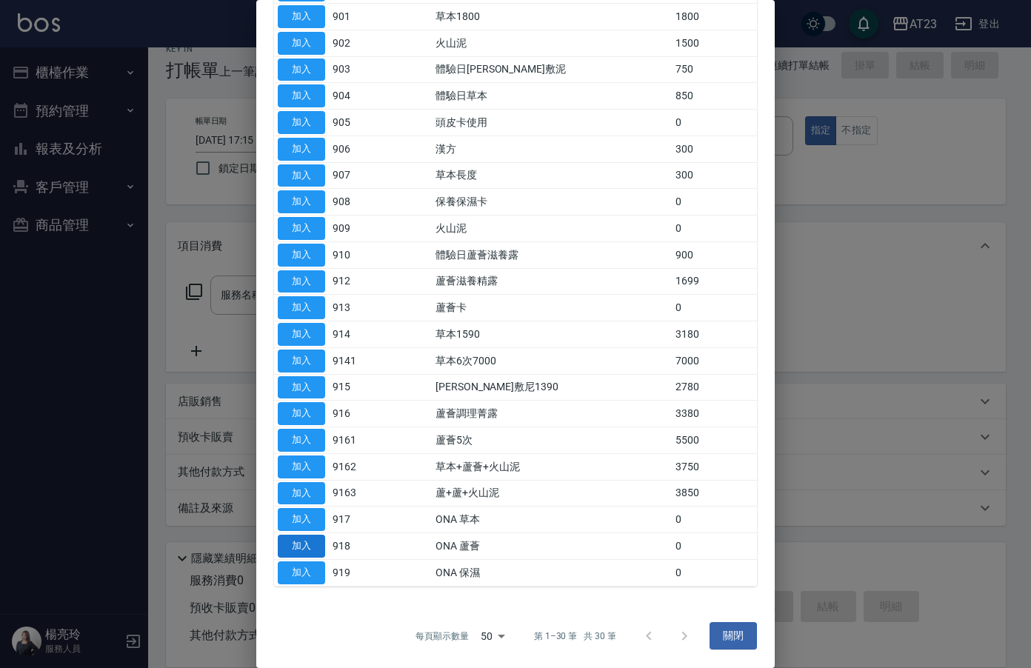
click at [295, 547] on button "加入" at bounding box center [301, 546] width 47 height 23
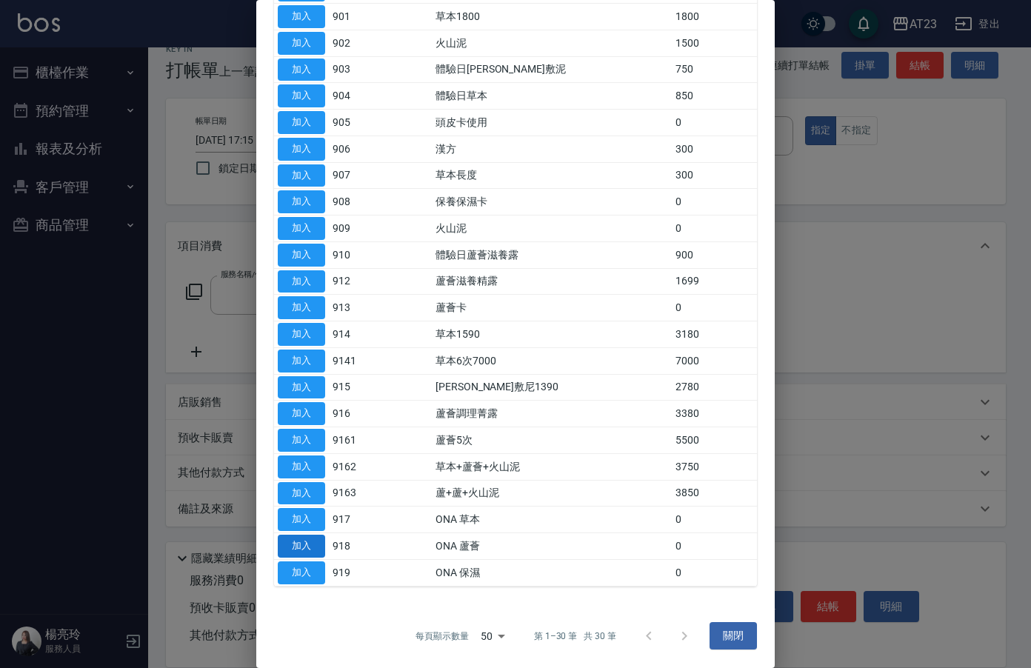
type input "ONA 蘆薈(918)"
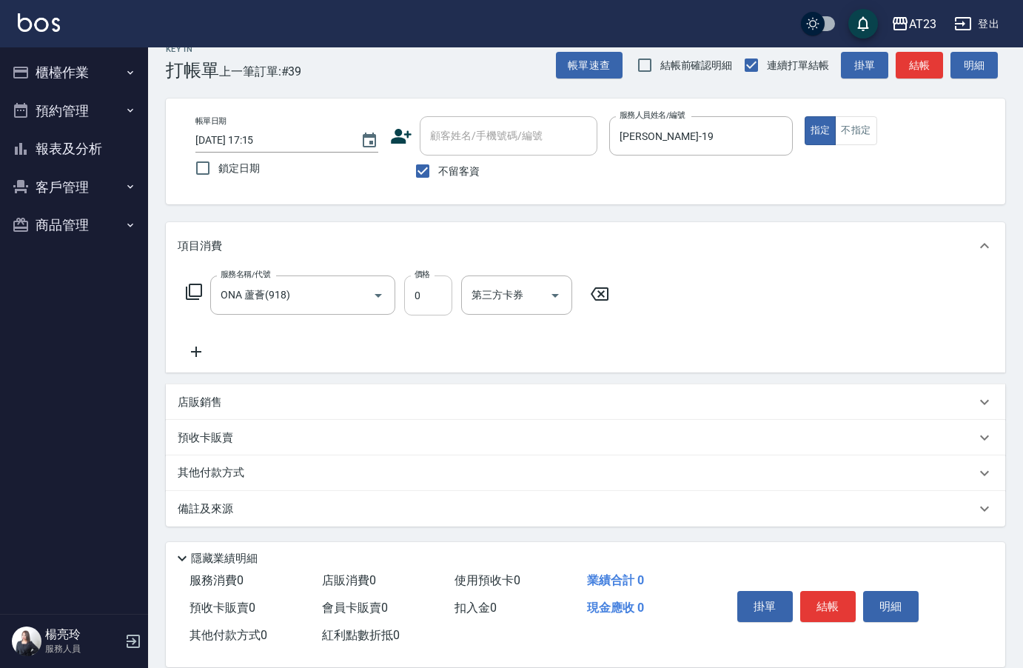
click at [430, 307] on input "0" at bounding box center [428, 295] width 48 height 40
type input "500"
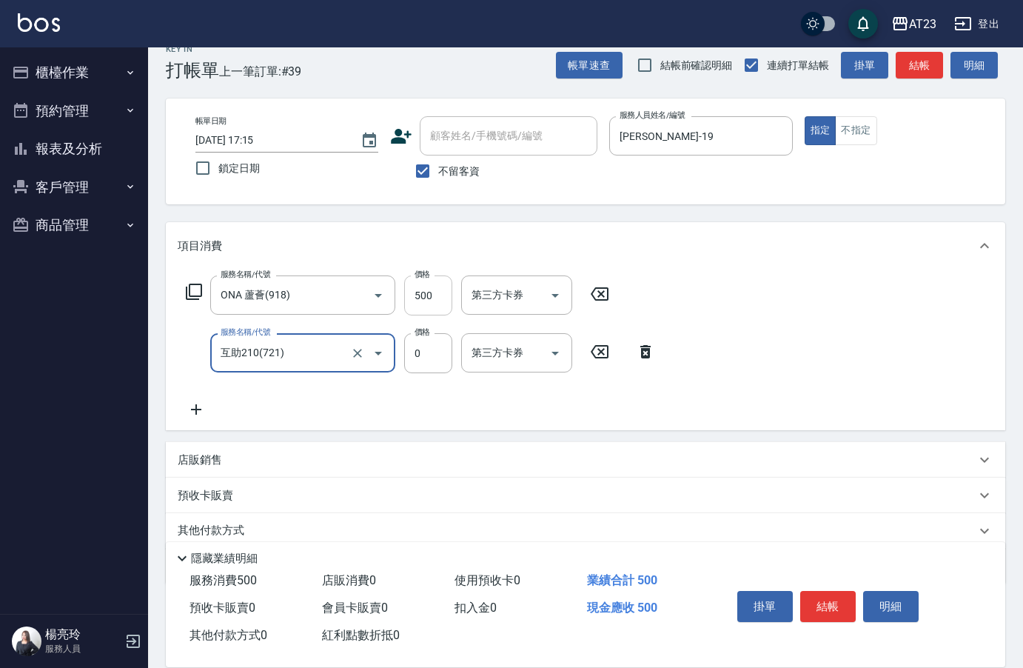
type input "互助210(721)"
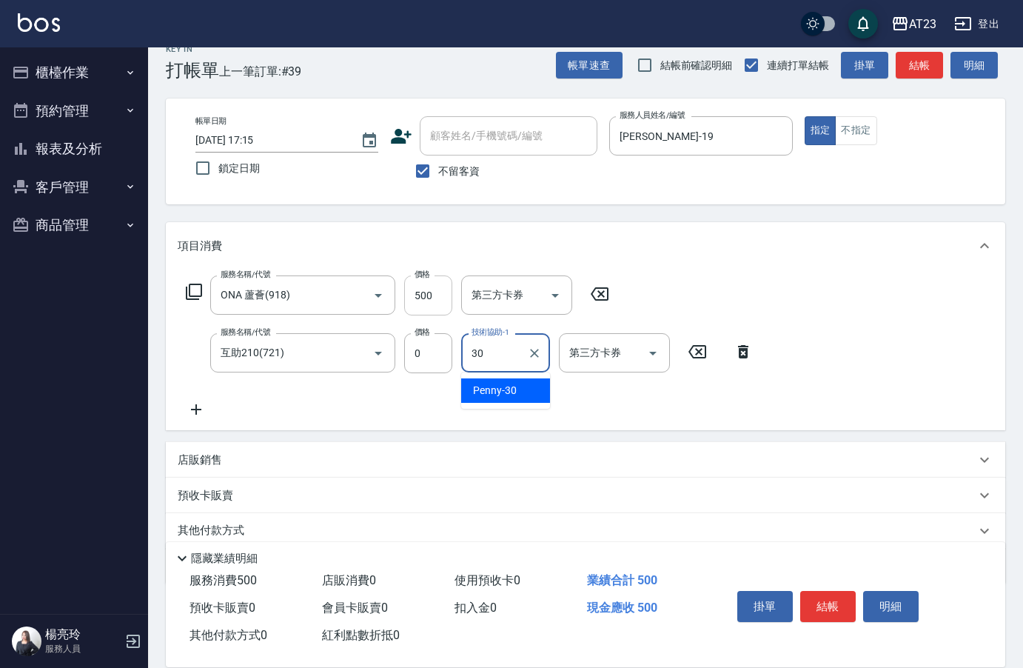
type input "Penny-30"
click at [851, 615] on button "結帳" at bounding box center [828, 606] width 56 height 31
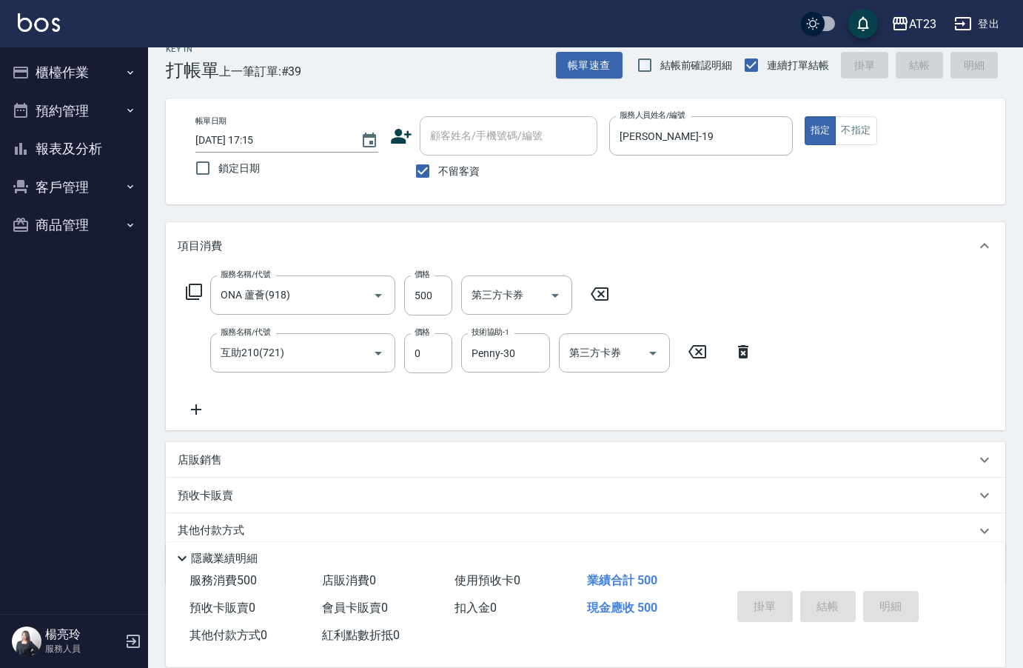
type input "[DATE] 17:17"
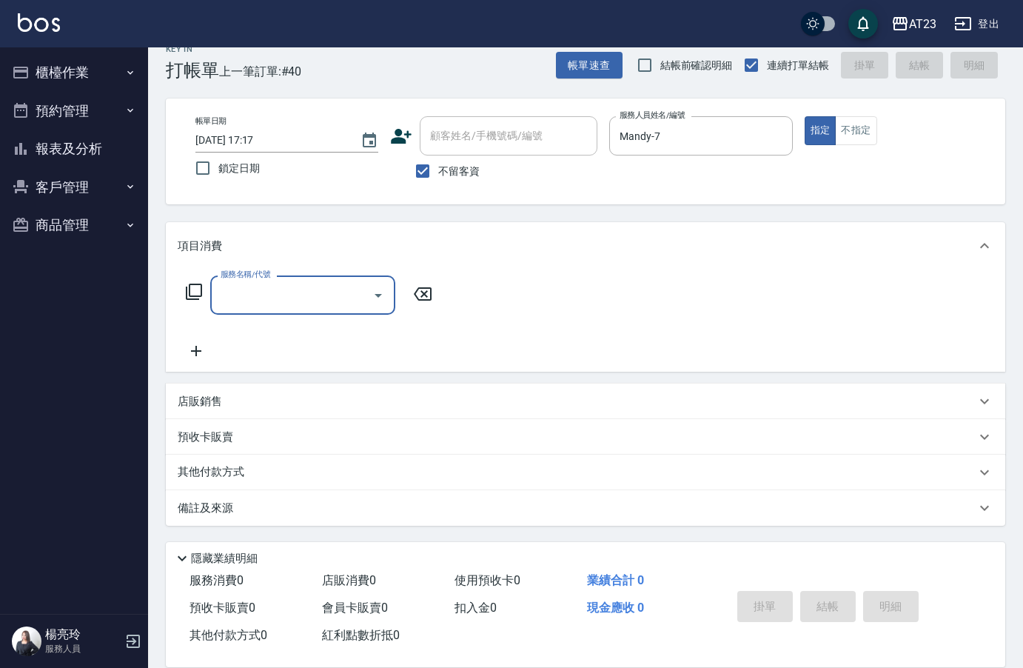
click at [204, 291] on div "服務名稱/代號 服務名稱/代號" at bounding box center [310, 294] width 264 height 39
click at [196, 292] on icon at bounding box center [194, 292] width 18 height 18
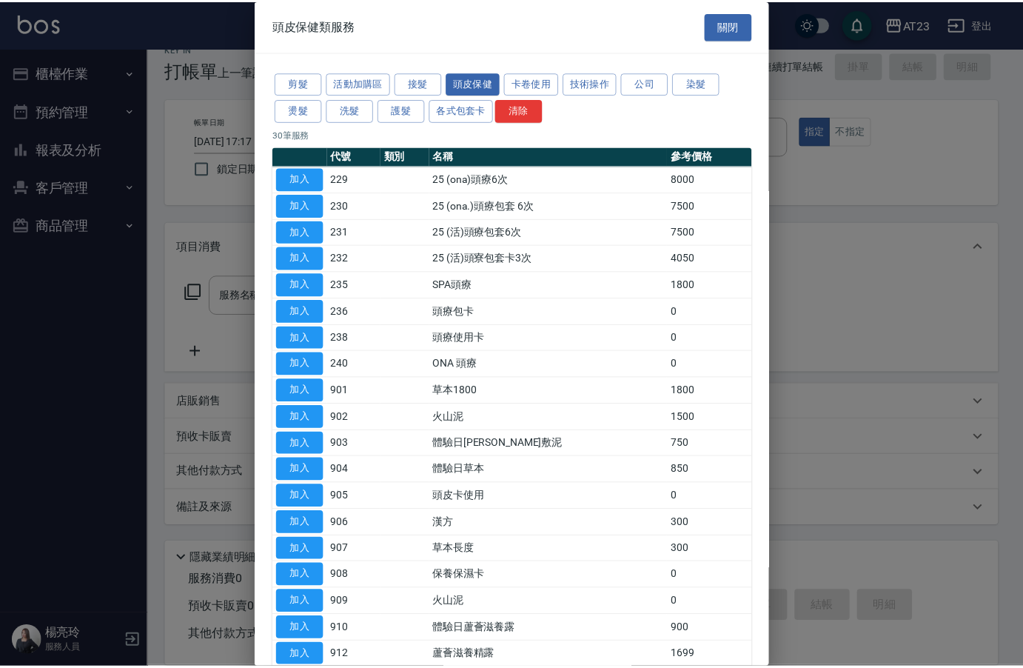
scroll to position [370, 0]
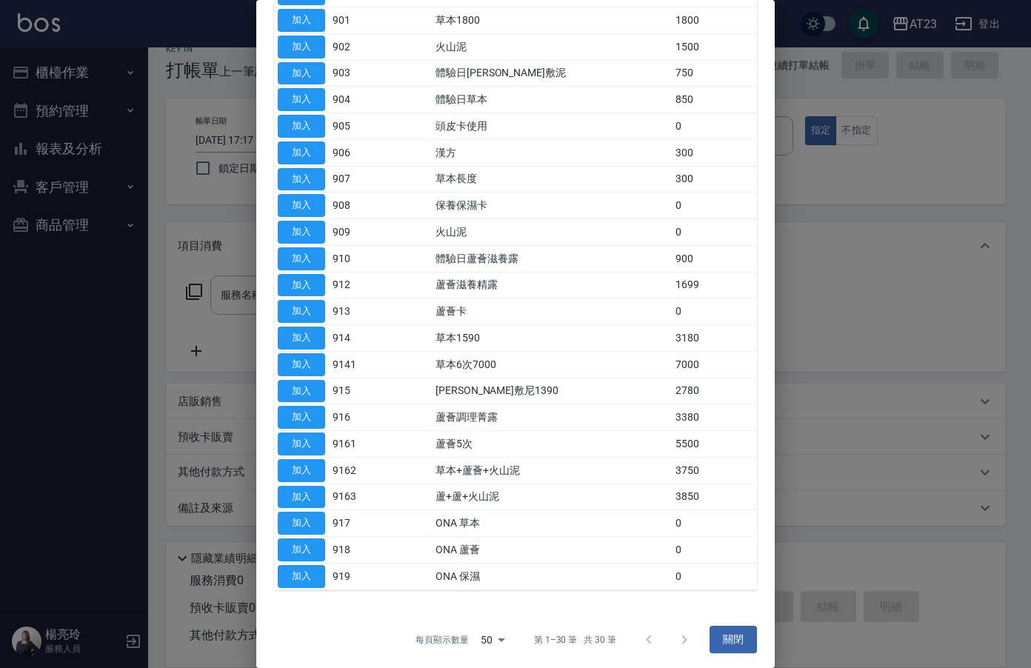
drag, startPoint x: 300, startPoint y: 549, endPoint x: 591, endPoint y: 512, distance: 293.3
click at [299, 550] on button "加入" at bounding box center [301, 549] width 47 height 23
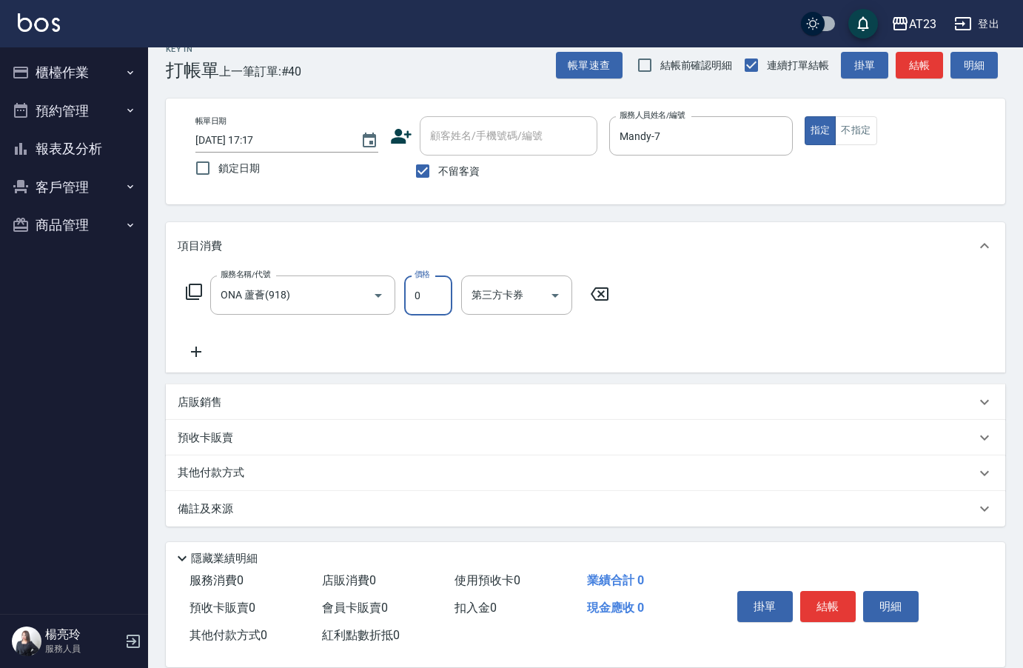
click at [436, 309] on input "0" at bounding box center [428, 295] width 48 height 40
click at [831, 605] on button "結帳" at bounding box center [828, 606] width 56 height 31
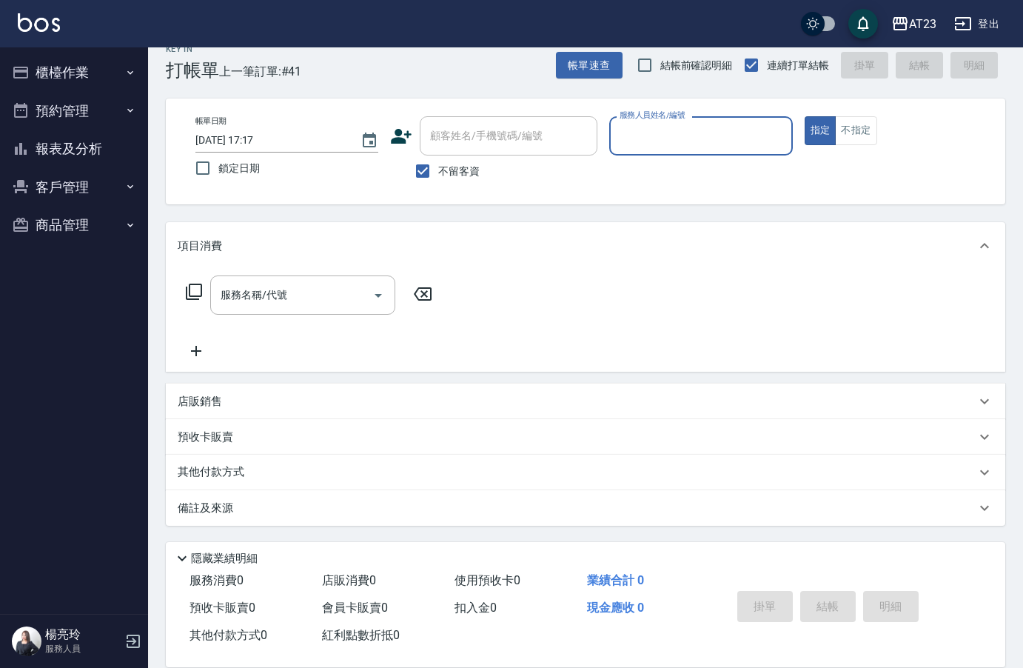
click at [66, 76] on button "櫃檯作業" at bounding box center [74, 72] width 136 height 39
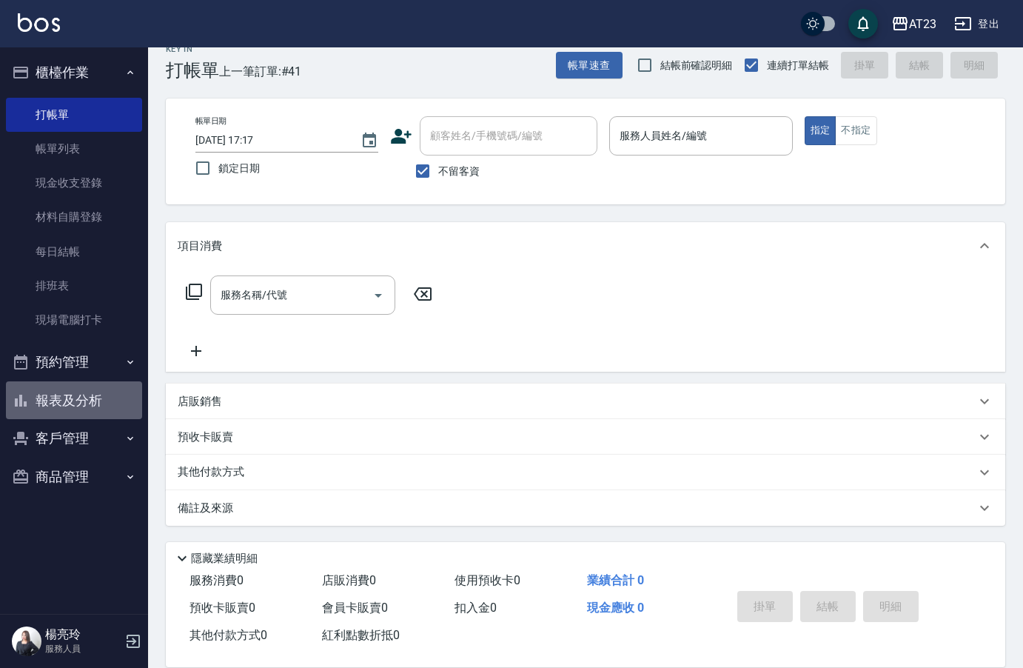
drag, startPoint x: 94, startPoint y: 401, endPoint x: 42, endPoint y: 404, distance: 51.9
click at [42, 404] on button "報表及分析" at bounding box center [74, 400] width 136 height 39
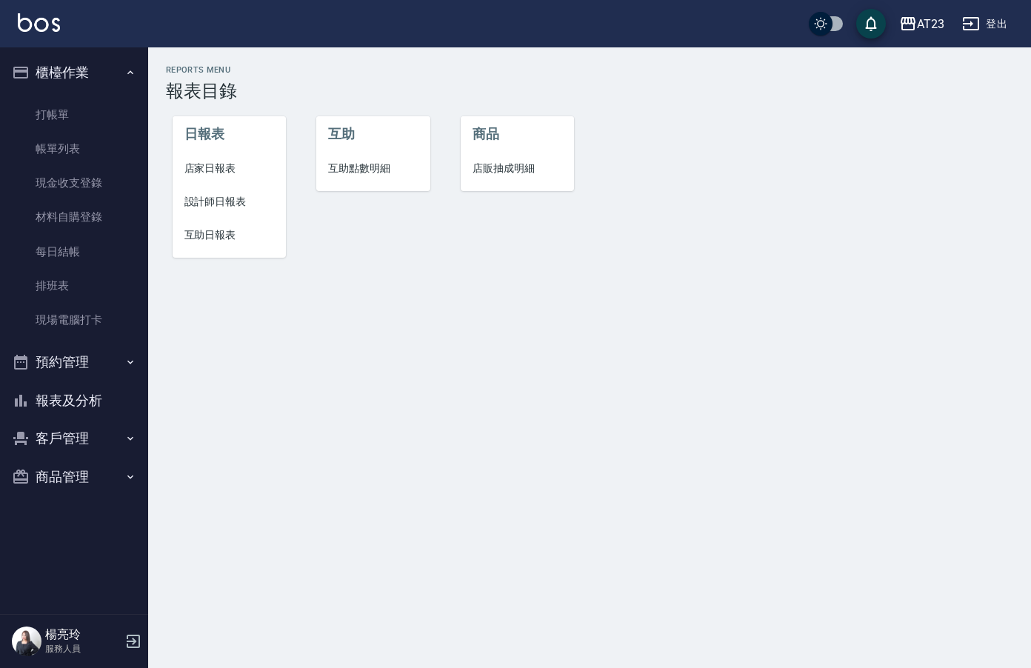
click at [235, 171] on span "店家日報表" at bounding box center [229, 169] width 90 height 16
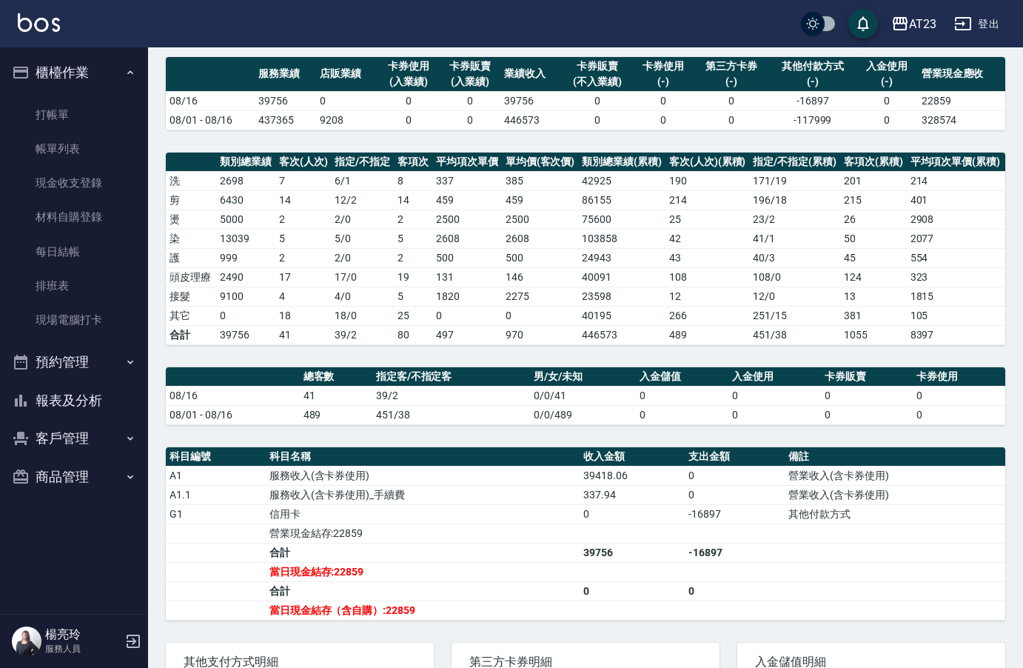
scroll to position [245, 0]
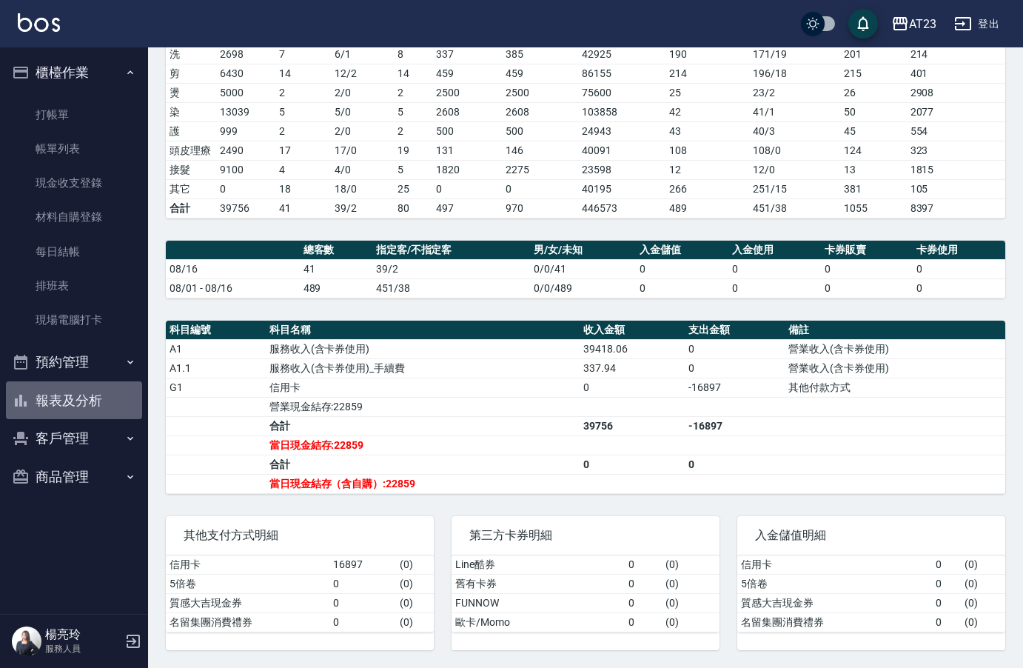
click at [55, 394] on button "報表及分析" at bounding box center [74, 400] width 136 height 39
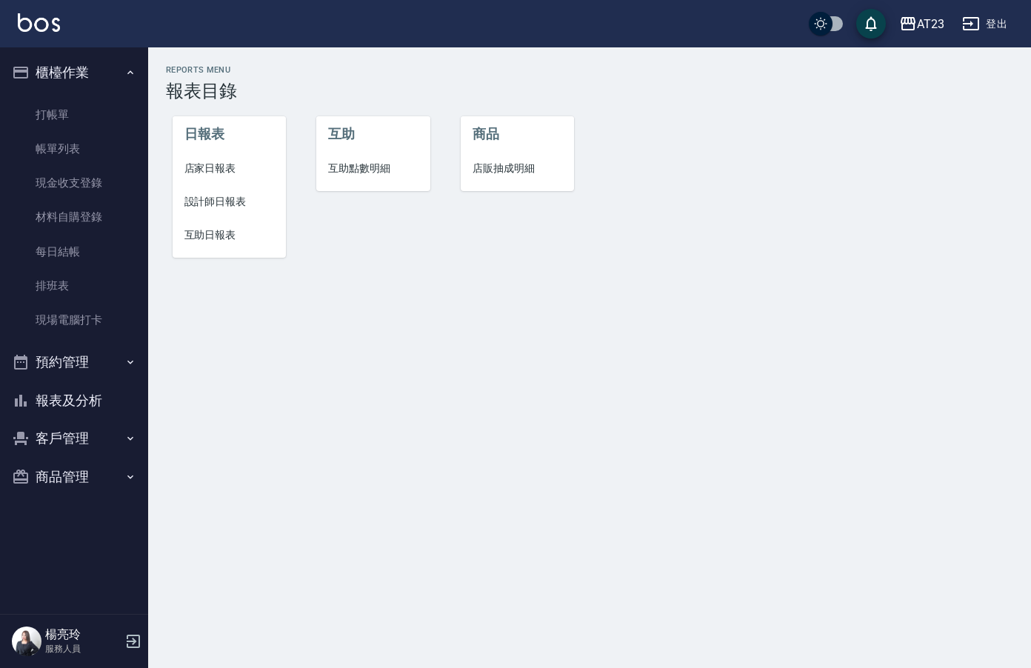
click at [250, 241] on span "互助日報表" at bounding box center [229, 235] width 90 height 16
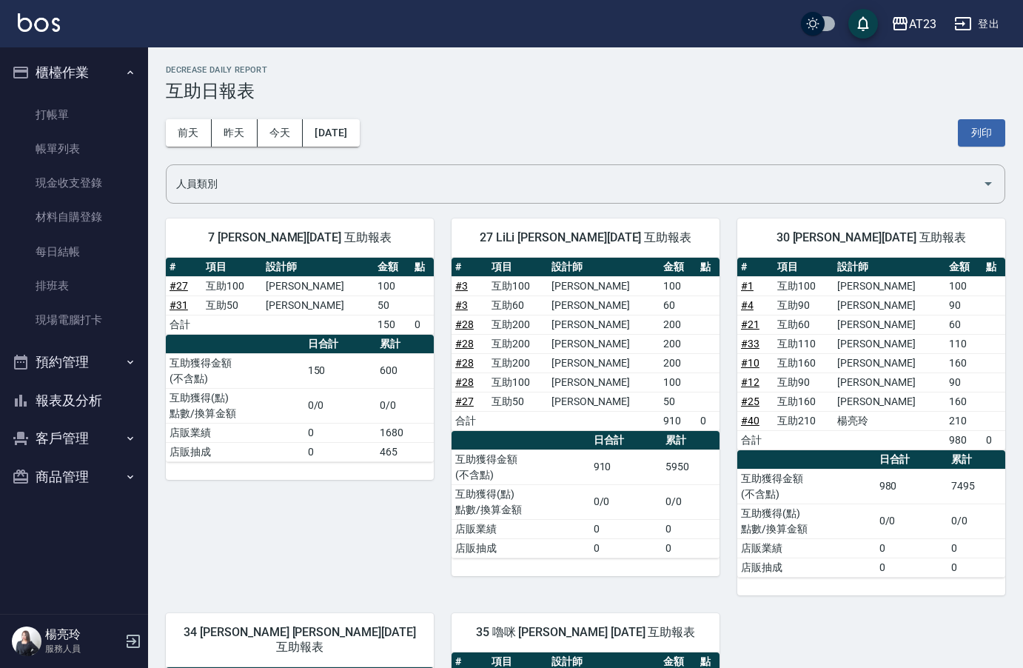
click at [70, 390] on button "報表及分析" at bounding box center [74, 400] width 136 height 39
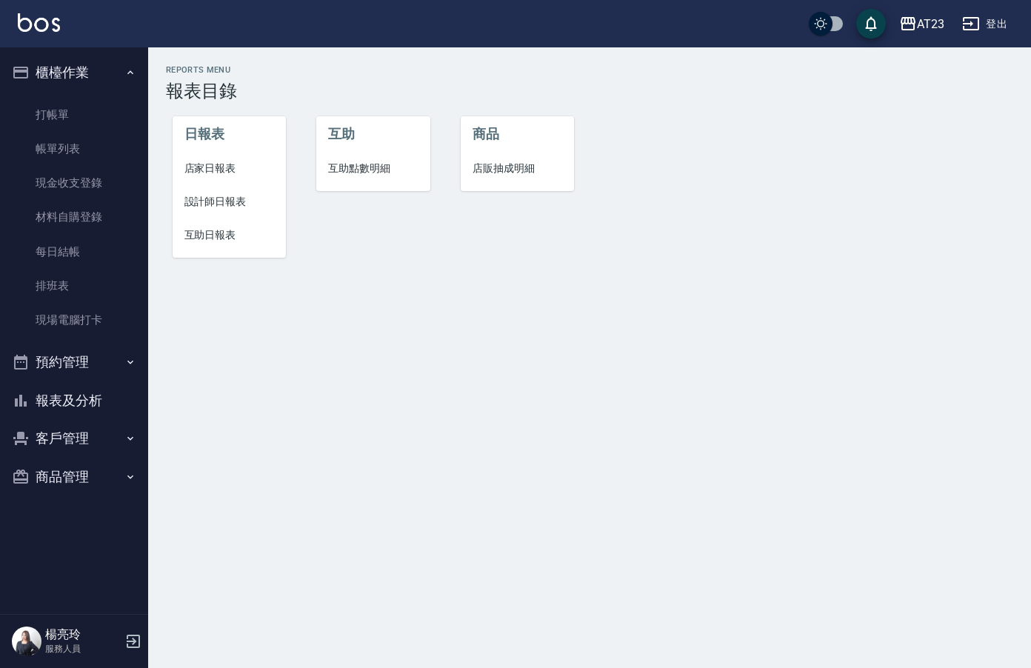
click at [210, 198] on span "設計師日報表" at bounding box center [229, 202] width 90 height 16
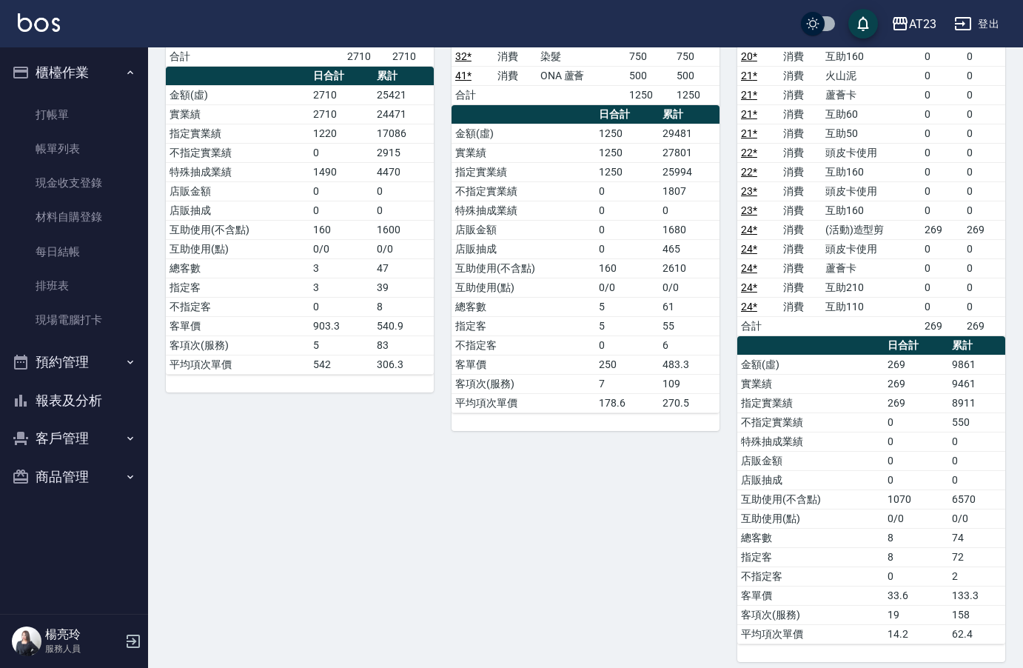
scroll to position [740, 0]
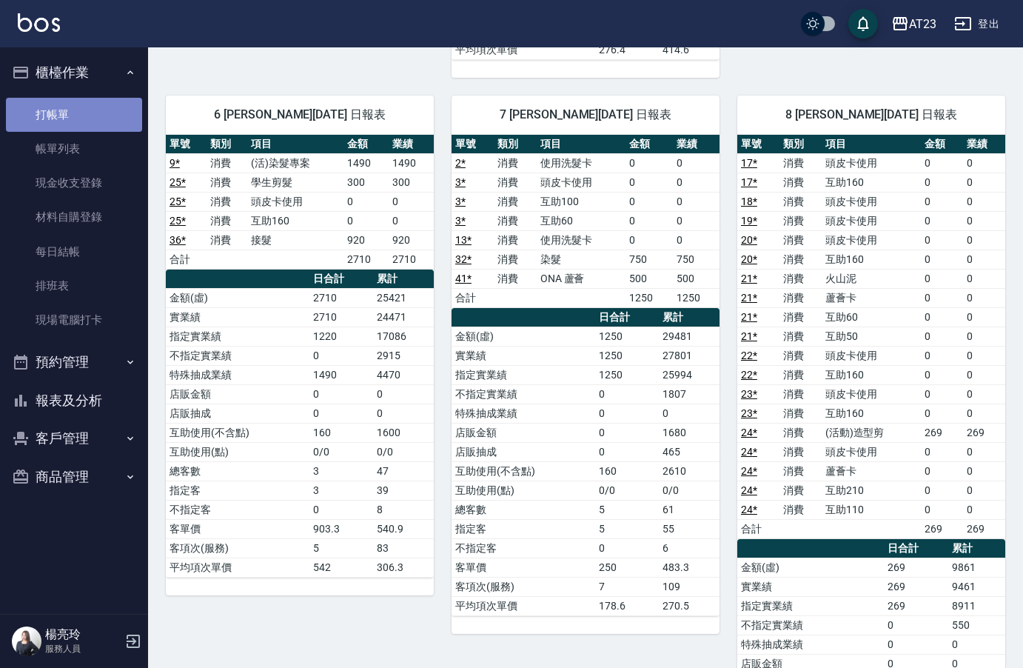
click at [111, 116] on link "打帳單" at bounding box center [74, 115] width 136 height 34
